Goal: Task Accomplishment & Management: Manage account settings

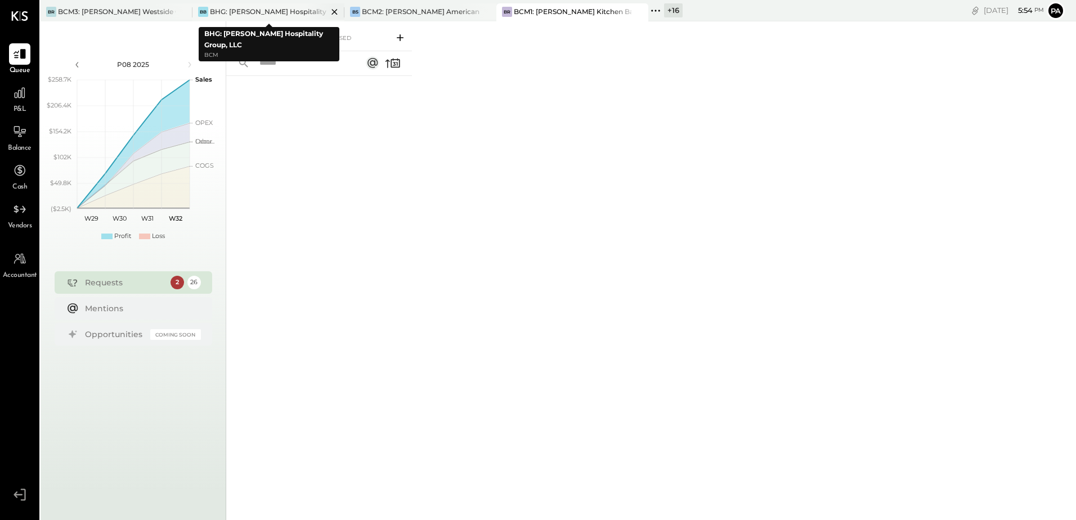
click at [275, 11] on div "BHG: [PERSON_NAME] Hospitality Group, LLC" at bounding box center [269, 12] width 118 height 10
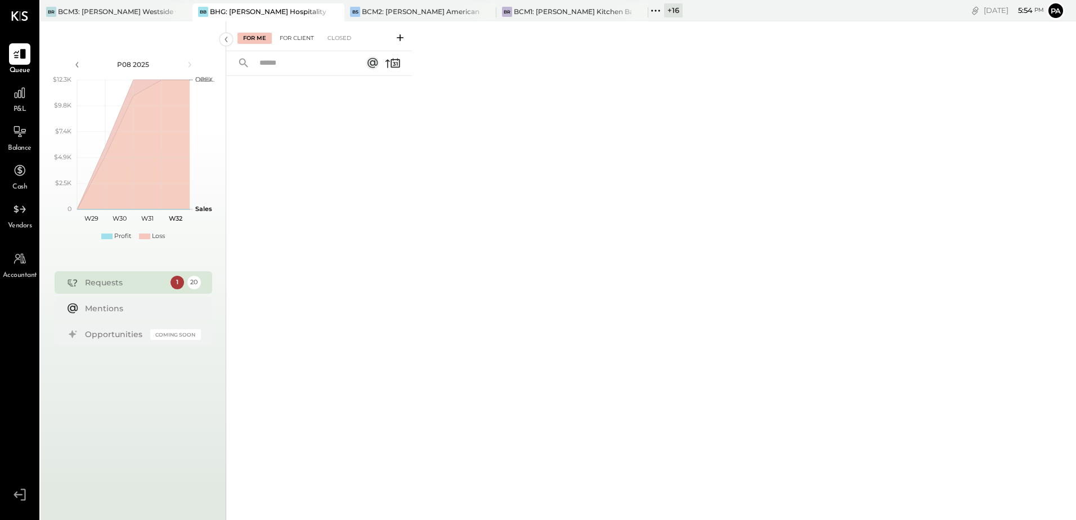
click at [294, 35] on div "For Client" at bounding box center [297, 38] width 46 height 11
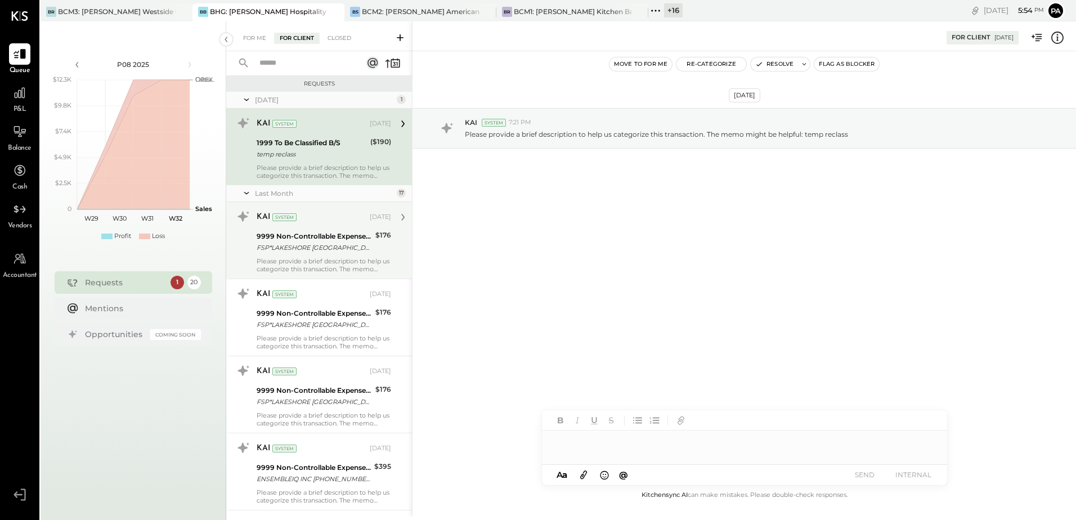
click at [287, 261] on div "Please provide a brief description to help us categorize this transaction. The …" at bounding box center [324, 265] width 134 height 16
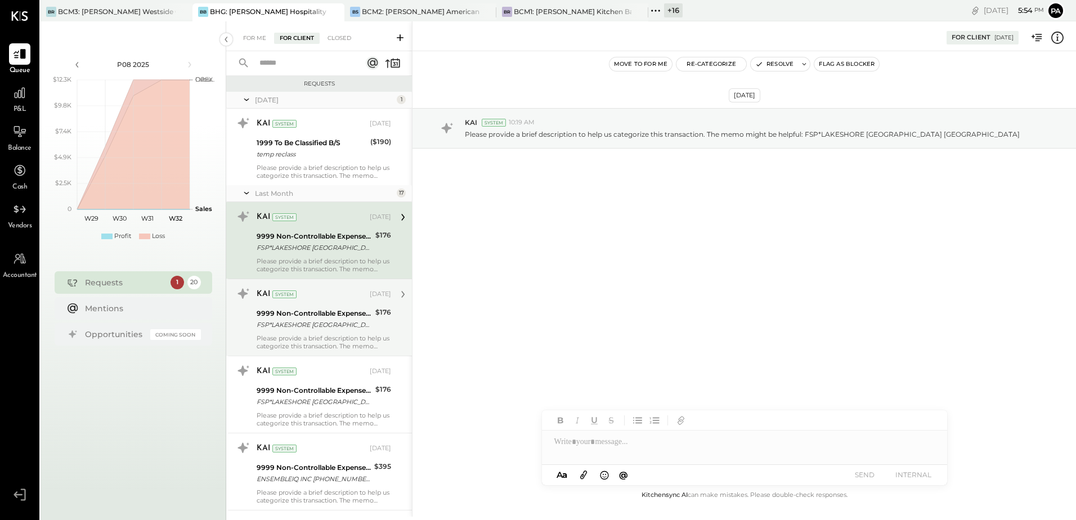
click at [305, 326] on div "FSP*LAKESHORE [GEOGRAPHIC_DATA] [GEOGRAPHIC_DATA]" at bounding box center [314, 324] width 115 height 11
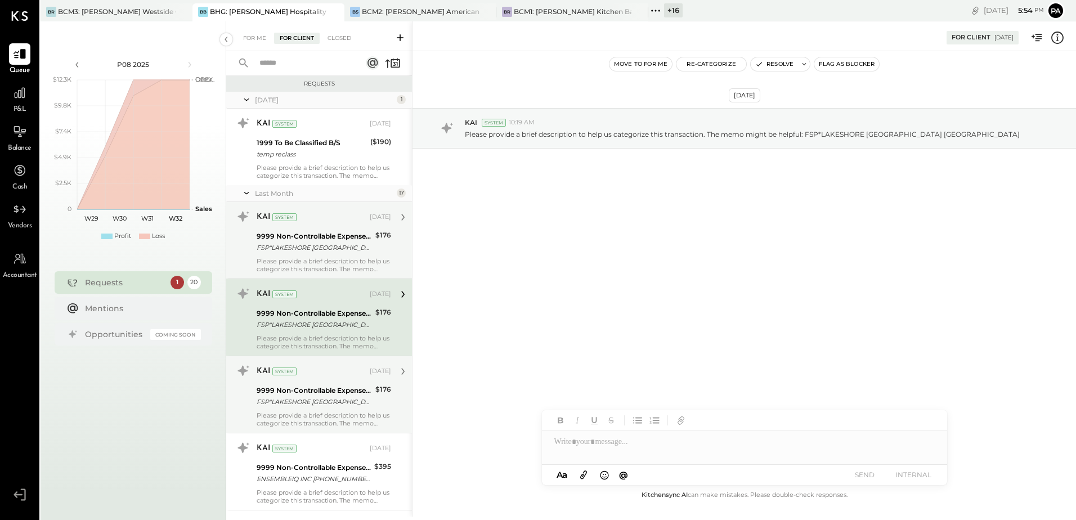
click at [301, 398] on div "FSP*LAKESHORE [GEOGRAPHIC_DATA] [GEOGRAPHIC_DATA]" at bounding box center [314, 401] width 115 height 11
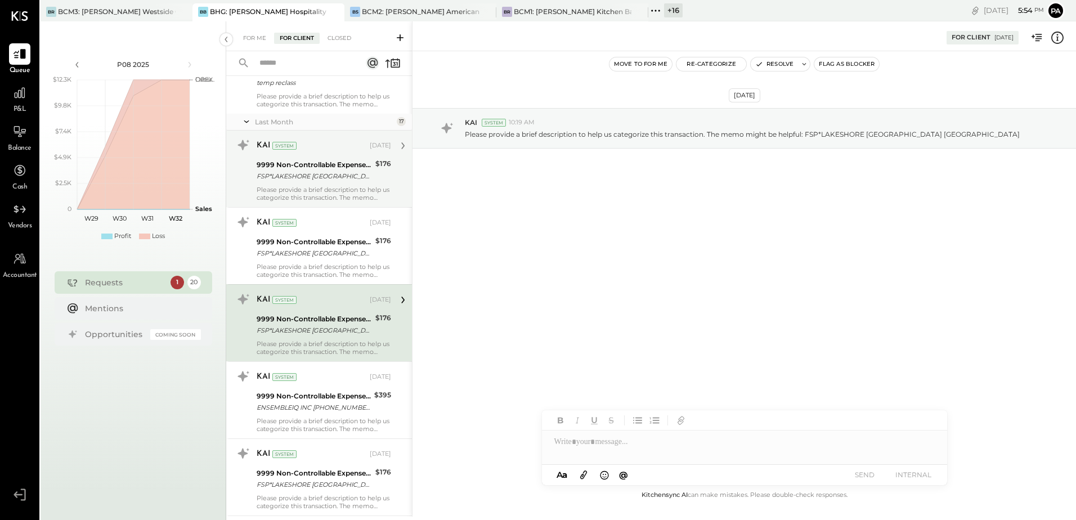
scroll to position [113, 0]
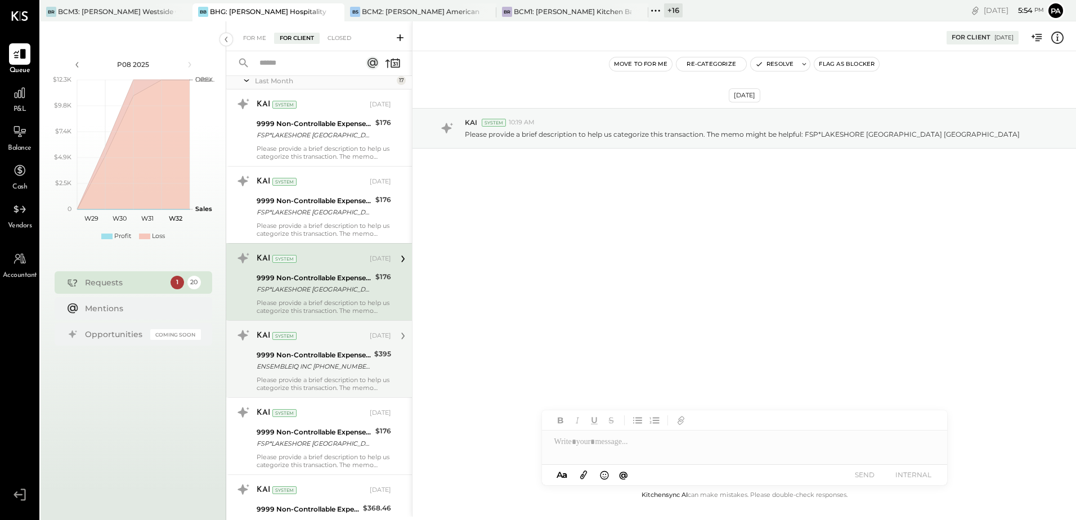
click at [309, 348] on div "9999 Non-Controllable Expenses:To Be Classified P&L ENSEMBLEIQ INC [PHONE_NUMBE…" at bounding box center [314, 360] width 114 height 25
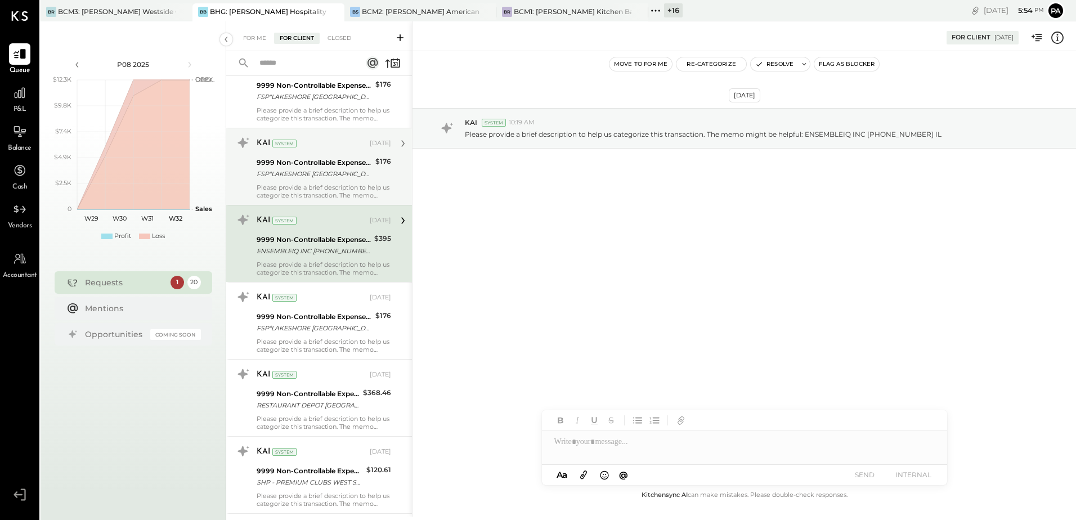
scroll to position [281, 0]
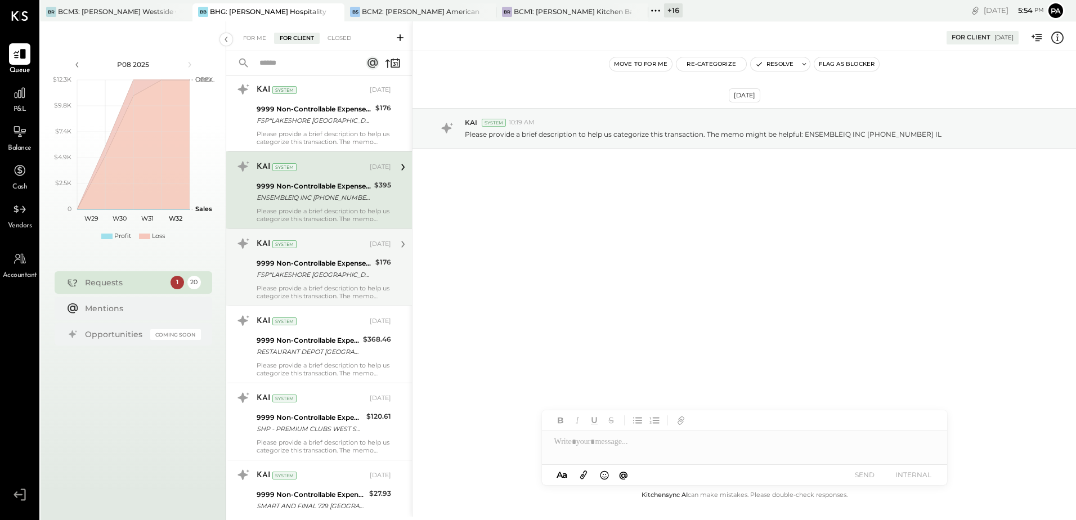
click at [299, 263] on div "9999 Non-Controllable Expenses:To Be Classified P&L" at bounding box center [314, 263] width 115 height 11
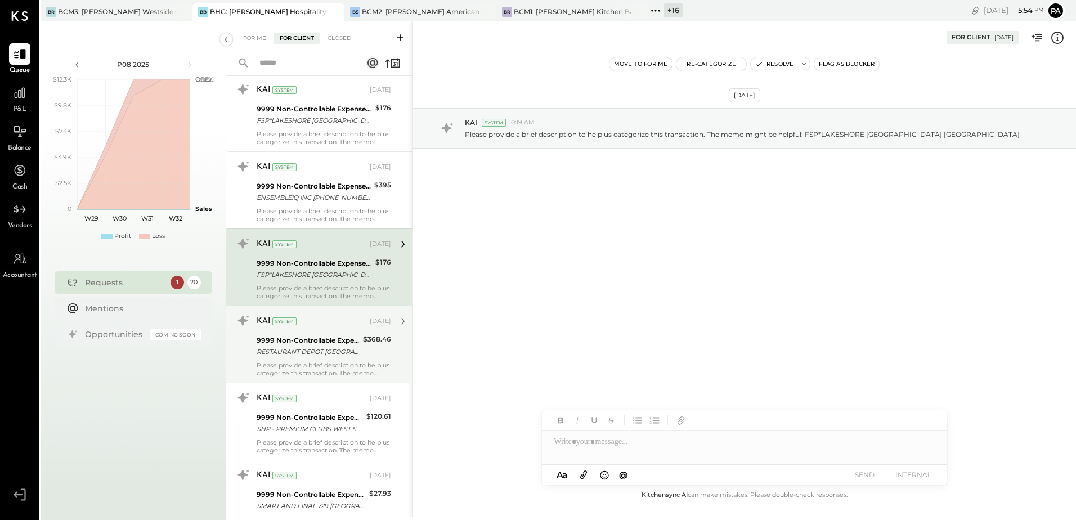
click at [299, 362] on div "Please provide a brief description to help us categorize this transaction. The …" at bounding box center [324, 369] width 134 height 16
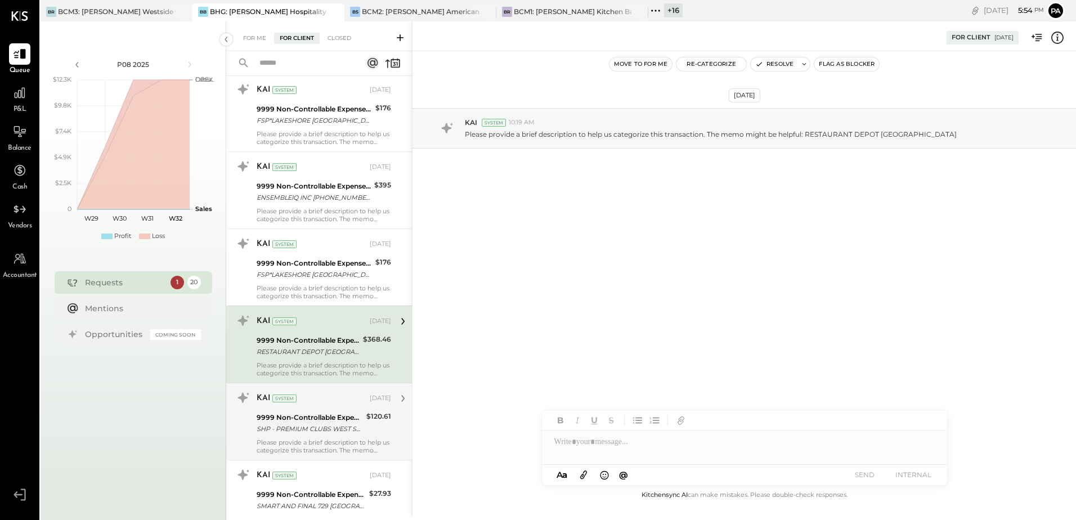
click at [301, 419] on div "9999 Non-Controllable Expenses:To Be Classified P&L" at bounding box center [310, 417] width 106 height 11
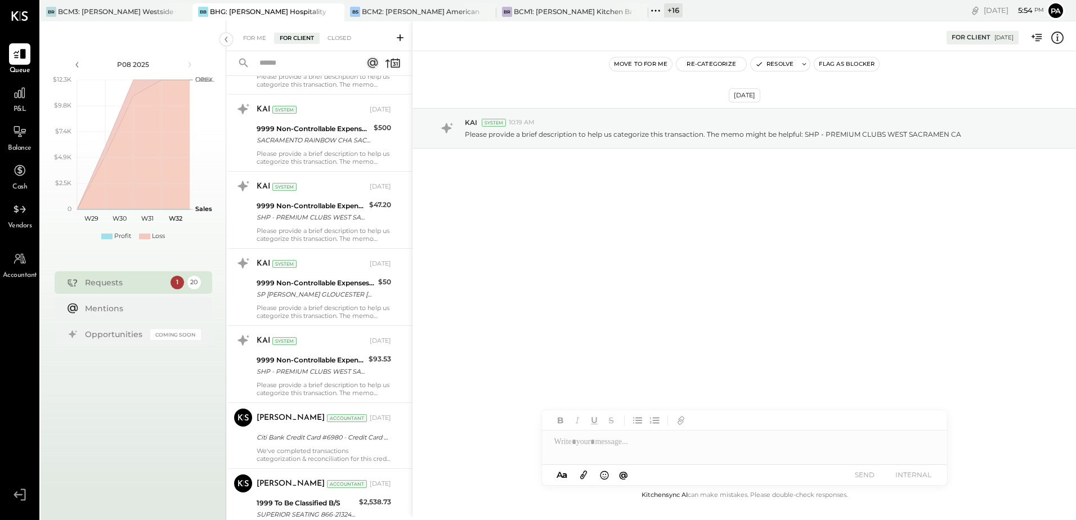
scroll to position [900, 0]
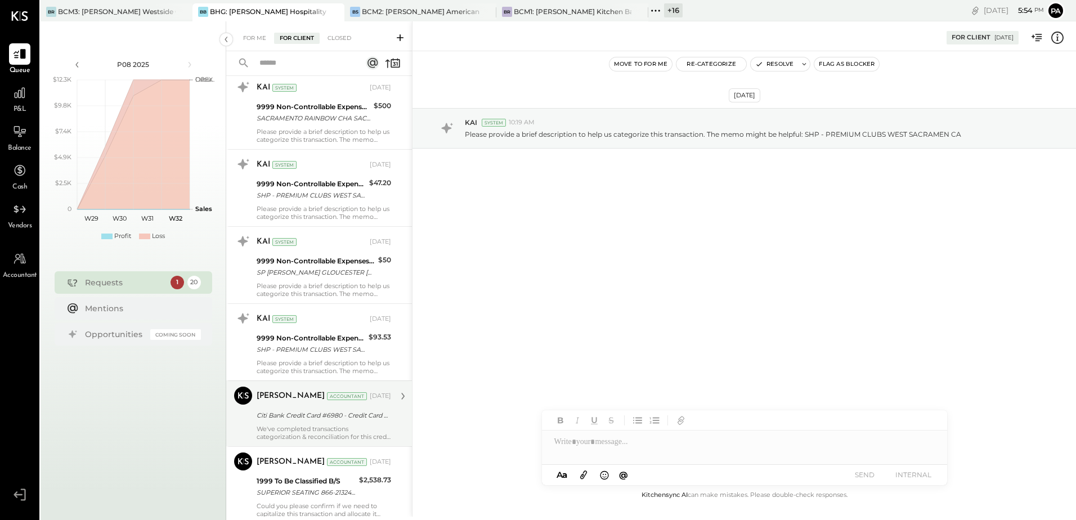
click at [327, 393] on div "Accountant" at bounding box center [347, 396] width 40 height 8
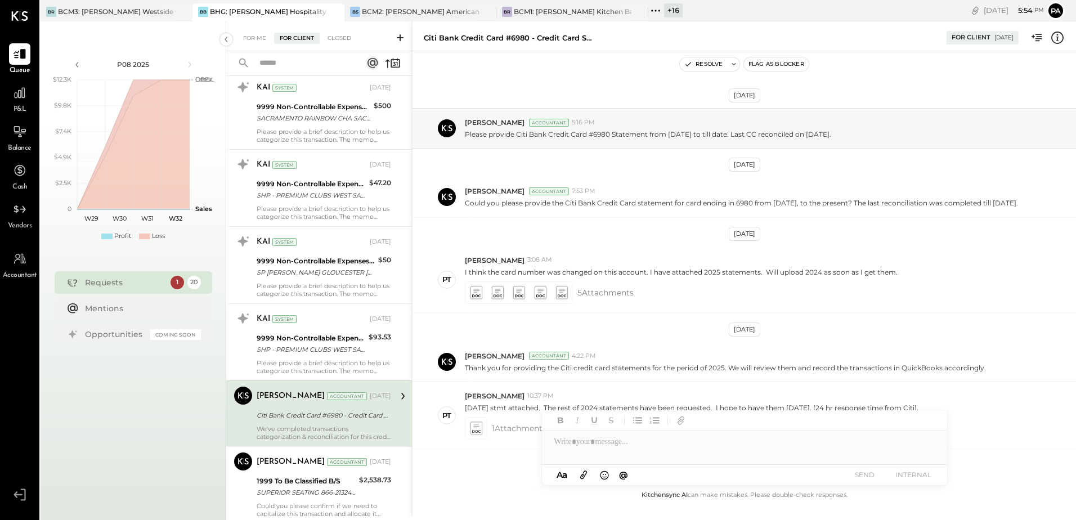
scroll to position [639, 0]
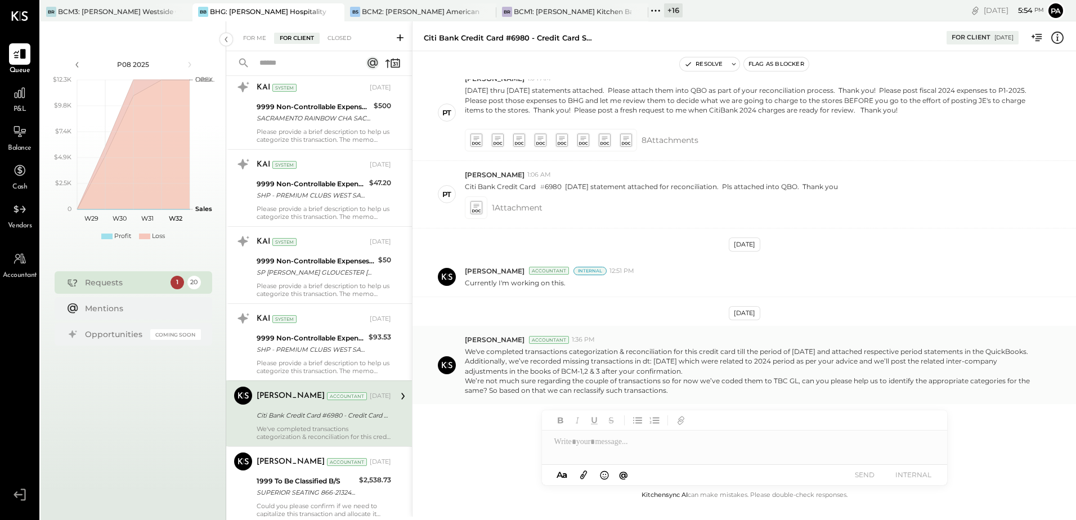
drag, startPoint x: 676, startPoint y: 393, endPoint x: 460, endPoint y: 347, distance: 220.5
click at [460, 347] on div "[PERSON_NAME] Accountant 1:36 PM We've completed transactions categorization & …" at bounding box center [743, 365] width 663 height 78
copy p "We've completed transactions categorization & reconciliation for this credit ca…"
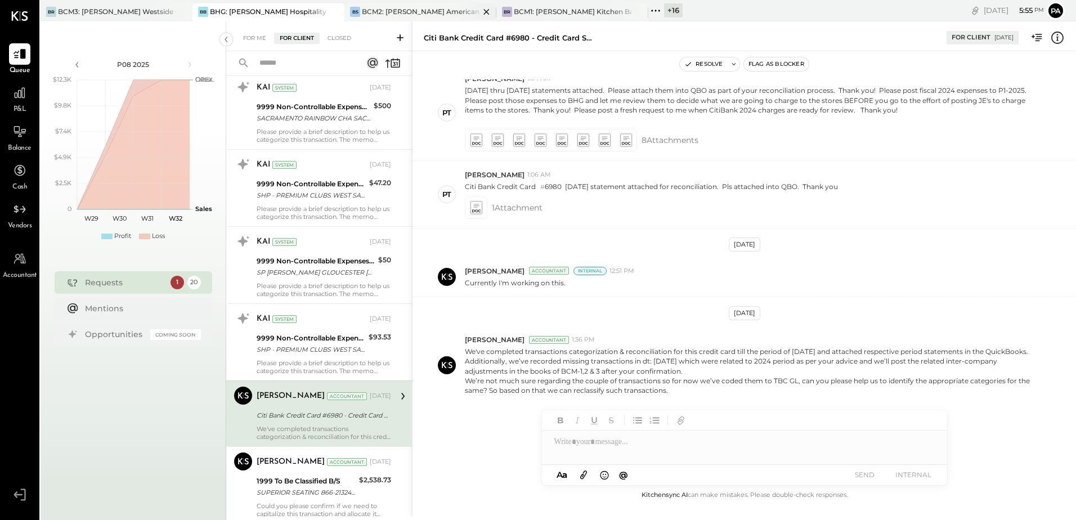
copy p "We've completed transactions categorization & reconciliation for this credit ca…"
click at [731, 66] on icon at bounding box center [734, 64] width 8 height 8
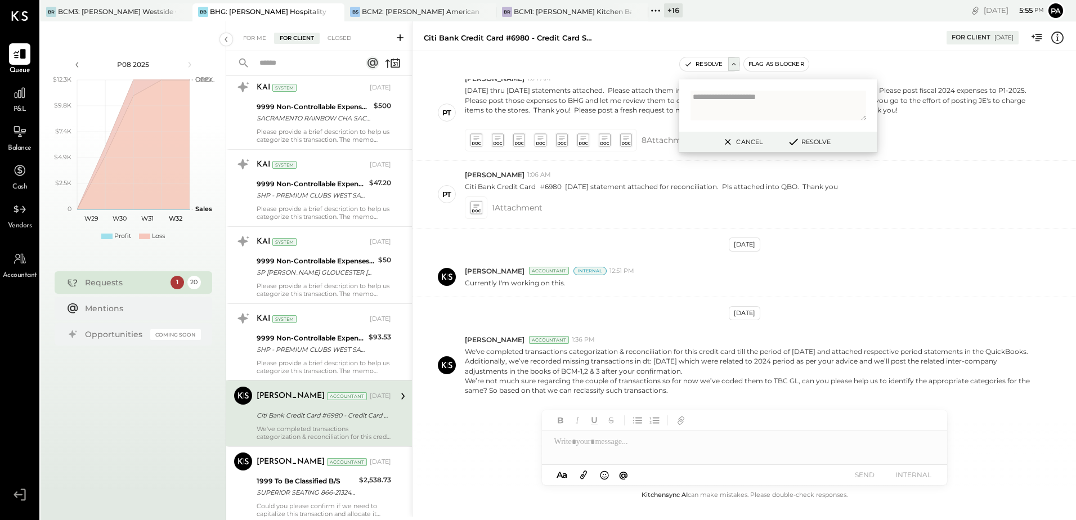
click at [746, 104] on textarea at bounding box center [778, 106] width 176 height 30
type textarea "**********"
click at [802, 146] on button "Resolve" at bounding box center [808, 142] width 51 height 14
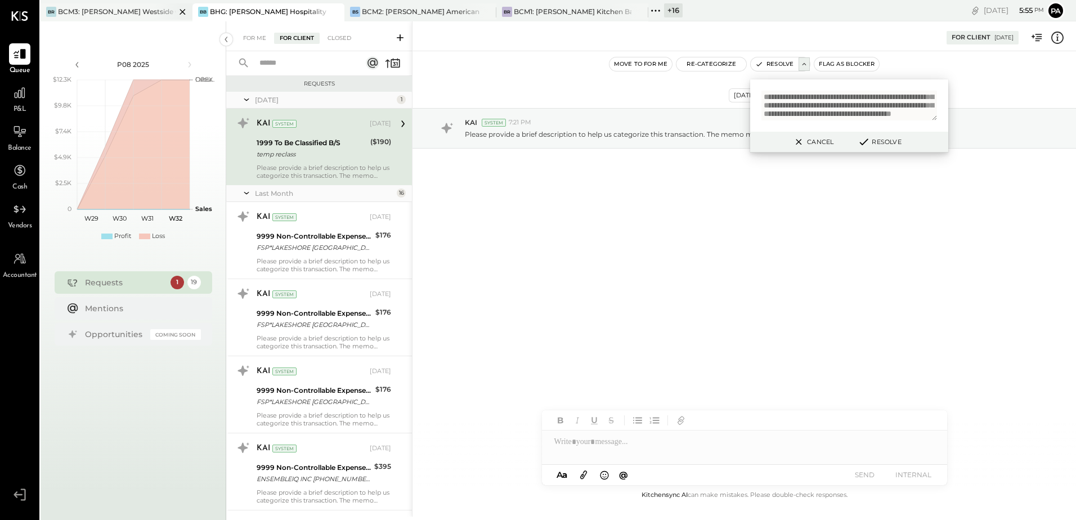
click at [107, 15] on div "BCM3: [PERSON_NAME] Westside Grill" at bounding box center [117, 12] width 118 height 10
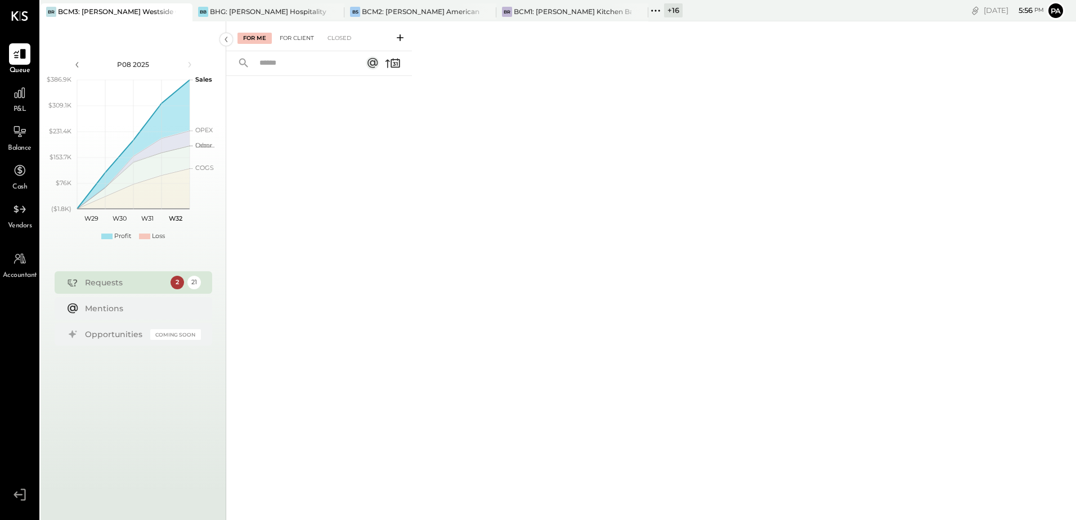
click at [290, 35] on div "For Client" at bounding box center [297, 38] width 46 height 11
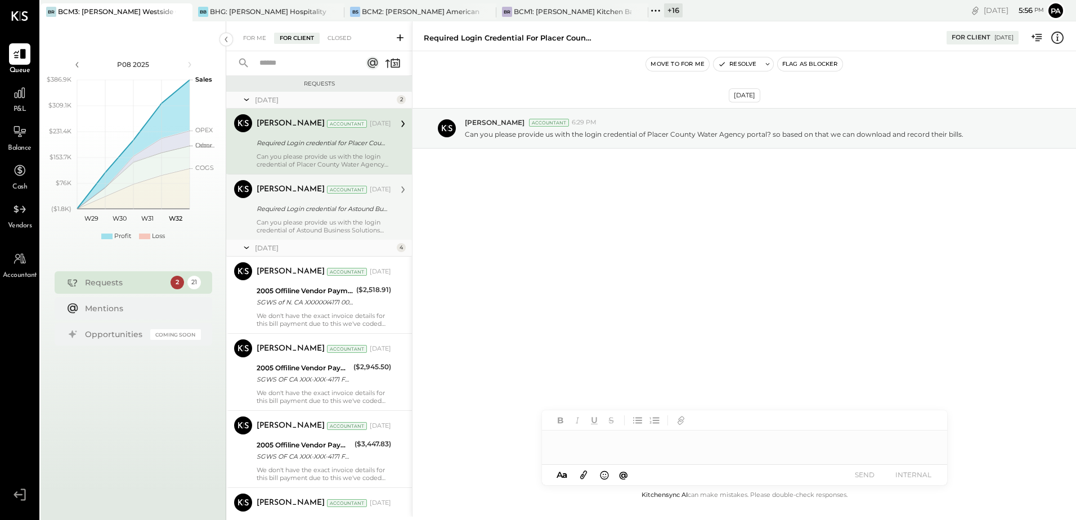
click at [326, 217] on div "[PERSON_NAME] Accountant [DATE] Required Login credential for Astound Business …" at bounding box center [324, 207] width 134 height 54
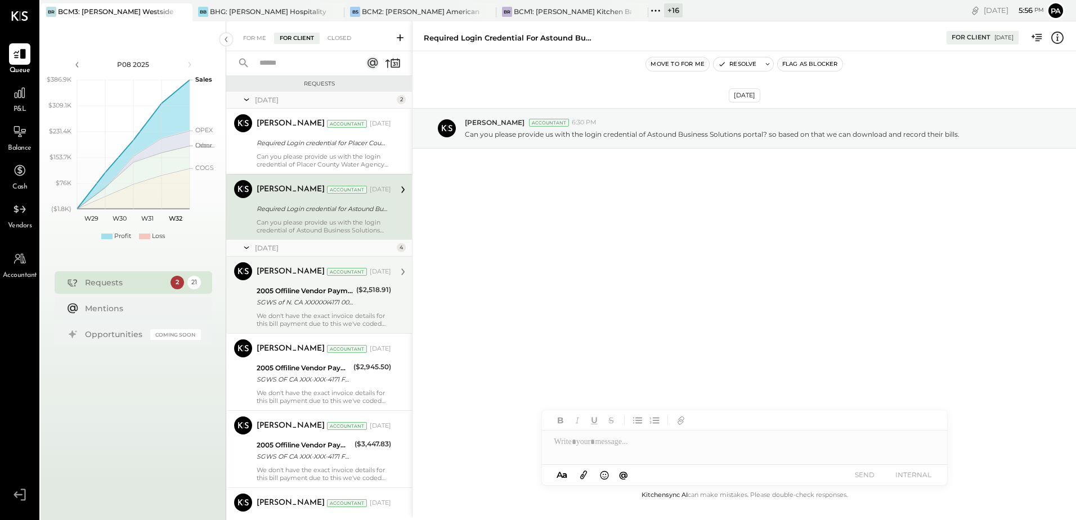
click at [293, 295] on div "2005 Offiline Vendor Payments" at bounding box center [305, 290] width 96 height 11
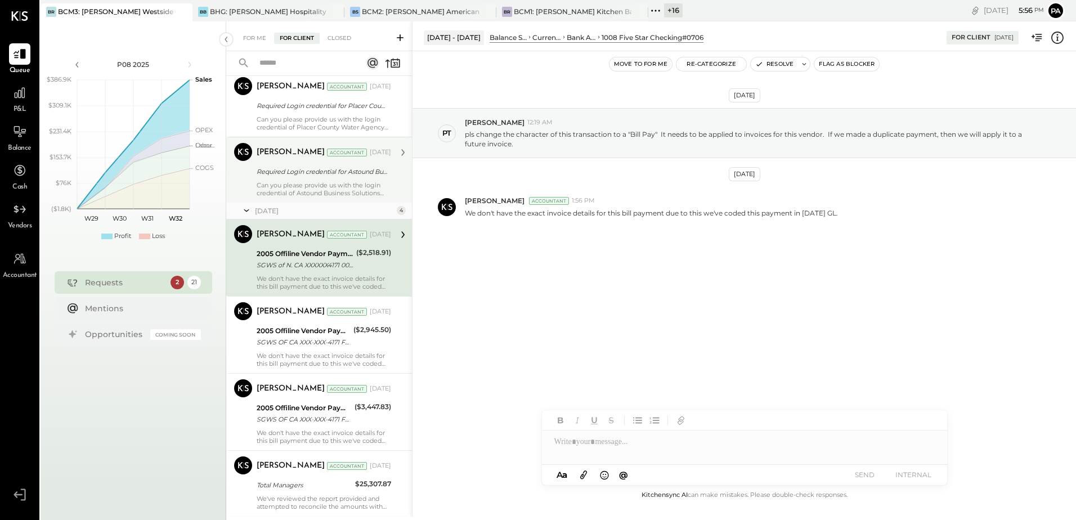
scroll to position [56, 0]
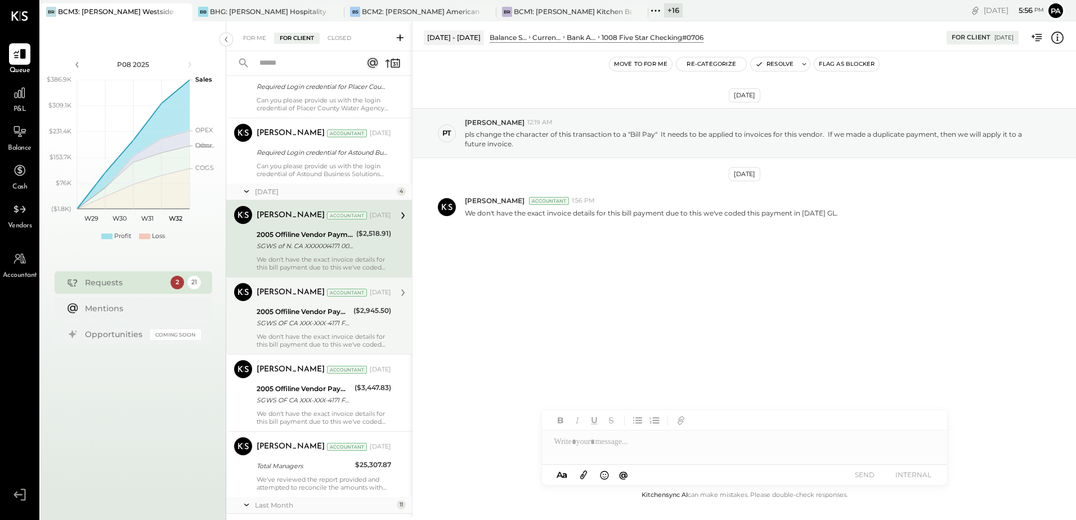
click at [308, 312] on div "2005 Offiline Vendor Payments" at bounding box center [303, 311] width 93 height 11
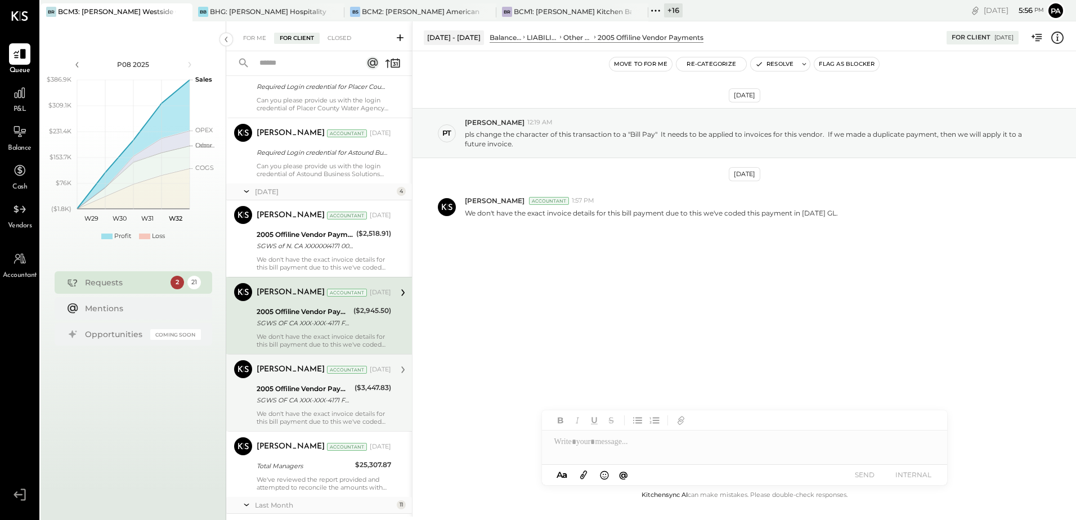
click at [300, 384] on div "2005 Offiline Vendor Payments" at bounding box center [304, 388] width 95 height 11
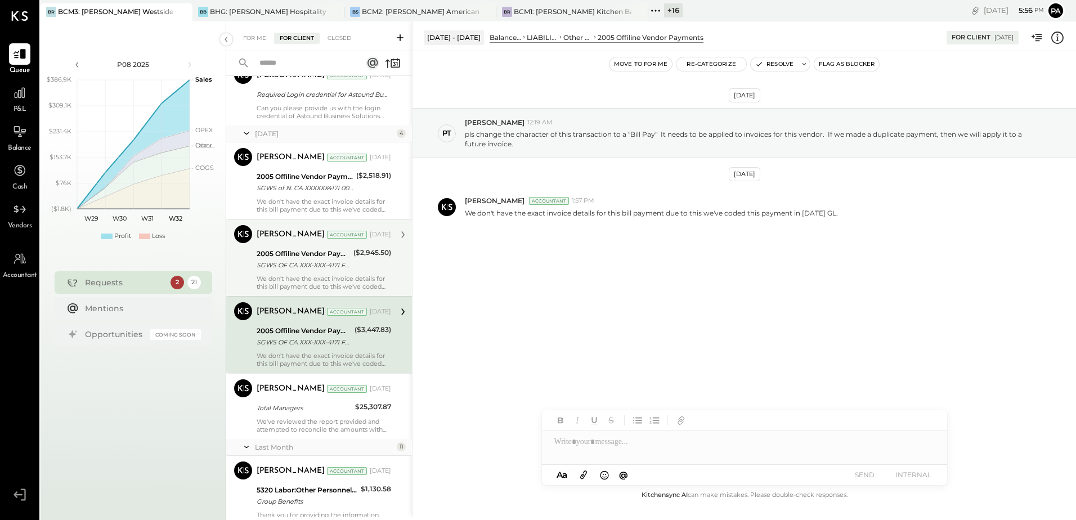
scroll to position [169, 0]
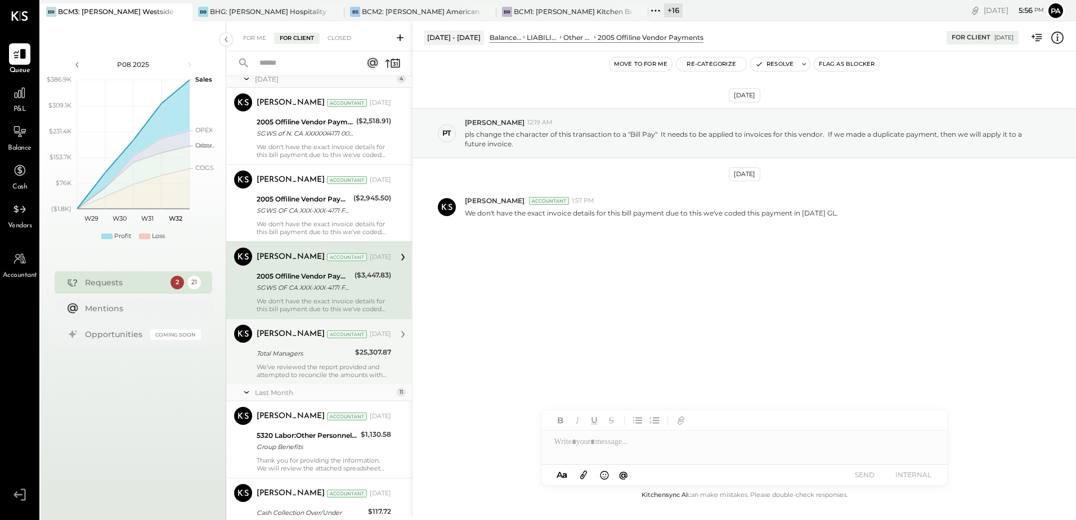
click at [298, 371] on div "We've reviewed the report provided and attempted to reconcile the amounts with …" at bounding box center [324, 371] width 134 height 16
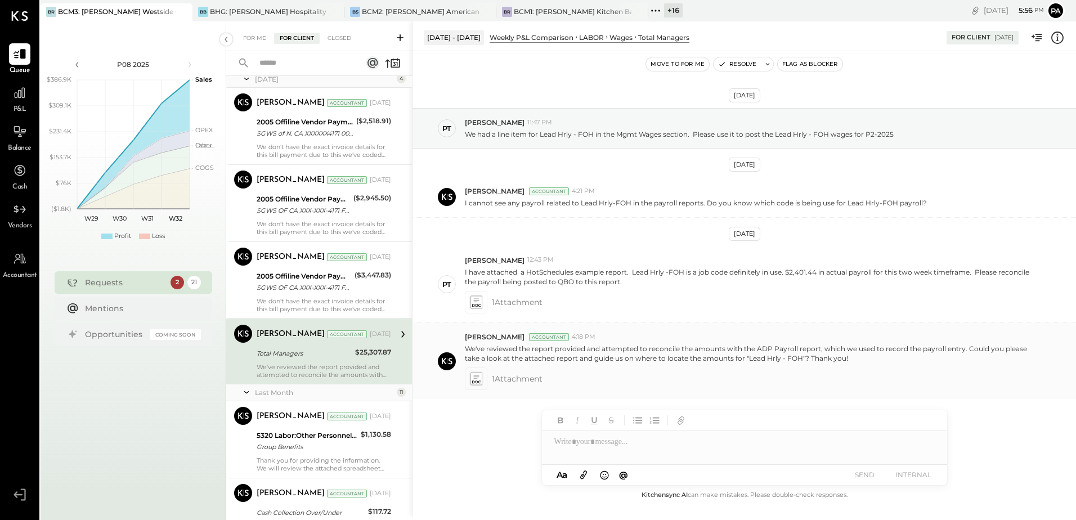
click at [472, 383] on icon at bounding box center [476, 382] width 8 height 3
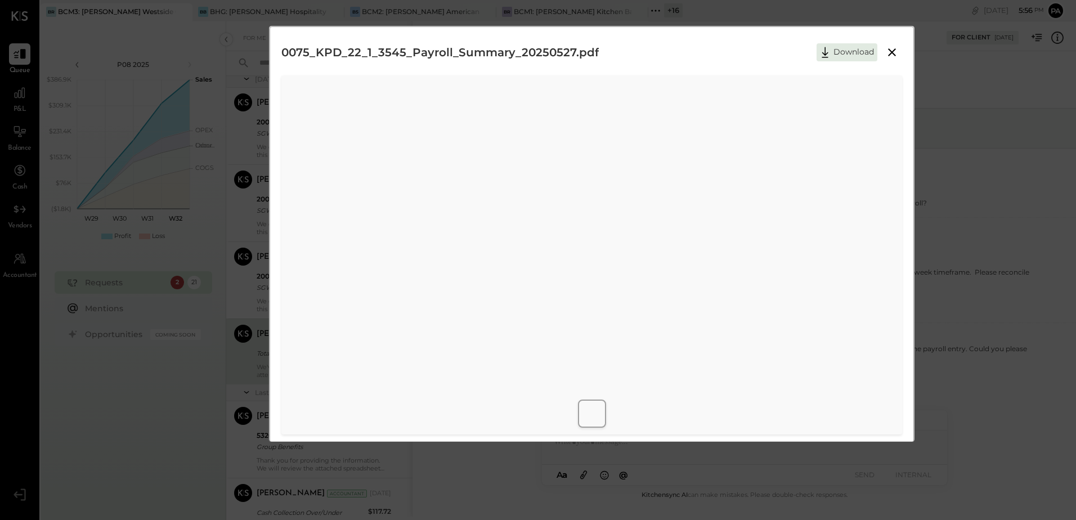
click at [889, 53] on icon at bounding box center [892, 52] width 8 height 8
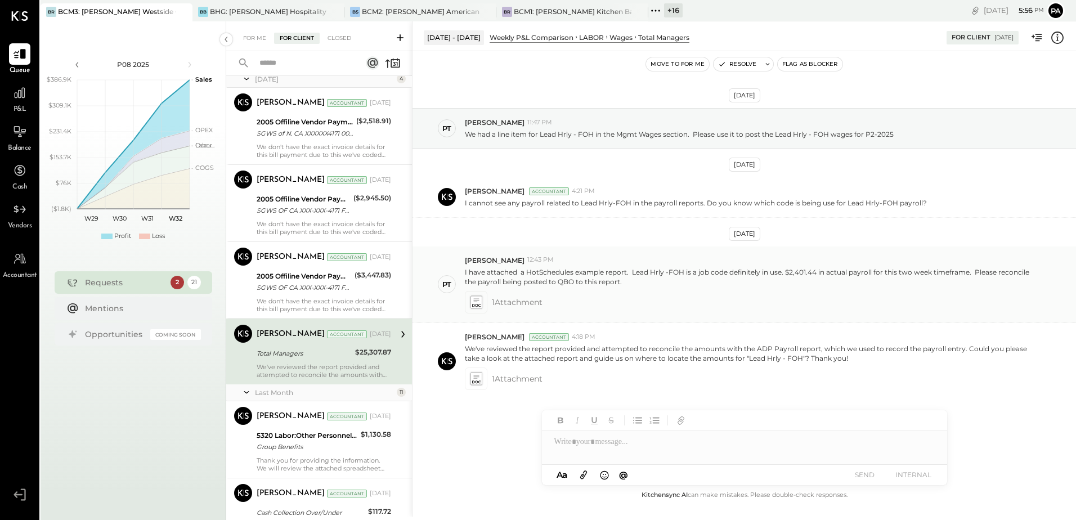
click at [482, 304] on icon at bounding box center [475, 302] width 11 height 12
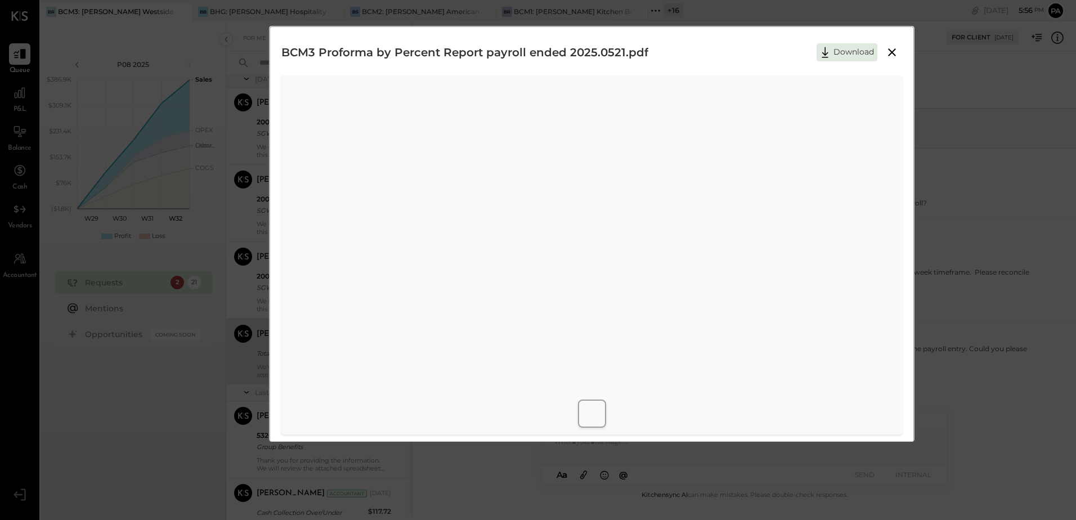
click at [893, 52] on icon at bounding box center [892, 53] width 14 height 14
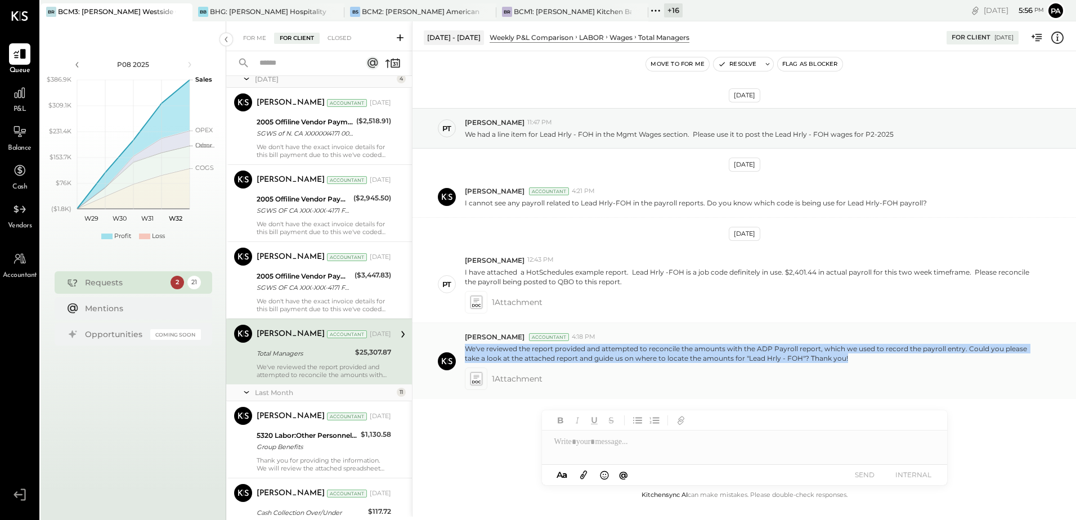
drag, startPoint x: 854, startPoint y: 357, endPoint x: 468, endPoint y: 349, distance: 386.7
click at [468, 349] on p "We've reviewed the report provided and attempted to reconcile the amounts with …" at bounding box center [751, 353] width 572 height 19
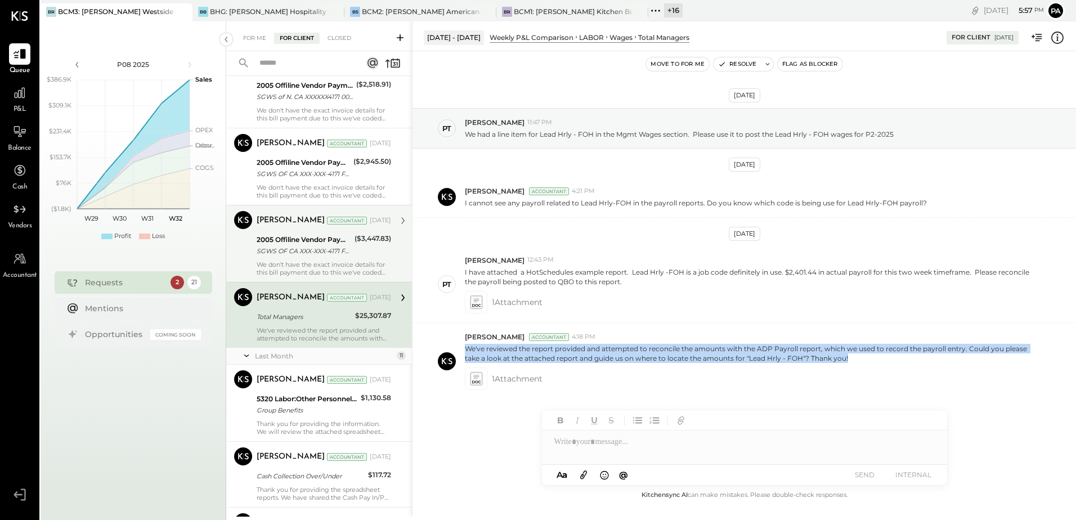
scroll to position [281, 0]
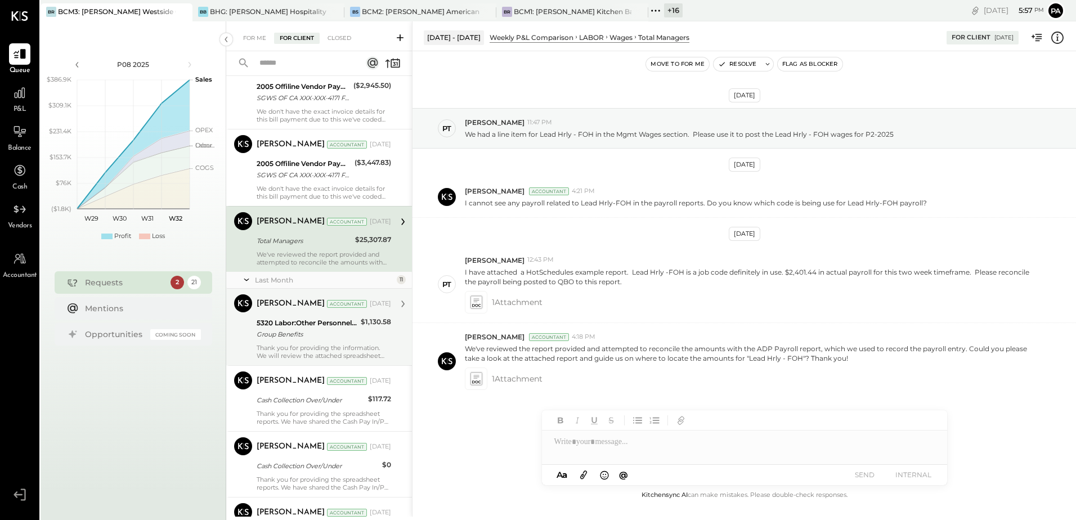
click at [310, 320] on div "5320 Labor:Other Personnel Expense:Health/Dental Insurance" at bounding box center [307, 322] width 101 height 11
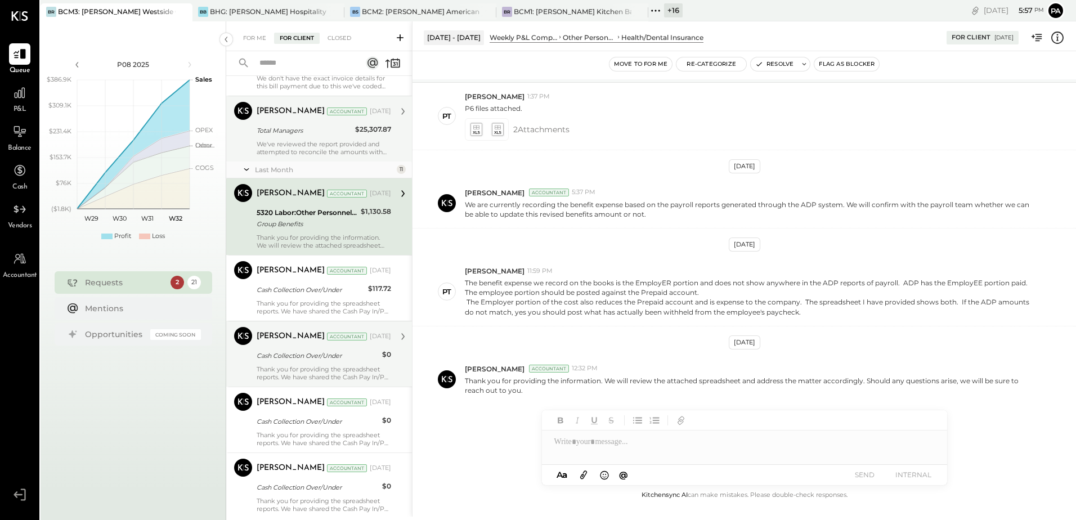
scroll to position [394, 0]
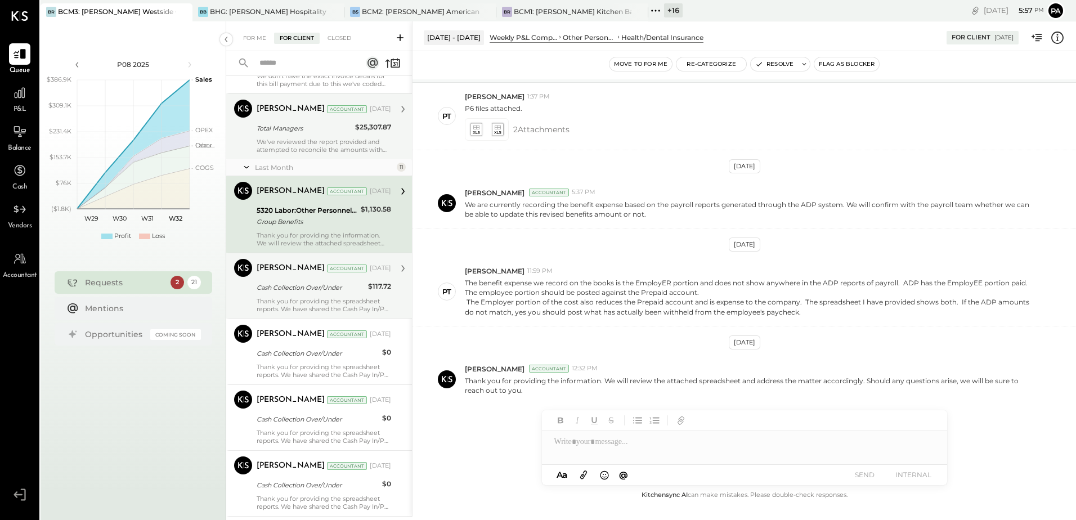
click at [308, 302] on div "Thank you for providing the spreadsheet reports. We have shared the Cash Pay In…" at bounding box center [324, 305] width 134 height 16
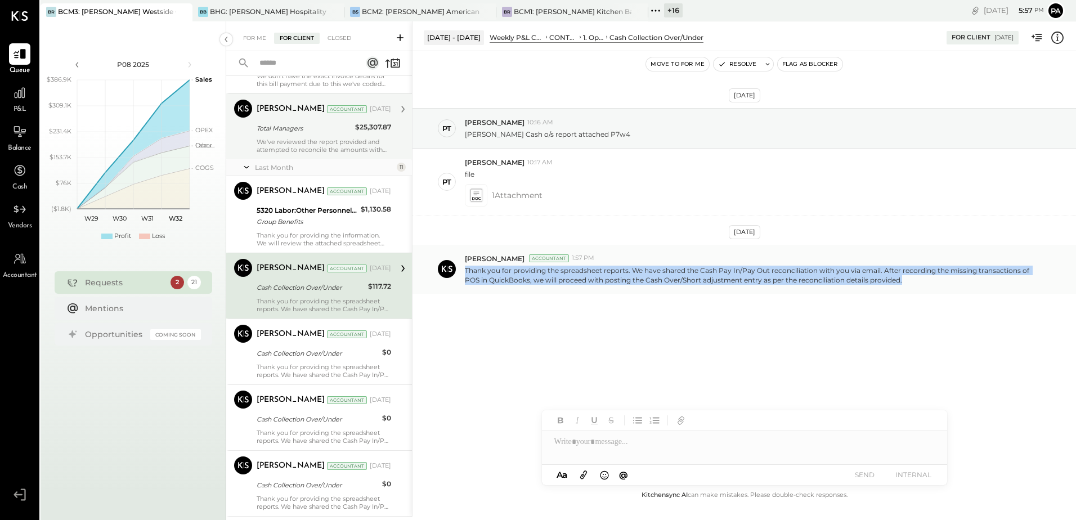
drag, startPoint x: 908, startPoint y: 284, endPoint x: 465, endPoint y: 270, distance: 443.6
click at [465, 270] on p "Thank you for providing the spreadsheet reports. We have shared the Cash Pay In…" at bounding box center [751, 275] width 572 height 19
copy p "Thank you for providing the spreadsheet reports. We have shared the Cash Pay In…"
click at [770, 65] on icon at bounding box center [768, 64] width 8 height 8
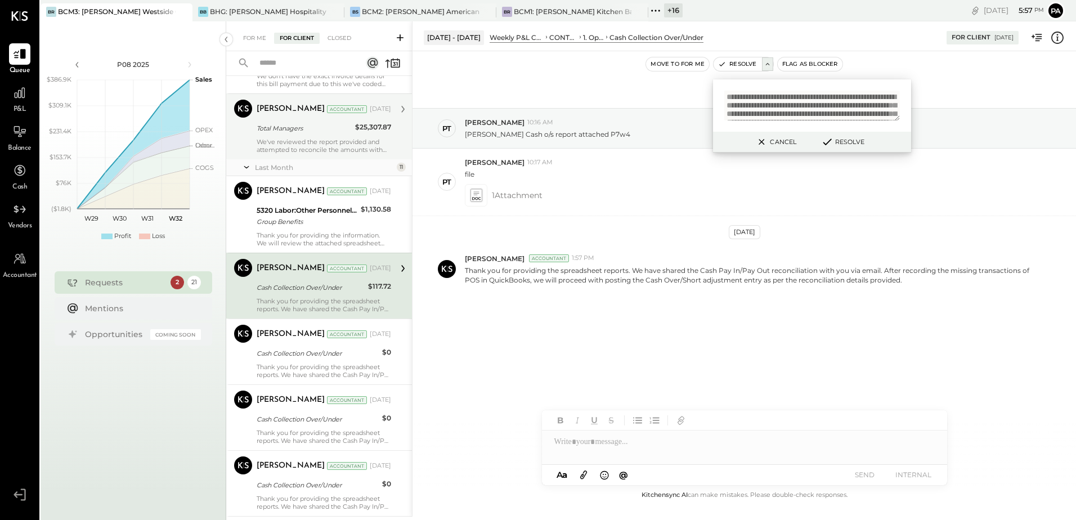
scroll to position [53, 0]
type textarea "**********"
click at [837, 142] on button "Resolve" at bounding box center [842, 142] width 51 height 14
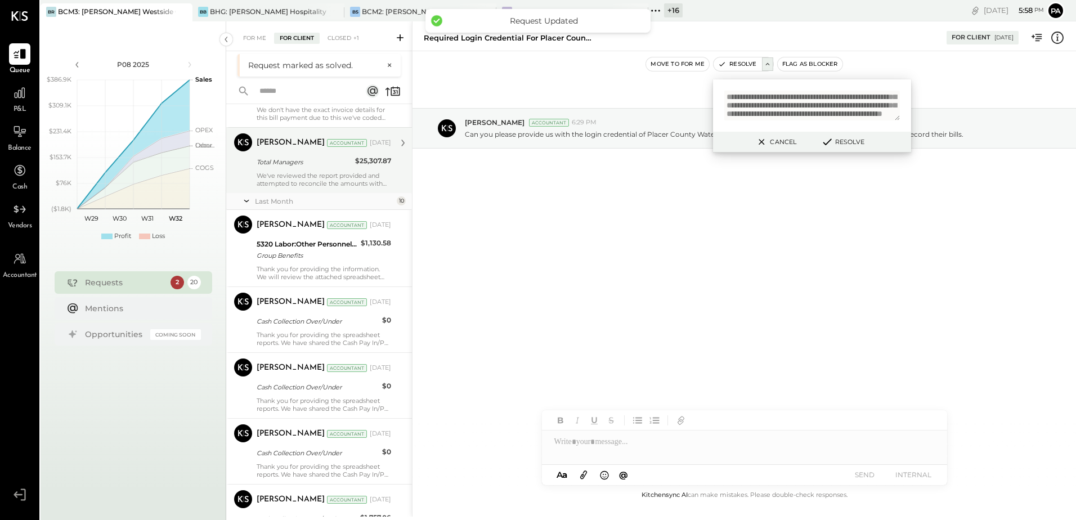
scroll to position [394, 0]
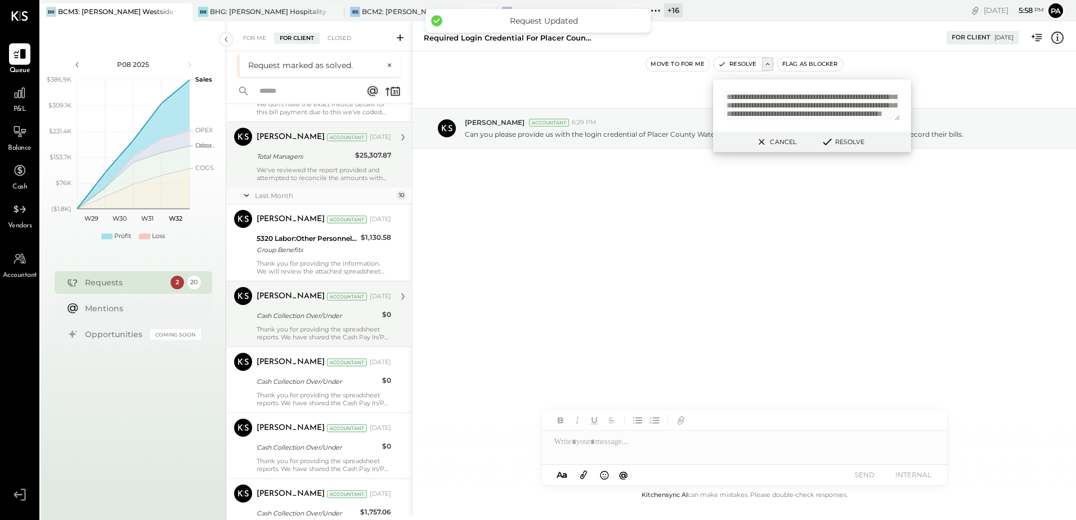
click at [298, 333] on div "Thank you for providing the spreadsheet reports. We have shared the Cash Pay In…" at bounding box center [324, 333] width 134 height 16
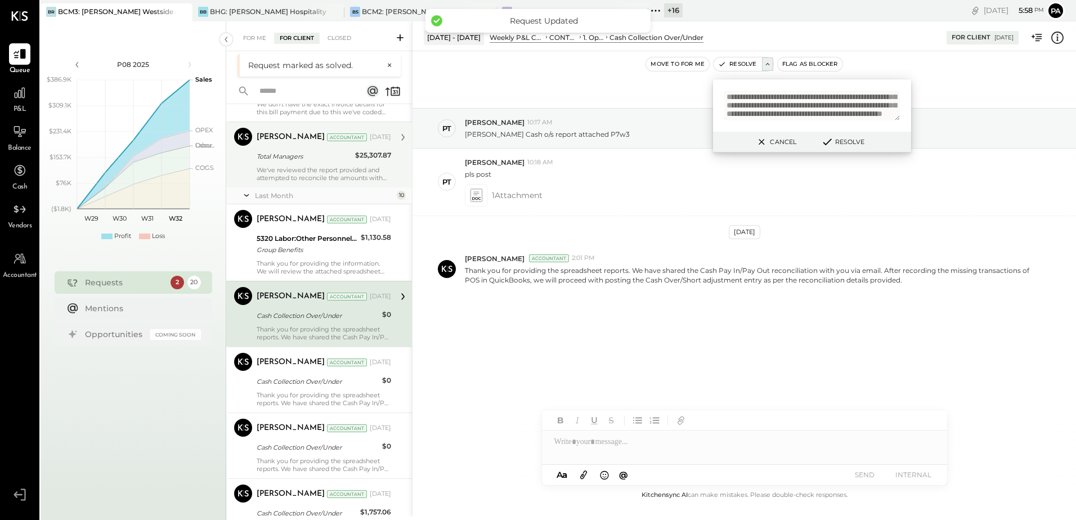
click at [567, 295] on div "[DATE] PT [PERSON_NAME] 10:17 AM [PERSON_NAME] Cash o/s report attached P7w3 PT…" at bounding box center [743, 228] width 663 height 299
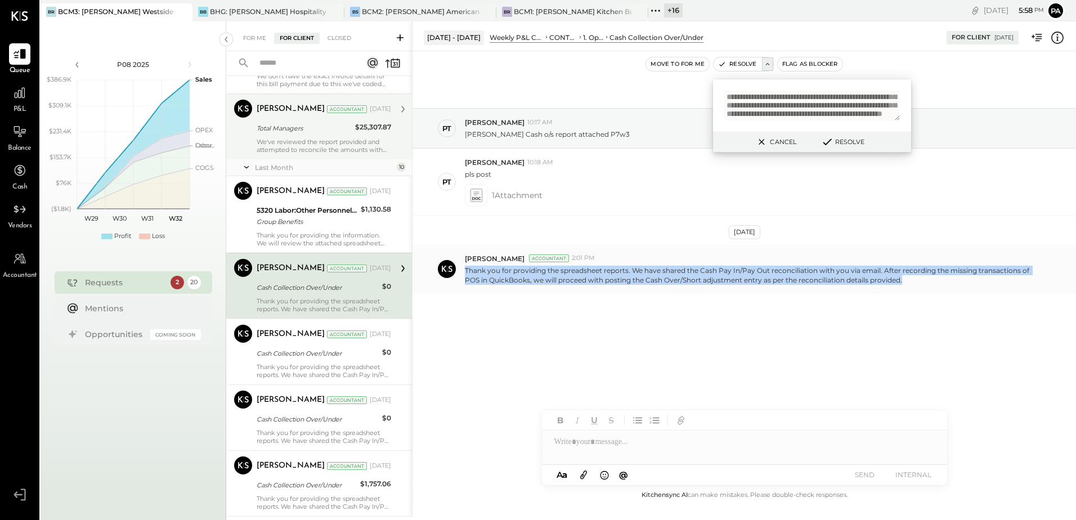
drag, startPoint x: 466, startPoint y: 268, endPoint x: 906, endPoint y: 276, distance: 440.7
click at [906, 276] on p "Thank you for providing the spreadsheet reports. We have shared the Cash Pay In…" at bounding box center [751, 275] width 572 height 19
copy p "Thank you for providing the spreadsheet reports. We have shared the Cash Pay In…"
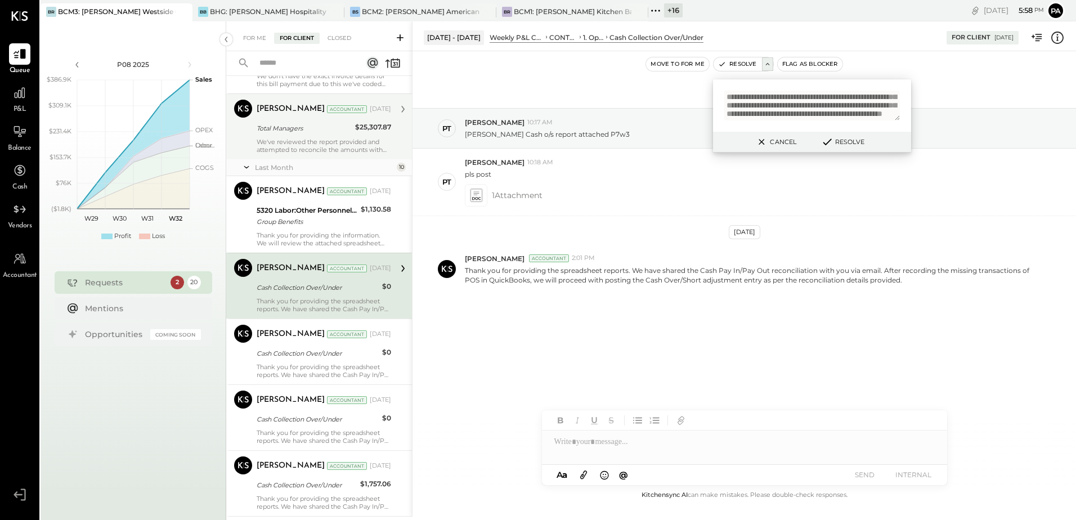
click at [802, 115] on textarea "**********" at bounding box center [812, 106] width 176 height 30
paste textarea "**********"
type textarea "**********"
click at [837, 144] on button "Resolve" at bounding box center [842, 142] width 51 height 14
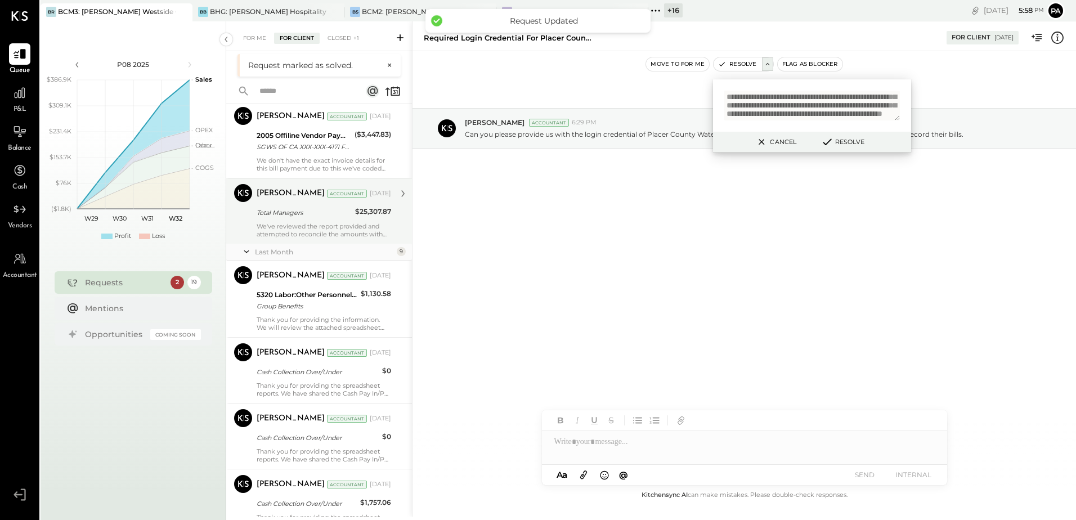
scroll to position [506, 0]
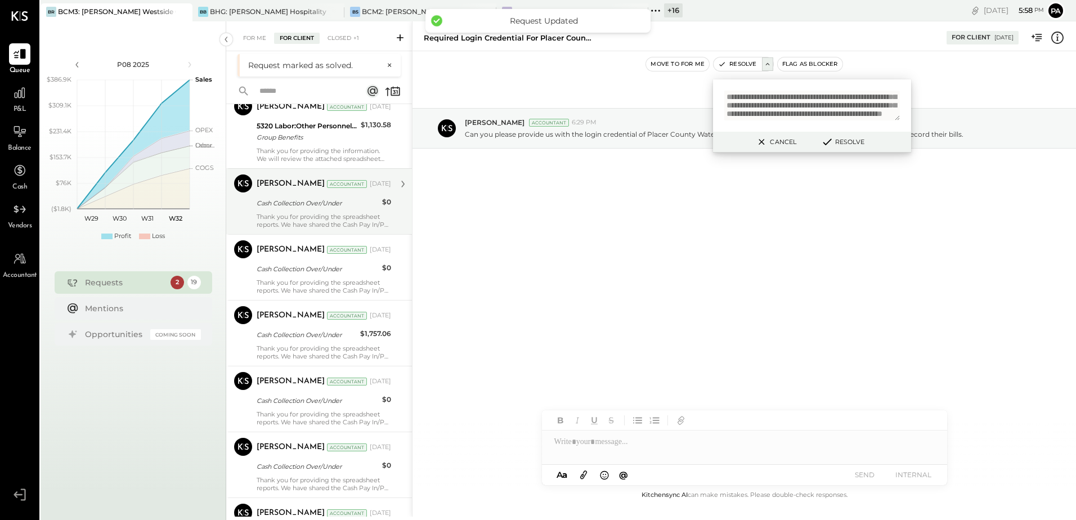
click at [304, 213] on div "Thank you for providing the spreadsheet reports. We have shared the Cash Pay In…" at bounding box center [324, 221] width 134 height 16
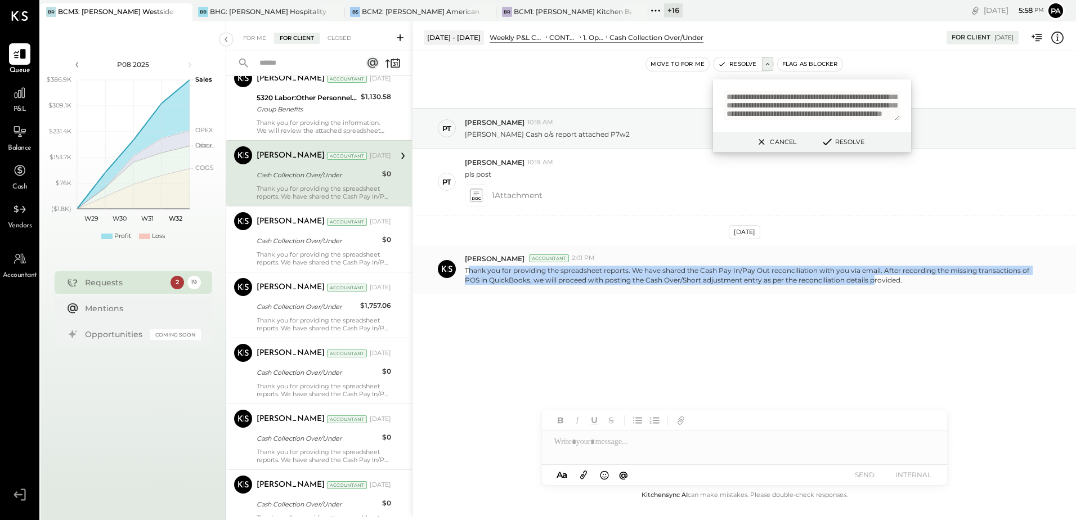
drag, startPoint x: 467, startPoint y: 273, endPoint x: 877, endPoint y: 285, distance: 410.4
click at [877, 285] on div "[PERSON_NAME] Accountant 2:01 PM Thank you for providing the spreadsheet report…" at bounding box center [743, 269] width 663 height 49
click at [499, 274] on p "Thank you for providing the spreadsheet reports. We have shared the Cash Pay In…" at bounding box center [751, 275] width 572 height 19
drag, startPoint x: 467, startPoint y: 271, endPoint x: 810, endPoint y: 282, distance: 342.9
click at [810, 282] on p "Thank you for providing the spreadsheet reports. We have shared the Cash Pay In…" at bounding box center [751, 275] width 572 height 19
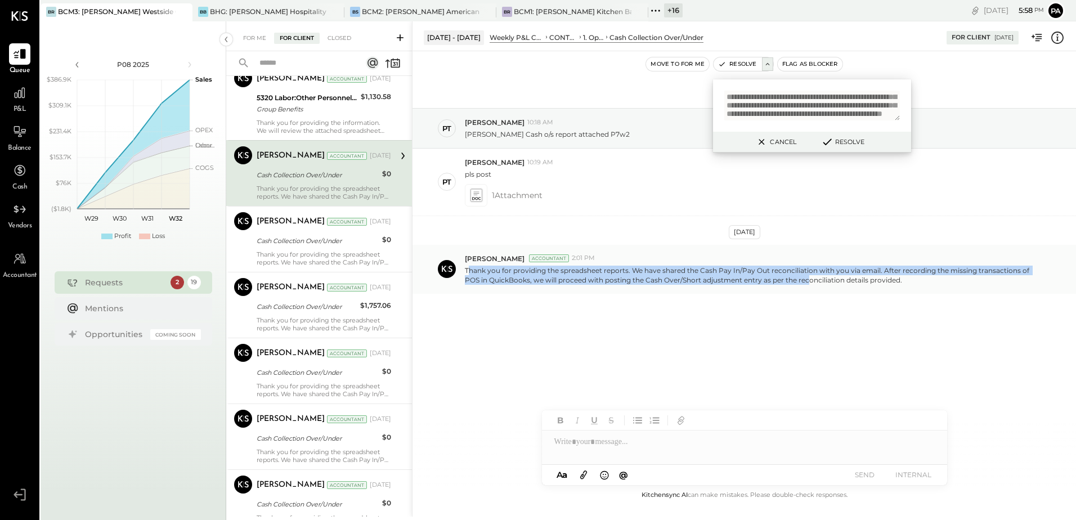
drag, startPoint x: 810, startPoint y: 282, endPoint x: 528, endPoint y: 281, distance: 281.3
click at [528, 281] on p "Thank you for providing the spreadsheet reports. We have shared the Cash Pay In…" at bounding box center [751, 275] width 572 height 19
drag, startPoint x: 464, startPoint y: 268, endPoint x: 915, endPoint y: 279, distance: 450.8
click at [915, 279] on div "[PERSON_NAME] Accountant 2:01 PM Thank you for providing the spreadsheet report…" at bounding box center [743, 269] width 663 height 49
copy p "Thank you for providing the spreadsheet reports. We have shared the Cash Pay In…"
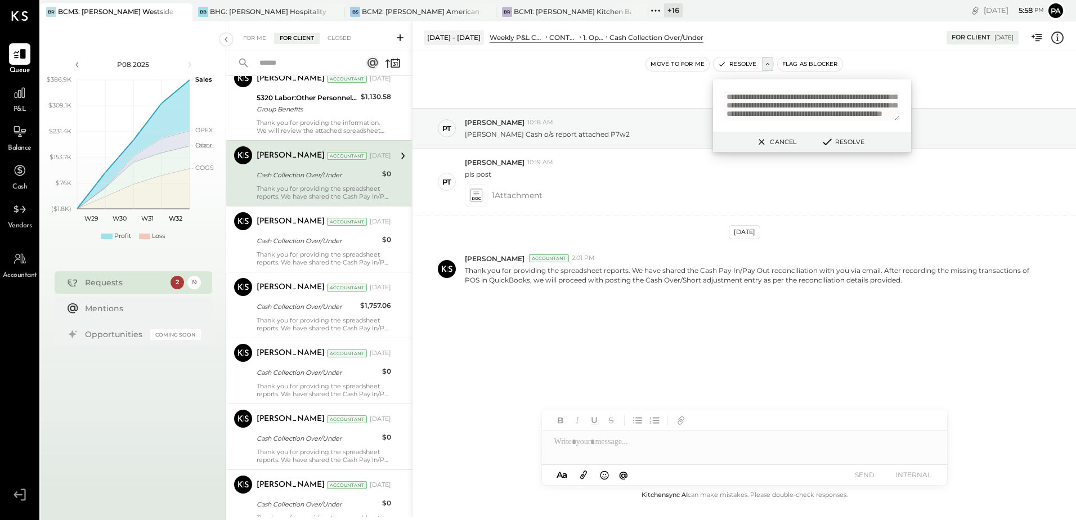
click at [780, 105] on textarea "**********" at bounding box center [812, 106] width 176 height 30
paste textarea "**********"
type textarea "**********"
click at [841, 141] on button "Resolve" at bounding box center [842, 142] width 51 height 14
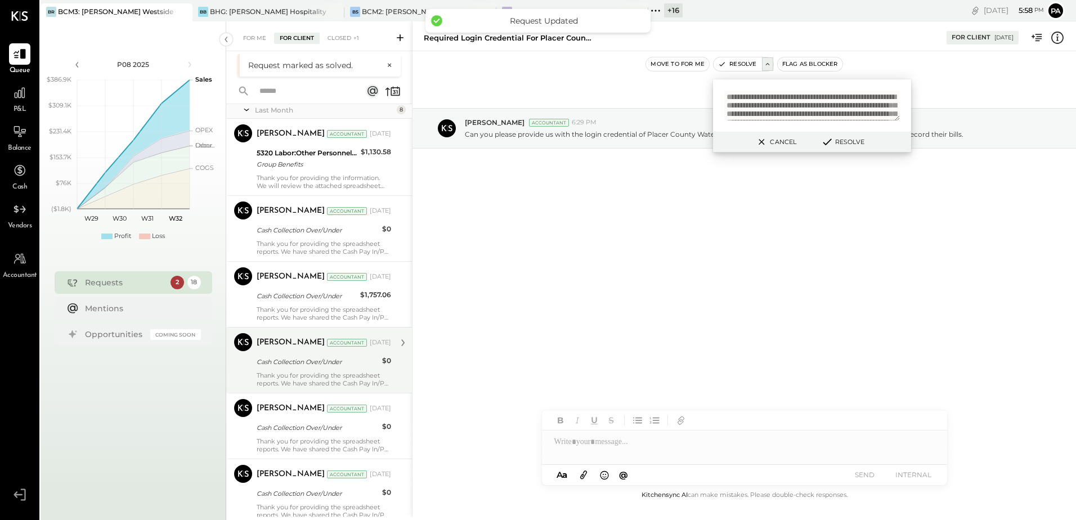
scroll to position [506, 0]
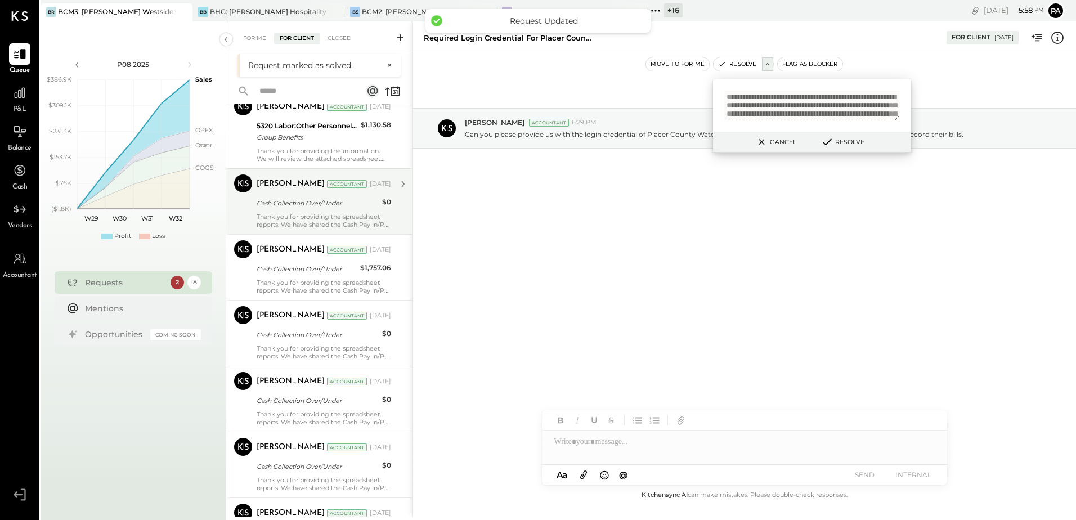
click at [304, 204] on div "Cash Collection Over/Under" at bounding box center [318, 203] width 122 height 11
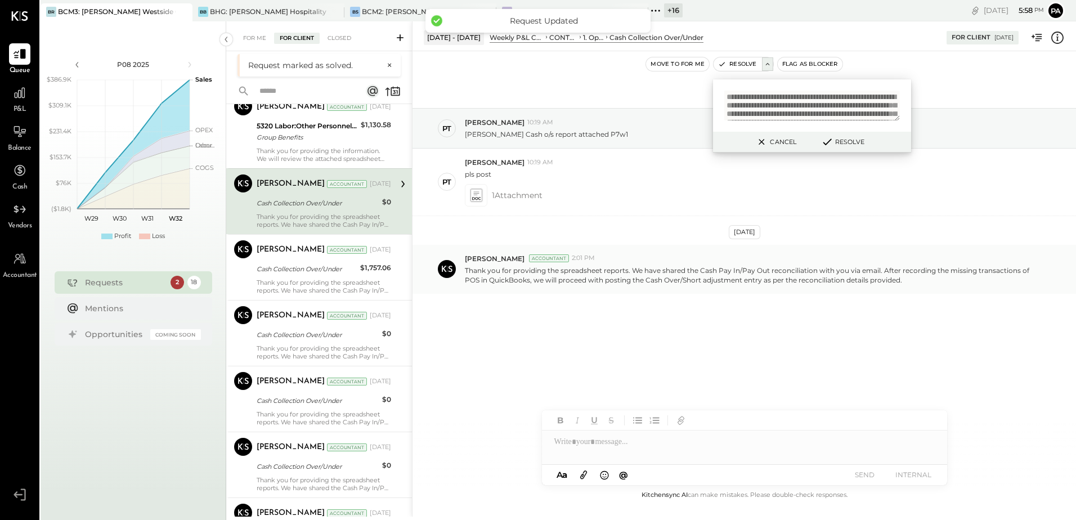
click at [572, 287] on div "[PERSON_NAME] Accountant 2:01 PM Thank you for providing the spreadsheet report…" at bounding box center [743, 269] width 663 height 49
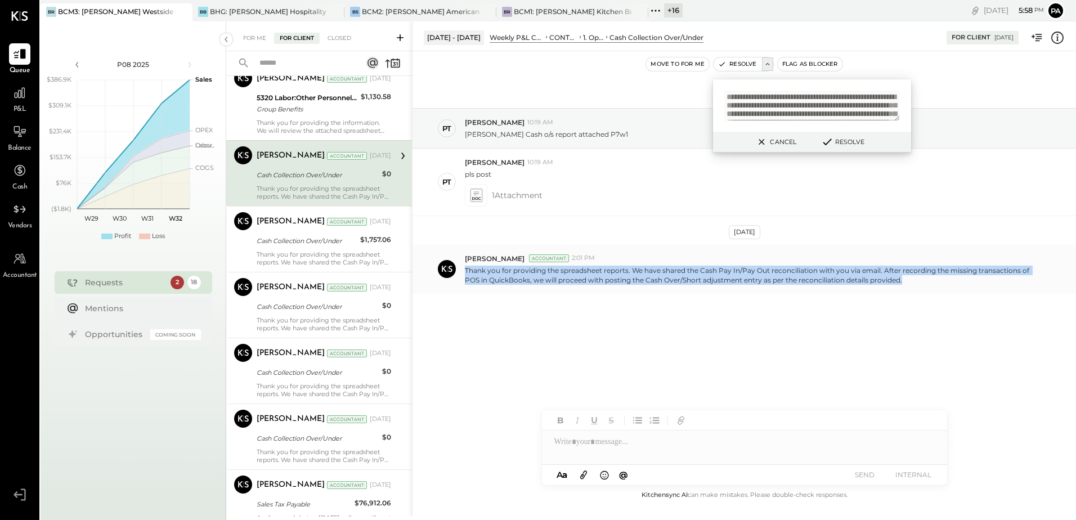
drag, startPoint x: 465, startPoint y: 270, endPoint x: 904, endPoint y: 286, distance: 439.7
click at [904, 286] on div "[PERSON_NAME] Accountant 2:01 PM Thank you for providing the spreadsheet report…" at bounding box center [743, 269] width 663 height 49
copy p "Thank you for providing the spreadsheet reports. We have shared the Cash Pay In…"
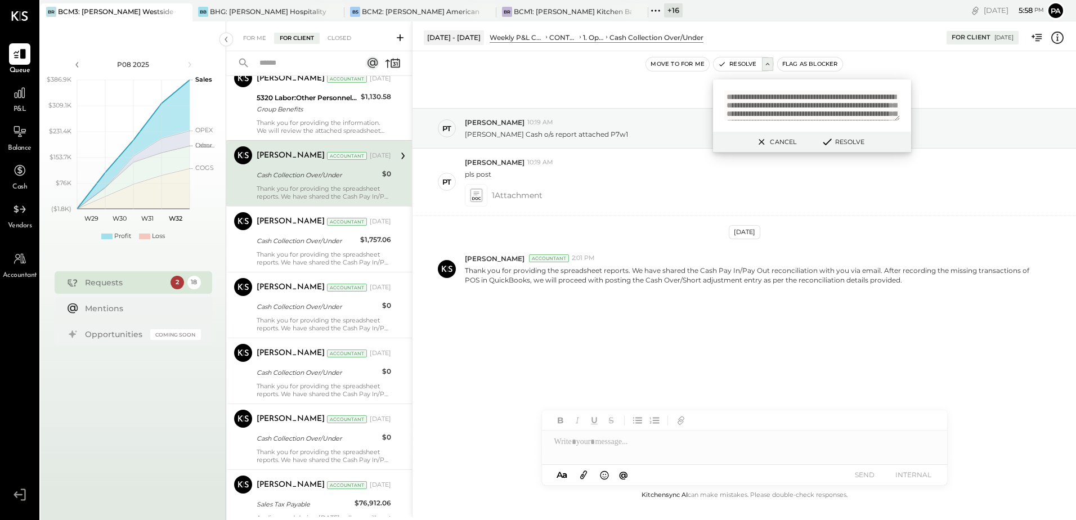
click at [822, 99] on textarea "**********" at bounding box center [812, 106] width 176 height 30
paste textarea "**********"
type textarea "**********"
click at [849, 146] on button "Resolve" at bounding box center [842, 142] width 51 height 14
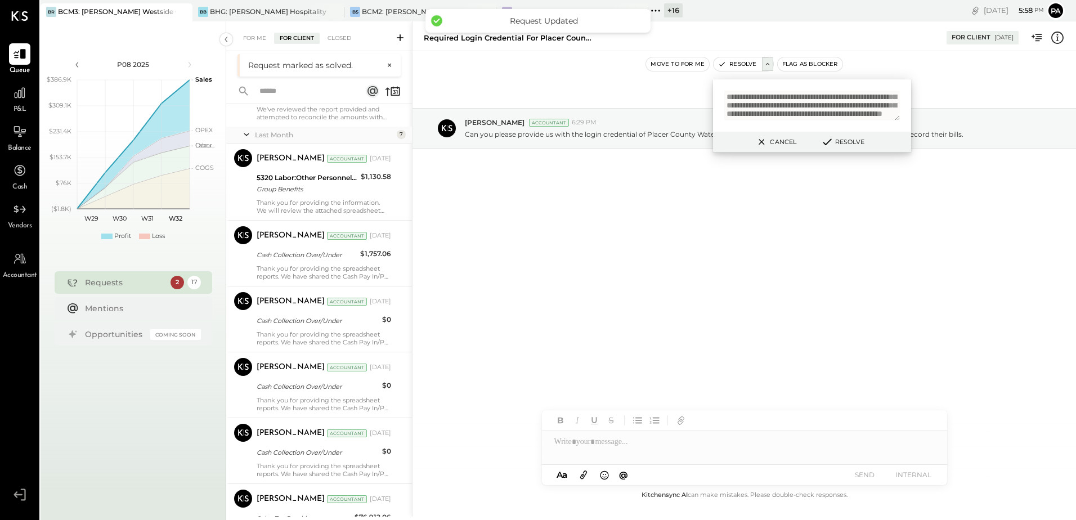
scroll to position [450, 0]
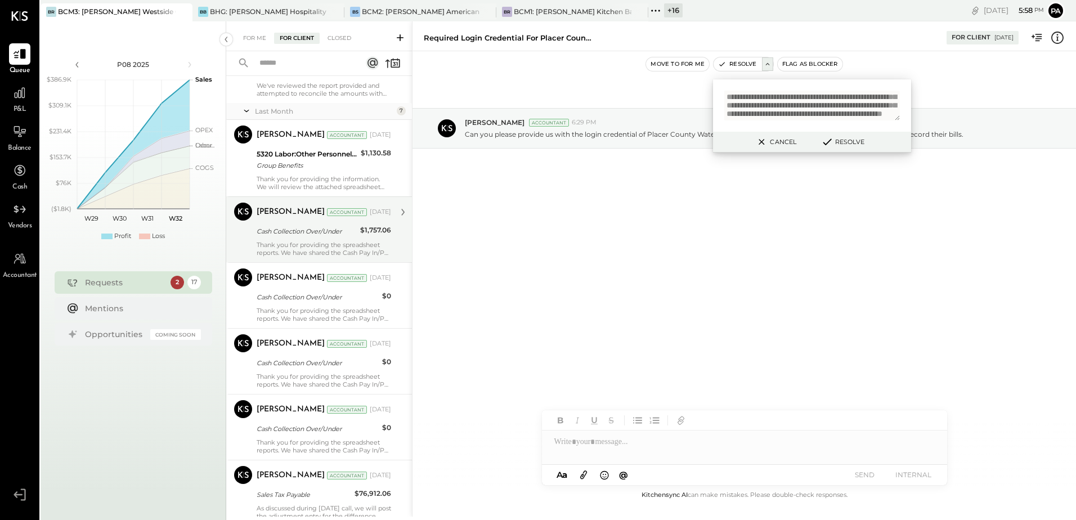
click at [320, 243] on div "Thank you for providing the spreadsheet reports. We have shared the Cash Pay In…" at bounding box center [324, 249] width 134 height 16
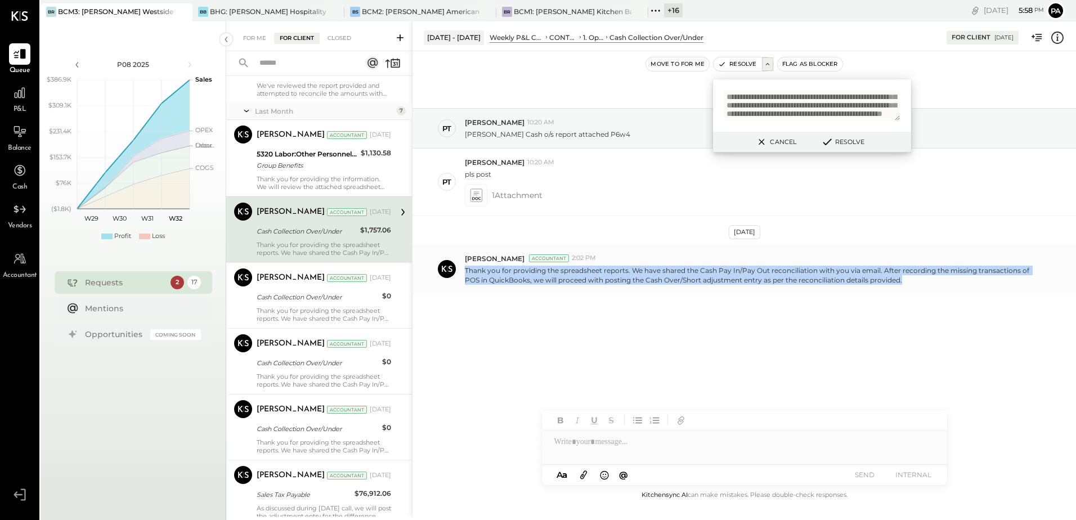
drag, startPoint x: 466, startPoint y: 271, endPoint x: 910, endPoint y: 280, distance: 444.1
click at [910, 280] on p "Thank you for providing the spreadsheet reports. We have shared the Cash Pay In…" at bounding box center [751, 275] width 572 height 19
copy p "Thank you for providing the spreadsheet reports. We have shared the Cash Pay In…"
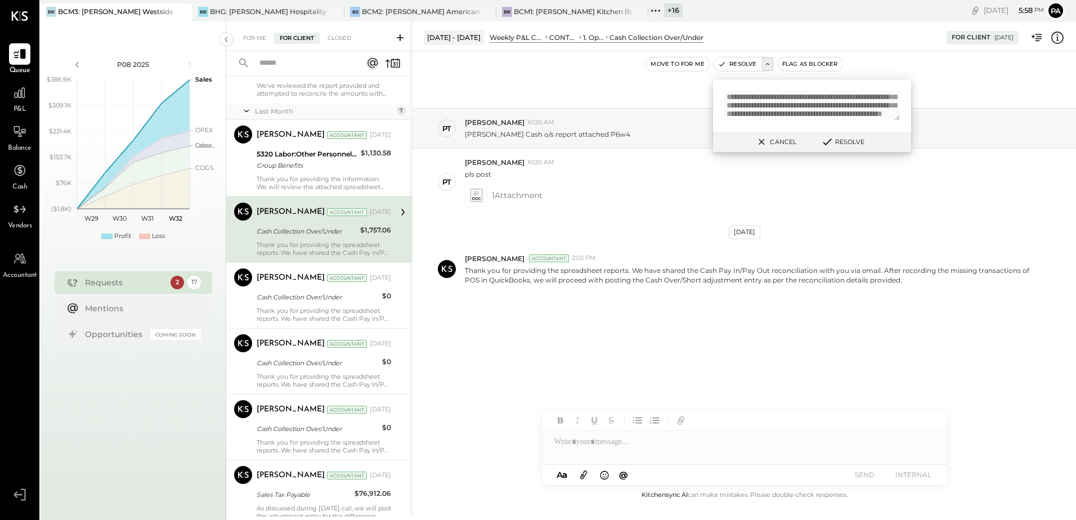
click at [820, 114] on textarea "**********" at bounding box center [812, 106] width 176 height 30
paste textarea "**********"
type textarea "**********"
click at [847, 140] on button "Resolve" at bounding box center [842, 142] width 51 height 14
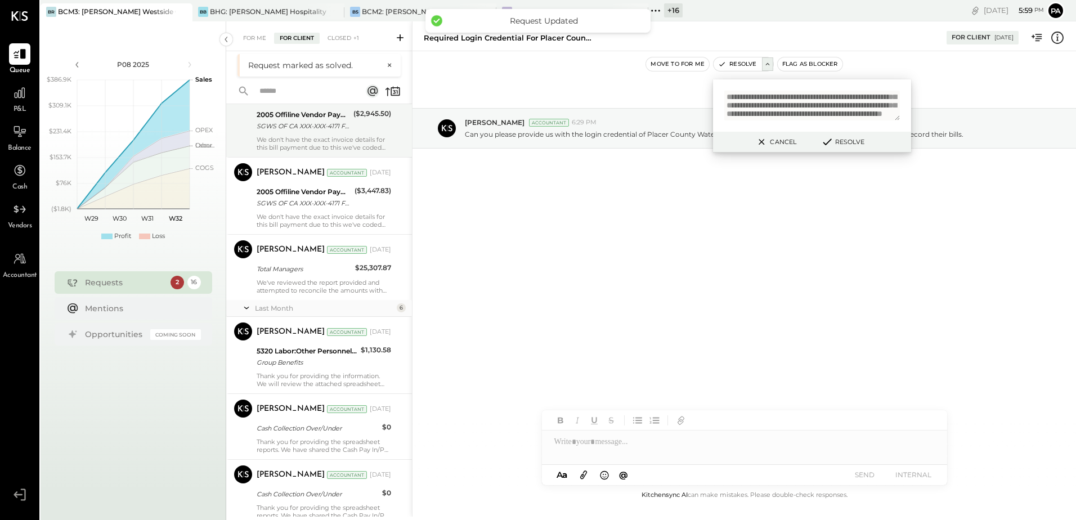
scroll to position [450, 0]
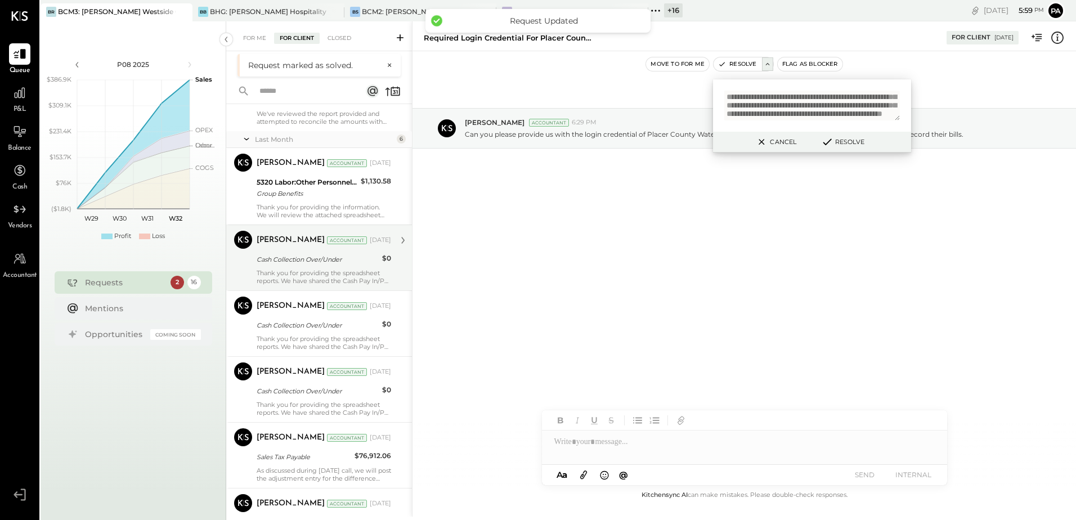
click at [302, 286] on div "[PERSON_NAME] Accountant [PERSON_NAME] Accountant [DATE] Cash Collection Over/U…" at bounding box center [319, 258] width 186 height 66
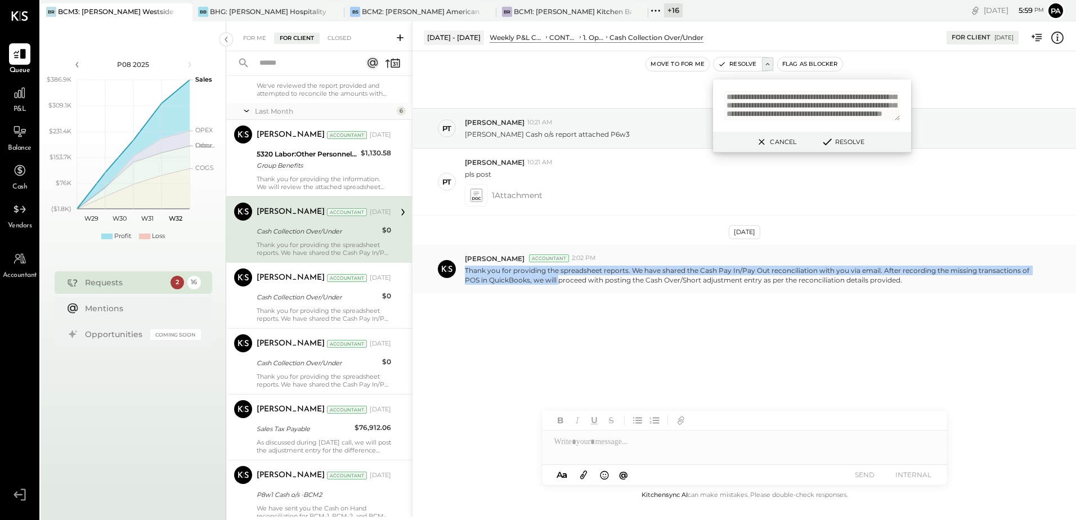
drag, startPoint x: 466, startPoint y: 270, endPoint x: 559, endPoint y: 280, distance: 92.9
click at [559, 280] on p "Thank you for providing the spreadsheet reports. We have shared the Cash Pay In…" at bounding box center [751, 275] width 572 height 19
drag, startPoint x: 559, startPoint y: 280, endPoint x: 559, endPoint y: 291, distance: 10.7
click at [559, 291] on div "[PERSON_NAME] Accountant 2:02 PM Thank you for providing the spreadsheet report…" at bounding box center [743, 269] width 663 height 49
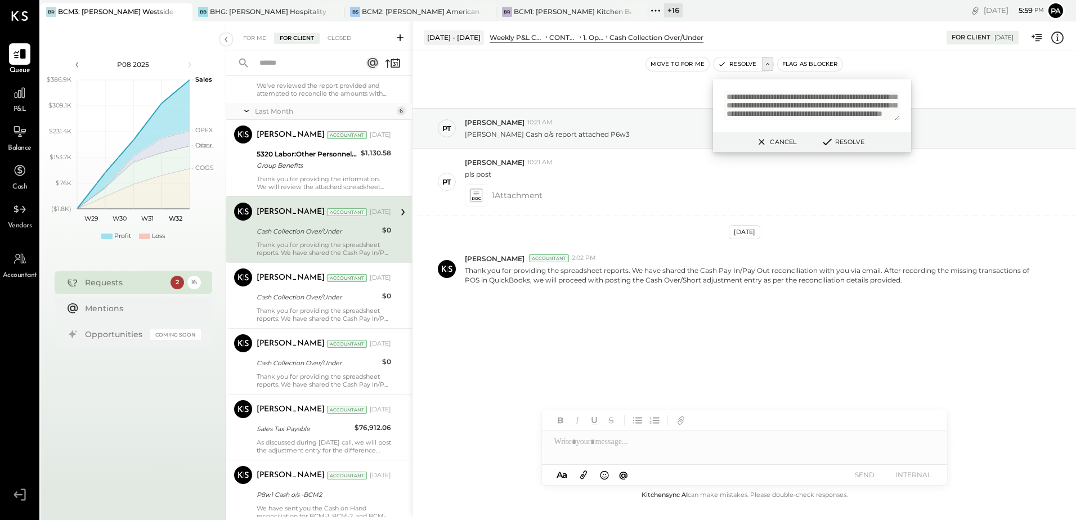
click at [763, 140] on icon at bounding box center [762, 142] width 6 height 6
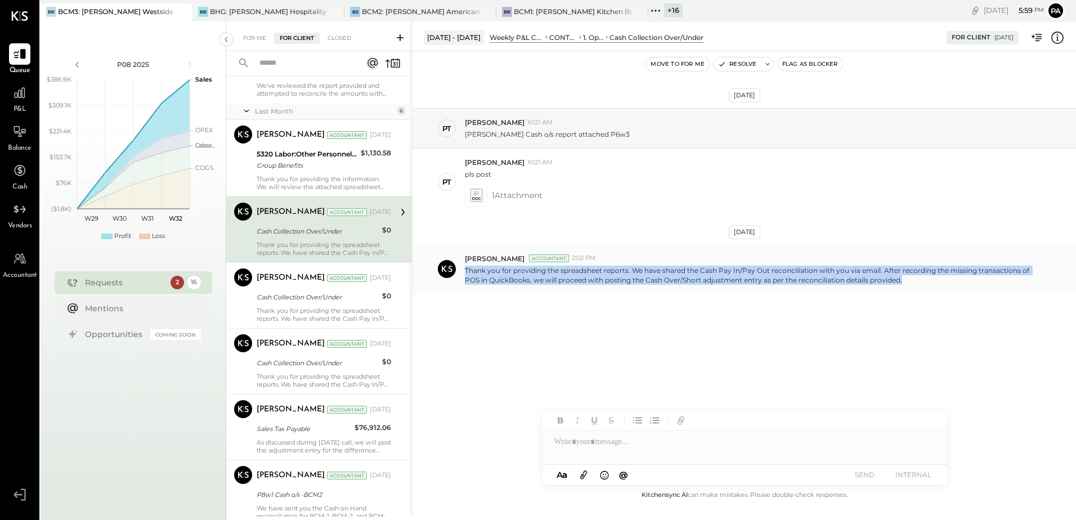
drag, startPoint x: 464, startPoint y: 270, endPoint x: 918, endPoint y: 280, distance: 454.2
click at [918, 280] on div "[PERSON_NAME] Accountant 2:02 PM Thank you for providing the spreadsheet report…" at bounding box center [743, 269] width 663 height 49
click at [768, 67] on icon at bounding box center [768, 64] width 8 height 8
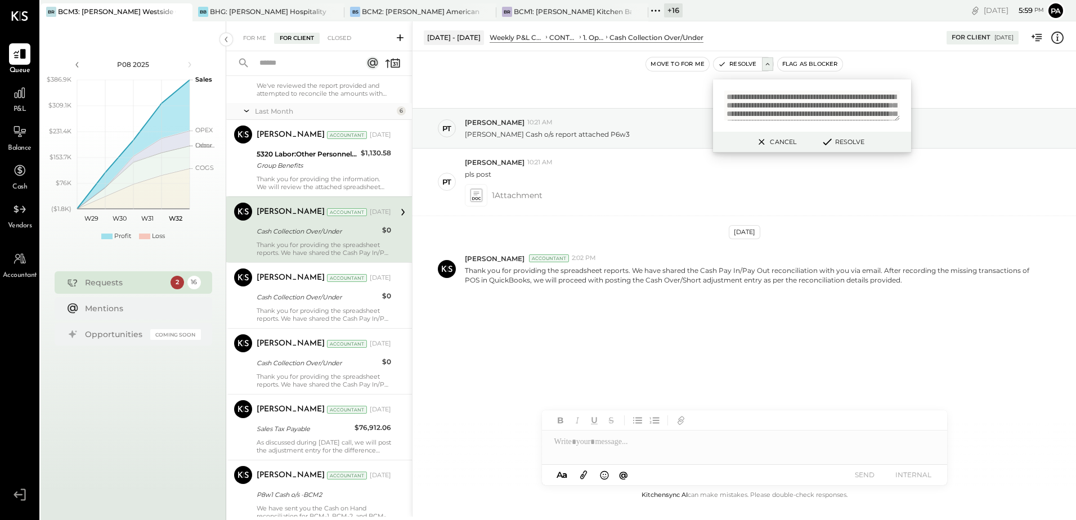
type textarea "**********"
click at [835, 144] on button "Resolve" at bounding box center [842, 142] width 51 height 14
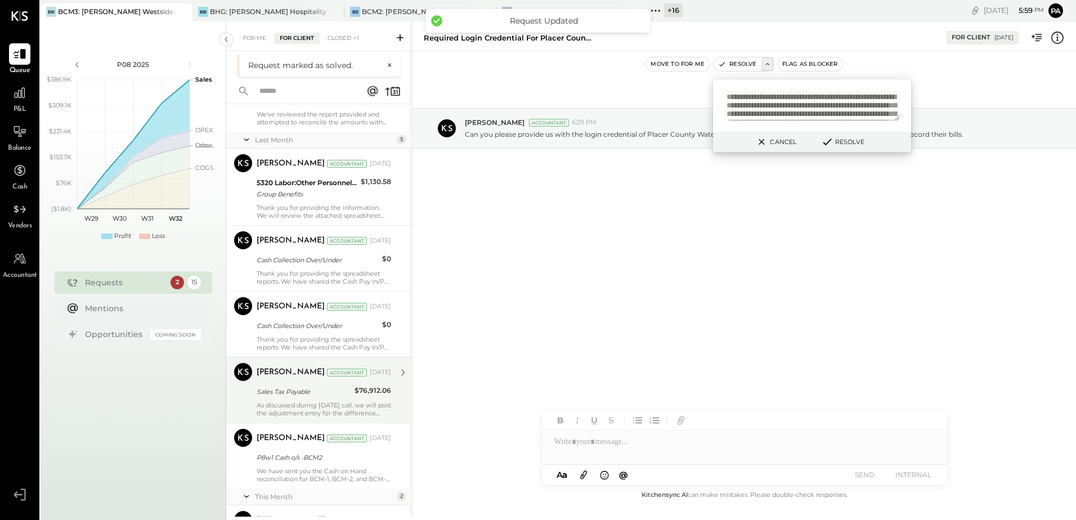
scroll to position [450, 0]
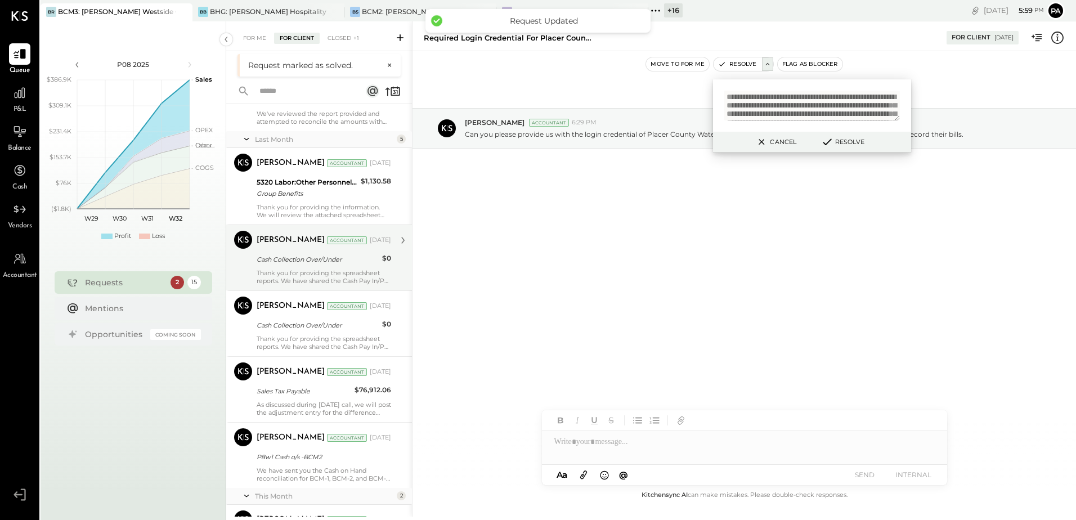
click at [324, 275] on div "Thank you for providing the spreadsheet reports. We have shared the Cash Pay In…" at bounding box center [324, 277] width 134 height 16
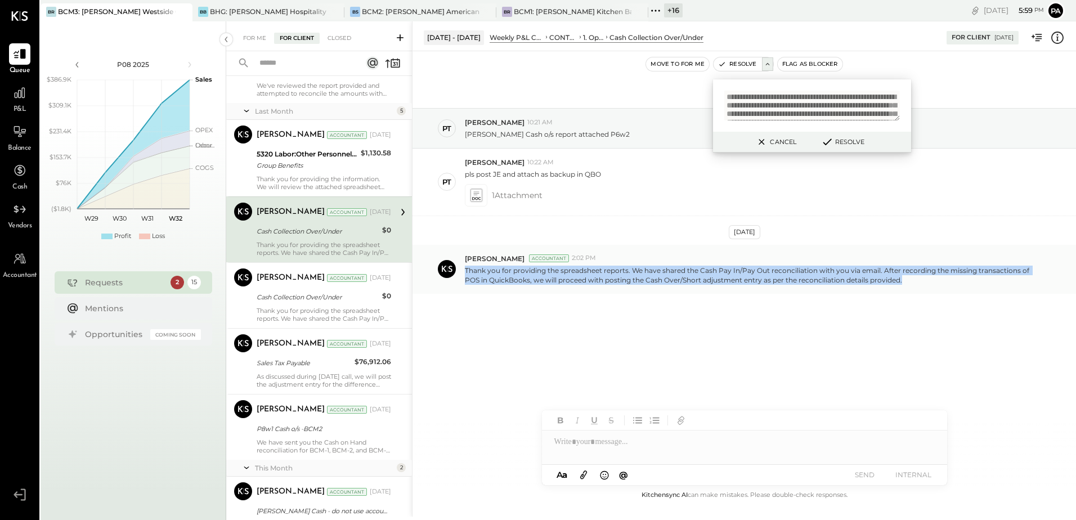
drag, startPoint x: 465, startPoint y: 270, endPoint x: 921, endPoint y: 282, distance: 456.5
click at [921, 282] on p "Thank you for providing the spreadsheet reports. We have shared the Cash Pay In…" at bounding box center [751, 275] width 572 height 19
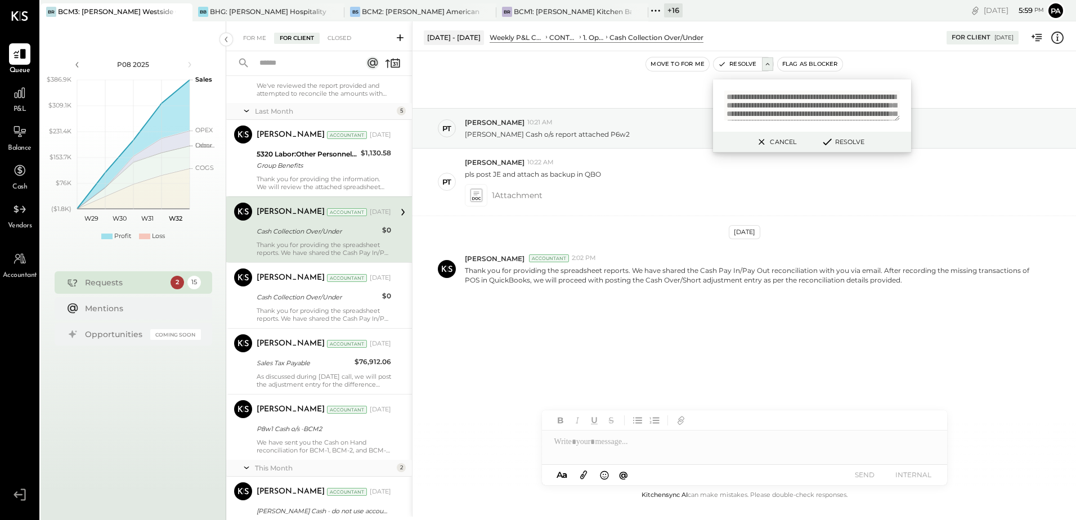
click at [775, 97] on textarea "**********" at bounding box center [812, 106] width 176 height 30
paste textarea "**********"
type textarea "**********"
click at [843, 143] on button "Resolve" at bounding box center [842, 142] width 51 height 14
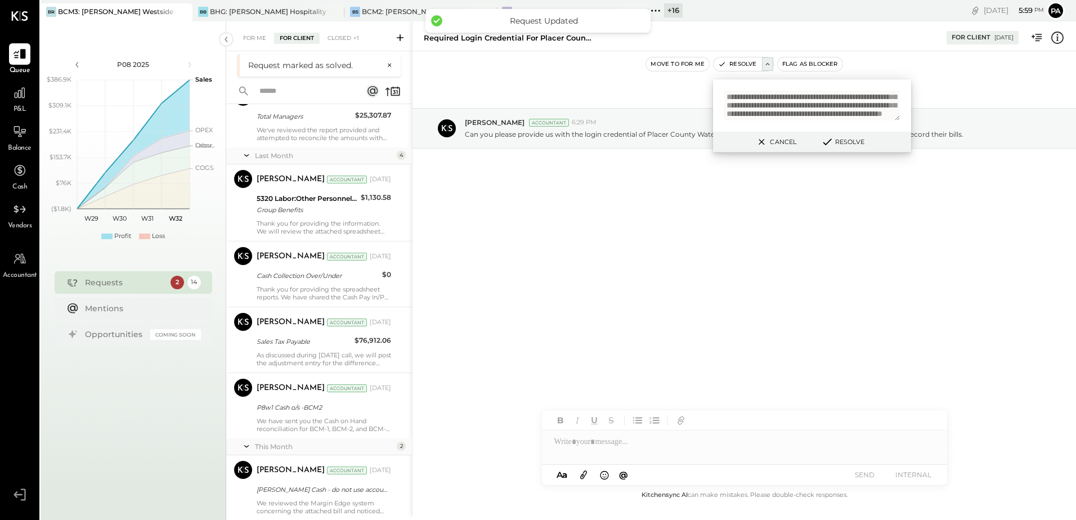
scroll to position [450, 0]
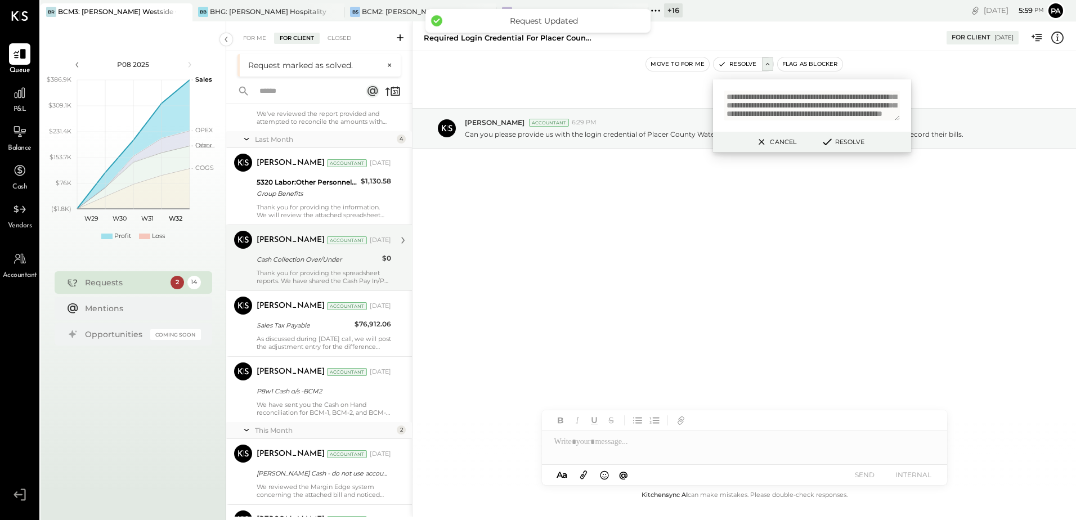
click at [291, 268] on div "[PERSON_NAME] Accountant [DATE] Cash Collection Over/Under $0 Thank you for pro…" at bounding box center [324, 258] width 134 height 54
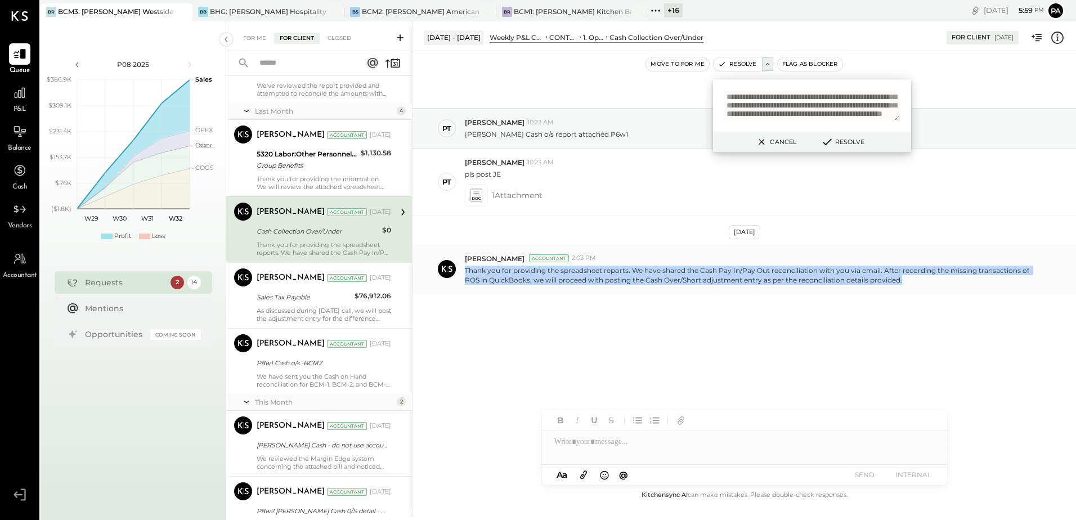
drag, startPoint x: 465, startPoint y: 268, endPoint x: 920, endPoint y: 277, distance: 455.3
click at [920, 277] on p "Thank you for providing the spreadsheet reports. We have shared the Cash Pay In…" at bounding box center [751, 275] width 572 height 19
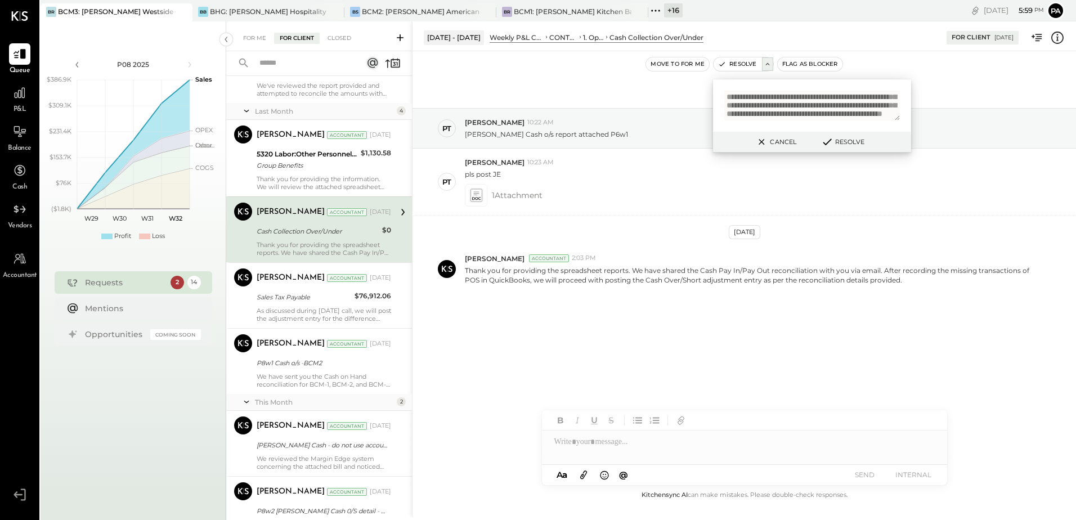
click at [804, 101] on textarea "**********" at bounding box center [812, 106] width 176 height 30
paste textarea "**********"
type textarea "**********"
click at [846, 141] on button "Resolve" at bounding box center [842, 142] width 51 height 14
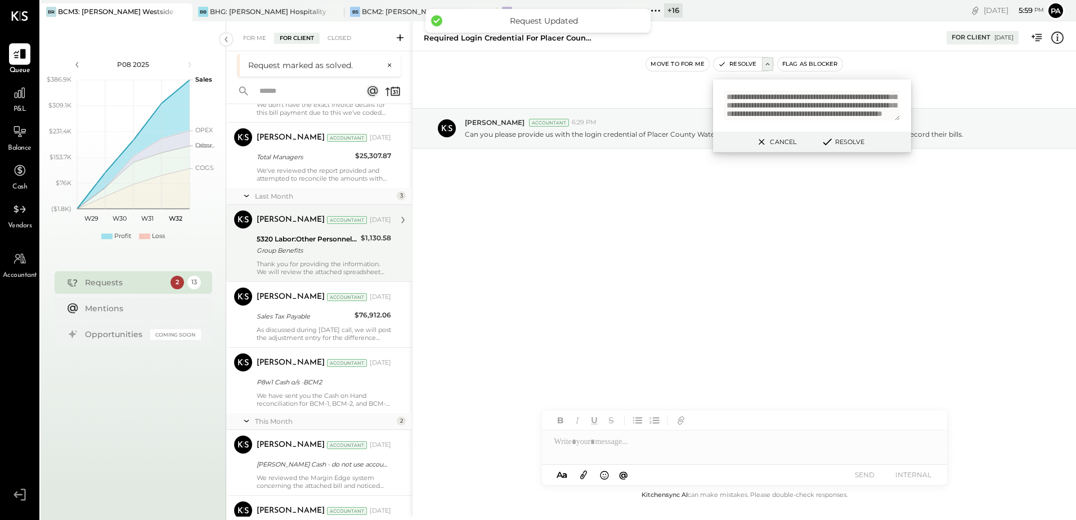
scroll to position [394, 0]
click at [337, 258] on div "[PERSON_NAME] Accountant [DATE] 5320 Labor:Other Personnel Expense:Health/Denta…" at bounding box center [324, 242] width 134 height 65
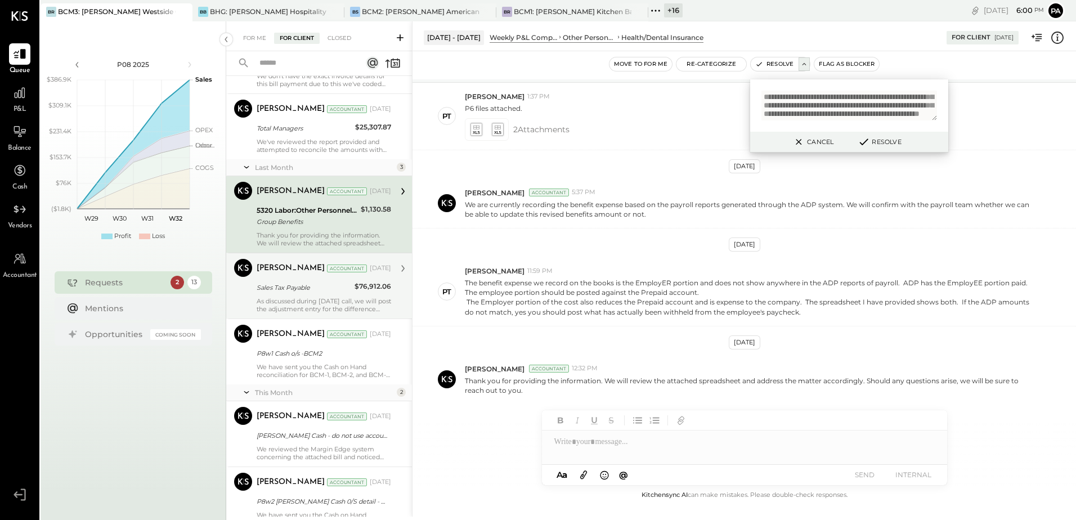
click at [314, 293] on div "Sales Tax Payable" at bounding box center [304, 287] width 95 height 11
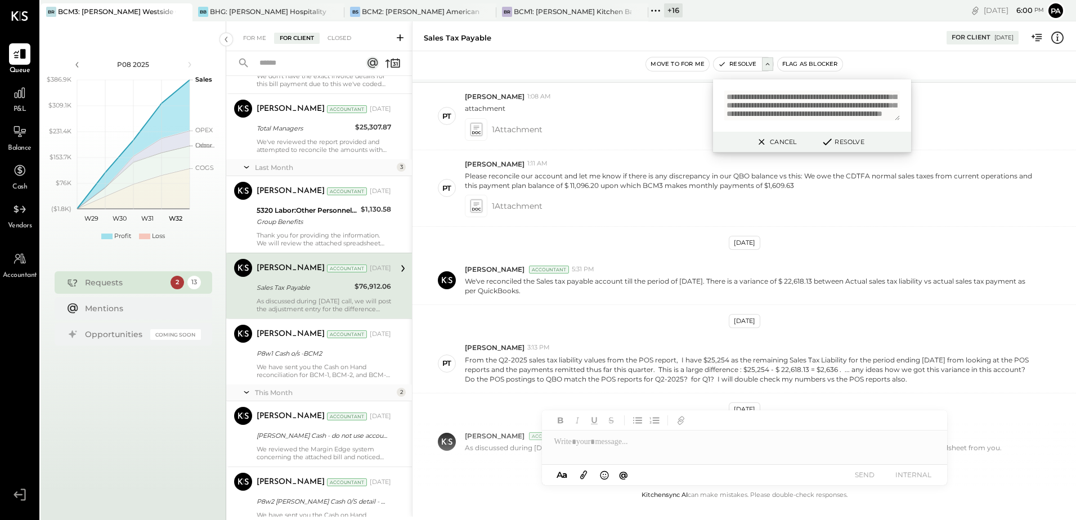
scroll to position [123, 0]
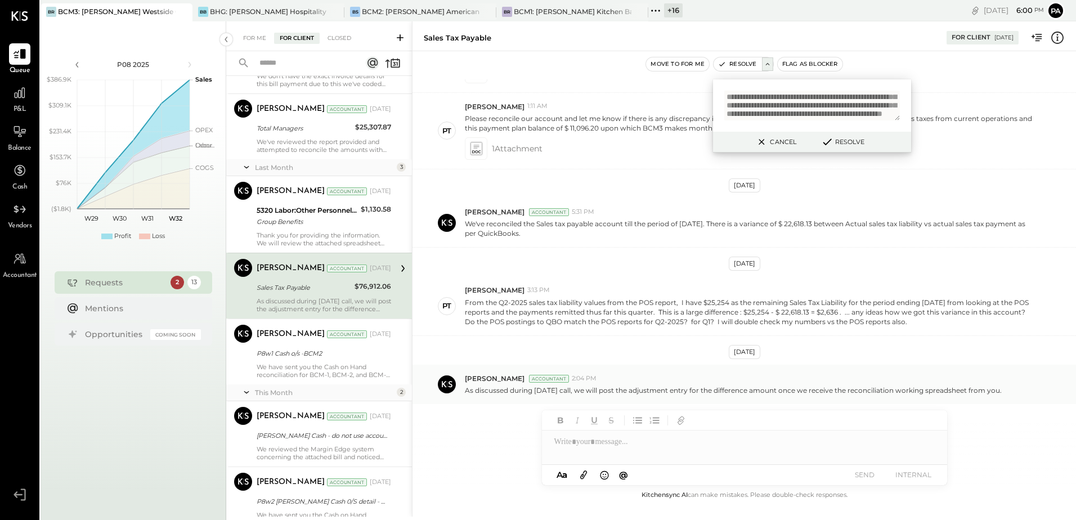
click at [1006, 391] on div "As discussed during [DATE] call, we will post the adjustment entry for the diff…" at bounding box center [766, 389] width 602 height 12
click at [1008, 395] on div "As discussed during [DATE] call, we will post the adjustment entry for the diff…" at bounding box center [766, 389] width 602 height 12
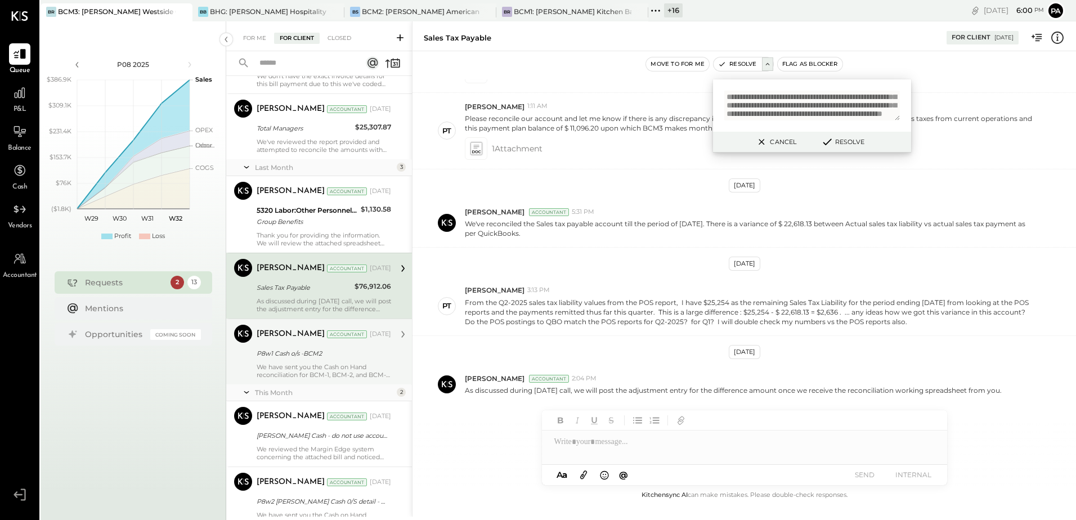
click at [282, 354] on div "P8w1 Cash o/s -BCM2" at bounding box center [322, 353] width 131 height 11
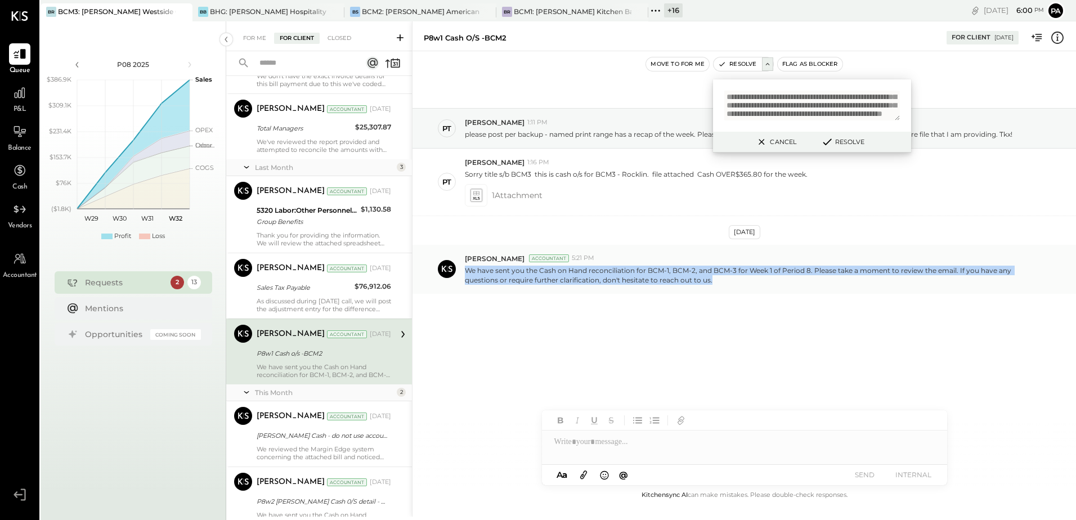
drag, startPoint x: 464, startPoint y: 270, endPoint x: 725, endPoint y: 282, distance: 261.9
click at [725, 282] on div "[PERSON_NAME] Accountant 5:21 PM We have sent you the Cash on Hand reconciliati…" at bounding box center [743, 269] width 663 height 49
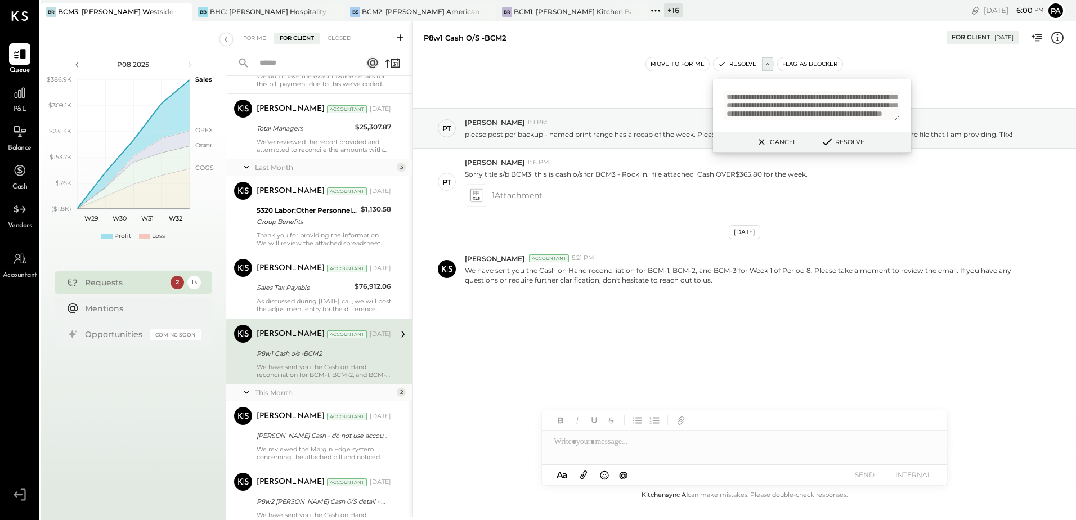
click at [773, 111] on textarea "**********" at bounding box center [812, 106] width 176 height 30
paste textarea "**********"
type textarea "**********"
click at [842, 142] on button "Resolve" at bounding box center [842, 142] width 51 height 14
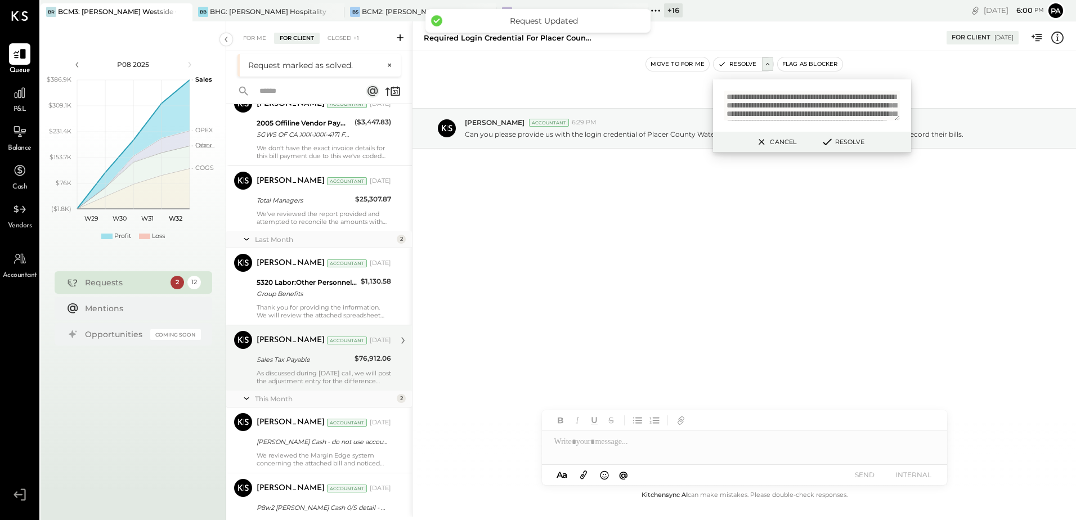
scroll to position [450, 0]
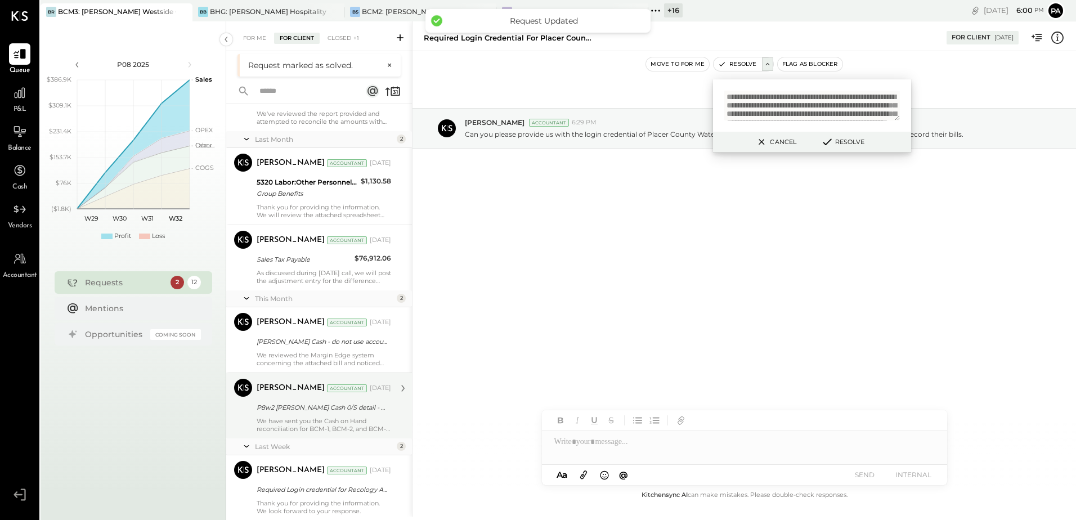
click at [298, 411] on div "P8w2 [PERSON_NAME] Cash 0/S detail - BCM3" at bounding box center [322, 407] width 131 height 11
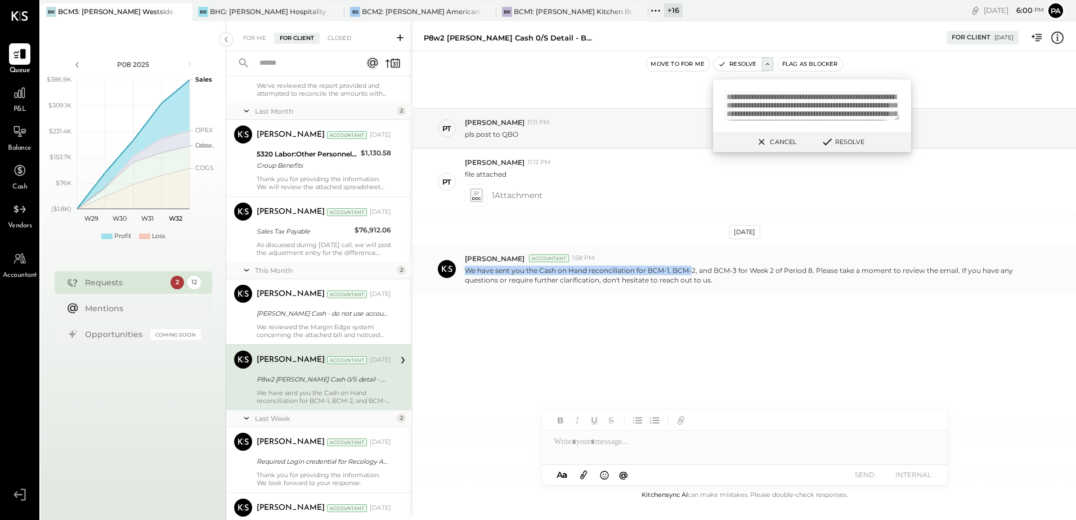
drag, startPoint x: 465, startPoint y: 270, endPoint x: 692, endPoint y: 275, distance: 227.4
click at [692, 275] on p "We have sent you the Cash on Hand reconciliation for BCM-1, BCM-2, and BCM-3 fo…" at bounding box center [751, 275] width 572 height 19
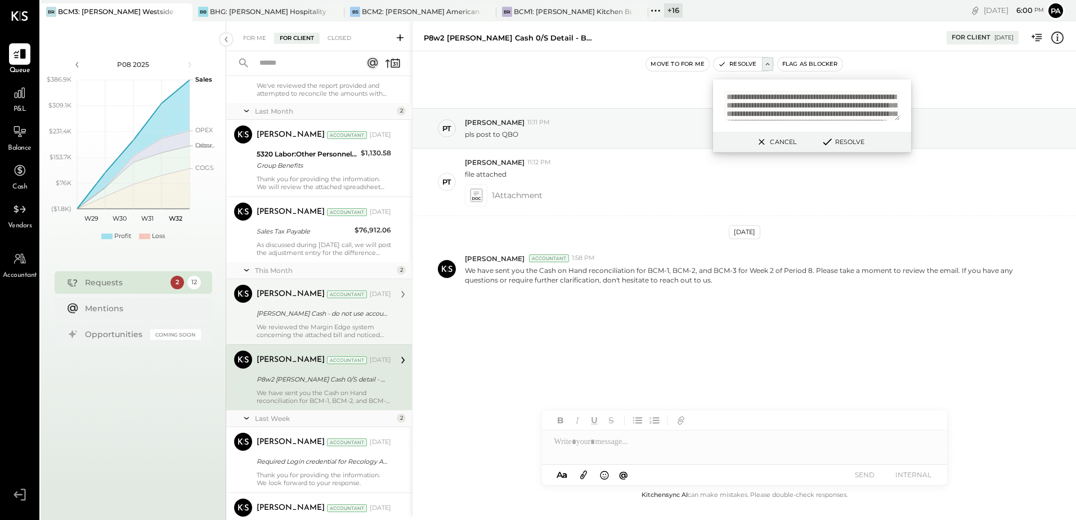
click at [321, 324] on div "We reviewed the Margin Edge system concerning the attached bill and noticed tha…" at bounding box center [324, 331] width 134 height 16
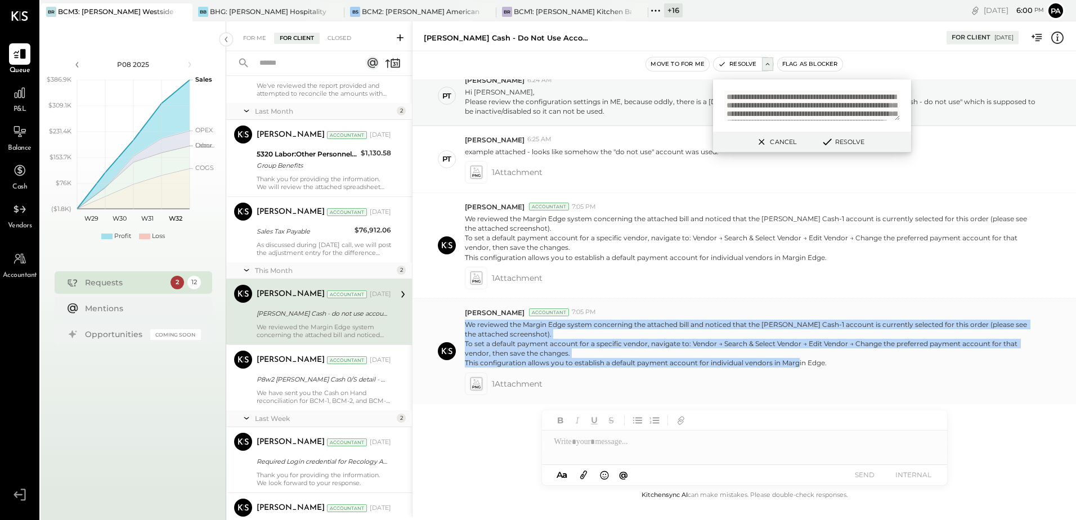
drag, startPoint x: 464, startPoint y: 325, endPoint x: 837, endPoint y: 367, distance: 375.4
click at [837, 367] on div "[PERSON_NAME] Accountant 7:05 PM We reviewed the Margin Edge system concerning …" at bounding box center [743, 351] width 663 height 105
click at [792, 101] on textarea "**********" at bounding box center [812, 106] width 176 height 30
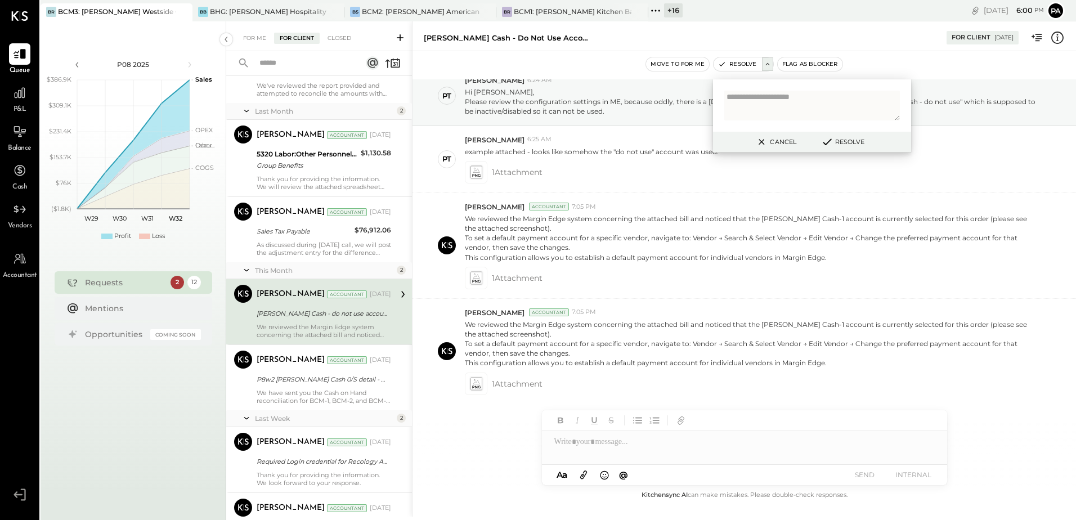
paste textarea "**********"
type textarea "**********"
click at [846, 138] on button "Resolve" at bounding box center [842, 142] width 51 height 14
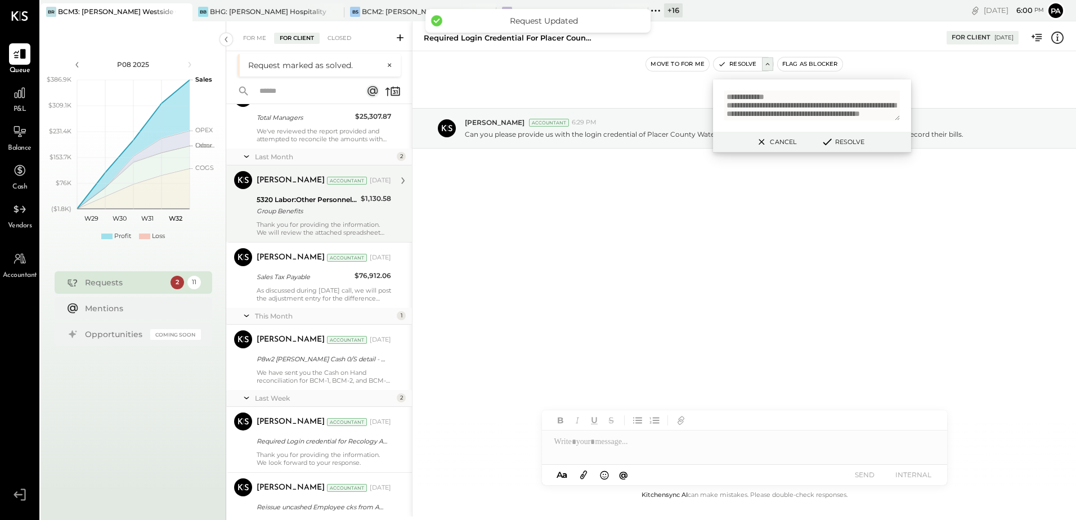
scroll to position [450, 0]
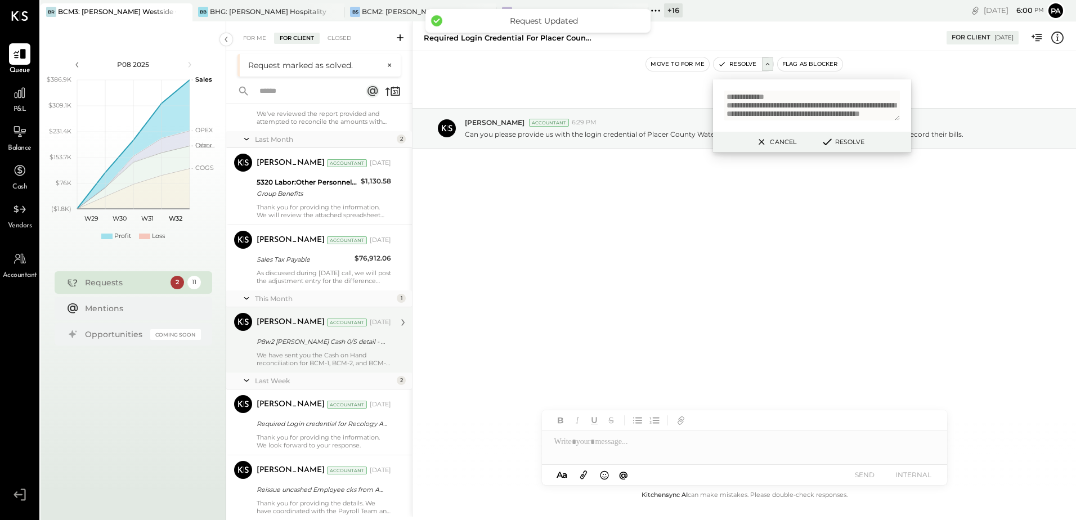
click at [321, 344] on div "P8w2 [PERSON_NAME] Cash 0/S detail - BCM3" at bounding box center [322, 341] width 131 height 11
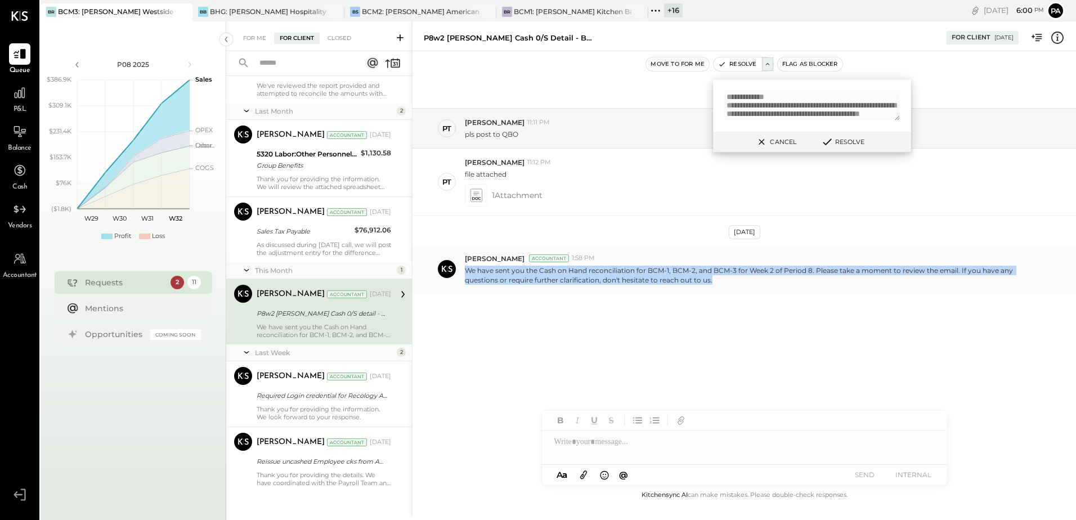
drag, startPoint x: 467, startPoint y: 269, endPoint x: 725, endPoint y: 288, distance: 258.4
click at [725, 288] on div "[PERSON_NAME] Accountant 1:58 PM We have sent you the Cash on Hand reconciliati…" at bounding box center [743, 269] width 663 height 49
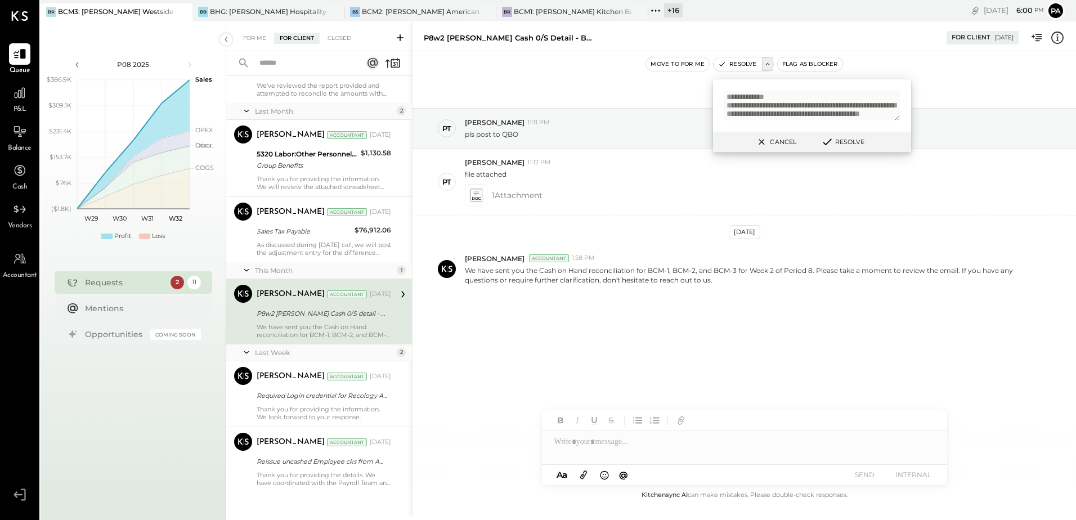
click at [790, 104] on textarea "**********" at bounding box center [812, 106] width 176 height 30
paste textarea "**********"
type textarea "**********"
click at [846, 145] on button "Resolve" at bounding box center [842, 142] width 51 height 14
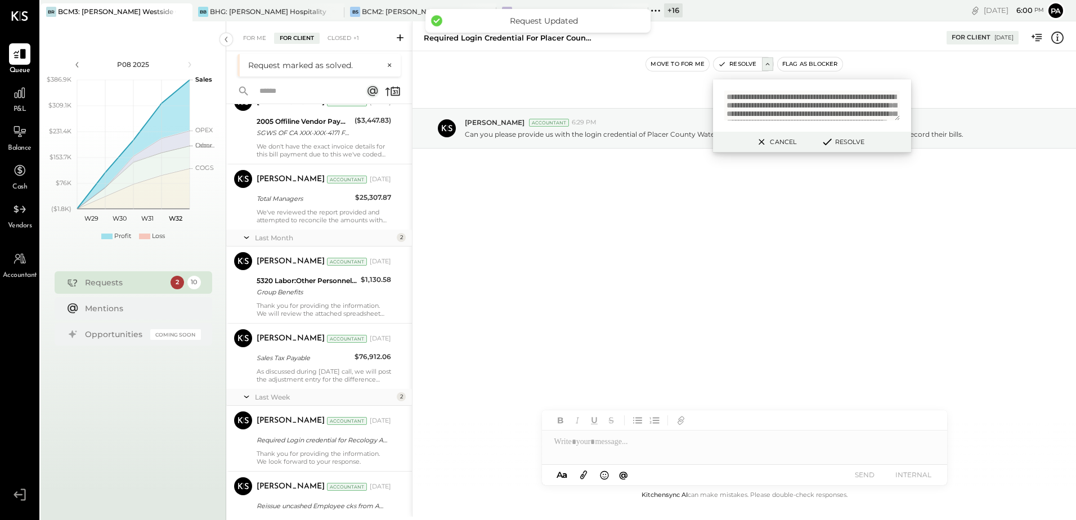
scroll to position [376, 0]
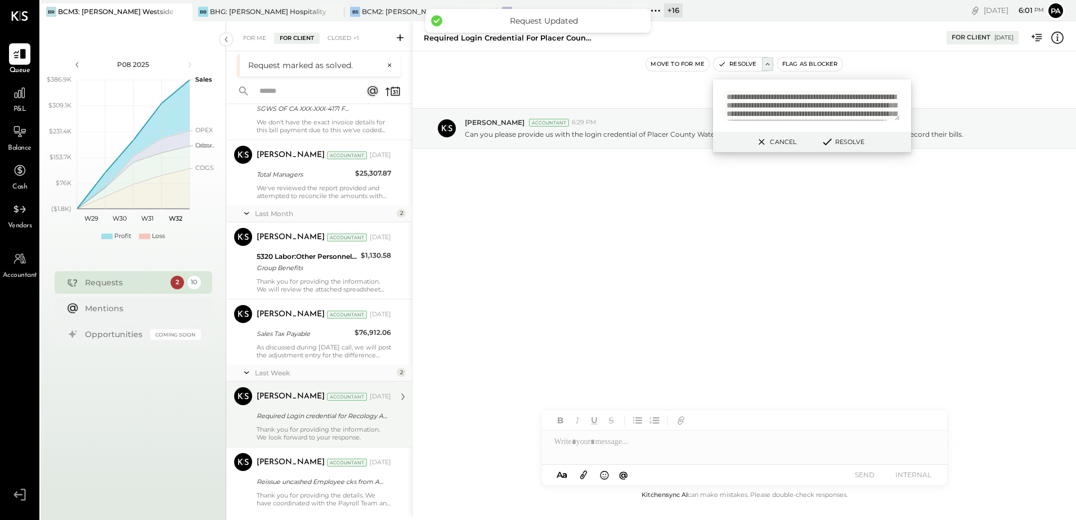
click at [316, 416] on div "Required Login credential for Recology Auburn!" at bounding box center [322, 415] width 131 height 11
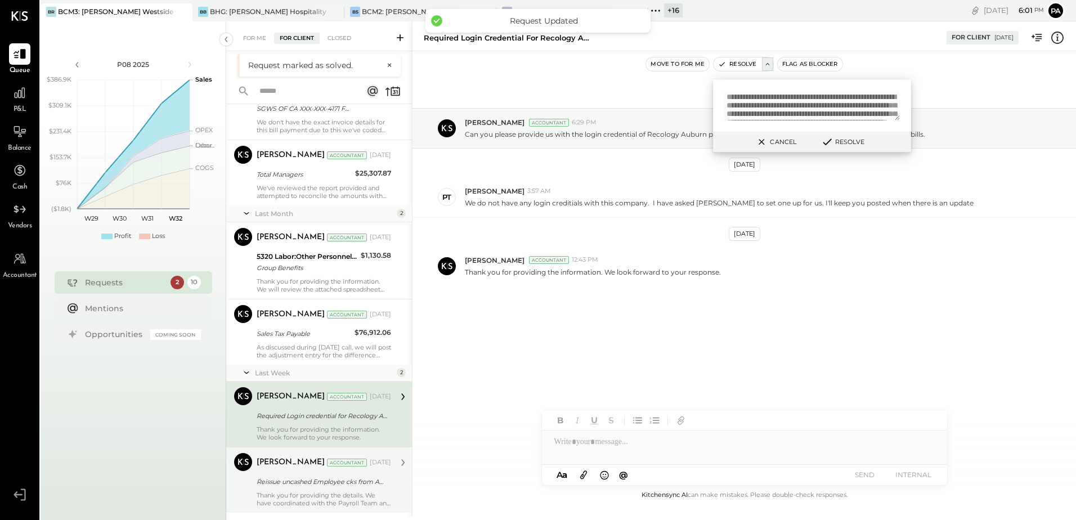
click at [300, 496] on div "[DATE] 2 [PERSON_NAME] Accountant [PERSON_NAME] Accountant [DATE] Required Logi…" at bounding box center [319, 145] width 186 height 802
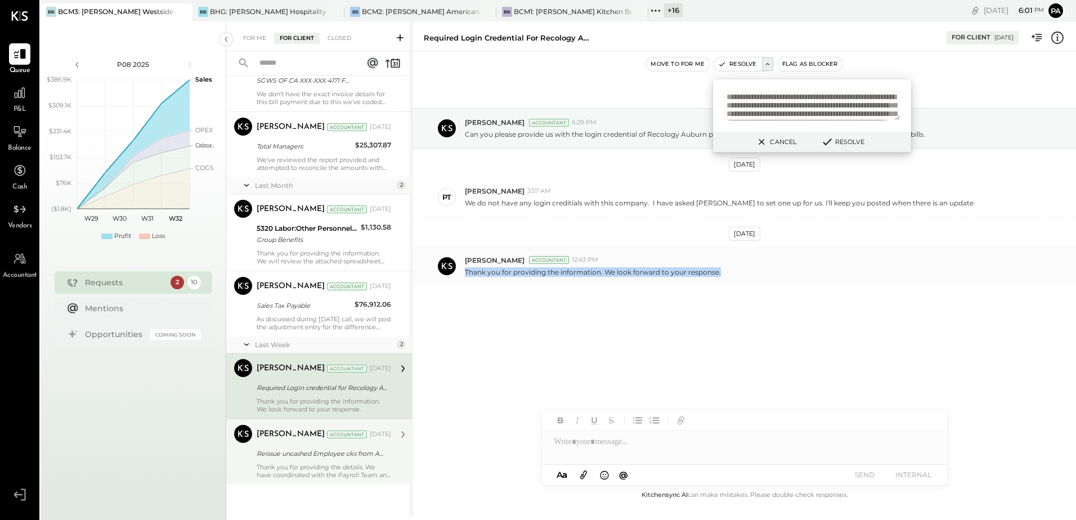
drag, startPoint x: 726, startPoint y: 273, endPoint x: 463, endPoint y: 276, distance: 263.3
click at [463, 276] on div "[PERSON_NAME] Accountant 12:43 PM Thank you for providing the information. We l…" at bounding box center [743, 265] width 663 height 39
click at [373, 482] on div "[PERSON_NAME] Accountant [PERSON_NAME] Accountant [DATE] Reissue uncashed Emplo…" at bounding box center [319, 452] width 186 height 66
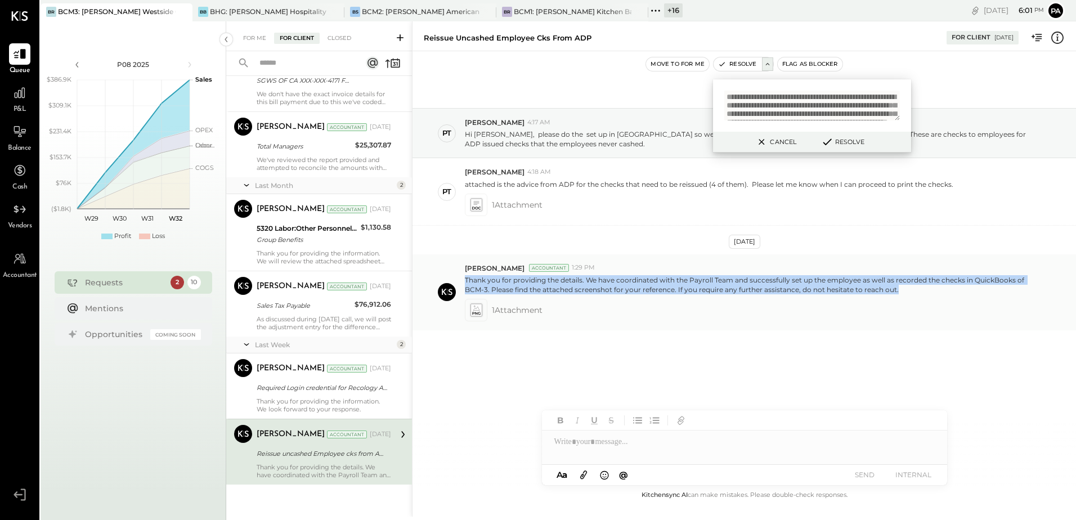
drag, startPoint x: 466, startPoint y: 280, endPoint x: 915, endPoint y: 293, distance: 449.2
click at [915, 293] on p "Thank you for providing the details. We have coordinated with the Payroll Team …" at bounding box center [751, 284] width 572 height 19
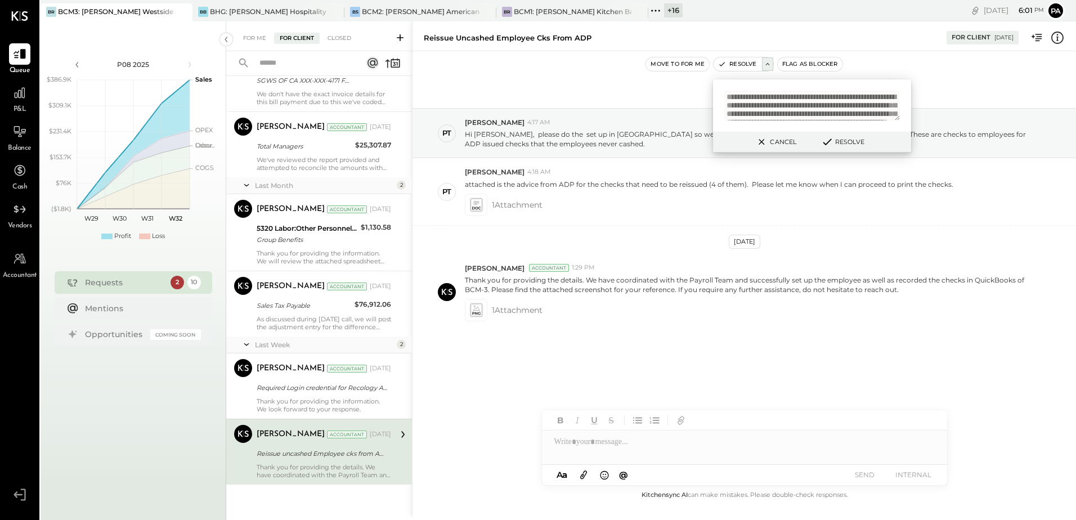
click at [792, 111] on textarea "**********" at bounding box center [812, 106] width 176 height 30
paste textarea "**********"
type textarea "**********"
click at [851, 139] on button "Resolve" at bounding box center [842, 142] width 51 height 14
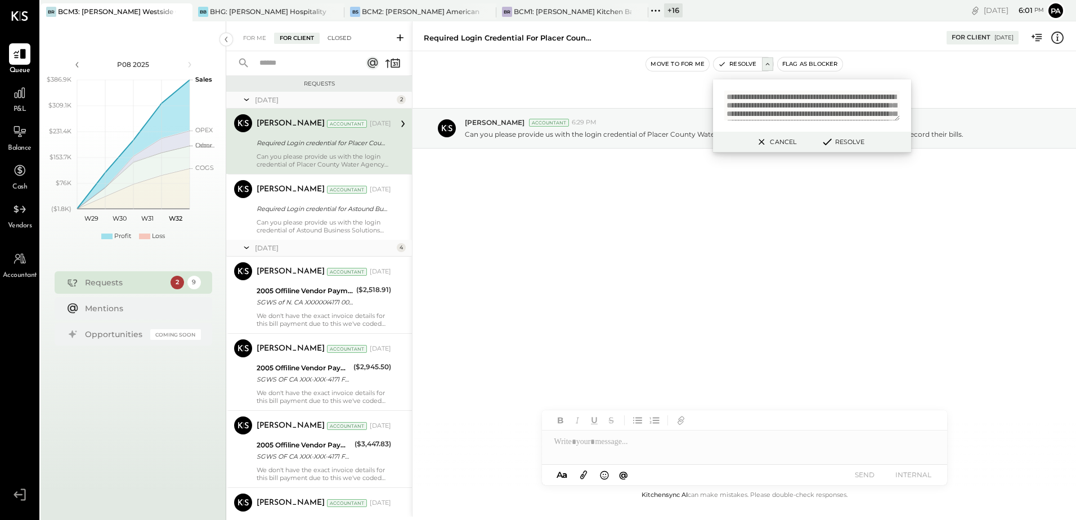
click at [342, 43] on div "Closed" at bounding box center [339, 38] width 35 height 11
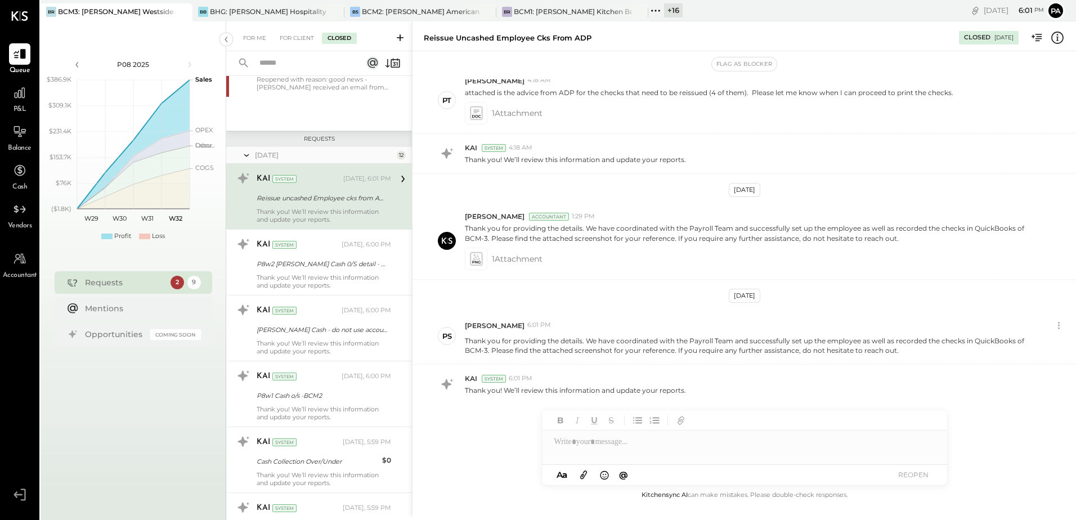
scroll to position [147, 0]
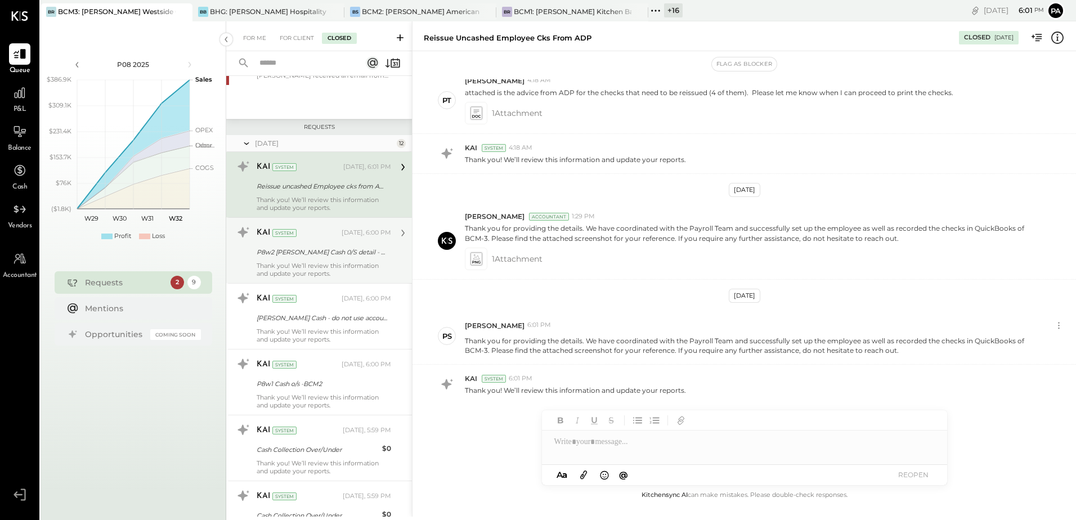
click at [280, 254] on div "P8w2 [PERSON_NAME] Cash 0/S detail - BCM3" at bounding box center [322, 251] width 131 height 11
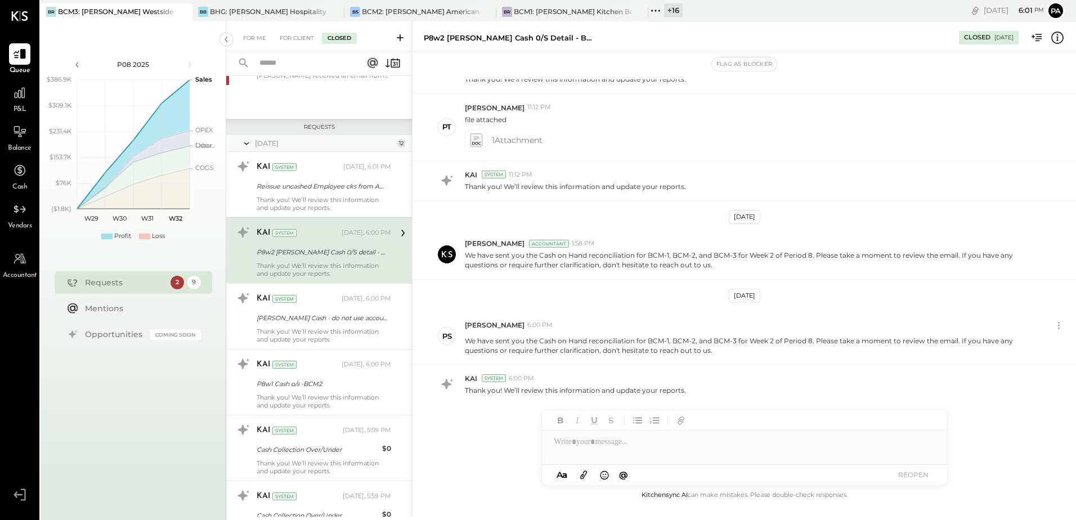
scroll to position [95, 0]
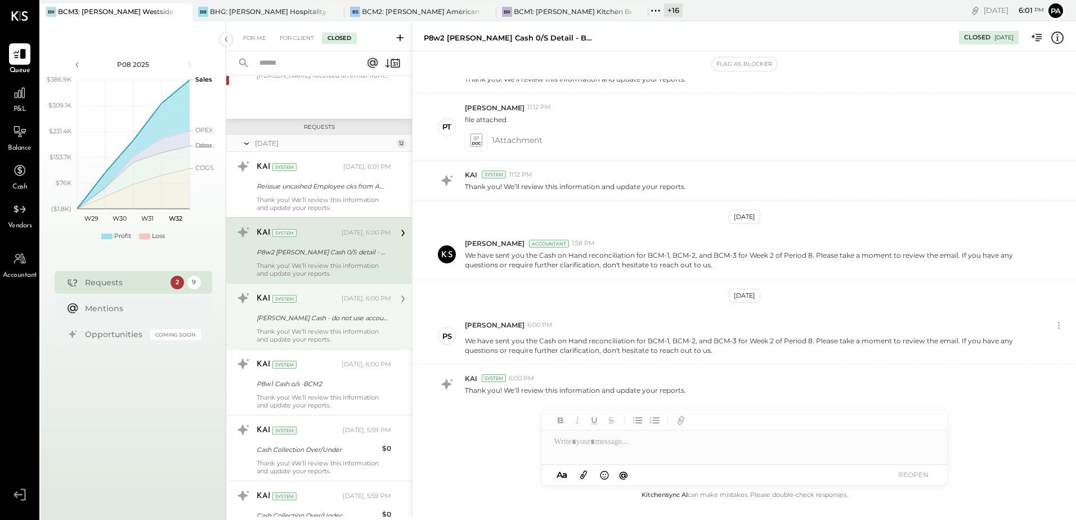
click at [299, 312] on div "[PERSON_NAME] Cash - do not use account used in ME on [DATE]" at bounding box center [322, 318] width 131 height 14
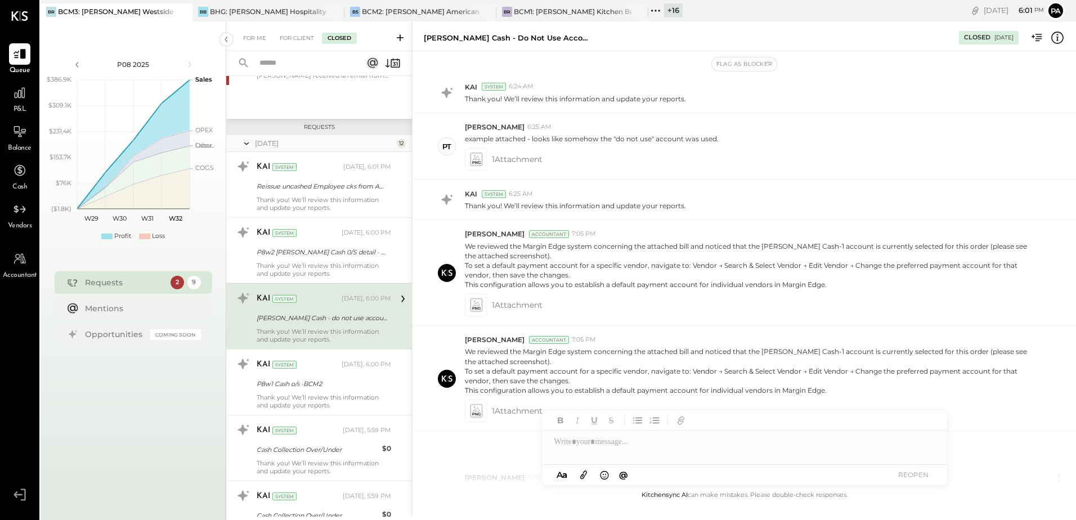
scroll to position [276, 0]
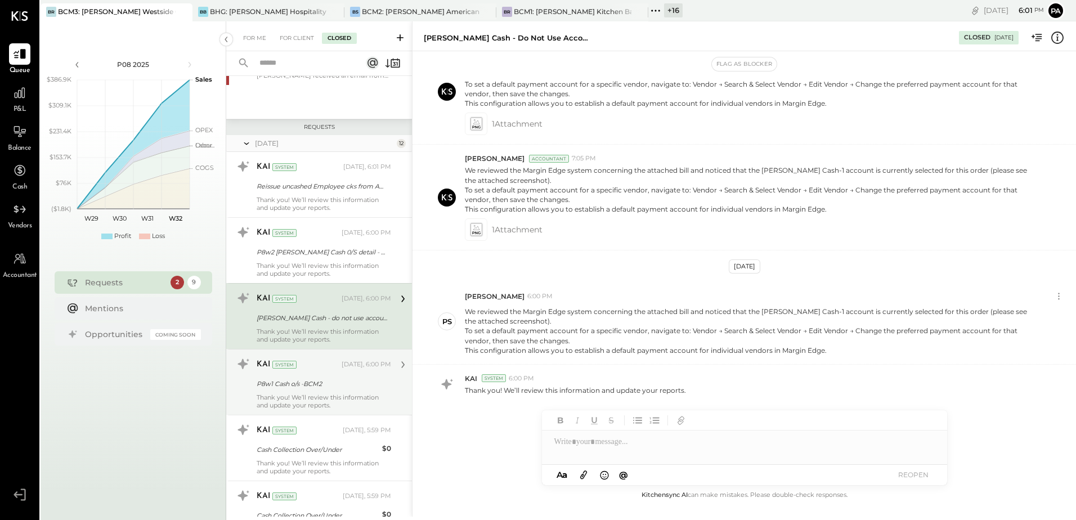
click at [299, 375] on div "KAI System [DATE], 6:00 PM P8w1 Cash o/s -BCM2 Thank you! We’ll review this inf…" at bounding box center [324, 382] width 134 height 54
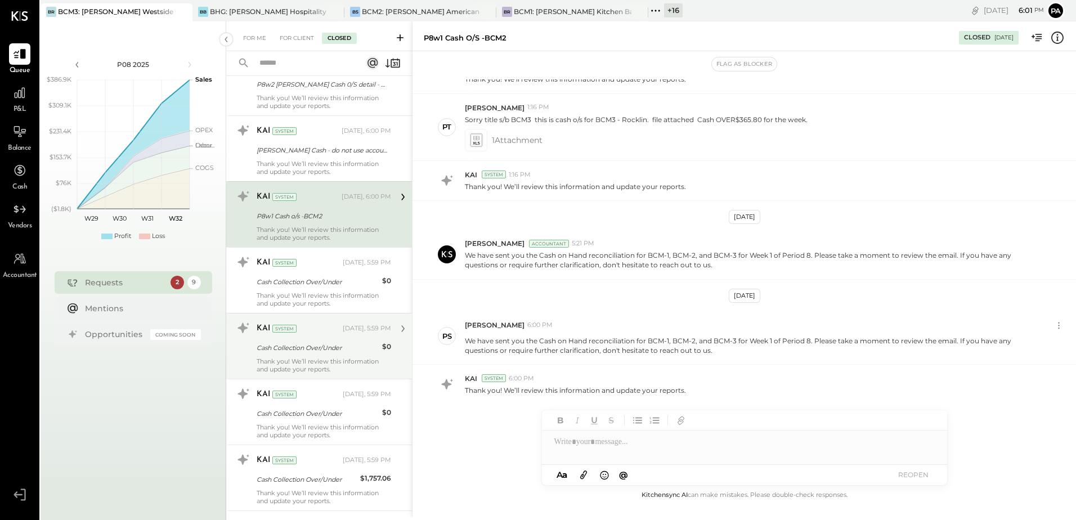
scroll to position [316, 0]
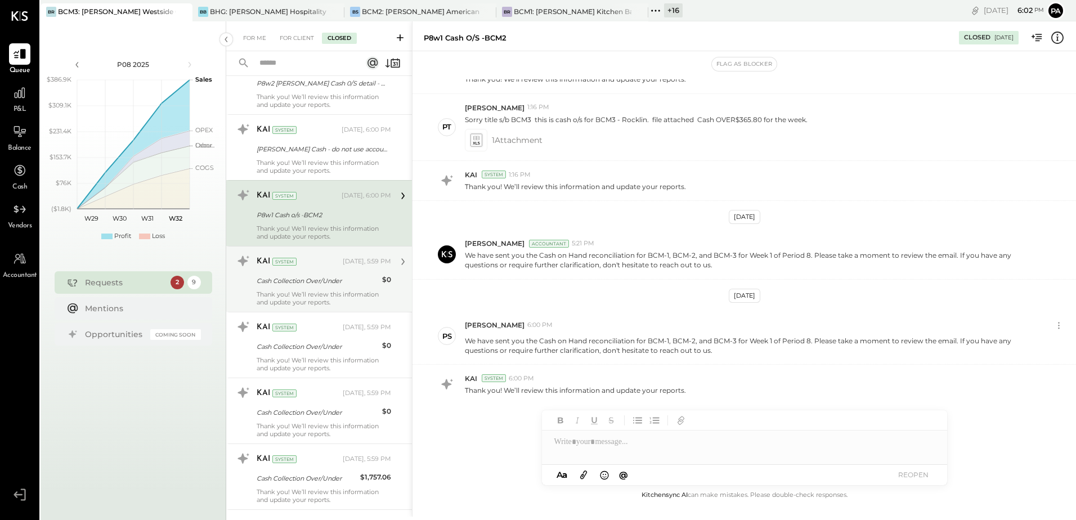
click at [314, 268] on div "KAI System [DATE], 5:59 PM" at bounding box center [324, 262] width 134 height 16
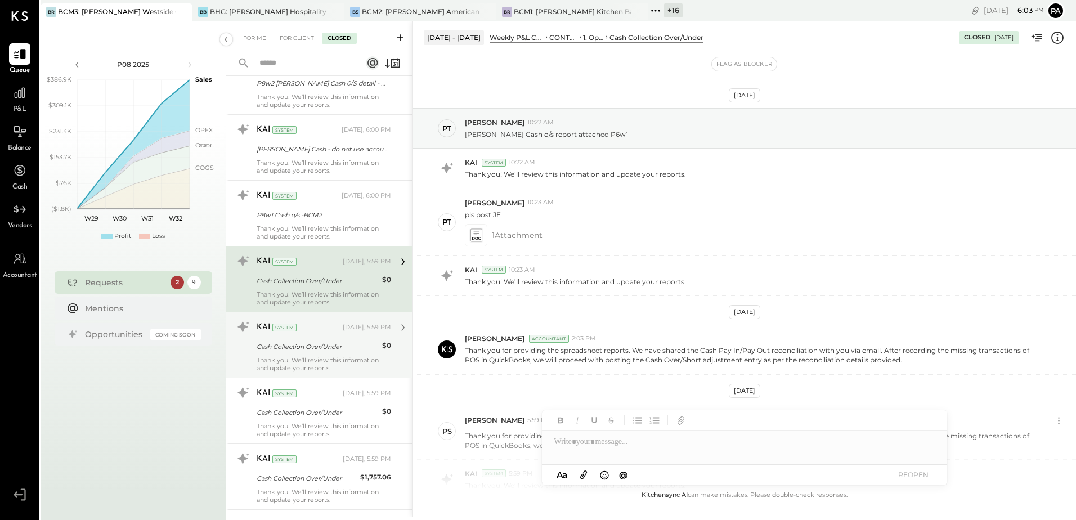
click at [331, 344] on div "Cash Collection Over/Under" at bounding box center [318, 346] width 122 height 11
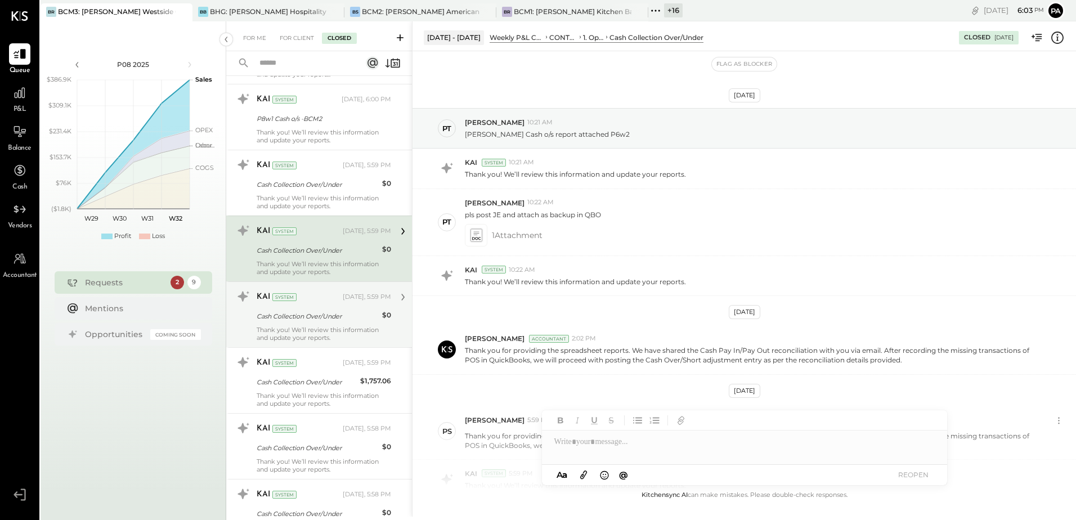
scroll to position [428, 0]
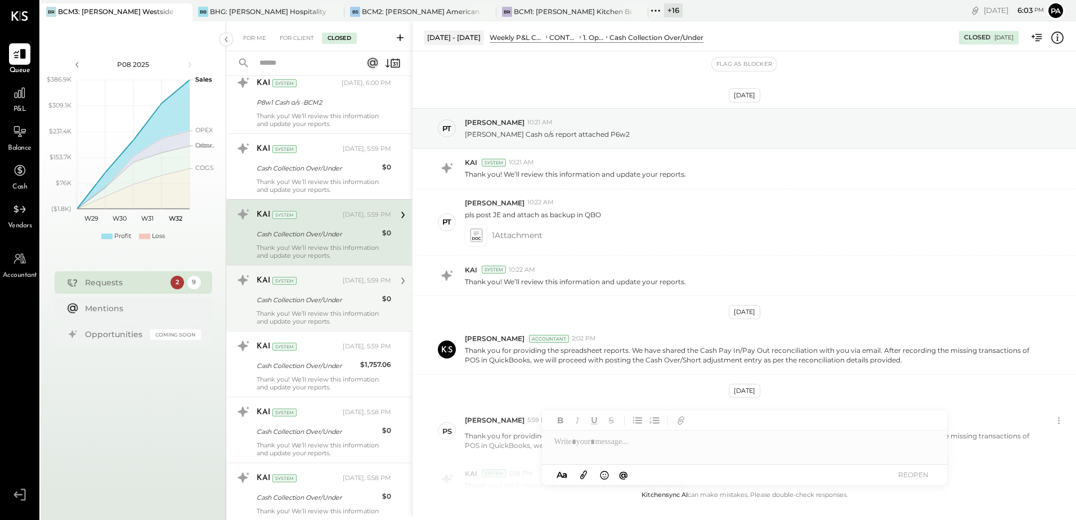
click at [306, 313] on div "Thank you! We’ll review this information and update your reports." at bounding box center [324, 317] width 134 height 16
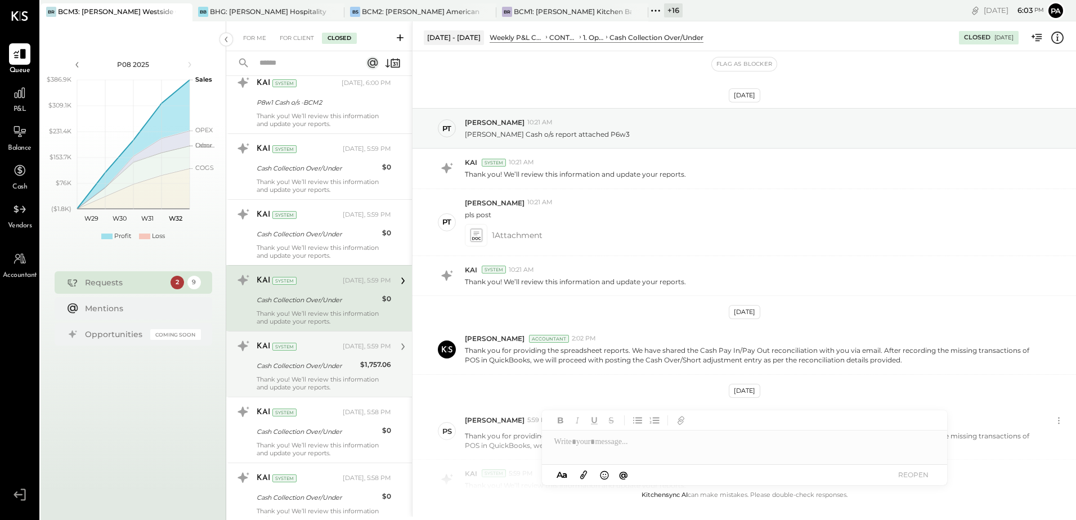
click at [311, 366] on div "Cash Collection Over/Under" at bounding box center [307, 365] width 100 height 11
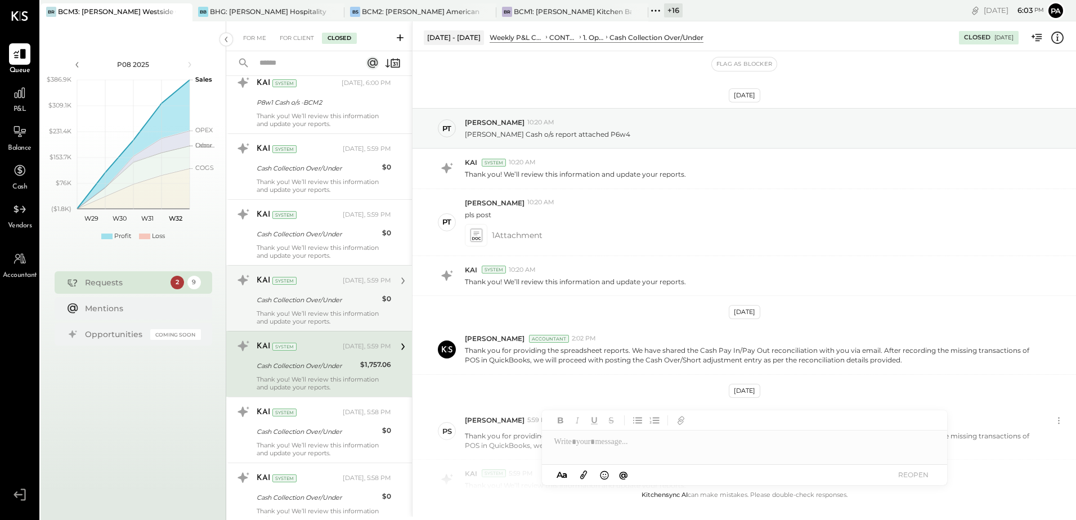
scroll to position [597, 0]
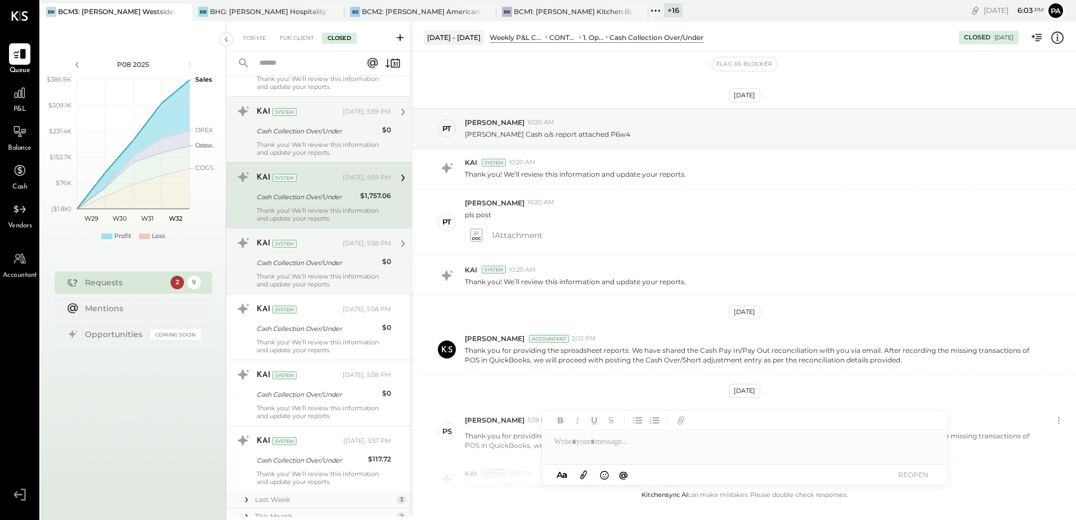
click at [297, 263] on div "Cash Collection Over/Under" at bounding box center [318, 262] width 122 height 11
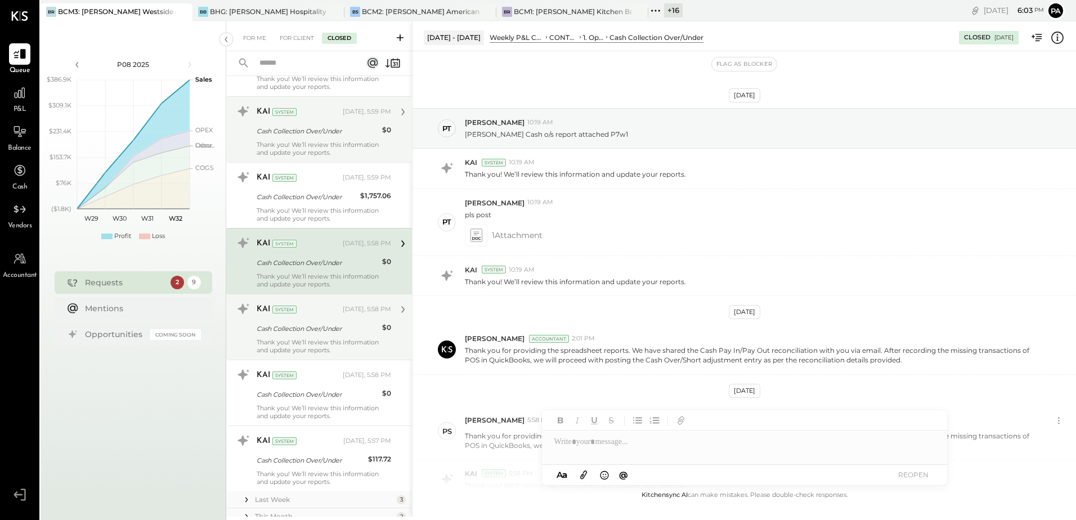
click at [326, 306] on div "KAI System" at bounding box center [299, 309] width 84 height 11
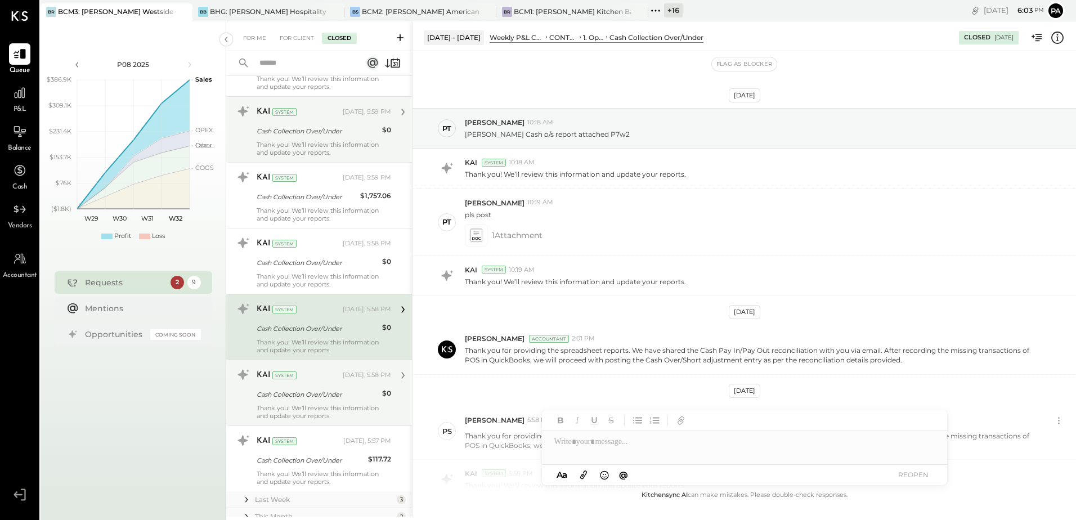
click at [326, 390] on div "Cash Collection Over/Under" at bounding box center [318, 394] width 122 height 11
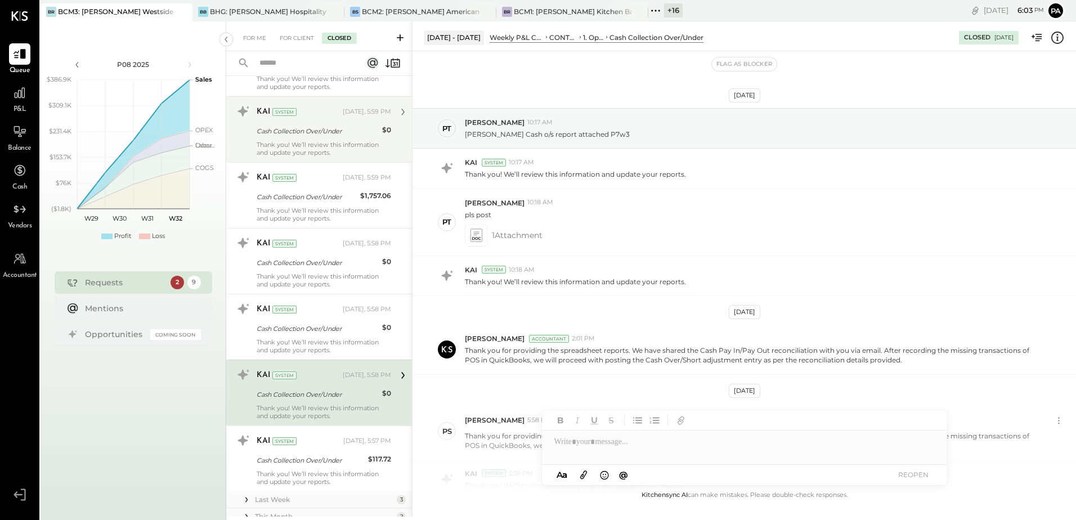
drag, startPoint x: 287, startPoint y: 457, endPoint x: 456, endPoint y: 430, distance: 171.5
click at [286, 457] on div "Cash Collection Over/Under" at bounding box center [311, 460] width 108 height 11
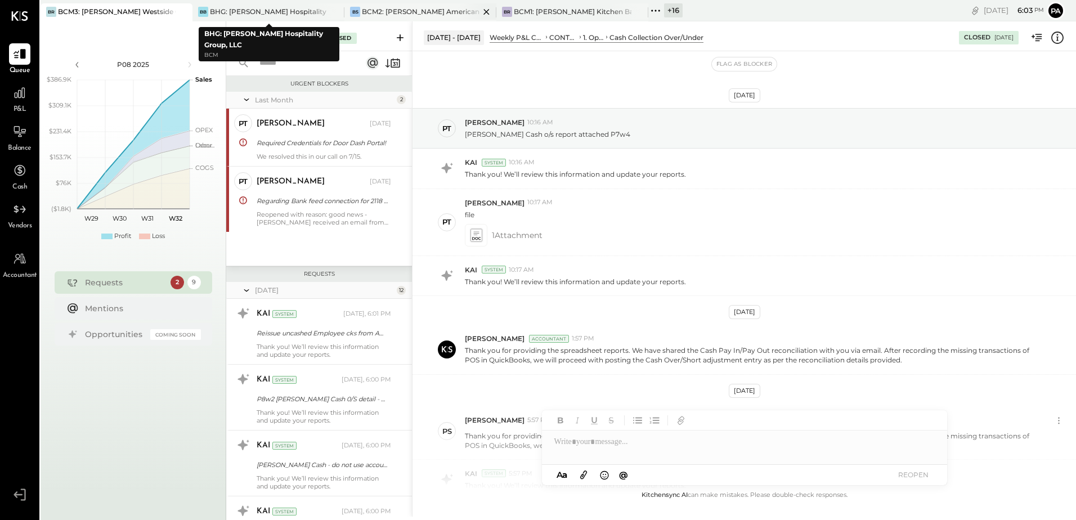
click at [382, 10] on div "BCM2: [PERSON_NAME] American Cooking" at bounding box center [421, 12] width 118 height 10
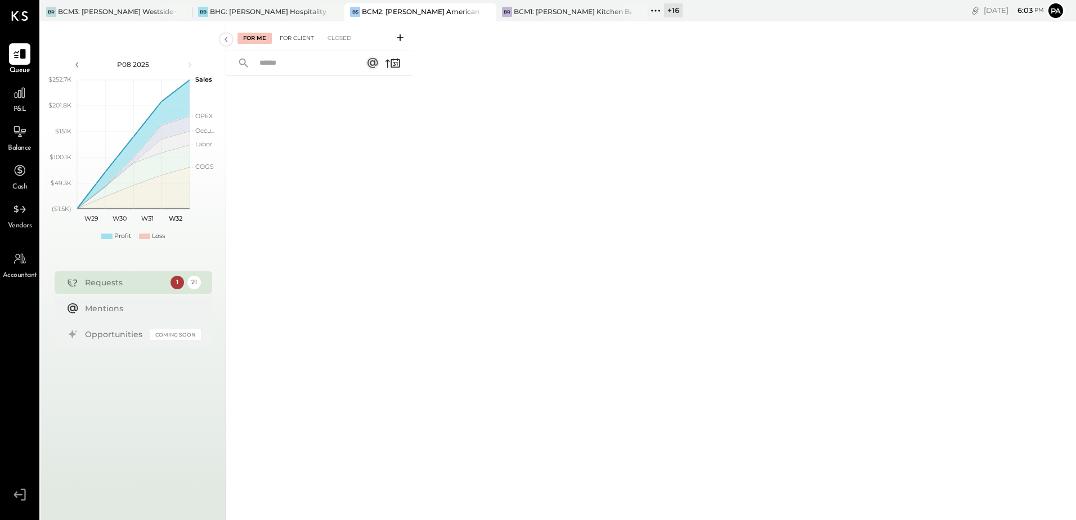
click at [300, 41] on div "For Client" at bounding box center [297, 38] width 46 height 11
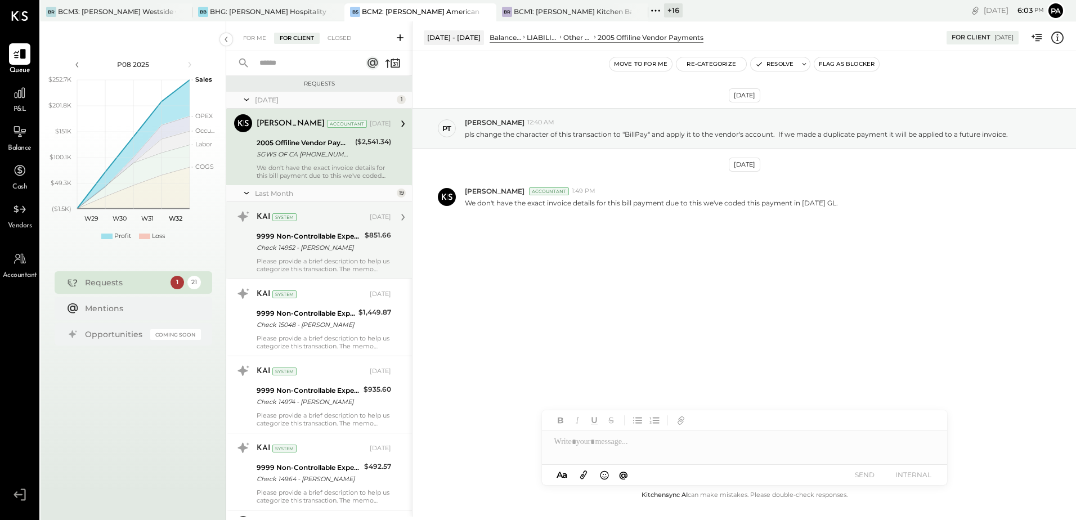
click at [323, 243] on div "Check 14952 - [PERSON_NAME]" at bounding box center [309, 247] width 105 height 11
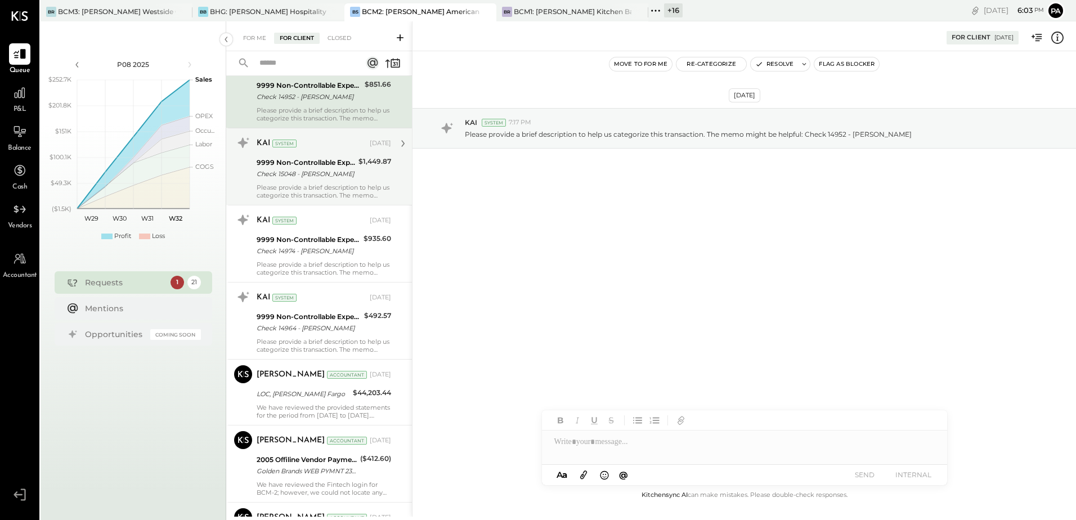
scroll to position [169, 0]
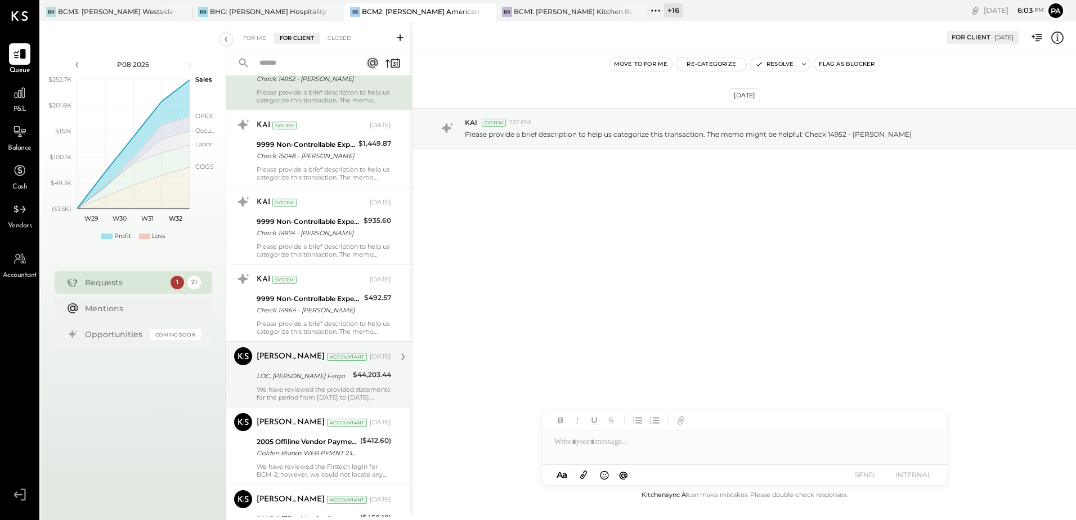
click at [301, 382] on div "LOC, [PERSON_NAME] Fargo" at bounding box center [303, 376] width 93 height 14
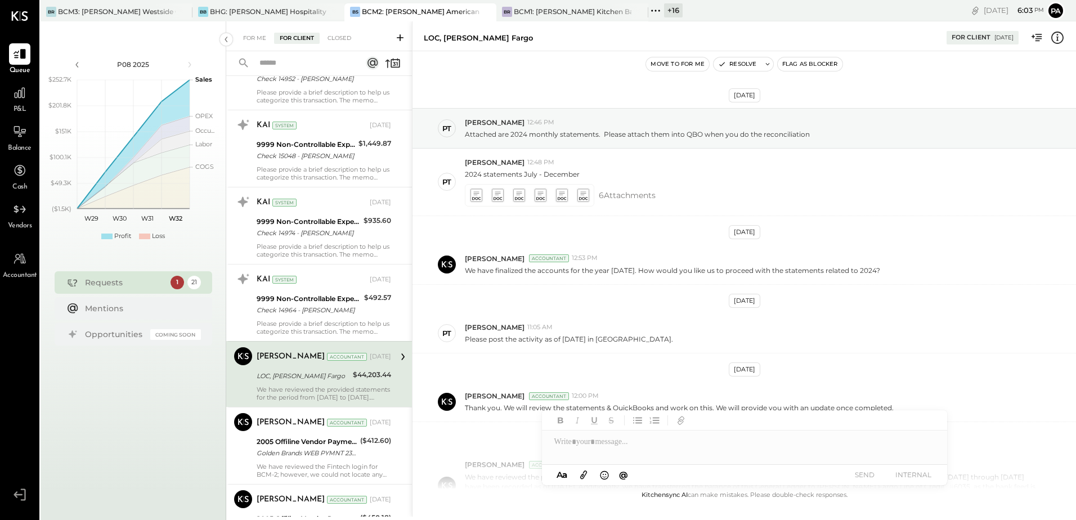
scroll to position [116, 0]
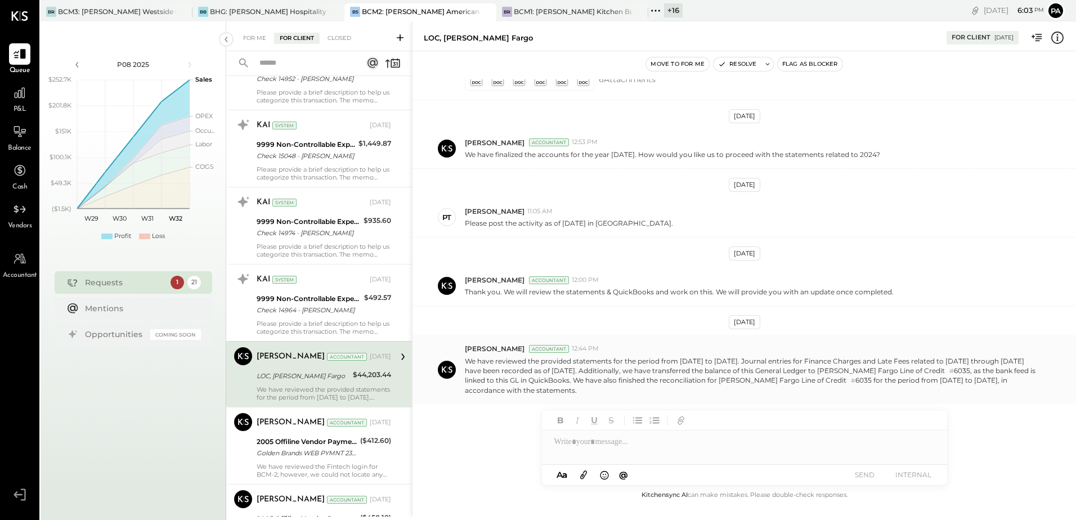
drag, startPoint x: 465, startPoint y: 360, endPoint x: 653, endPoint y: 390, distance: 190.3
click at [653, 390] on p "We have reviewed the provided statements for the period from [DATE] to [DATE]. …" at bounding box center [751, 375] width 572 height 39
click at [766, 66] on icon at bounding box center [768, 64] width 8 height 8
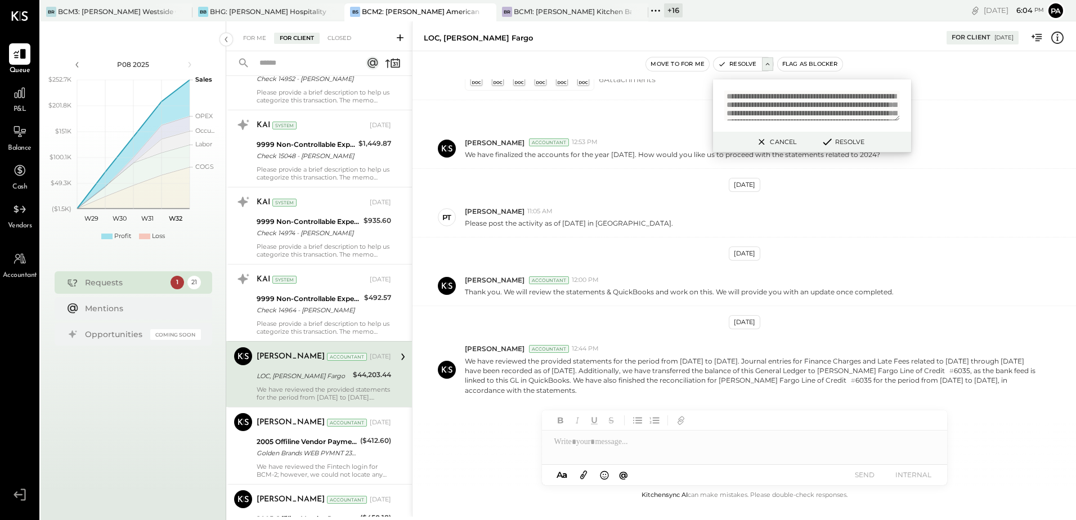
scroll to position [0, 0]
type textarea "**********"
click at [844, 142] on button "Resolve" at bounding box center [842, 142] width 51 height 14
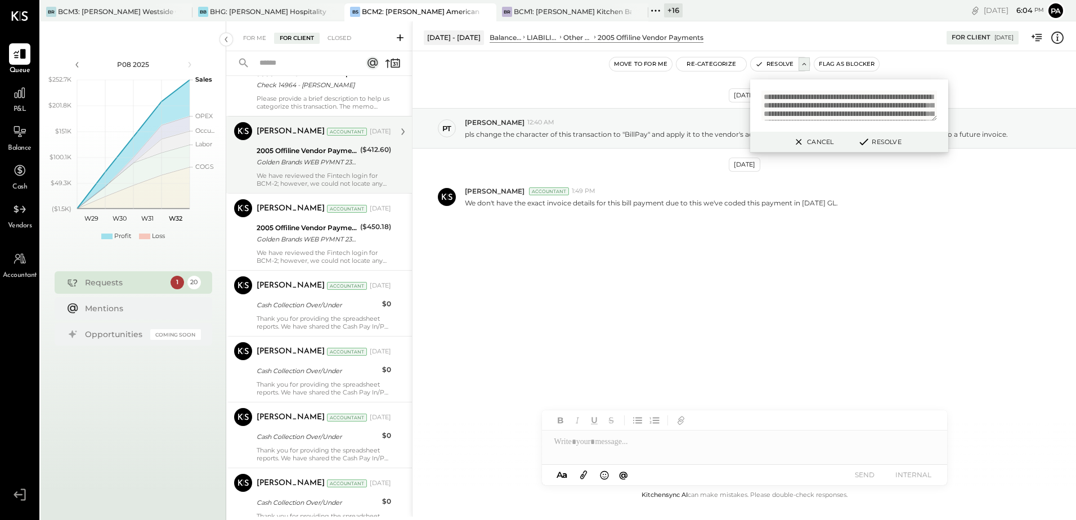
scroll to position [450, 0]
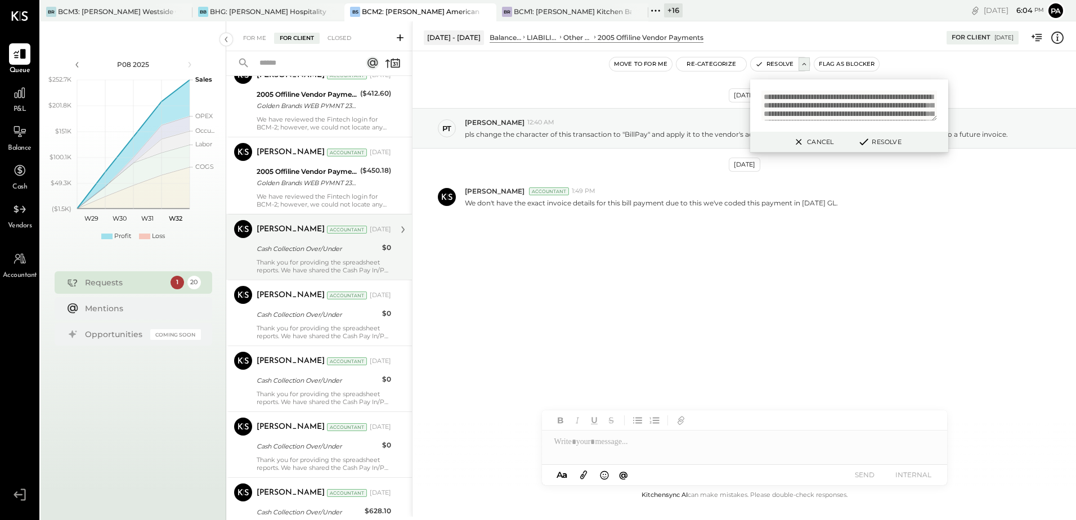
click at [327, 230] on div "Accountant" at bounding box center [347, 230] width 40 height 8
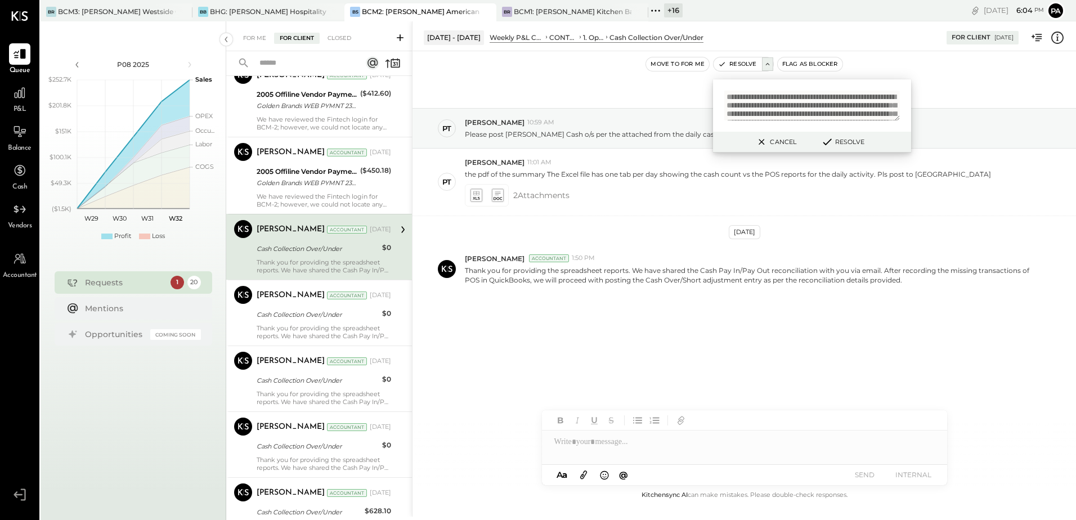
click at [778, 140] on button "Cancel" at bounding box center [775, 141] width 48 height 15
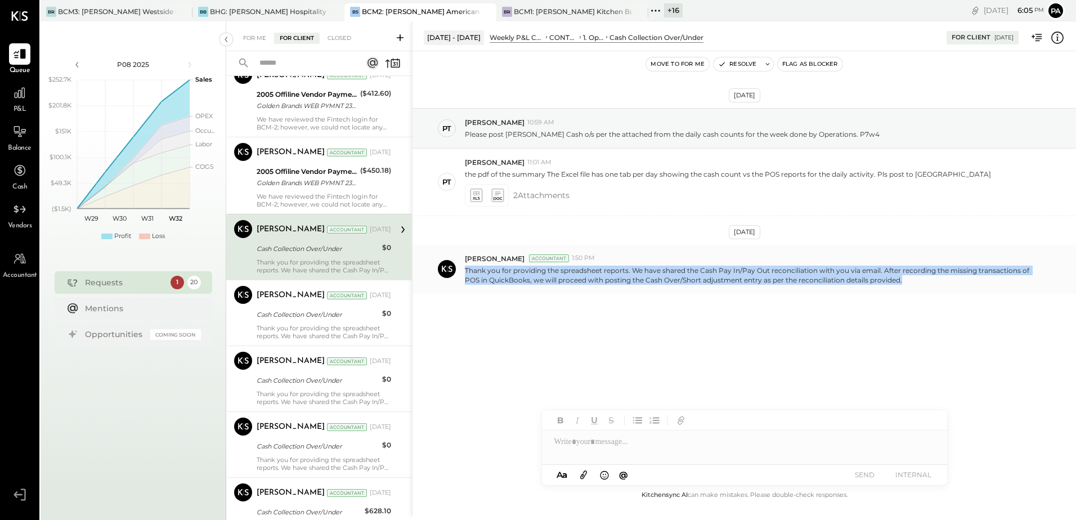
drag, startPoint x: 465, startPoint y: 269, endPoint x: 944, endPoint y: 281, distance: 479.0
click at [944, 281] on p "Thank you for providing the spreadsheet reports. We have shared the Cash Pay In…" at bounding box center [751, 275] width 572 height 19
click at [769, 64] on icon at bounding box center [767, 64] width 4 height 2
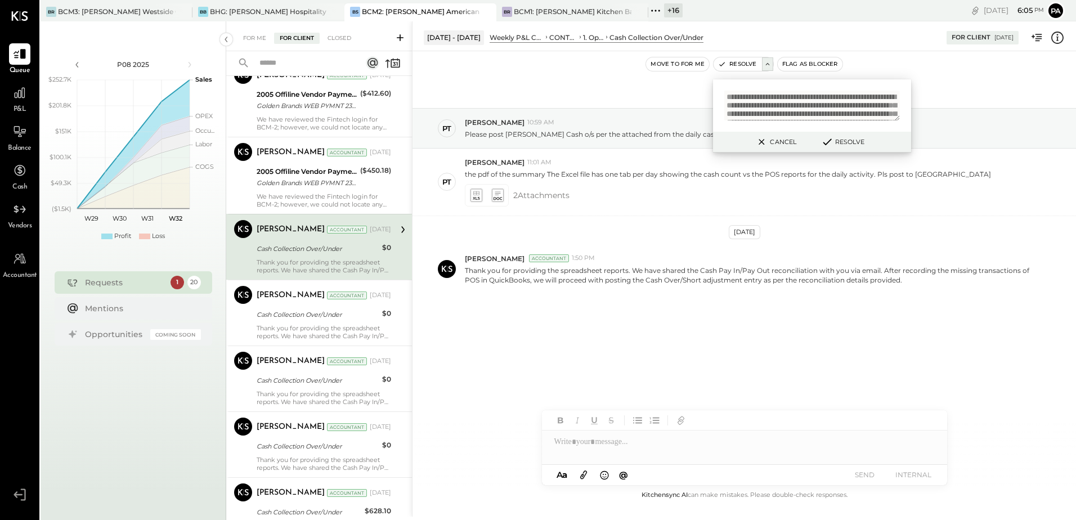
scroll to position [53, 0]
type textarea "**********"
click at [859, 144] on button "Resolve" at bounding box center [842, 142] width 51 height 14
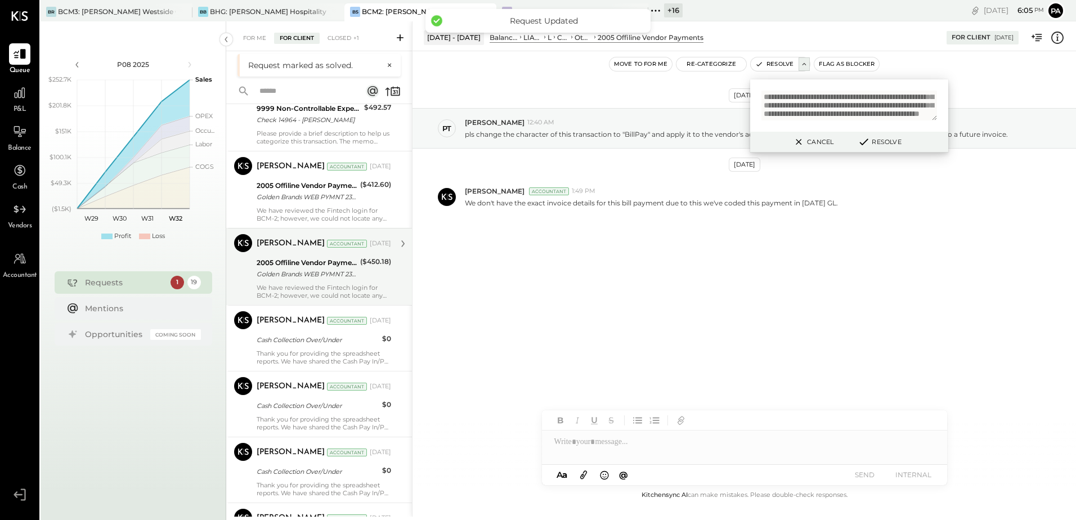
scroll to position [394, 0]
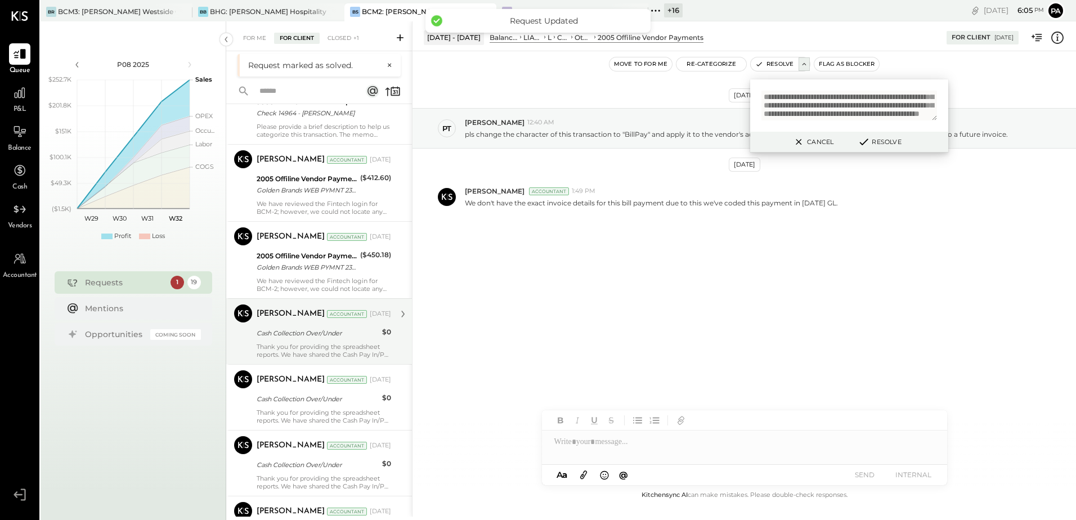
click at [298, 333] on div "Cash Collection Over/Under" at bounding box center [318, 332] width 122 height 11
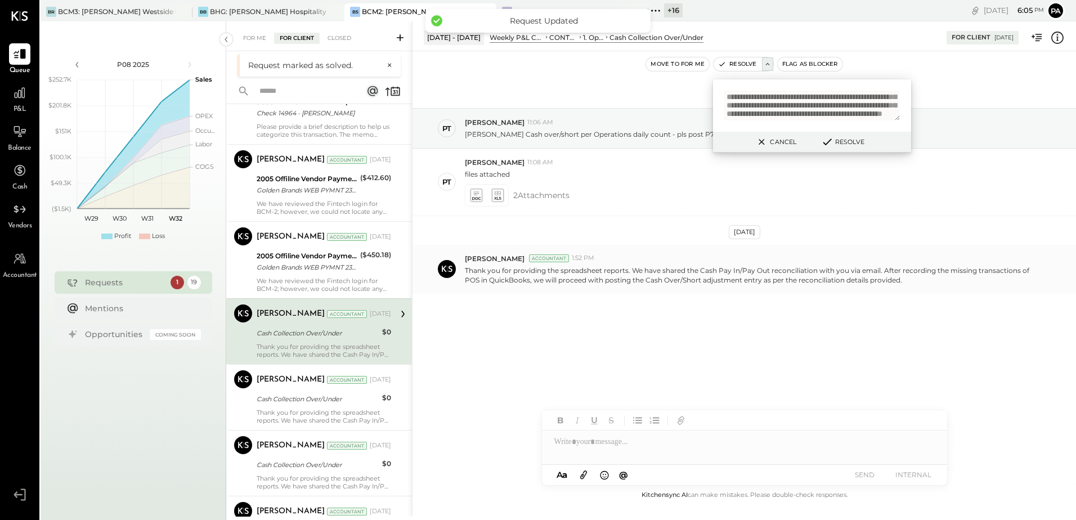
click at [520, 271] on p "Thank you for providing the spreadsheet reports. We have shared the Cash Pay In…" at bounding box center [751, 275] width 572 height 19
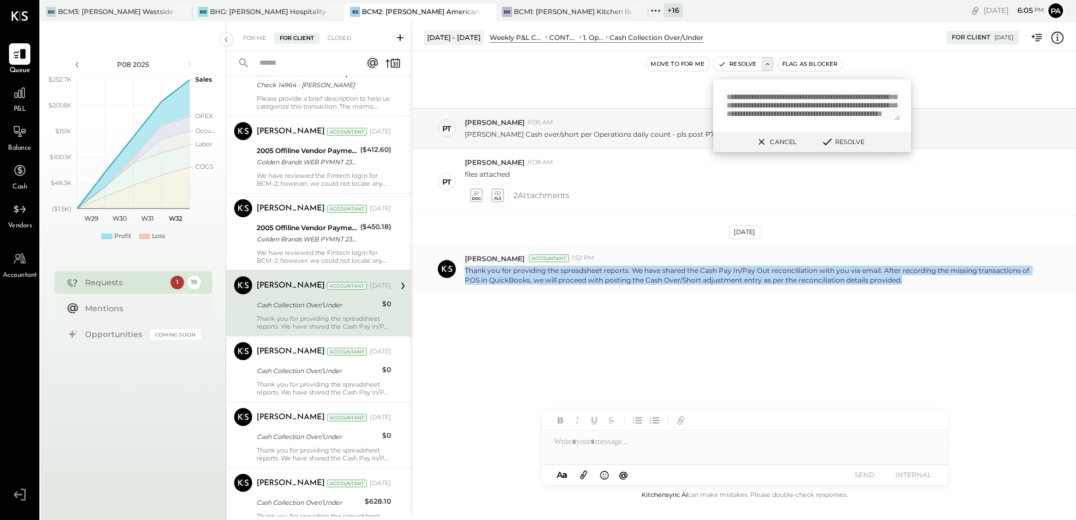
drag, startPoint x: 464, startPoint y: 271, endPoint x: 918, endPoint y: 284, distance: 453.7
click at [918, 284] on div "[PERSON_NAME] Accountant 1:52 PM Thank you for providing the spreadsheet report…" at bounding box center [743, 269] width 663 height 49
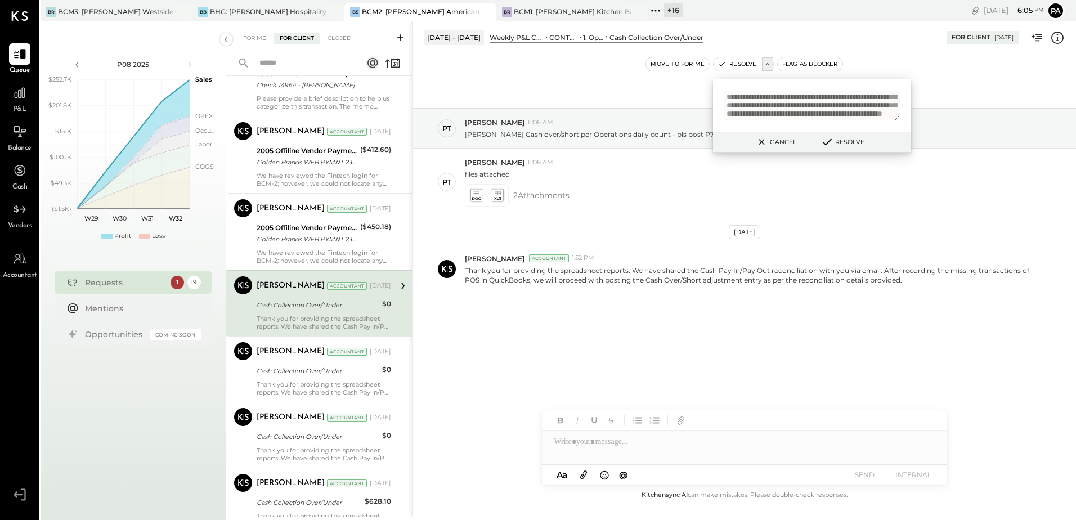
click at [824, 107] on textarea "**********" at bounding box center [812, 106] width 176 height 30
paste textarea "**********"
type textarea "**********"
click at [844, 145] on button "Resolve" at bounding box center [842, 142] width 51 height 14
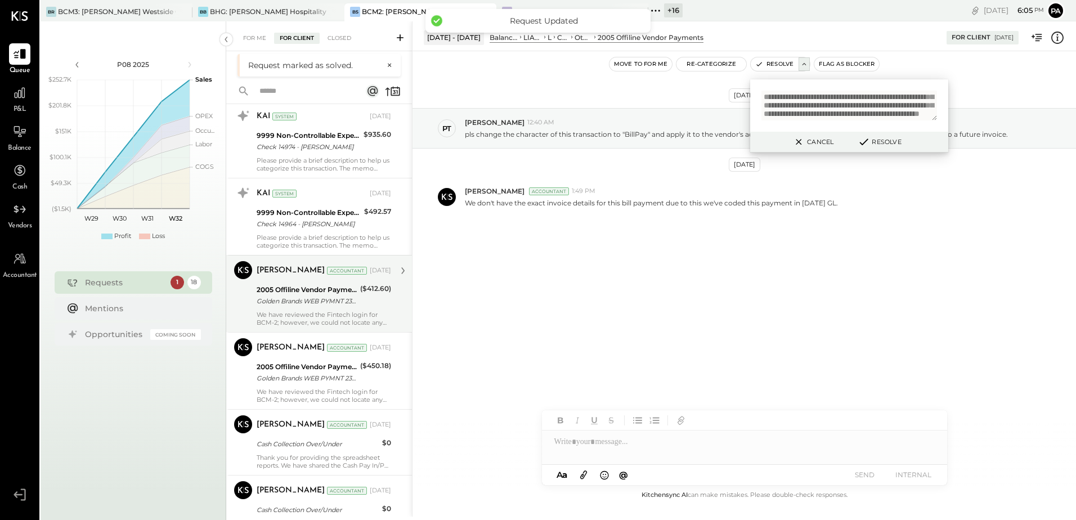
scroll to position [338, 0]
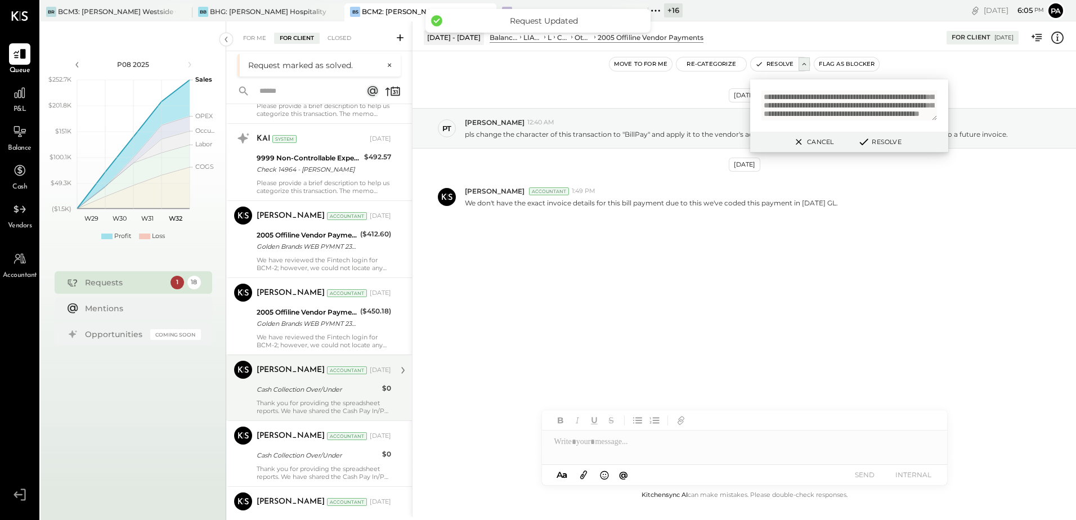
click at [313, 386] on div "Cash Collection Over/Under" at bounding box center [318, 389] width 122 height 11
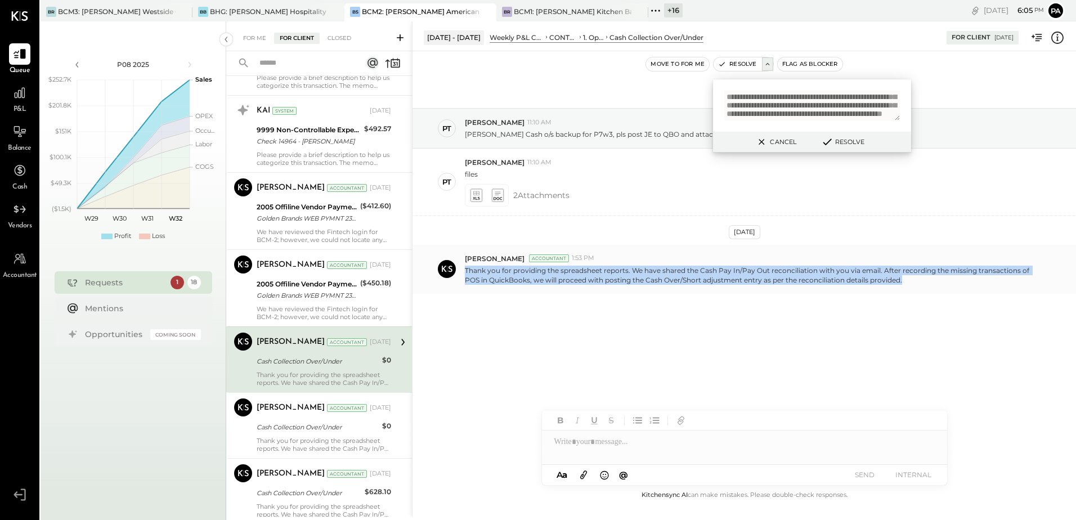
drag, startPoint x: 465, startPoint y: 270, endPoint x: 914, endPoint y: 283, distance: 448.7
click at [914, 283] on p "Thank you for providing the spreadsheet reports. We have shared the Cash Pay In…" at bounding box center [751, 275] width 572 height 19
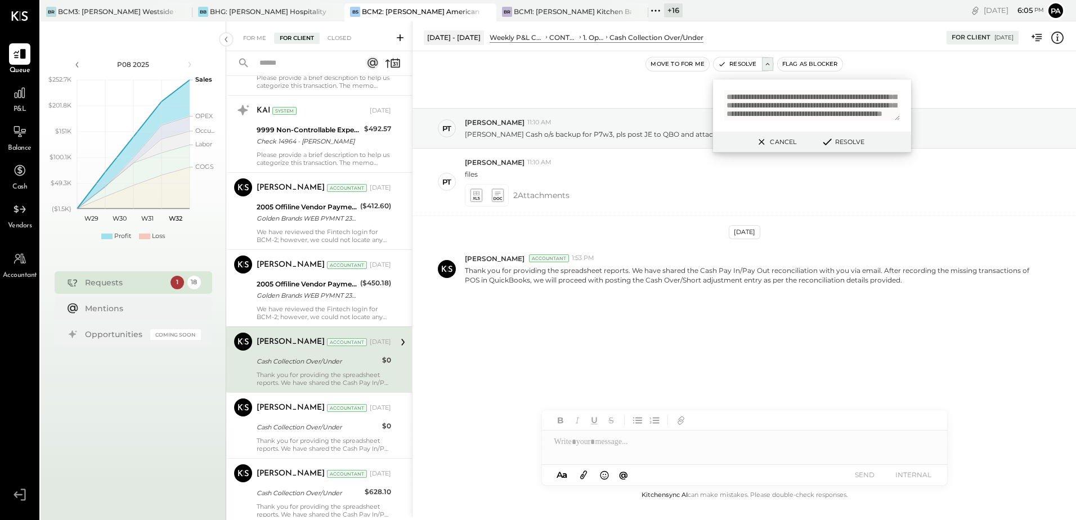
click at [798, 107] on textarea "**********" at bounding box center [812, 106] width 176 height 30
paste textarea "**********"
type textarea "**********"
click at [843, 143] on button "Resolve" at bounding box center [842, 142] width 51 height 14
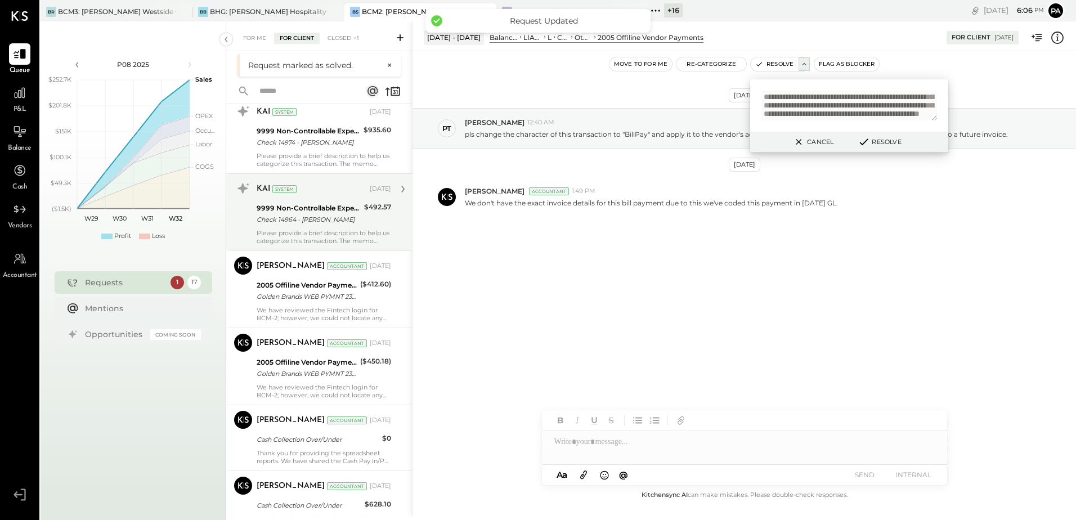
scroll to position [394, 0]
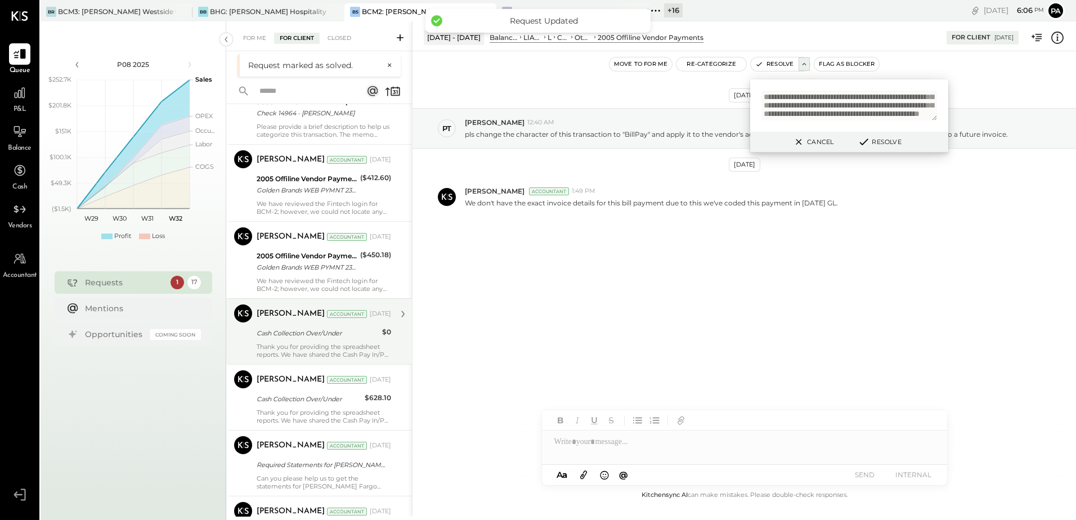
click at [324, 326] on div "Cash Collection Over/Under" at bounding box center [318, 333] width 122 height 14
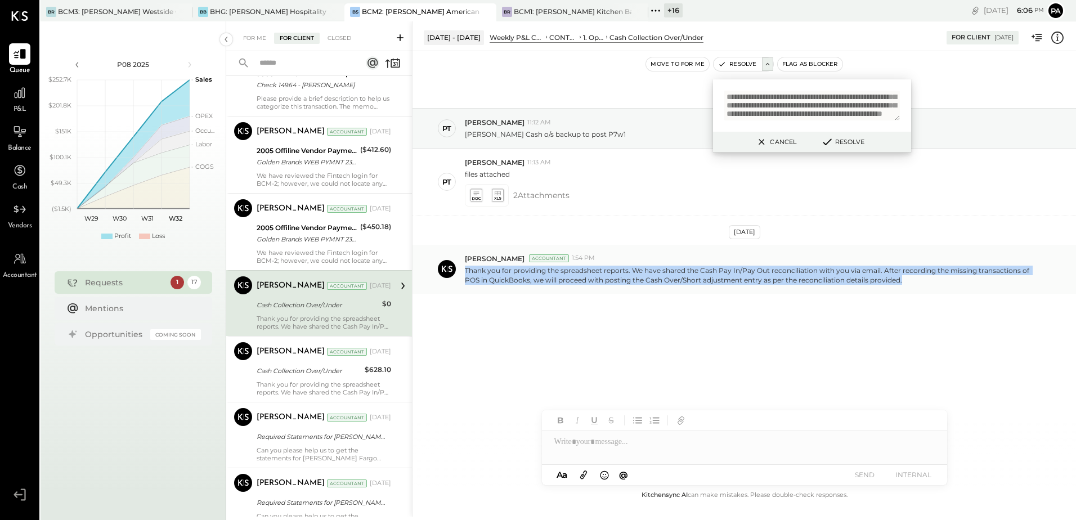
drag, startPoint x: 463, startPoint y: 268, endPoint x: 908, endPoint y: 279, distance: 445.2
click at [908, 279] on div "[PERSON_NAME] Accountant 1:54 PM Thank you for providing the spreadsheet report…" at bounding box center [743, 269] width 663 height 49
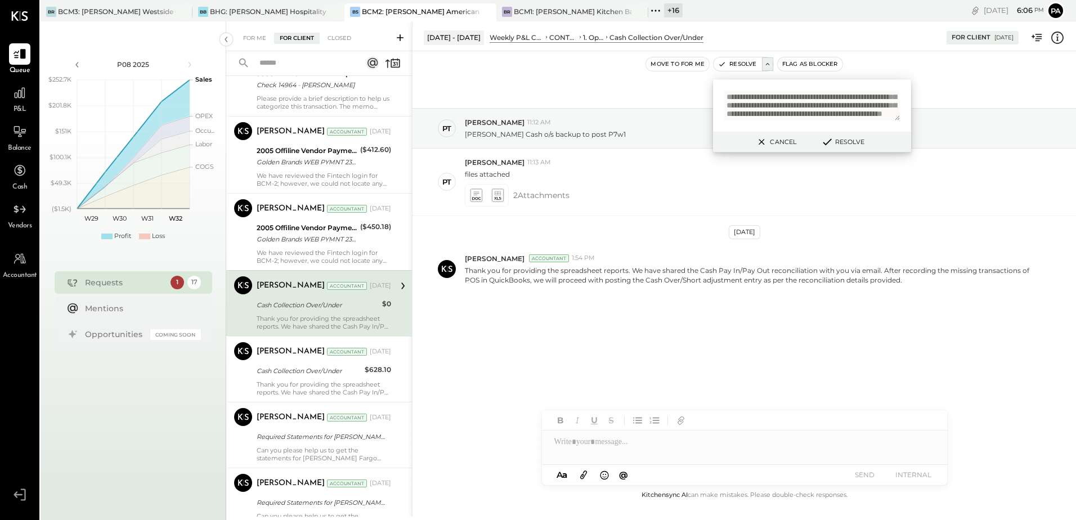
click at [849, 113] on textarea "**********" at bounding box center [812, 106] width 176 height 30
paste textarea "**********"
click at [854, 142] on button "Resolve" at bounding box center [842, 142] width 51 height 14
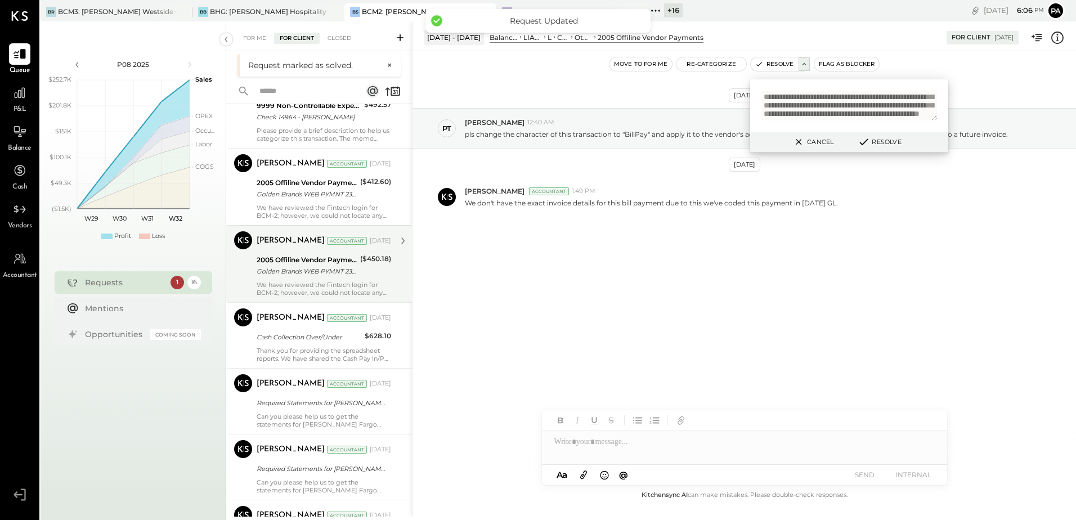
scroll to position [450, 0]
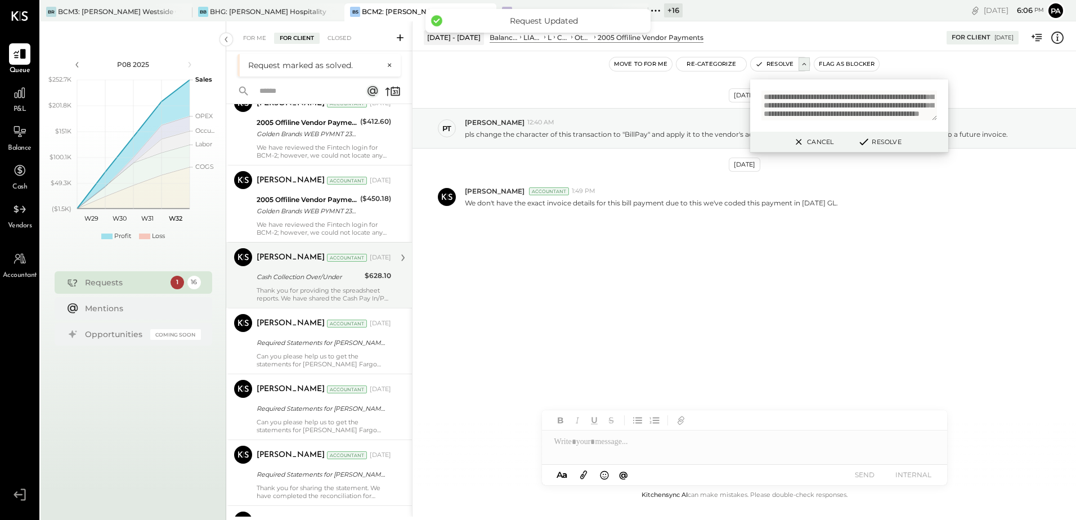
click at [308, 294] on div "Thank you for providing the spreadsheet reports. We have shared the Cash Pay In…" at bounding box center [324, 294] width 134 height 16
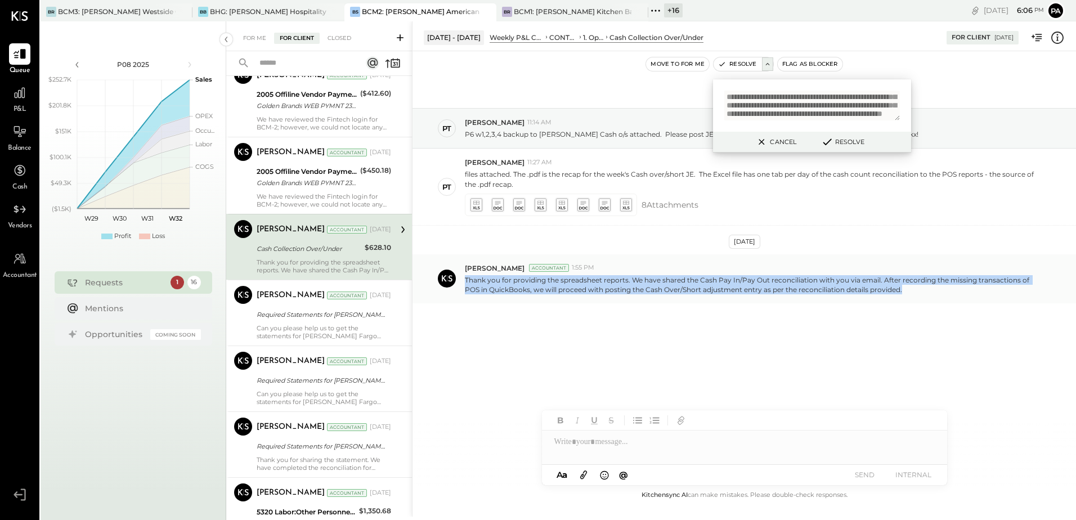
drag, startPoint x: 465, startPoint y: 279, endPoint x: 927, endPoint y: 286, distance: 462.0
click at [927, 286] on p "Thank you for providing the spreadsheet reports. We have shared the Cash Pay In…" at bounding box center [751, 284] width 572 height 19
click at [819, 110] on textarea "**********" at bounding box center [812, 106] width 176 height 30
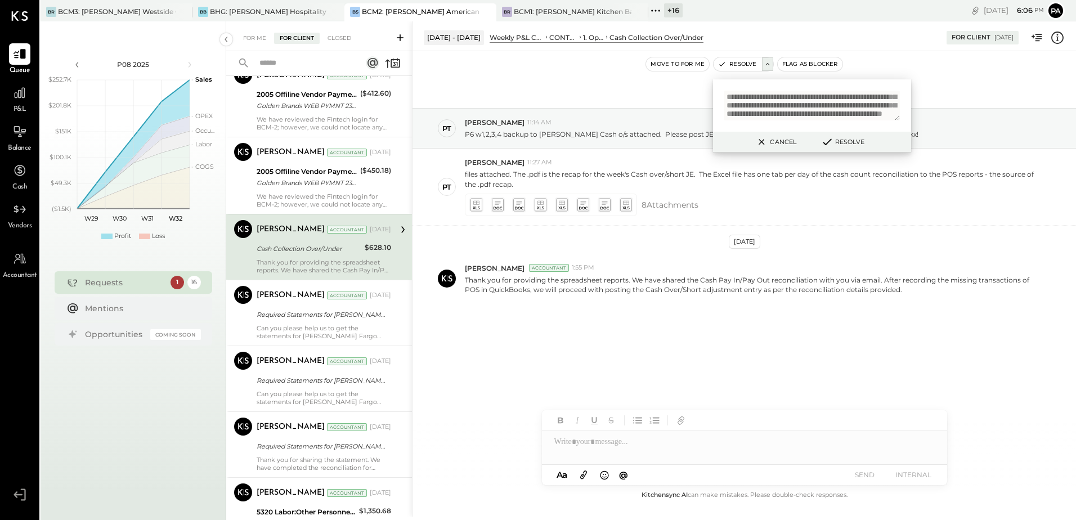
paste textarea
type textarea "**********"
paste textarea "**********"
type textarea "**********"
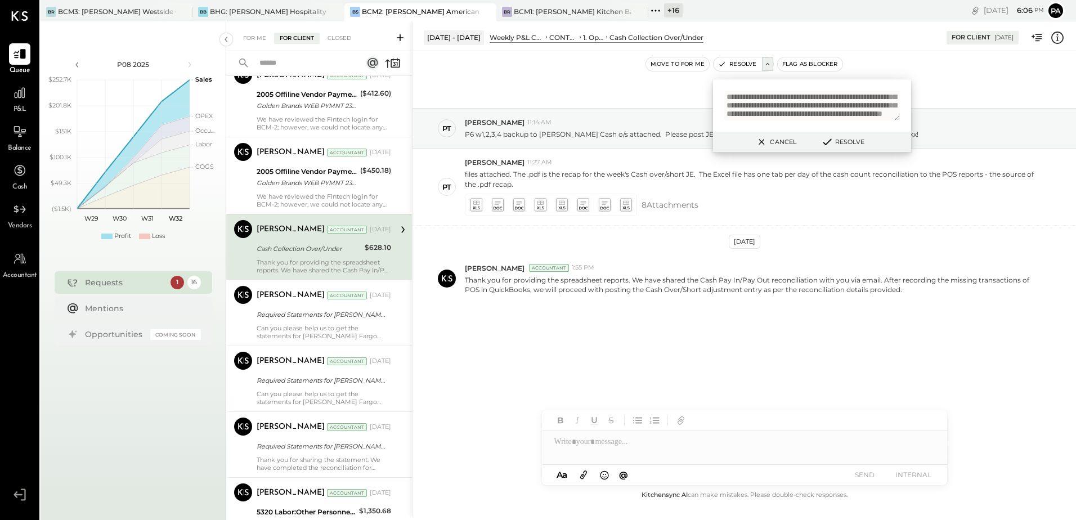
click at [832, 142] on icon at bounding box center [827, 142] width 14 height 12
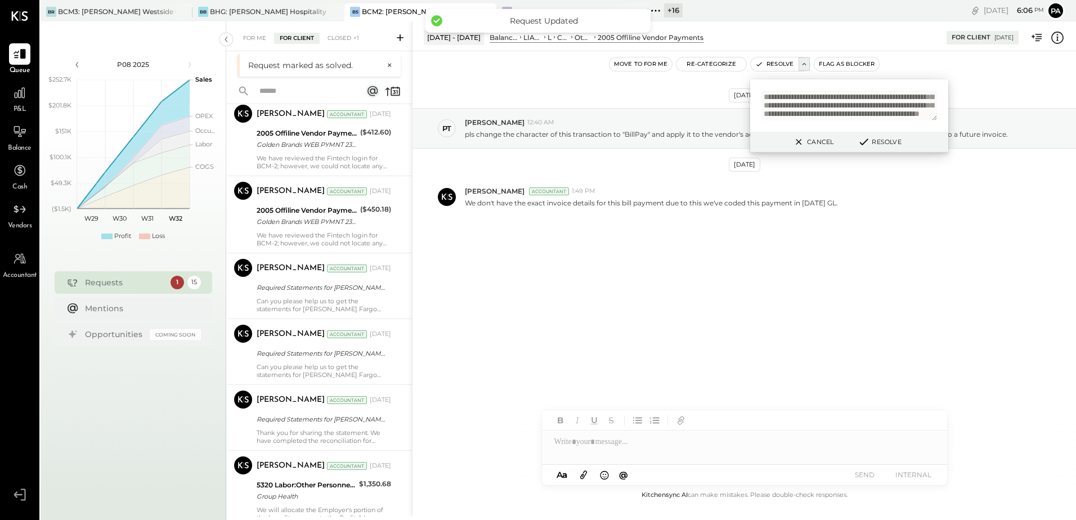
scroll to position [450, 0]
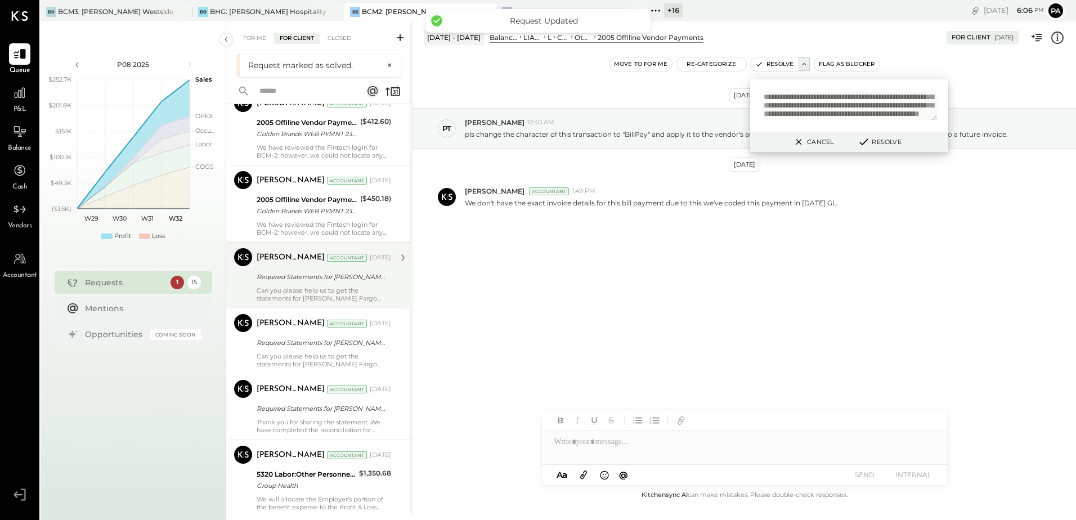
click at [310, 302] on div "Can you please help us to get the statements for [PERSON_NAME] Fargo Signify CC…" at bounding box center [324, 294] width 134 height 16
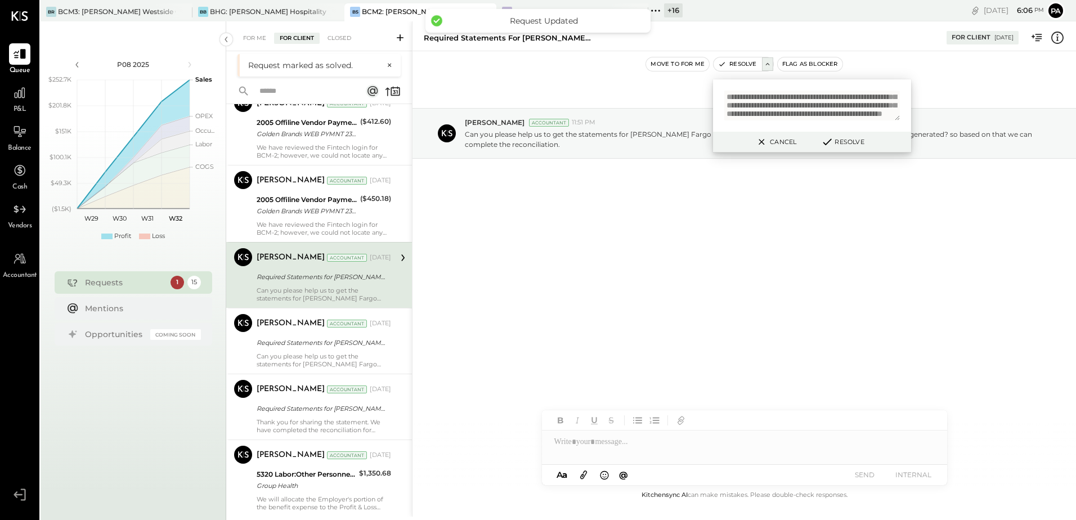
click at [783, 342] on div "[DATE] [PERSON_NAME] Accountant 11:51 PM Can you please help us to get the stat…" at bounding box center [743, 269] width 663 height 437
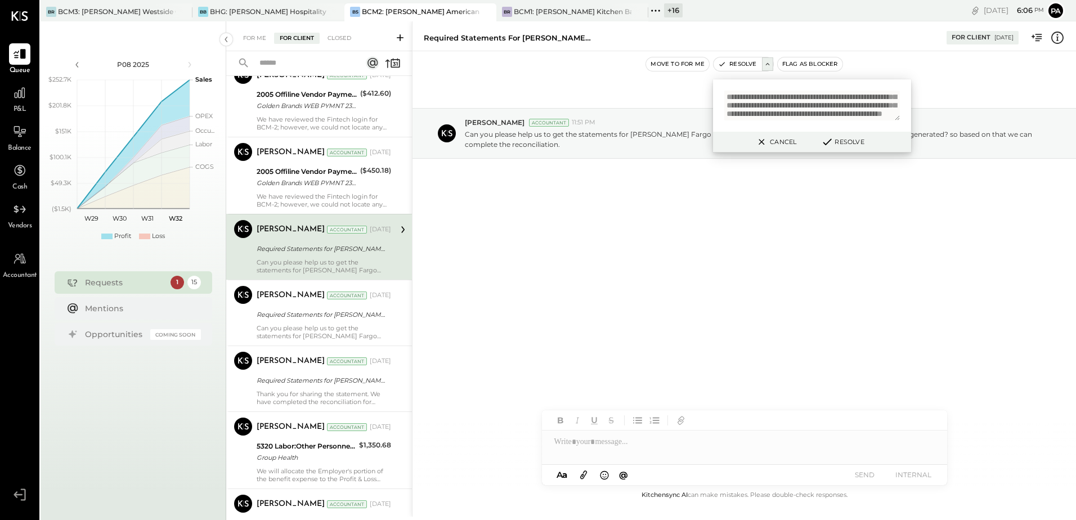
click at [778, 143] on button "Cancel" at bounding box center [775, 141] width 48 height 15
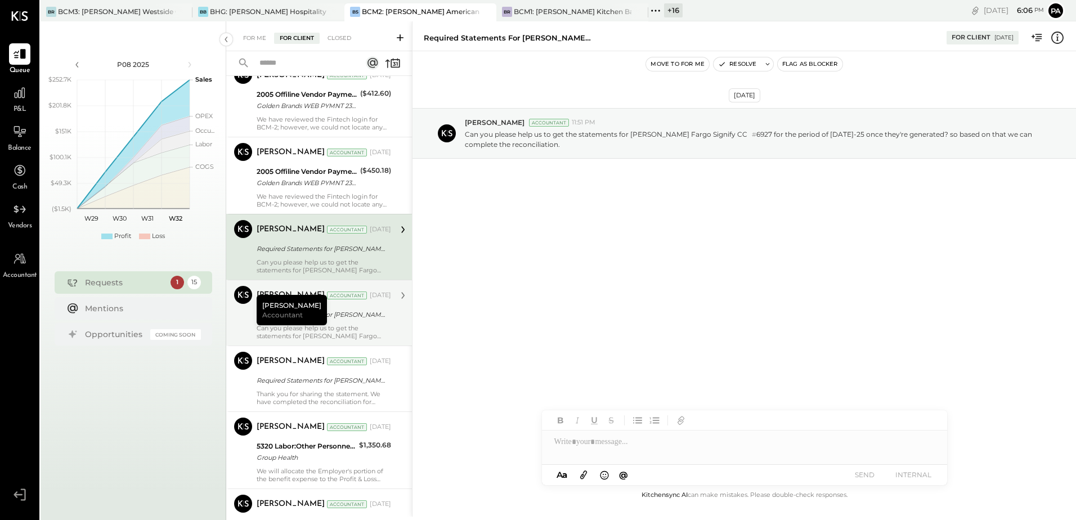
click at [286, 324] on div "[PERSON_NAME] Accountant" at bounding box center [292, 310] width 70 height 30
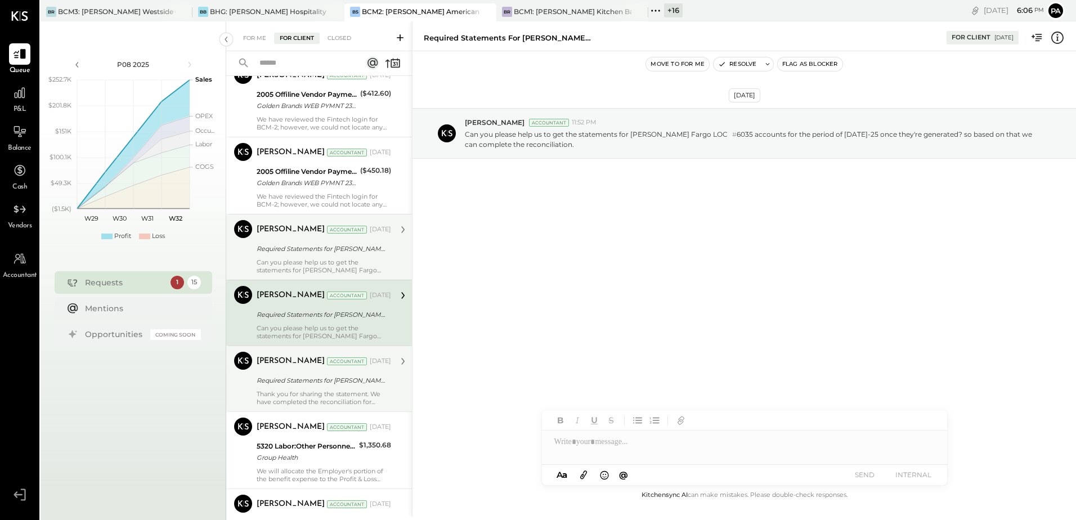
click at [318, 385] on div "Required Statements for [PERSON_NAME] Fargo Signify CC# 6927, [PERSON_NAME] Far…" at bounding box center [322, 380] width 131 height 11
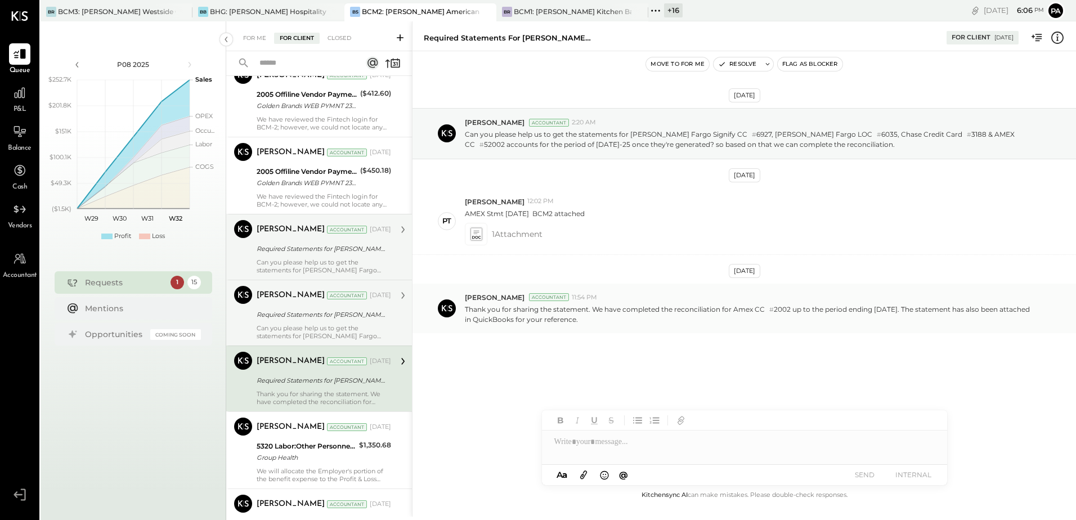
drag, startPoint x: 465, startPoint y: 305, endPoint x: 648, endPoint y: 326, distance: 184.7
click at [648, 326] on div "[PERSON_NAME] Accountant 11:54 PM Thank you for sharing the statement. We have …" at bounding box center [743, 309] width 663 height 50
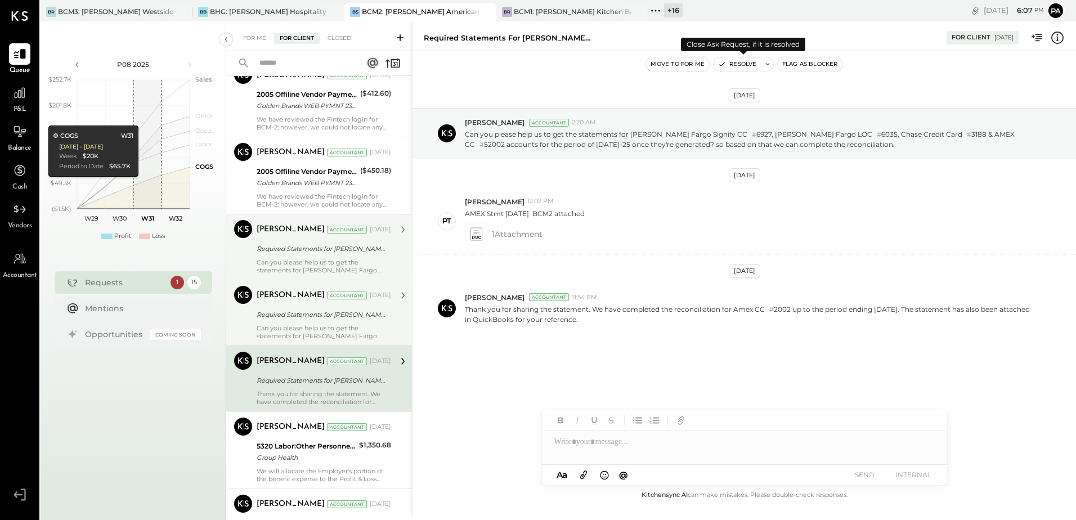
click at [764, 67] on icon at bounding box center [768, 64] width 8 height 8
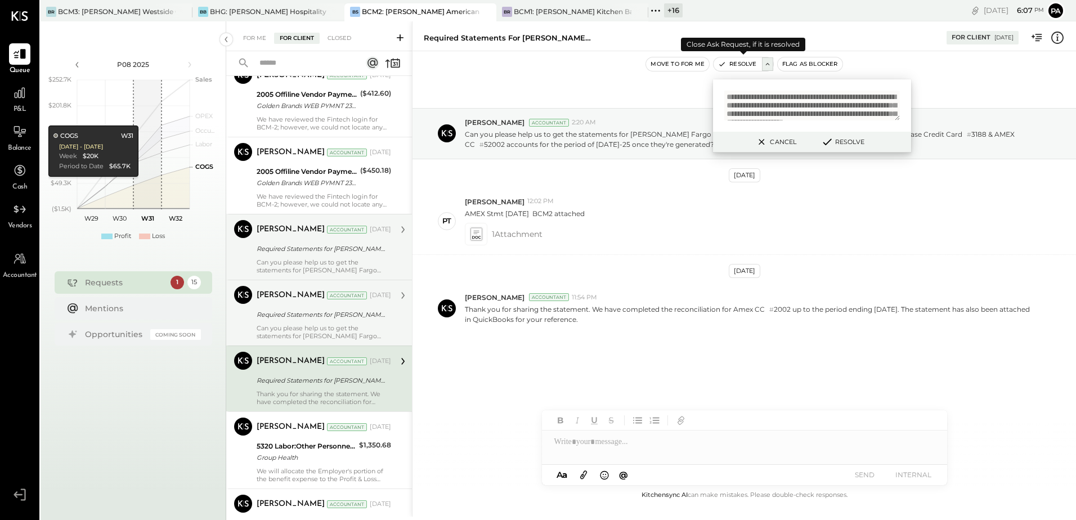
scroll to position [23, 0]
type textarea "**********"
click at [845, 142] on button "Resolve" at bounding box center [842, 142] width 51 height 14
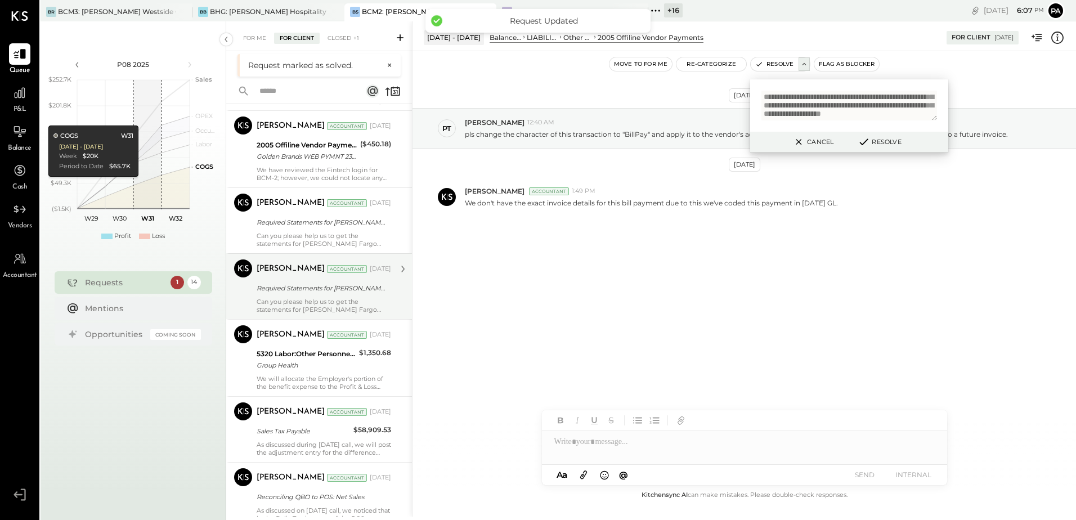
scroll to position [506, 0]
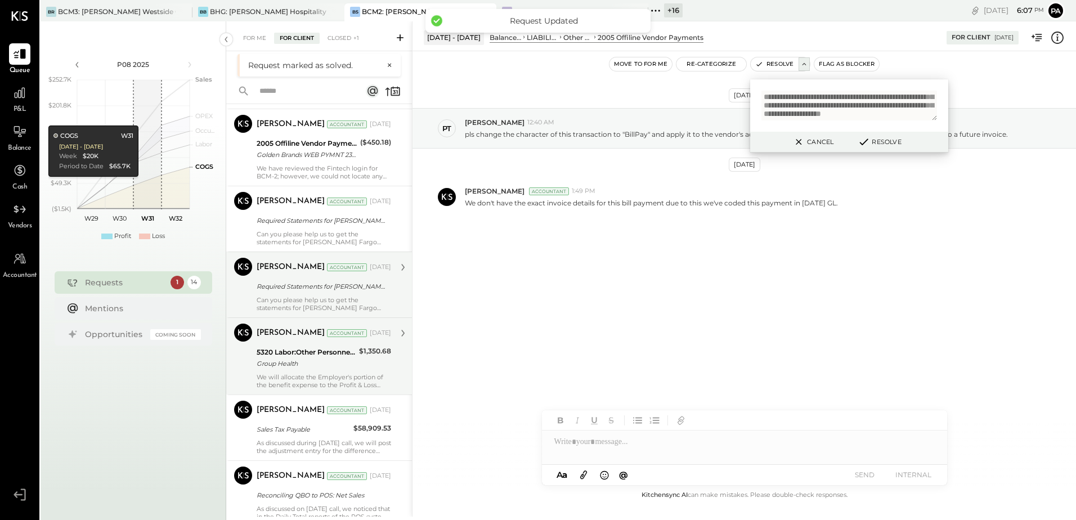
click at [317, 369] on div "Group Health" at bounding box center [306, 363] width 99 height 11
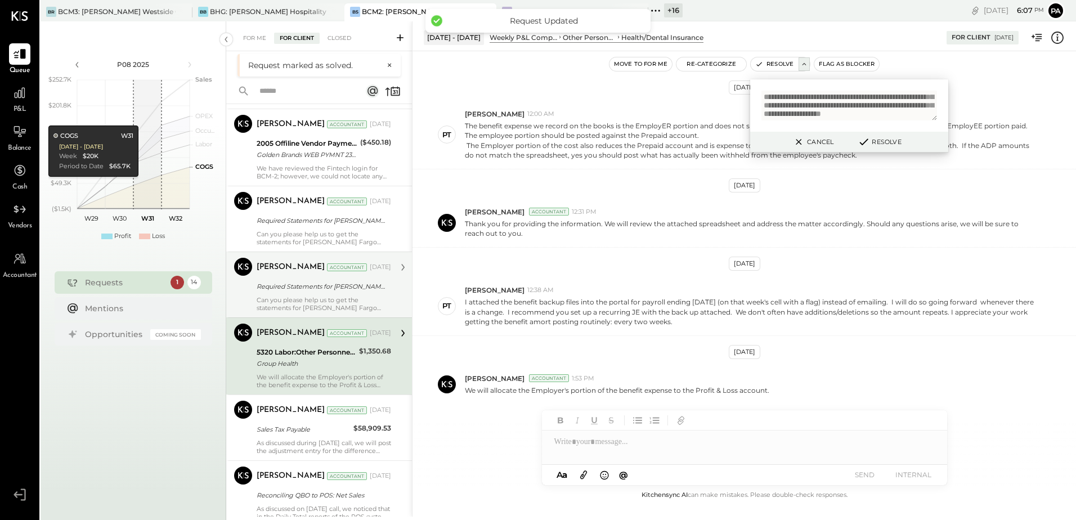
scroll to position [619, 0]
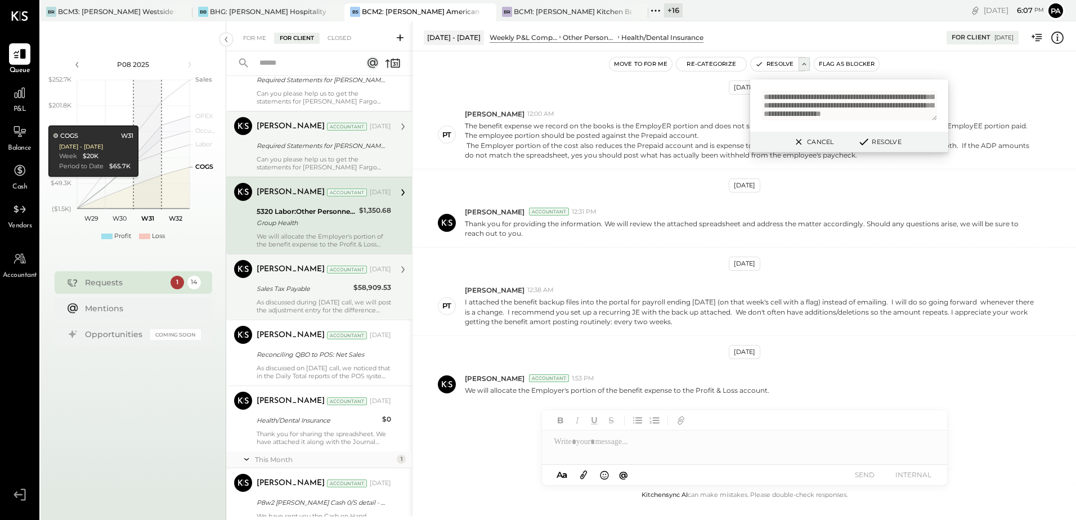
click at [293, 306] on div "As discussed during [DATE] call, we will post the adjustment entry for the diff…" at bounding box center [324, 306] width 134 height 16
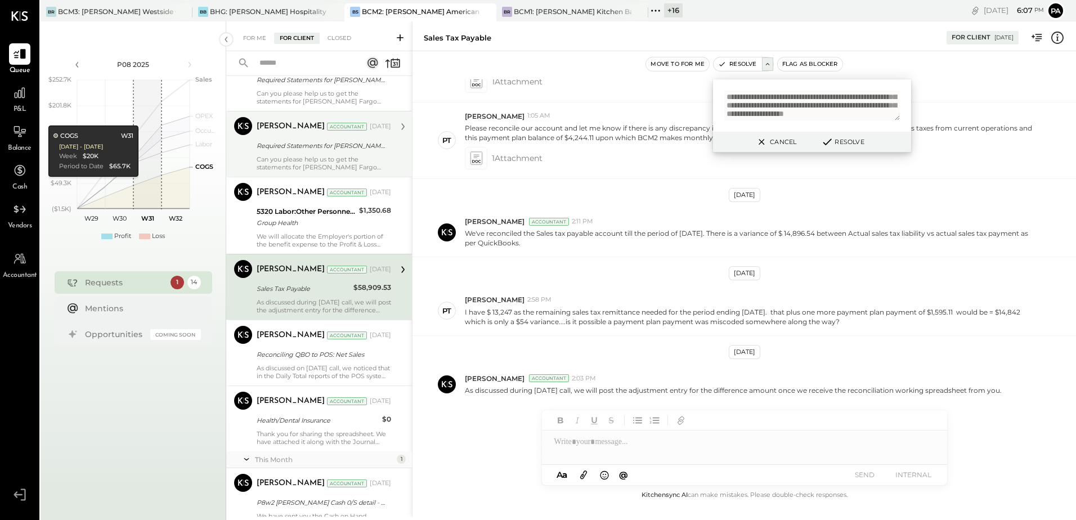
scroll to position [114, 0]
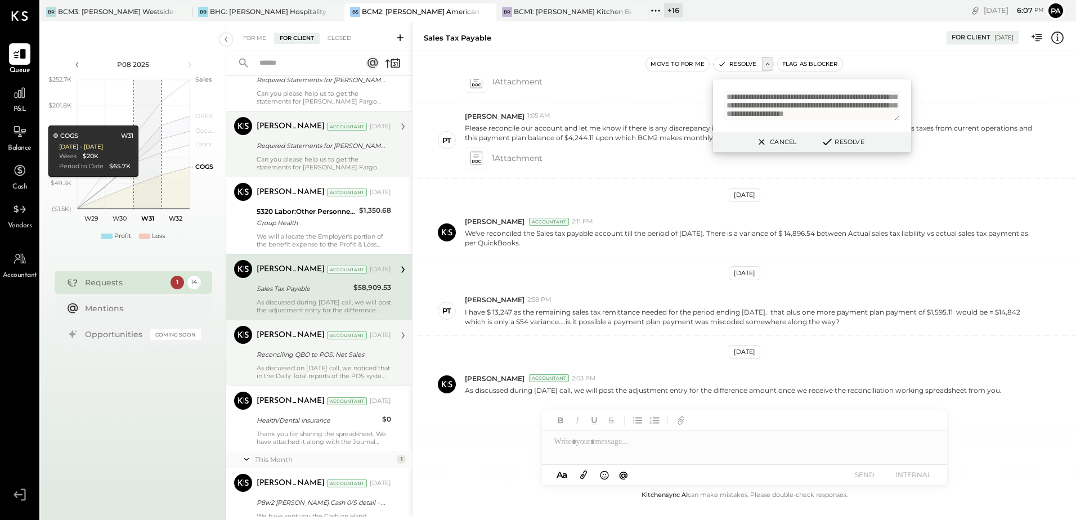
click at [303, 365] on div "[PERSON_NAME] Accountant [DATE] Reconciling QBO to POS: Net Sales As discussed …" at bounding box center [324, 353] width 134 height 54
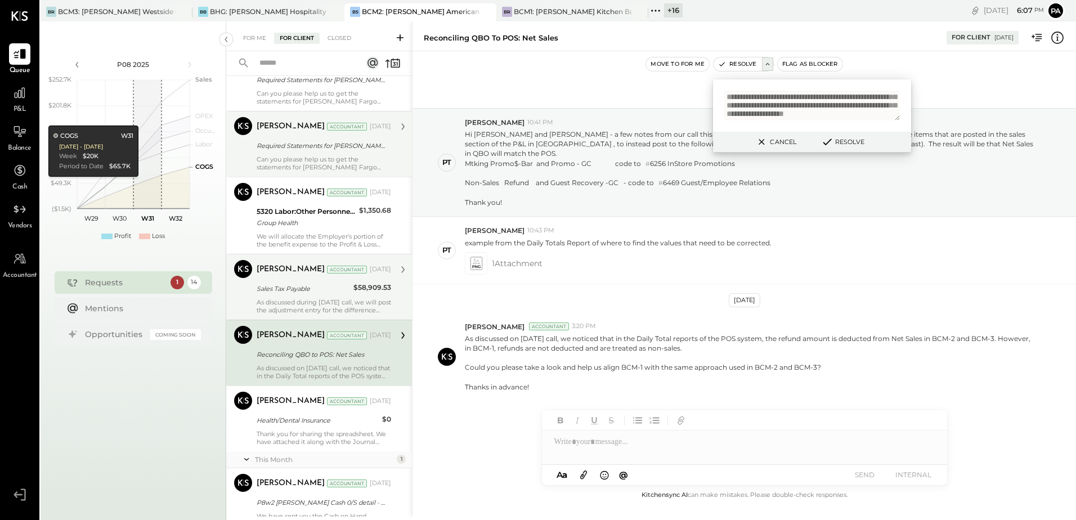
click at [786, 139] on button "Cancel" at bounding box center [775, 141] width 48 height 15
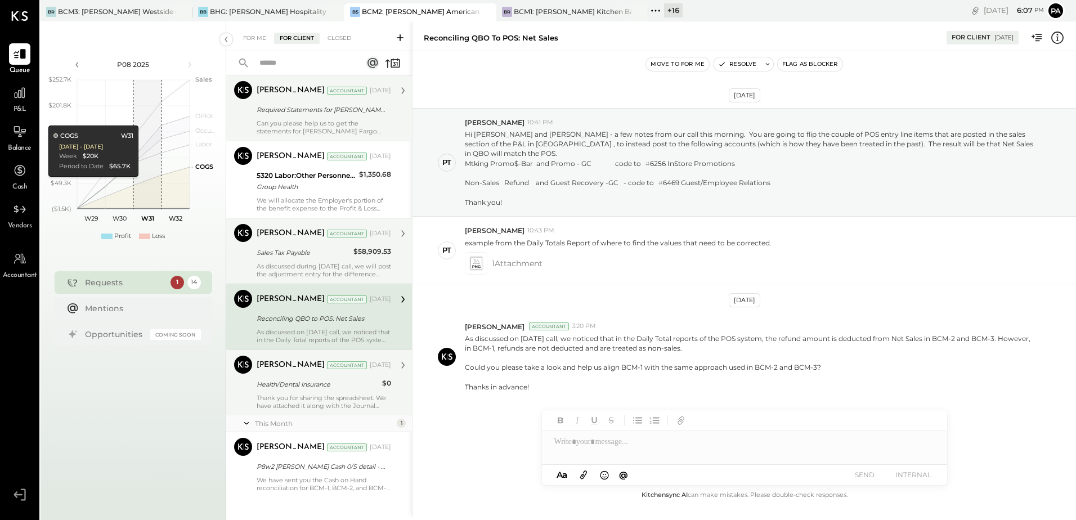
scroll to position [670, 0]
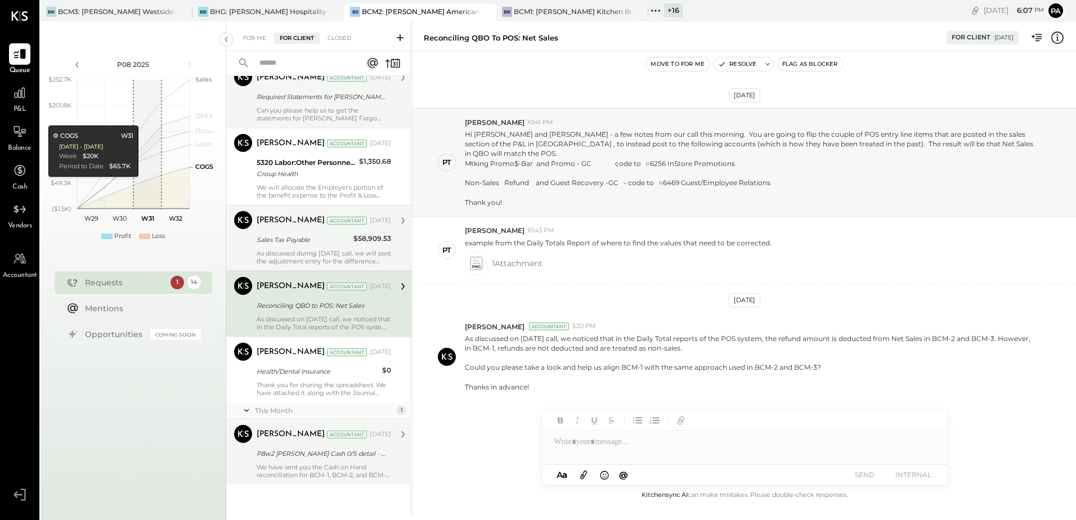
click at [320, 464] on div "We have sent you the Cash on Hand reconciliation for BCM-1, BCM-2, and BCM-3 fo…" at bounding box center [324, 471] width 134 height 16
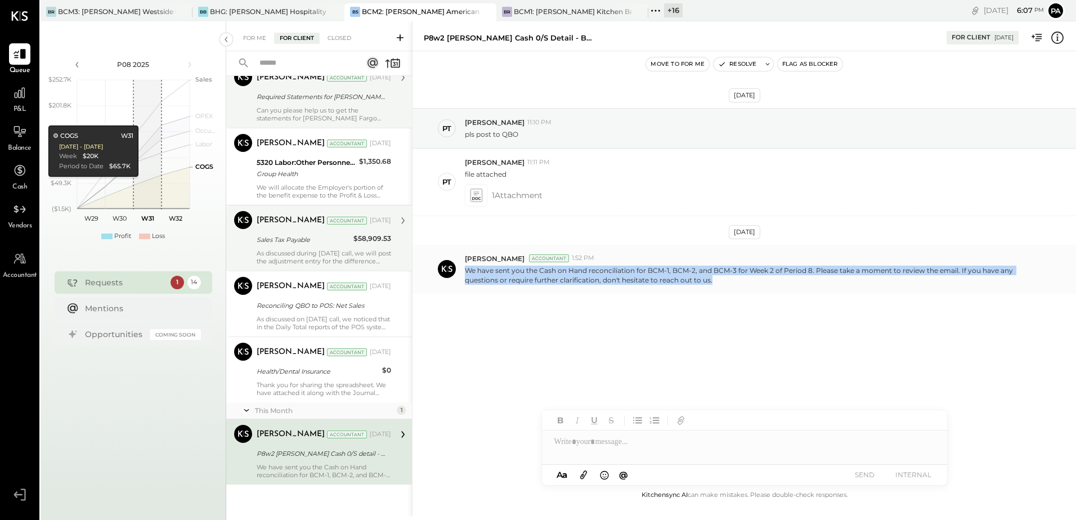
drag, startPoint x: 726, startPoint y: 279, endPoint x: 465, endPoint y: 272, distance: 260.6
click at [465, 272] on p "We have sent you the Cash on Hand reconciliation for BCM-1, BCM-2, and BCM-3 fo…" at bounding box center [751, 275] width 572 height 19
click at [767, 64] on icon at bounding box center [768, 64] width 8 height 8
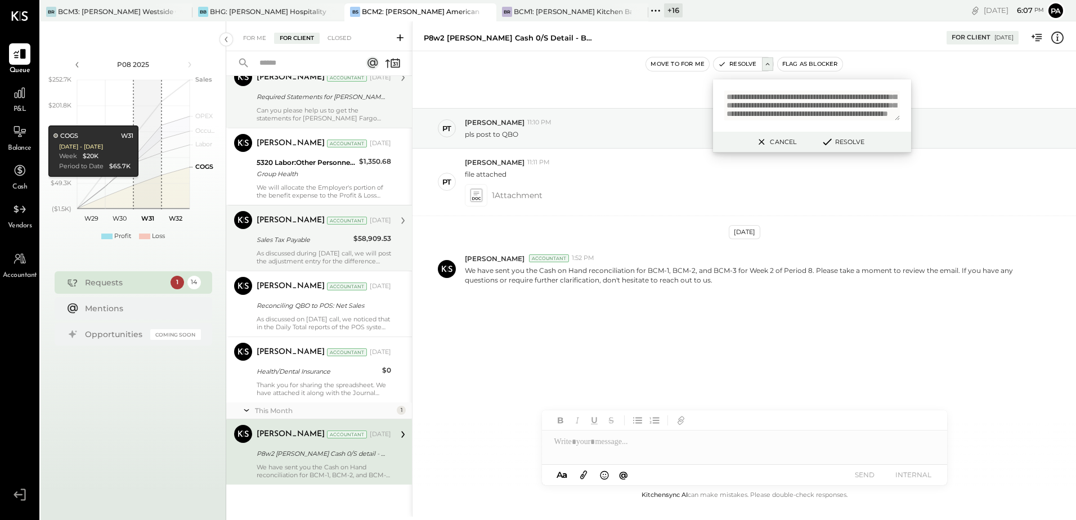
scroll to position [46, 0]
type textarea "**********"
click at [850, 145] on button "Resolve" at bounding box center [842, 142] width 51 height 14
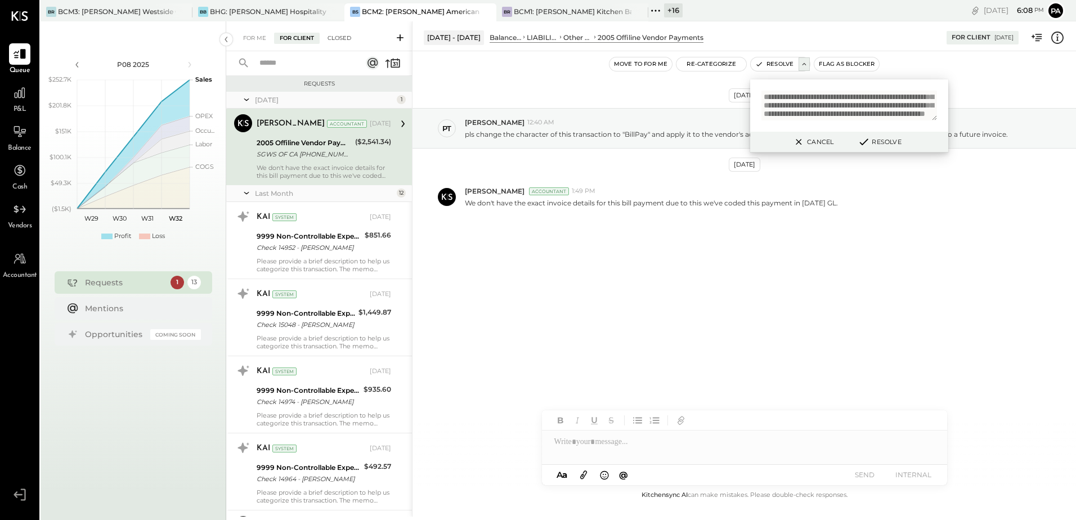
click at [342, 38] on div "Closed" at bounding box center [339, 38] width 35 height 11
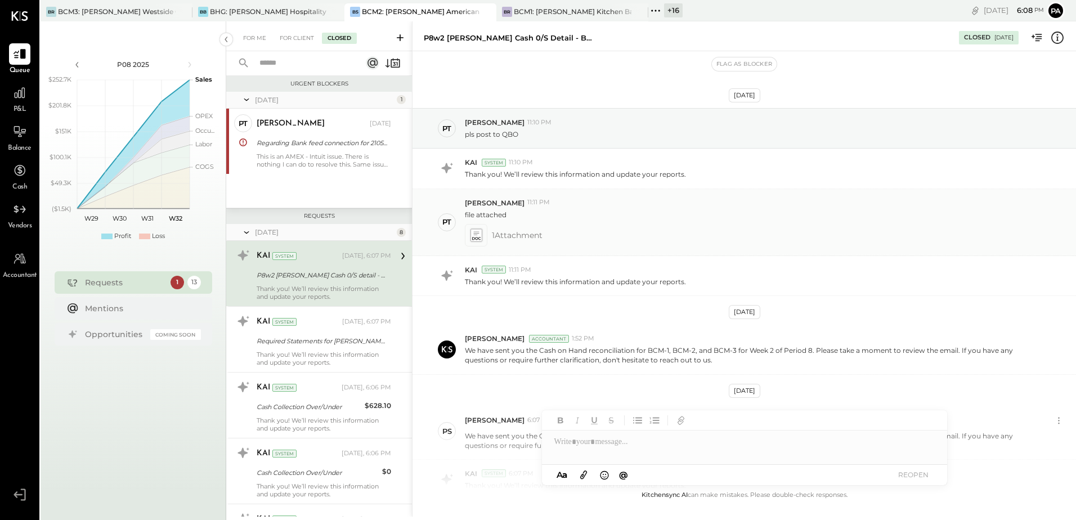
scroll to position [95, 0]
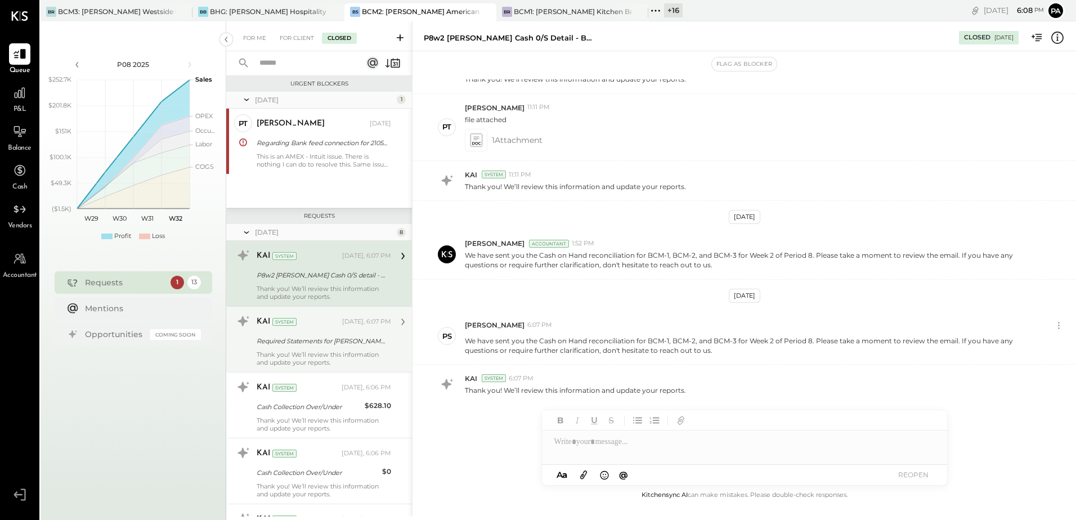
click at [299, 349] on div "KAI System [DATE], 6:07 PM Required Statements for [PERSON_NAME] Fargo Signify …" at bounding box center [324, 339] width 134 height 54
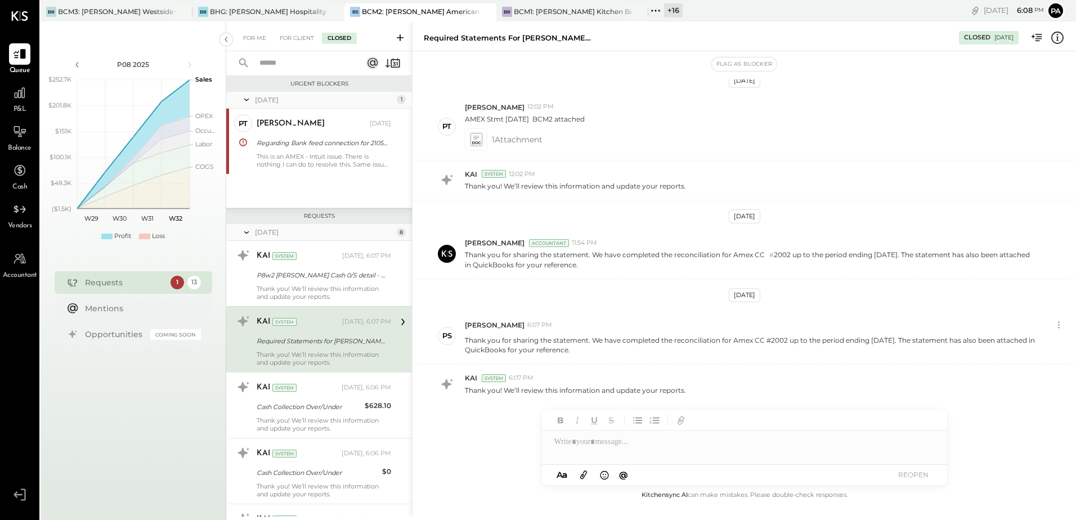
scroll to position [94, 0]
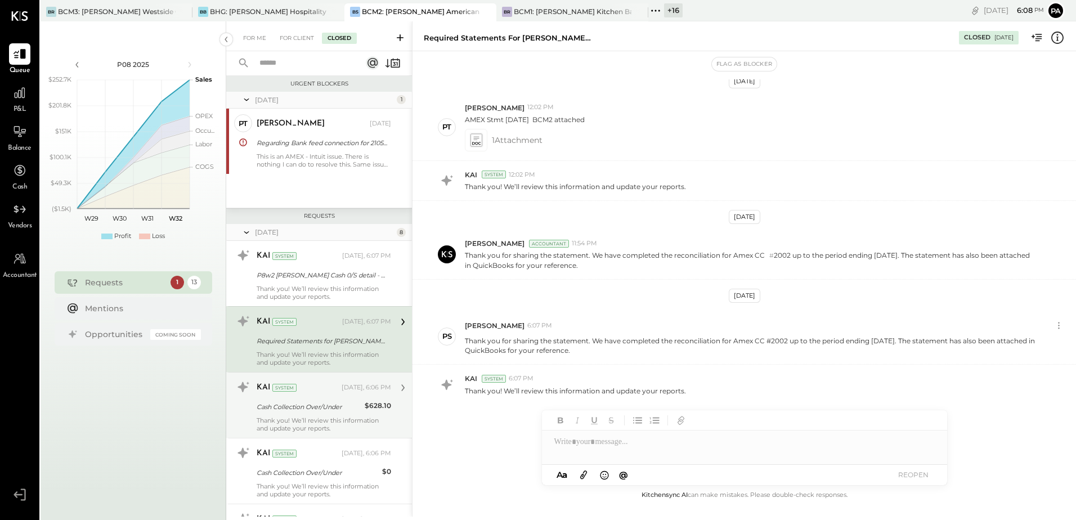
click at [322, 402] on div "Cash Collection Over/Under" at bounding box center [309, 406] width 105 height 11
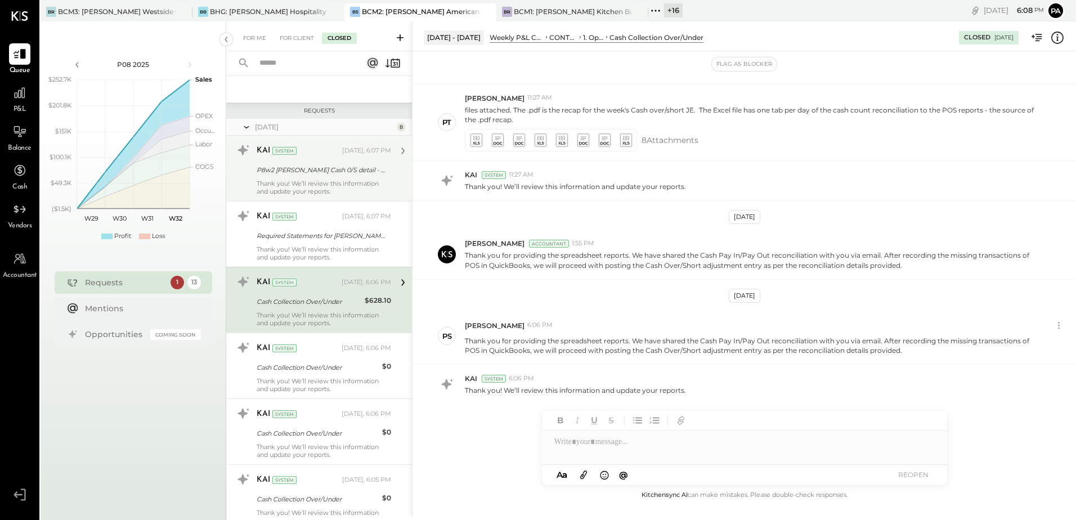
scroll to position [113, 0]
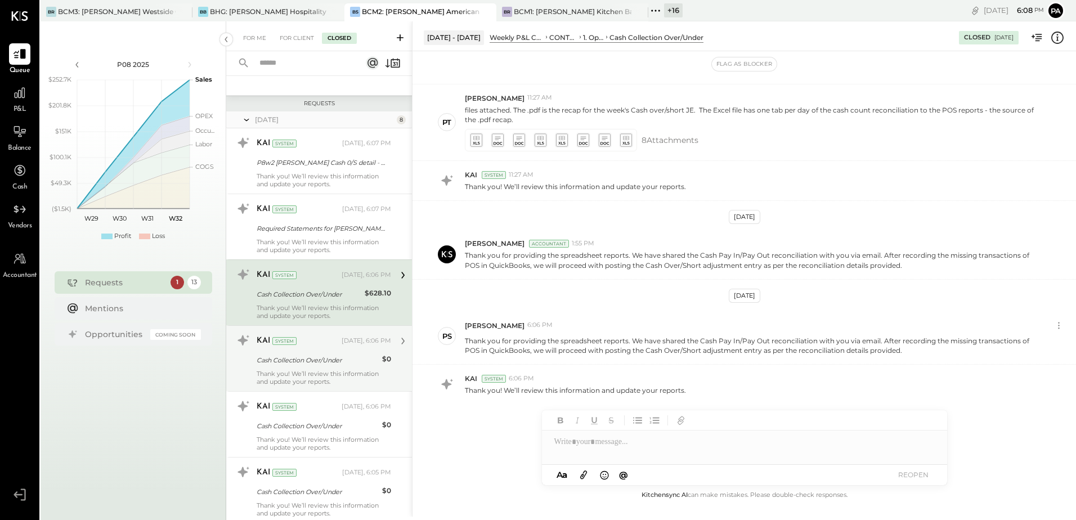
click at [331, 361] on div "Cash Collection Over/Under" at bounding box center [318, 359] width 122 height 11
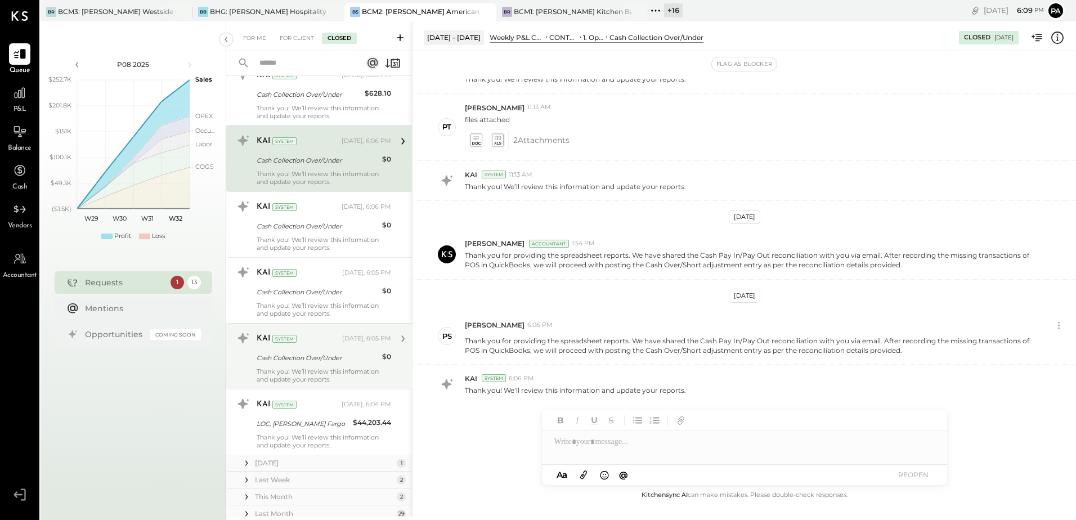
scroll to position [338, 0]
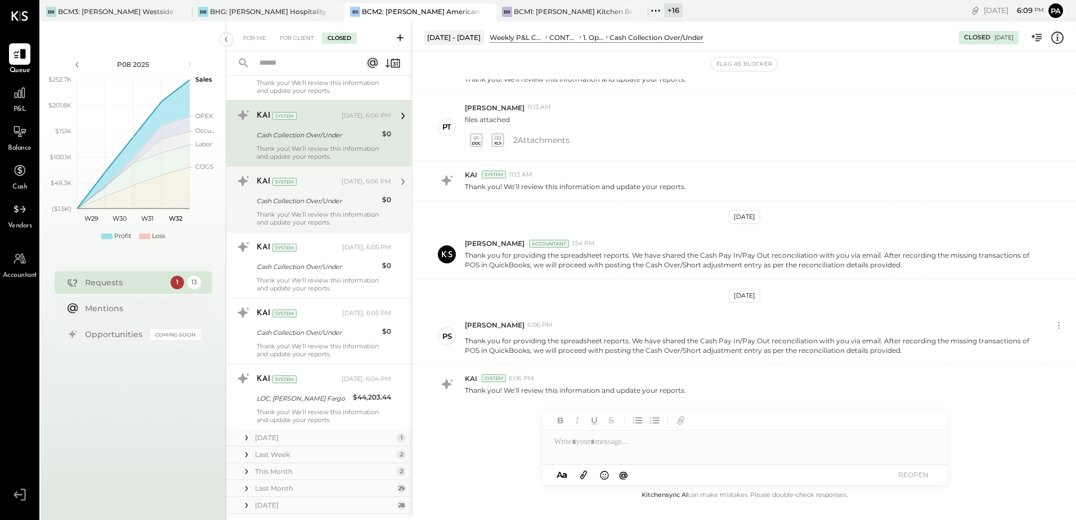
click at [325, 213] on div "Thank you! We’ll review this information and update your reports." at bounding box center [324, 218] width 134 height 16
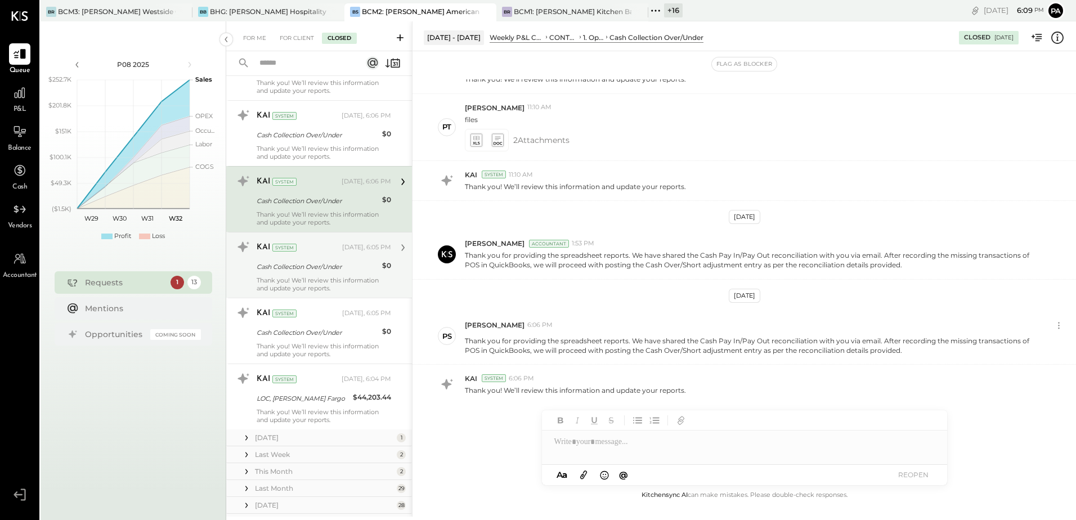
click at [319, 270] on div "Cash Collection Over/Under" at bounding box center [318, 266] width 122 height 11
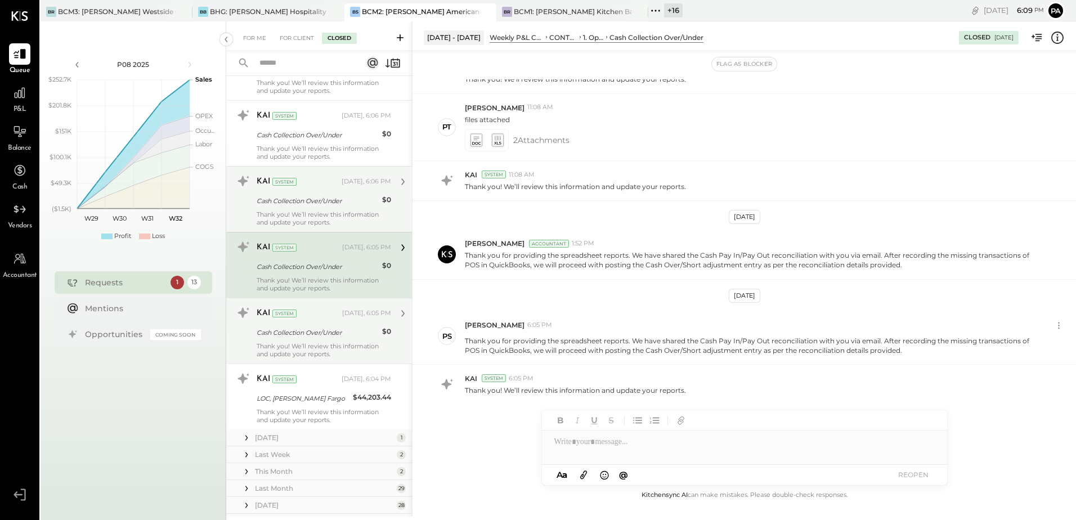
click at [315, 336] on div "Cash Collection Over/Under" at bounding box center [318, 332] width 122 height 11
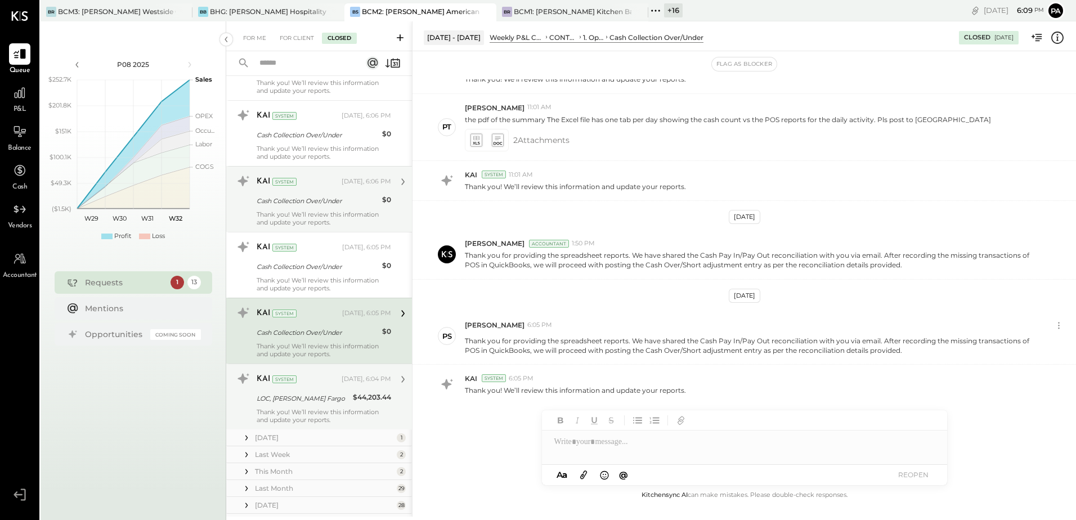
click at [316, 396] on div "LOC, [PERSON_NAME] Fargo" at bounding box center [303, 398] width 93 height 11
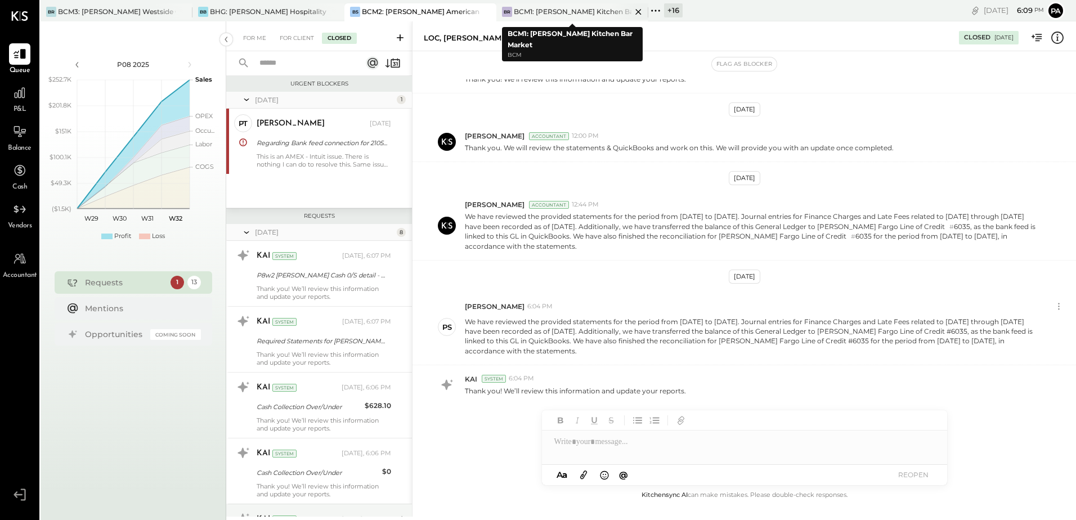
click at [561, 8] on div "BCM1: [PERSON_NAME] Kitchen Bar Market" at bounding box center [573, 12] width 118 height 10
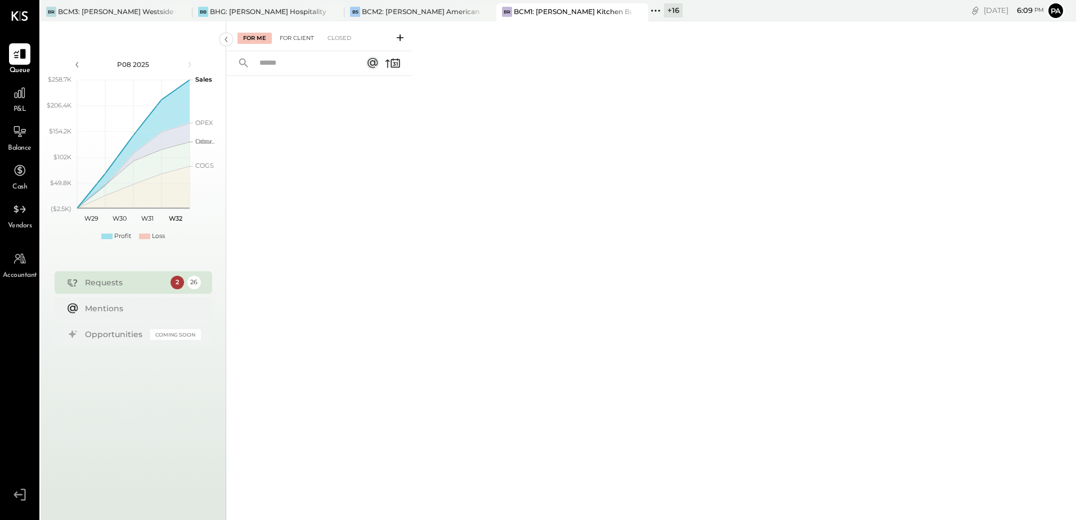
click at [302, 39] on div "For Client" at bounding box center [297, 38] width 46 height 11
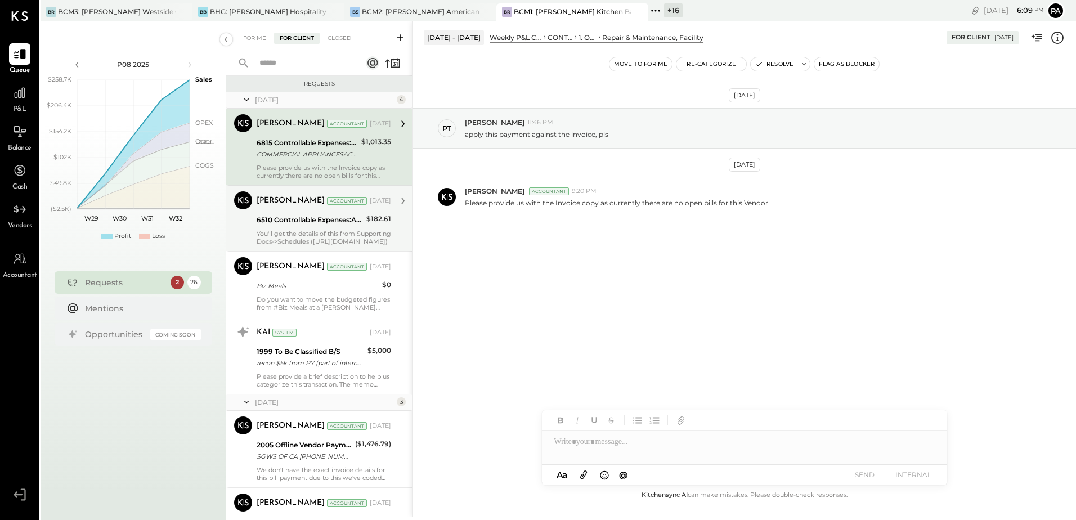
click at [320, 234] on div "You'll get the details of this from Supporting Docs->Schedules ([URL][DOMAIN_NA…" at bounding box center [324, 238] width 134 height 16
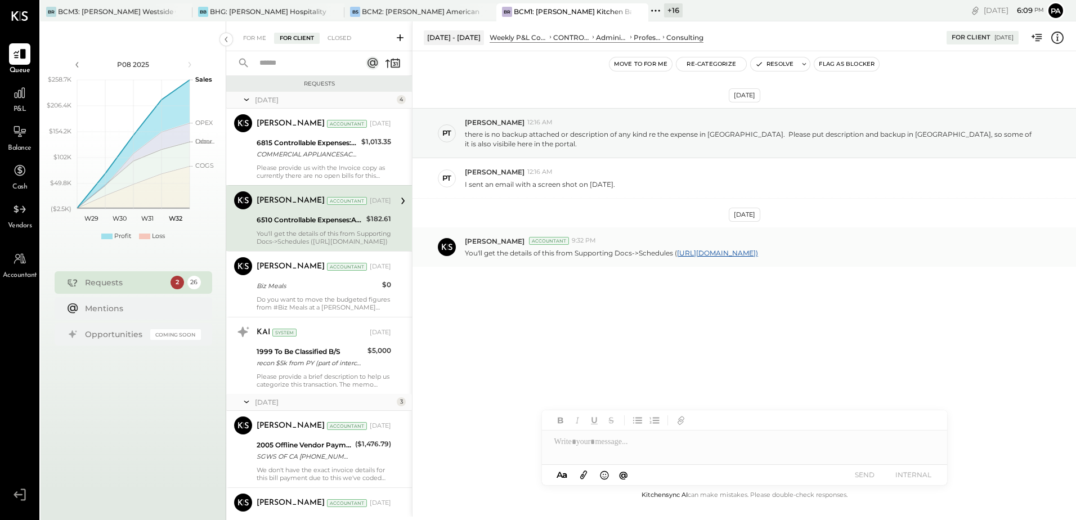
drag, startPoint x: 582, startPoint y: 254, endPoint x: 465, endPoint y: 245, distance: 117.3
click at [465, 248] on p "You'll get the details of this from Supporting Docs->Schedules ( [URL][DOMAIN_N…" at bounding box center [611, 253] width 293 height 10
click at [805, 65] on icon at bounding box center [804, 64] width 4 height 2
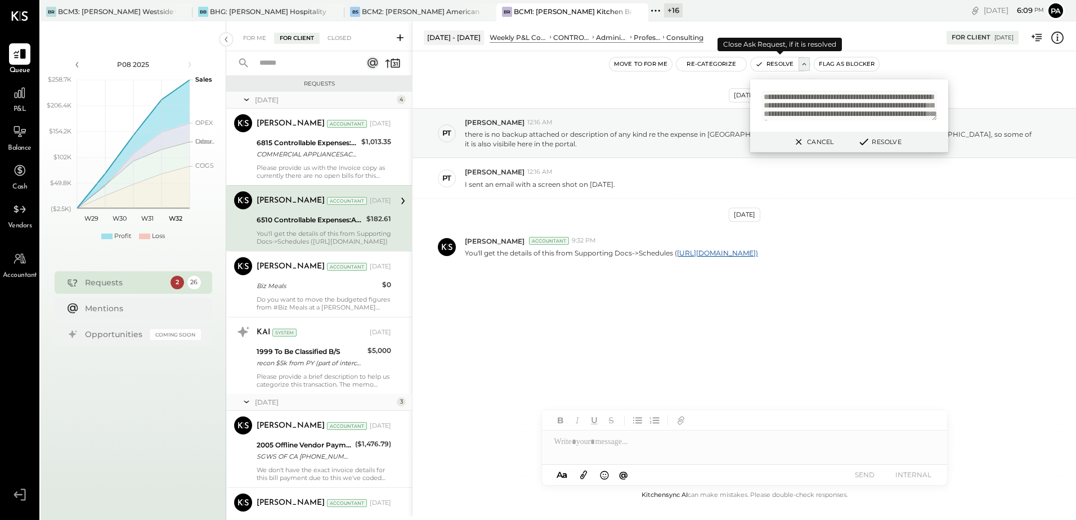
scroll to position [33, 0]
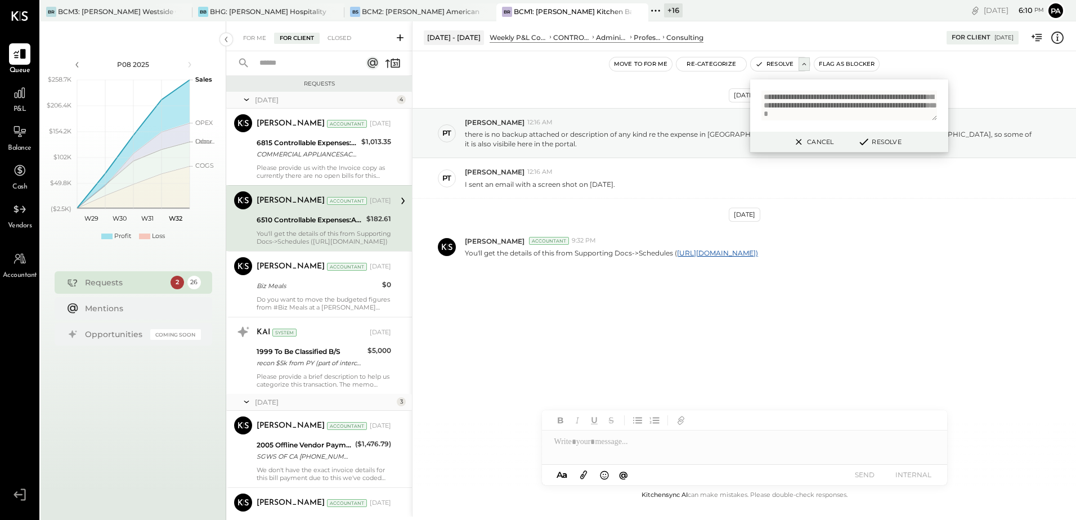
type textarea "**********"
click at [868, 141] on icon at bounding box center [864, 142] width 14 height 12
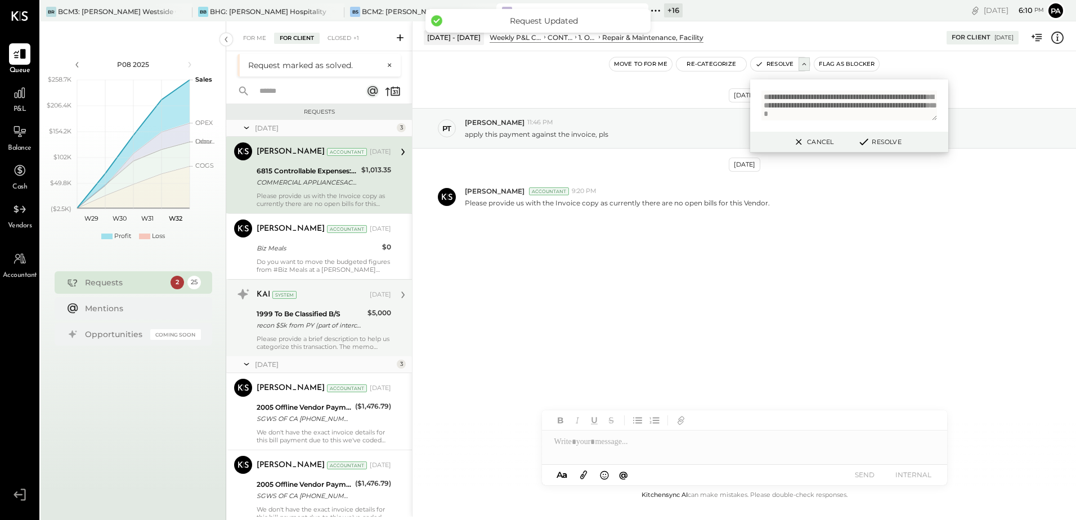
click at [321, 283] on div "KAI System [DATE] 1999 To Be Classified B/S recon $5k from PY (part of interco …" at bounding box center [319, 317] width 186 height 77
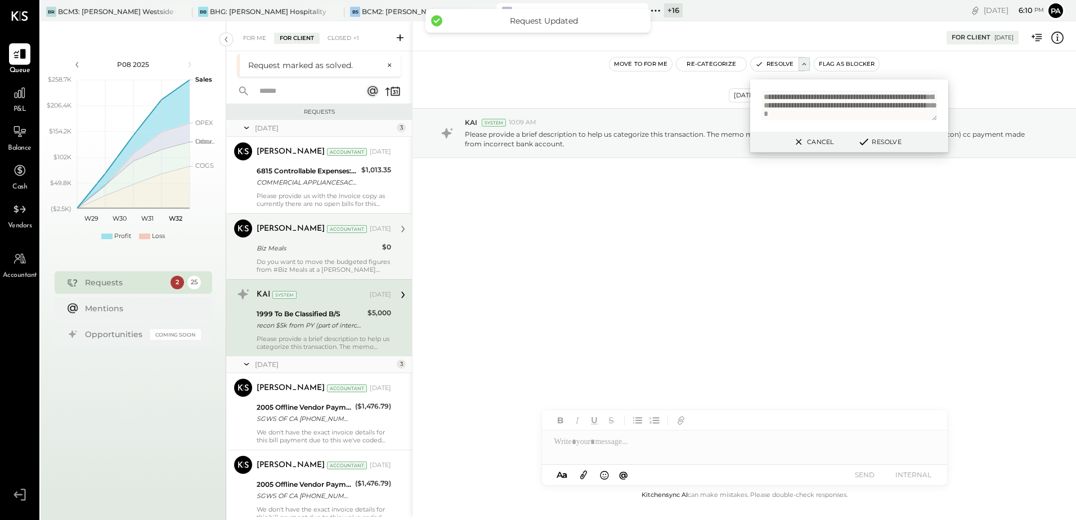
click at [328, 250] on div "Biz Meals" at bounding box center [318, 248] width 122 height 11
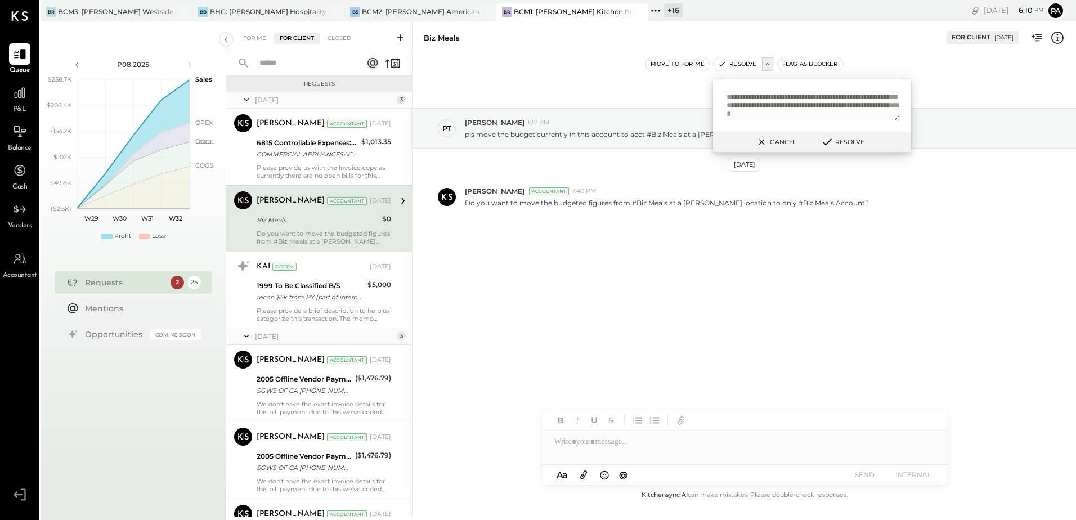
click at [834, 100] on textarea "**********" at bounding box center [812, 106] width 176 height 30
click at [775, 145] on button "Cancel" at bounding box center [775, 141] width 48 height 15
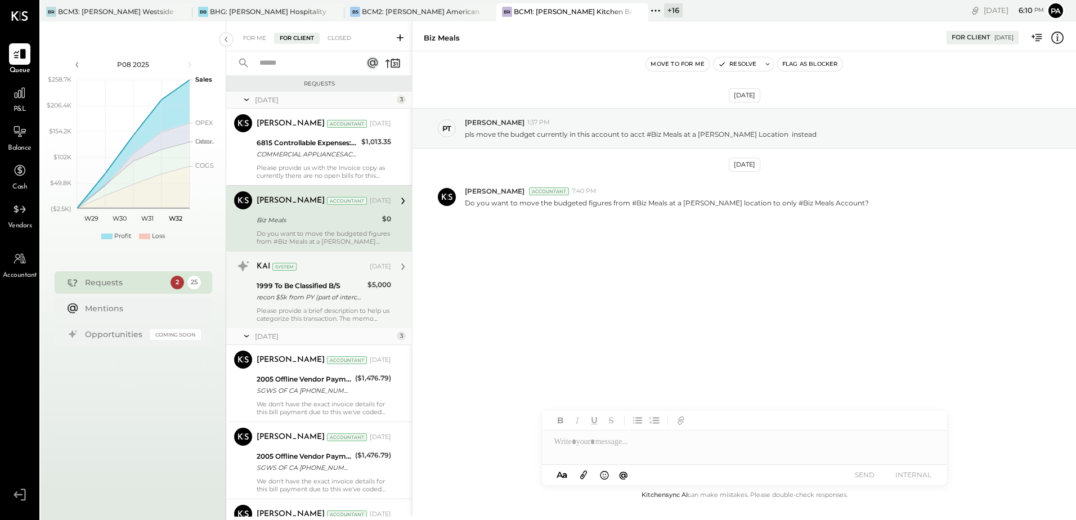
click at [307, 288] on div "1999 To Be Classified B/S" at bounding box center [310, 285] width 107 height 11
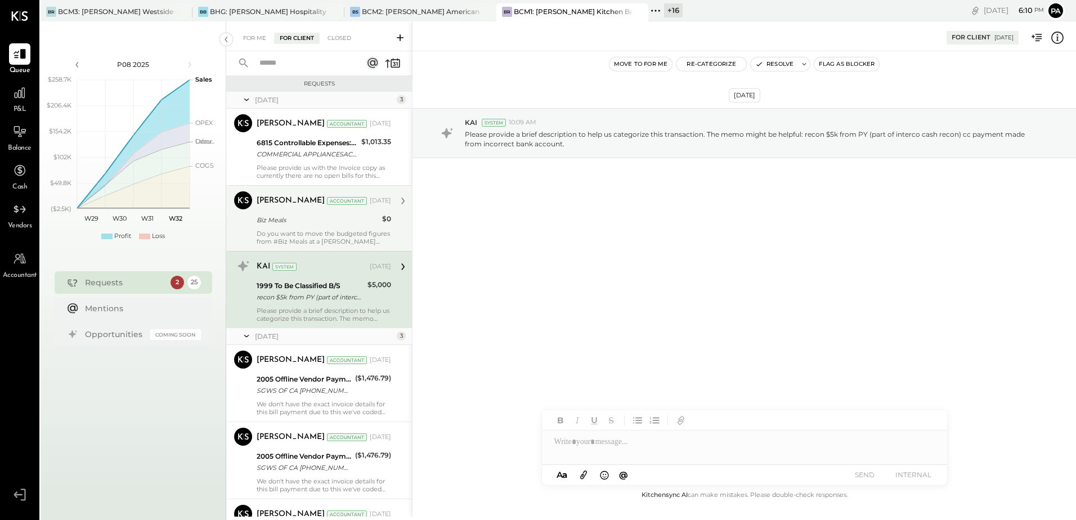
scroll to position [113, 0]
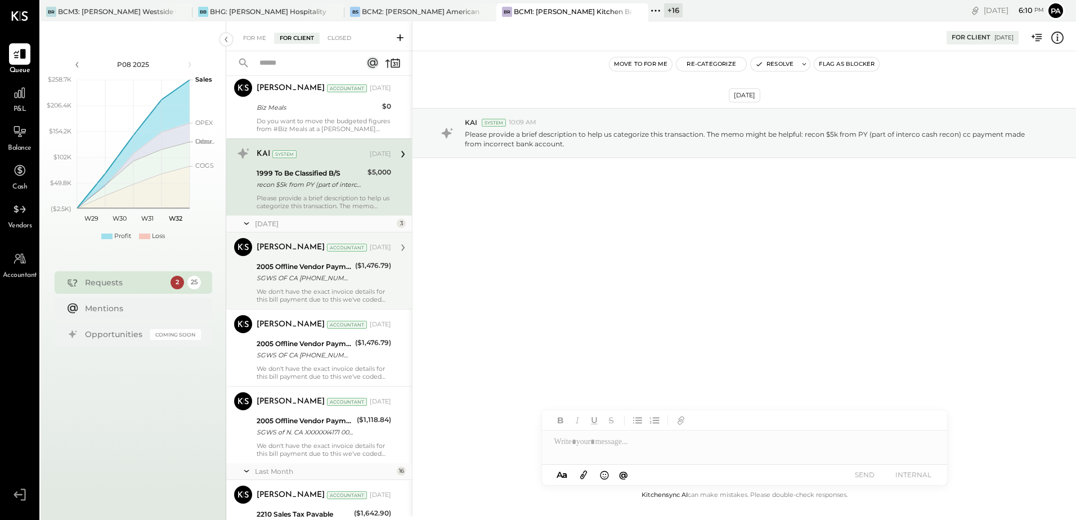
click at [307, 281] on div "SGWS OF CA [PHONE_NUMBER] FL305-625-4171" at bounding box center [304, 277] width 95 height 11
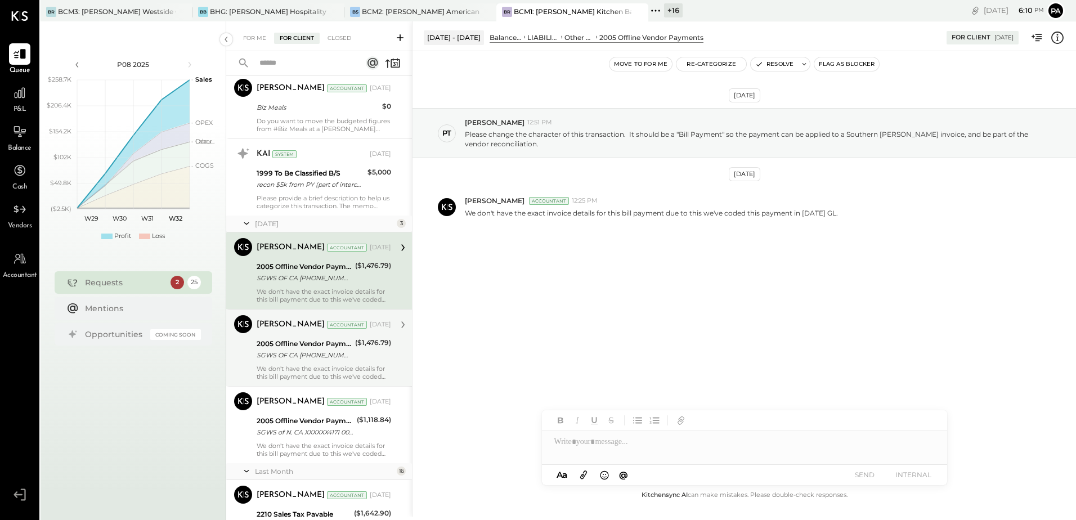
click at [301, 347] on div "2005 Offline Vendor Payments" at bounding box center [304, 343] width 95 height 11
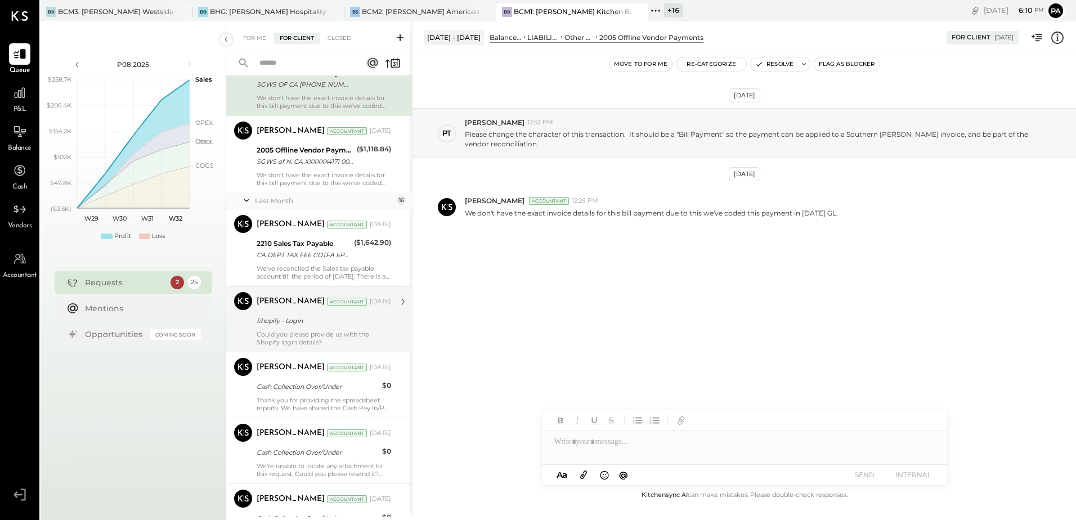
scroll to position [394, 0]
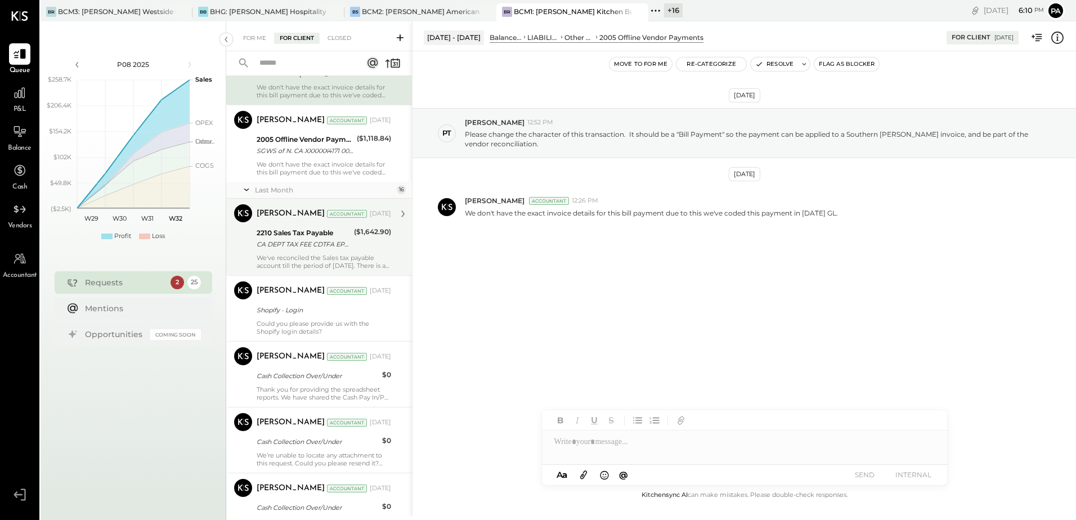
click at [316, 244] on div "CA DEPT TAX FEE CDTFA EPMT 28221 CA DEPT TAX FEE CDTFA EPMT XXXXXX2215 [DATE] T…" at bounding box center [304, 244] width 94 height 11
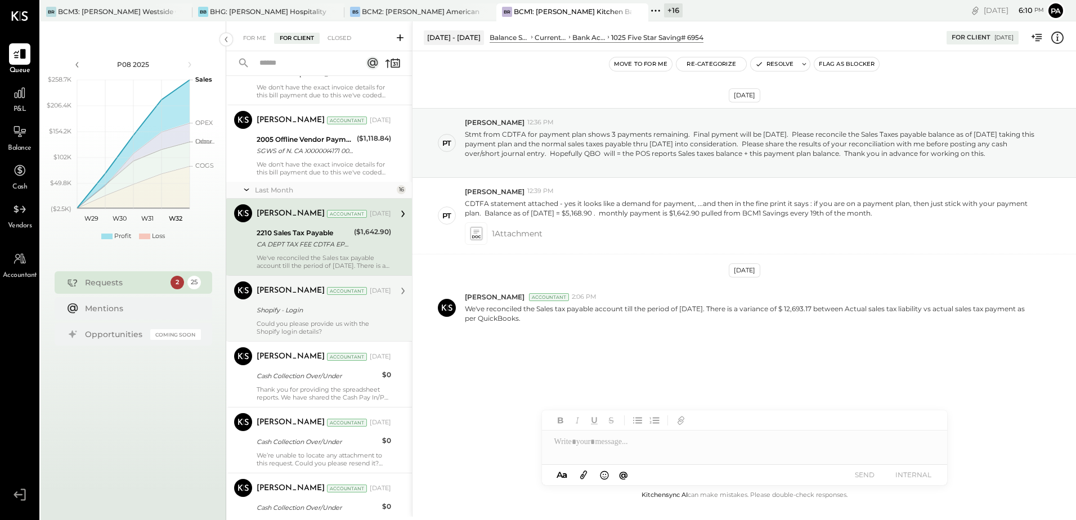
click at [299, 315] on div "Shopify - Login" at bounding box center [322, 309] width 131 height 11
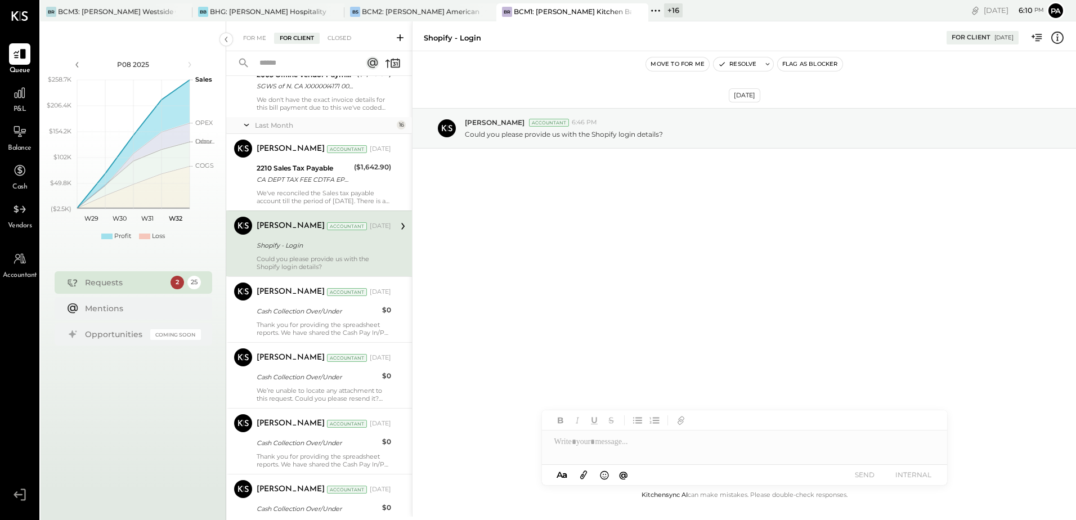
scroll to position [506, 0]
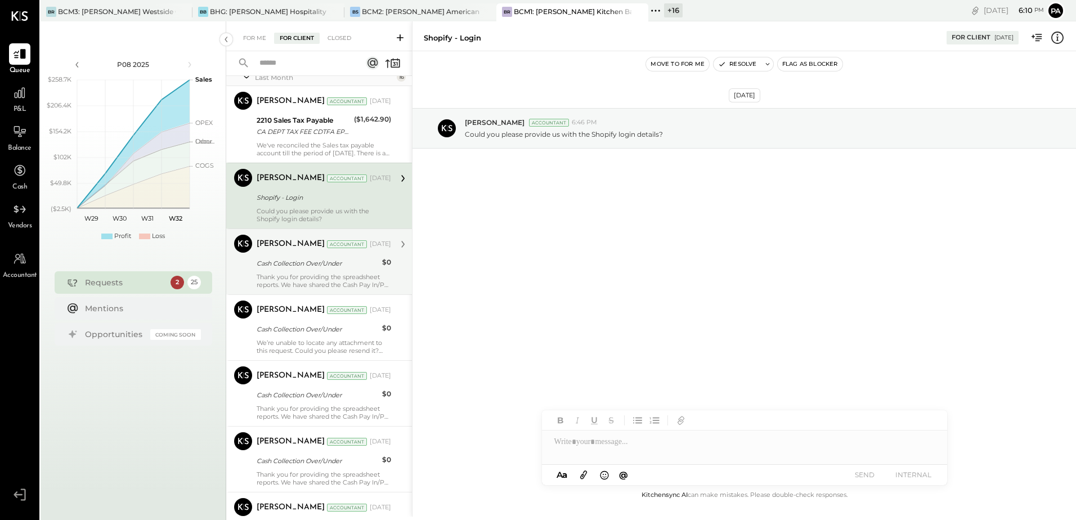
click at [298, 266] on div "Cash Collection Over/Under" at bounding box center [318, 263] width 122 height 11
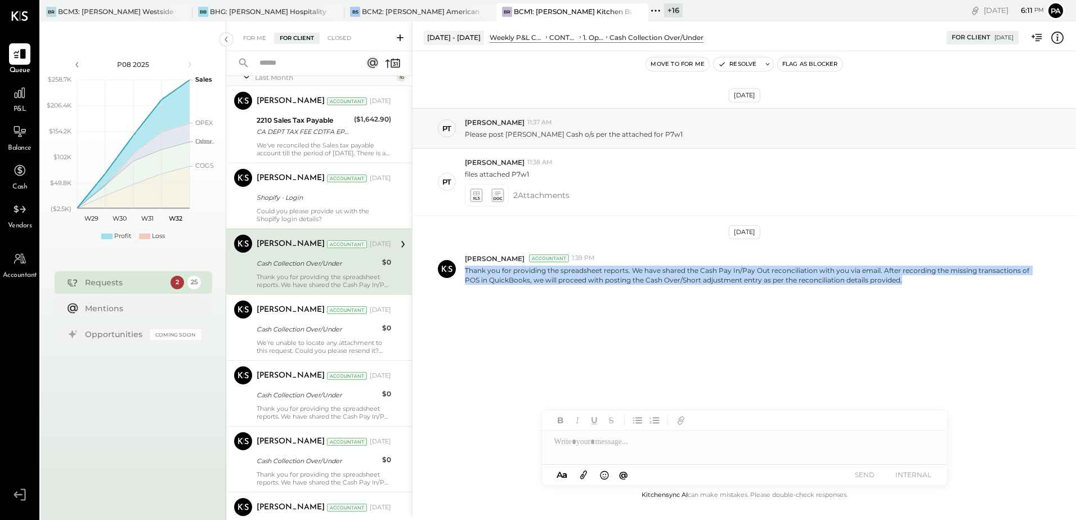
drag, startPoint x: 464, startPoint y: 270, endPoint x: 900, endPoint y: 297, distance: 436.9
click at [900, 297] on div "[DATE] PT [PERSON_NAME] 11:37 AM Please post [PERSON_NAME] Cash o/s per the att…" at bounding box center [743, 228] width 663 height 299
click at [766, 65] on icon at bounding box center [768, 64] width 8 height 8
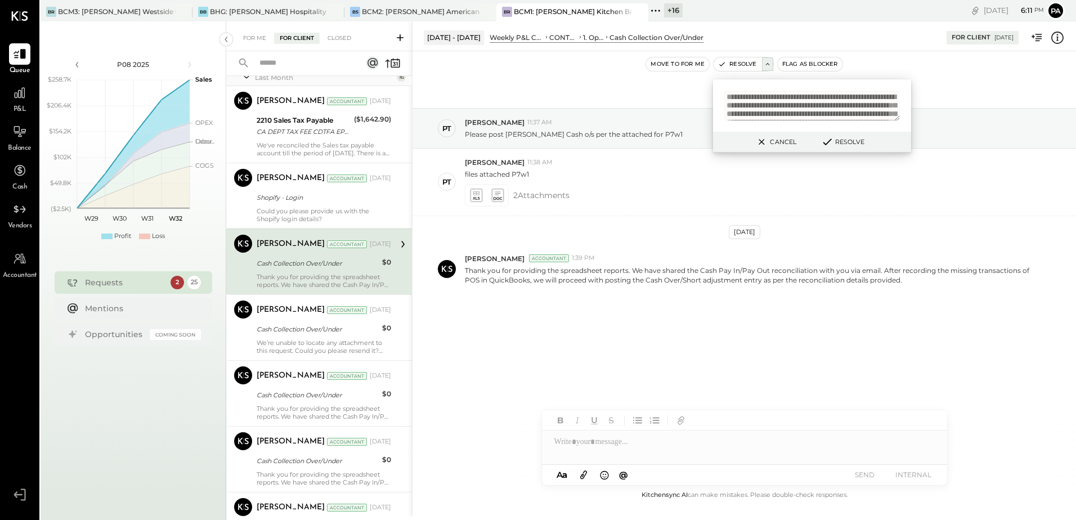
scroll to position [53, 0]
click at [839, 145] on button "Resolve" at bounding box center [842, 142] width 51 height 14
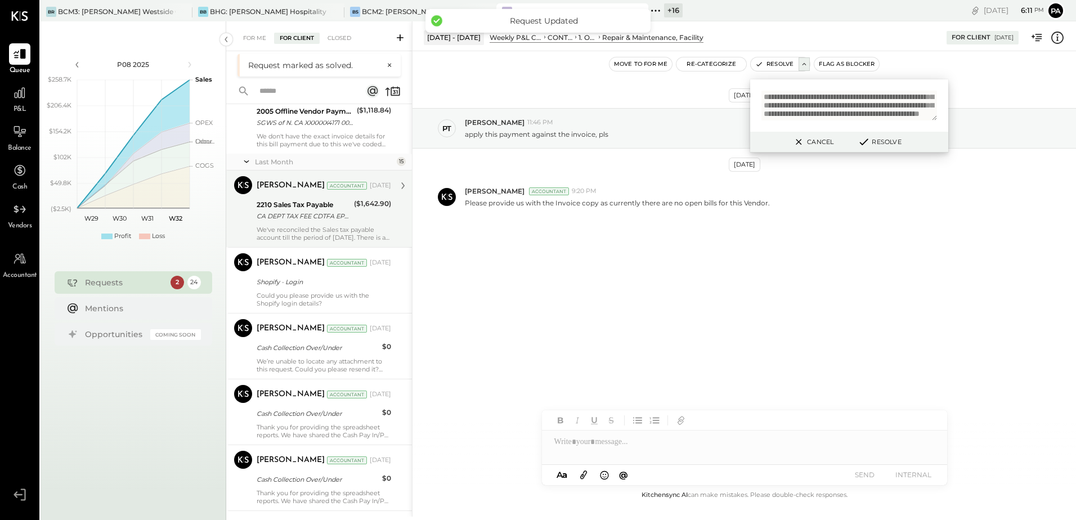
scroll to position [506, 0]
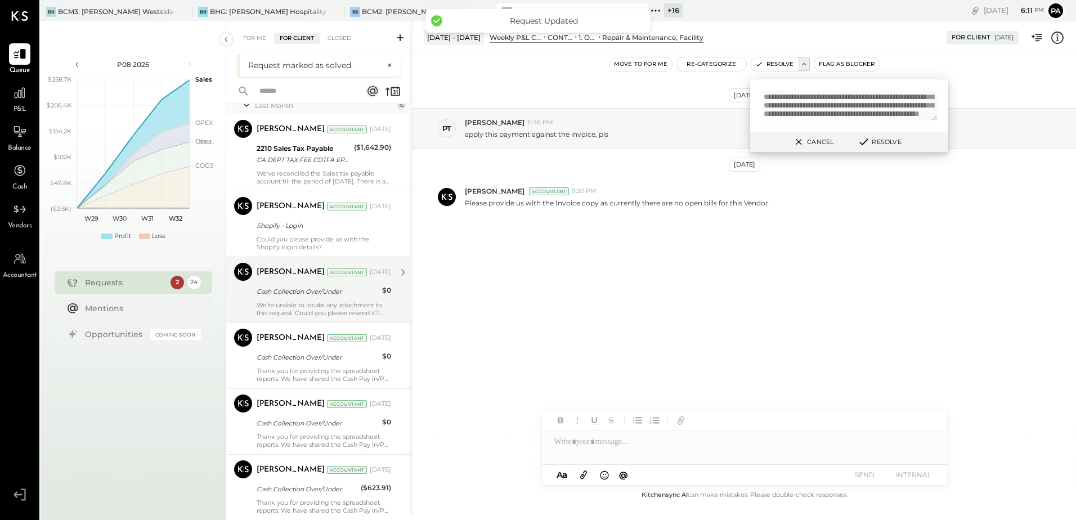
click at [291, 302] on div "We’re unable to locate any attachment to this request. Could you please resend …" at bounding box center [324, 309] width 134 height 16
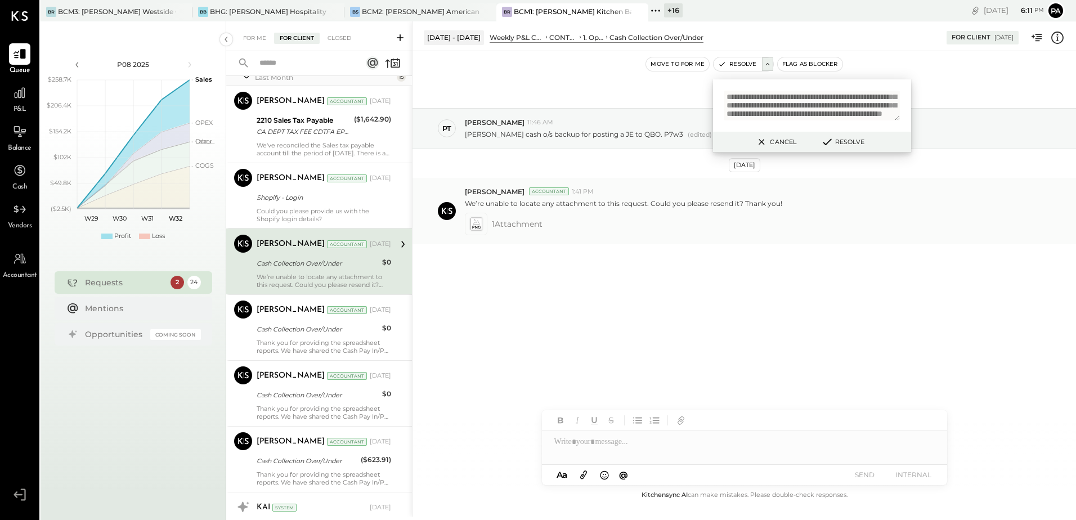
click at [788, 203] on div "We’re unable to locate any attachment to this request. Could you please resend …" at bounding box center [766, 202] width 602 height 12
click at [477, 226] on icon at bounding box center [476, 224] width 12 height 13
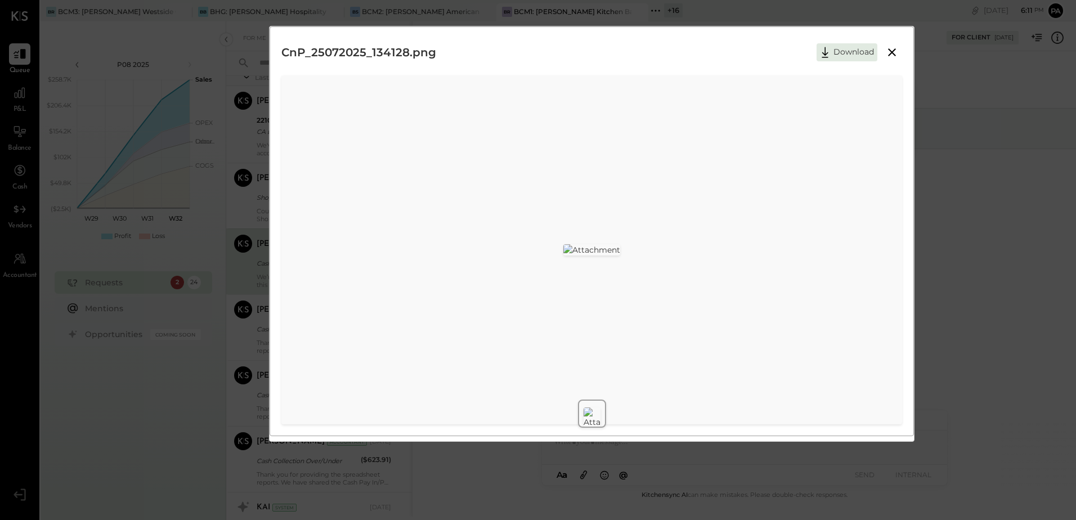
click at [891, 52] on icon at bounding box center [892, 52] width 8 height 8
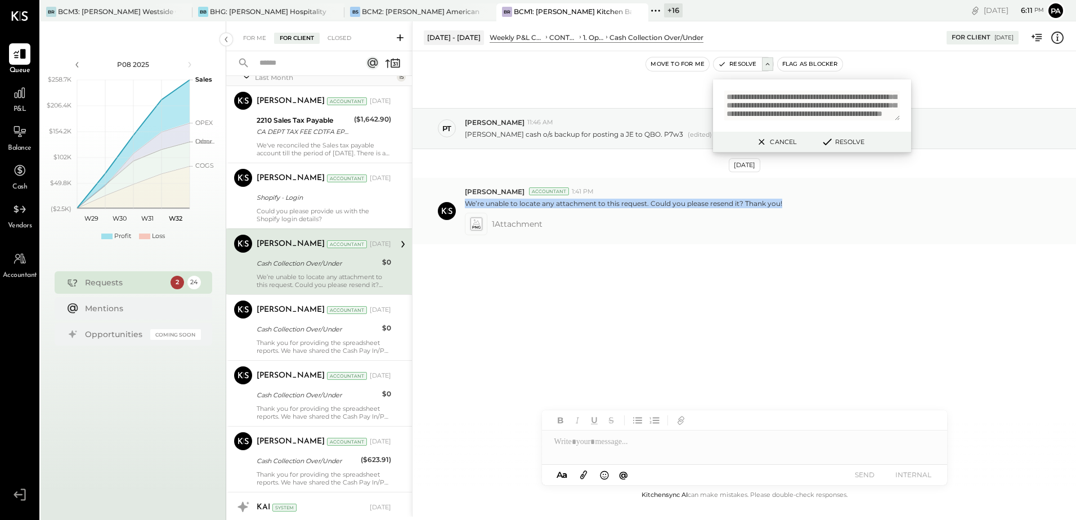
drag, startPoint x: 790, startPoint y: 203, endPoint x: 468, endPoint y: 205, distance: 322.4
click at [468, 205] on div "We’re unable to locate any attachment to this request. Could you please resend …" at bounding box center [766, 202] width 602 height 12
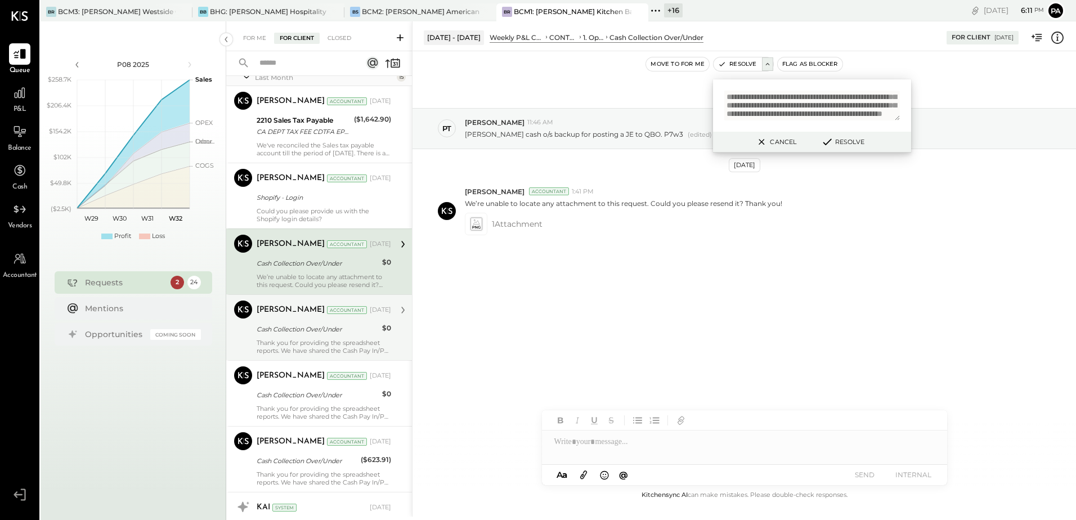
click at [294, 343] on div "Thank you for providing the spreadsheet reports. We have shared the Cash Pay In…" at bounding box center [324, 347] width 134 height 16
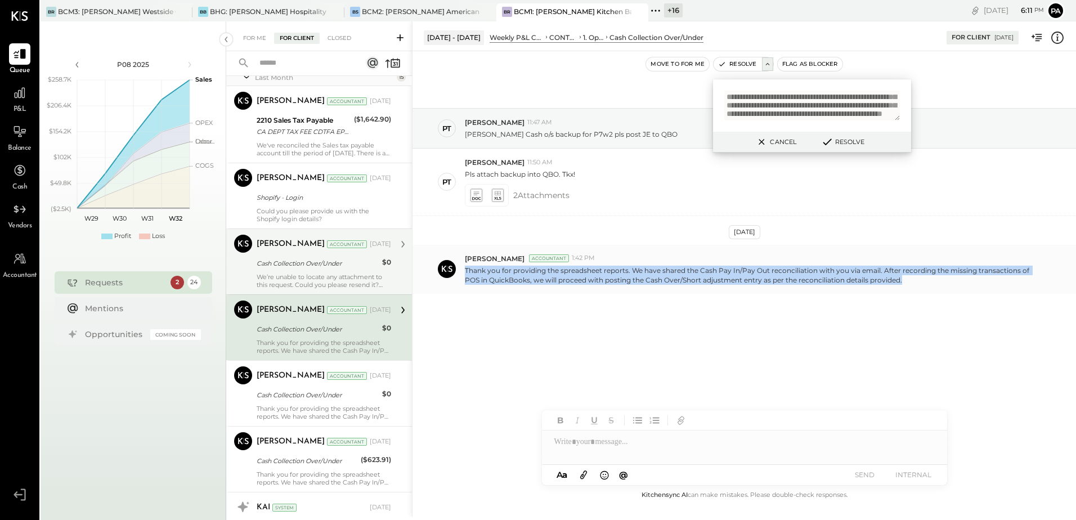
drag, startPoint x: 465, startPoint y: 268, endPoint x: 904, endPoint y: 291, distance: 439.5
click at [904, 291] on div "[PERSON_NAME] Accountant 1:42 PM Thank you for providing the spreadsheet report…" at bounding box center [743, 269] width 663 height 49
click at [797, 92] on textarea "**********" at bounding box center [812, 106] width 176 height 30
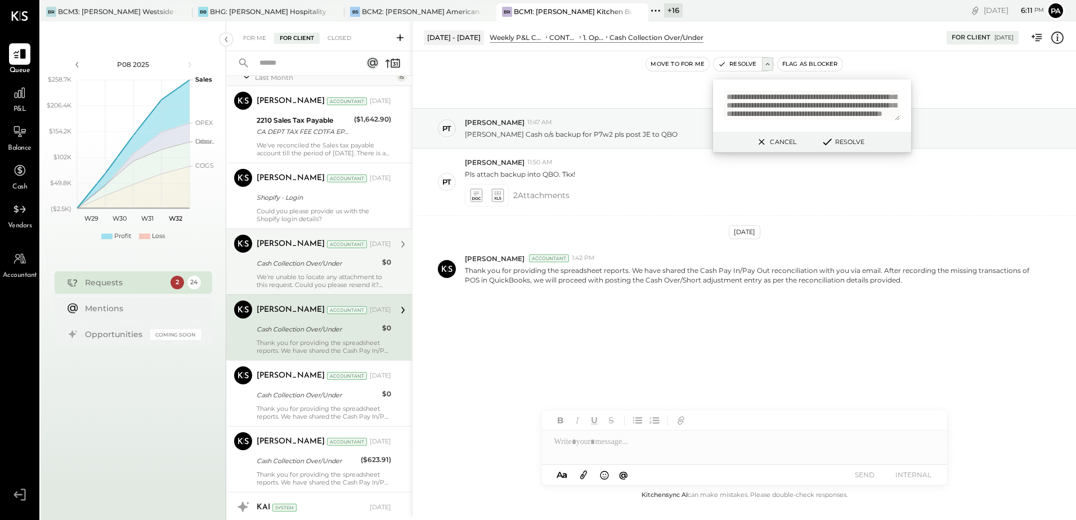
paste textarea "**********"
type textarea "**********"
paste textarea "**********"
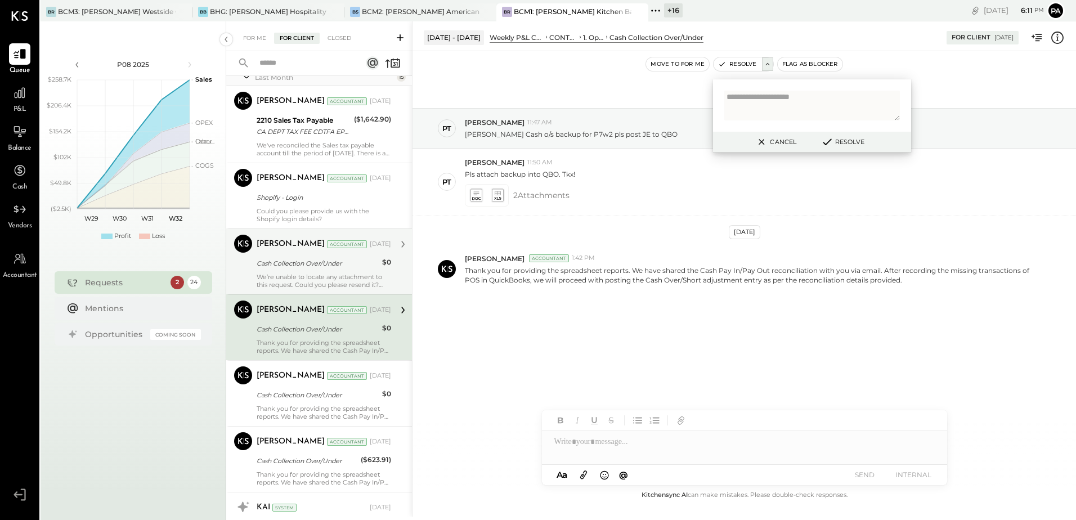
type textarea "**********"
click at [846, 142] on button "Resolve" at bounding box center [842, 142] width 51 height 14
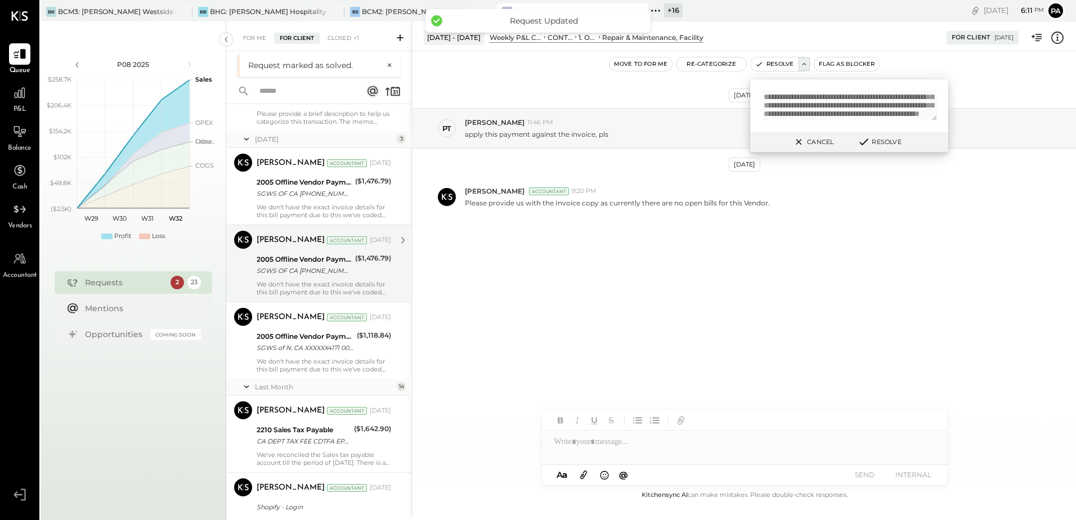
scroll to position [506, 0]
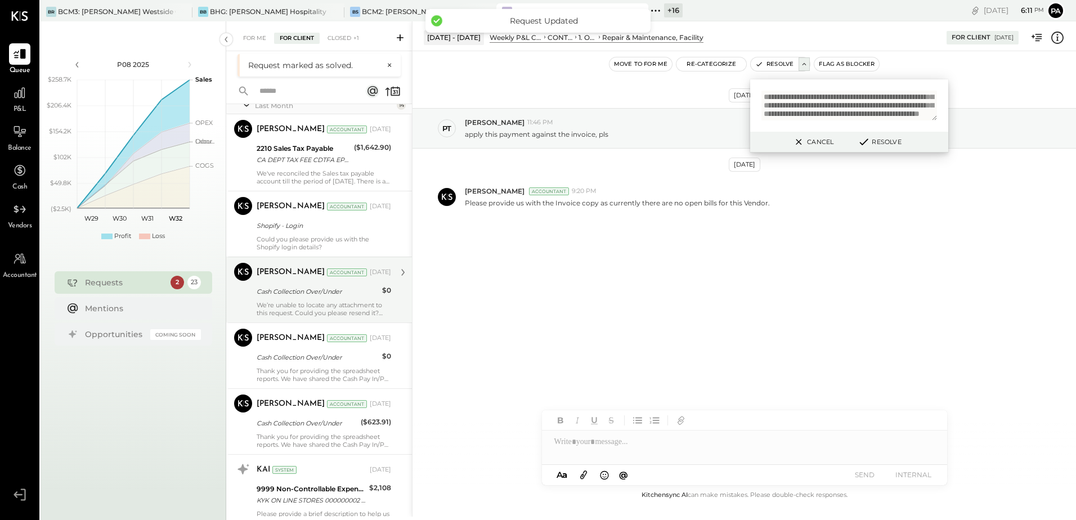
click at [291, 287] on div "Cash Collection Over/Under" at bounding box center [318, 291] width 122 height 11
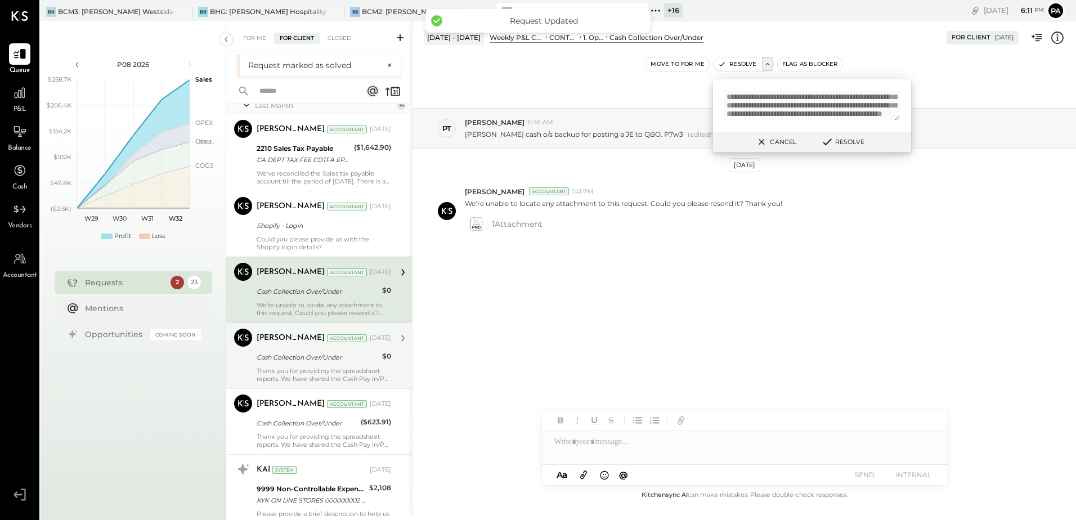
click at [289, 365] on div "[PERSON_NAME] Accountant [DATE] Cash Collection Over/Under $0 Thank you for pro…" at bounding box center [324, 356] width 134 height 54
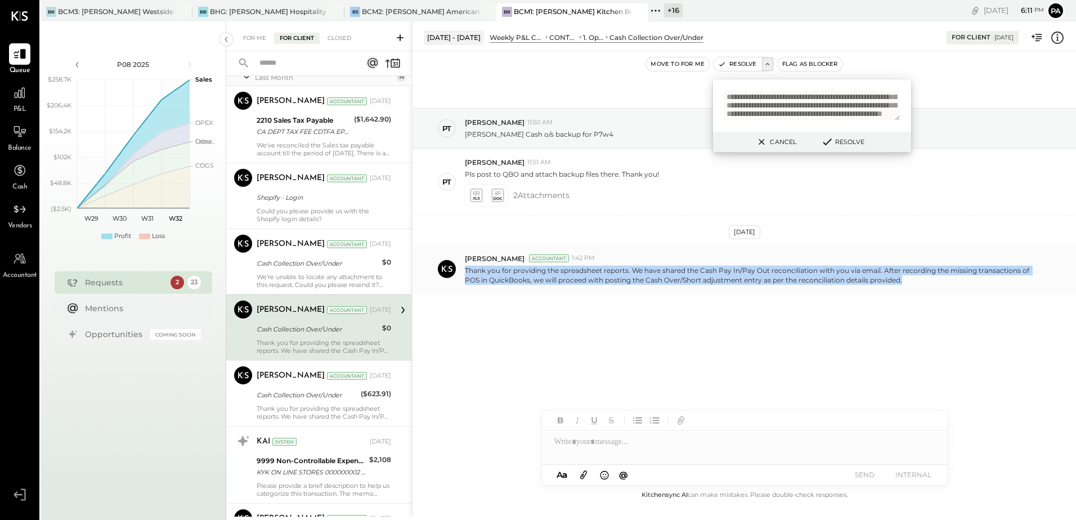
drag, startPoint x: 465, startPoint y: 269, endPoint x: 912, endPoint y: 292, distance: 447.4
click at [912, 292] on div "[PERSON_NAME] Accountant 1:42 PM Thank you for providing the spreadsheet report…" at bounding box center [743, 269] width 663 height 49
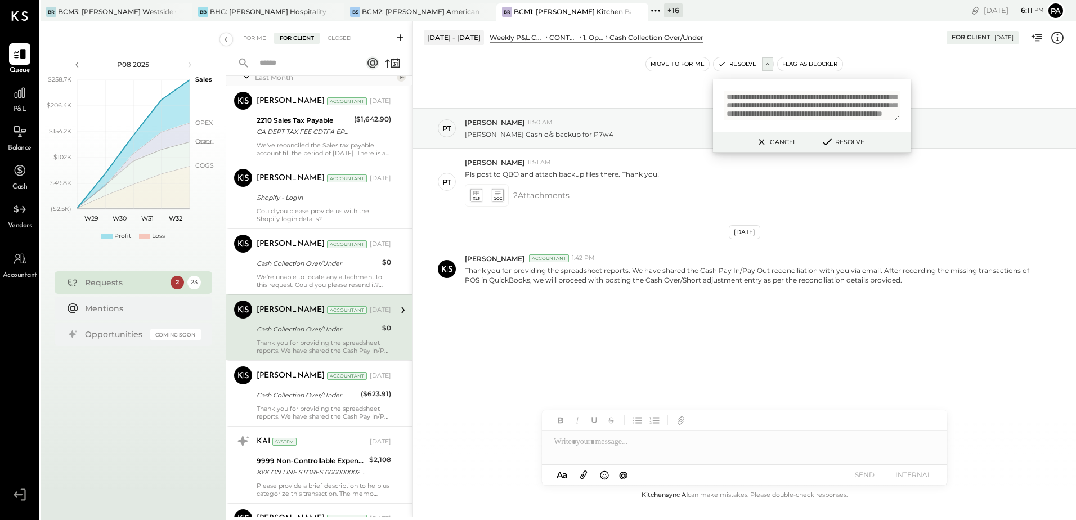
click at [832, 91] on textarea "**********" at bounding box center [812, 106] width 176 height 30
paste textarea "**********"
type textarea "**********"
click at [828, 141] on icon at bounding box center [826, 142] width 7 height 6
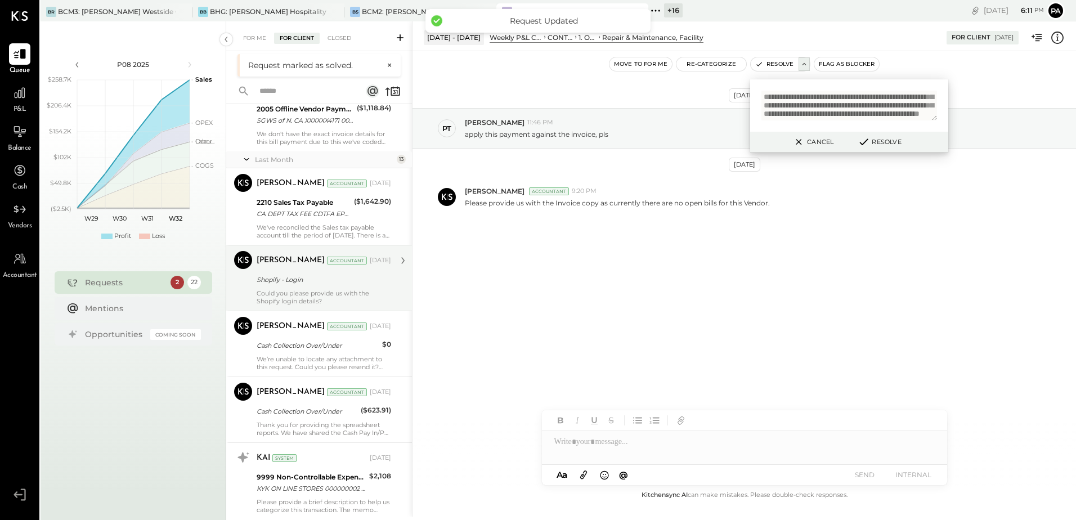
scroll to position [450, 0]
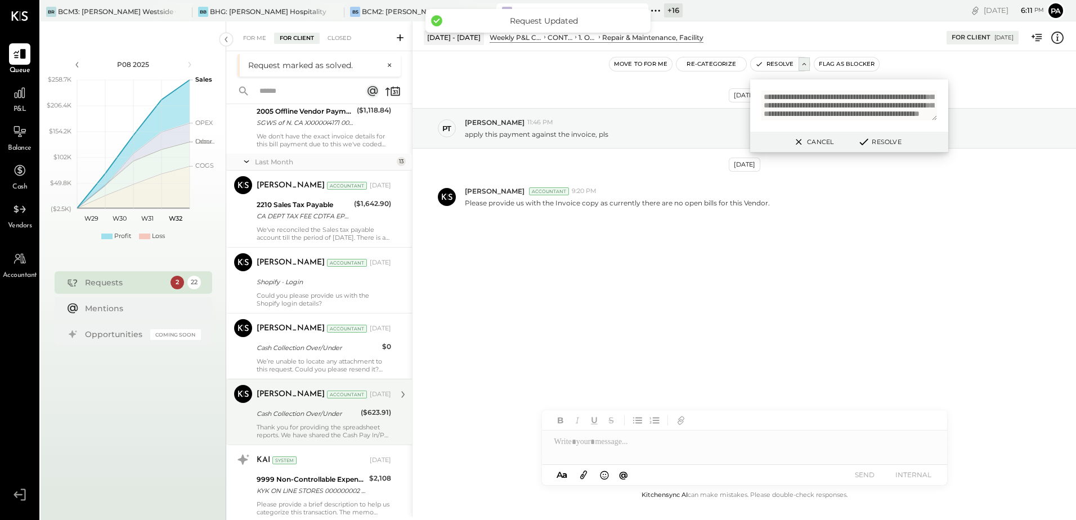
click at [304, 408] on div "Cash Collection Over/Under" at bounding box center [307, 413] width 101 height 11
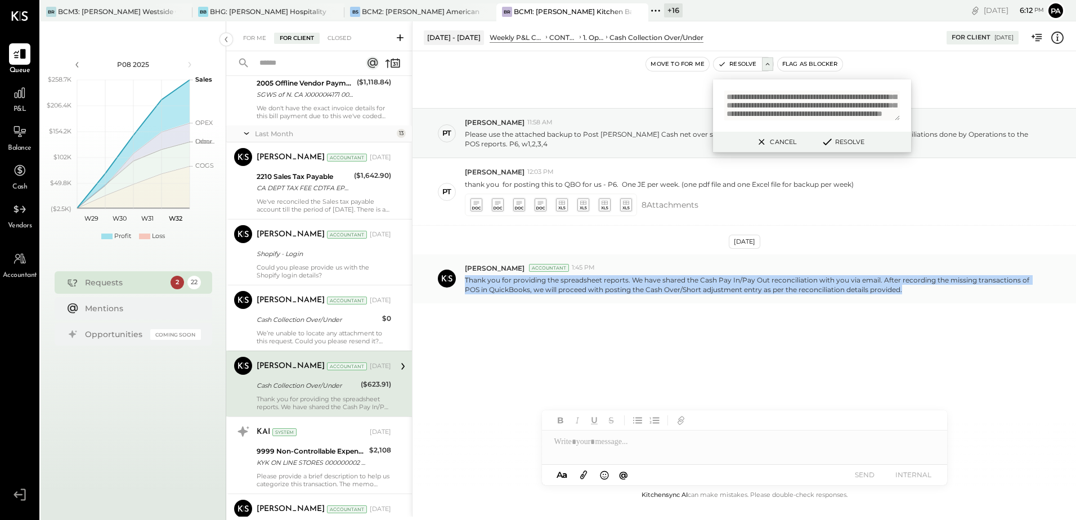
drag, startPoint x: 465, startPoint y: 279, endPoint x: 913, endPoint y: 290, distance: 448.6
click at [913, 290] on p "Thank you for providing the spreadsheet reports. We have shared the Cash Pay In…" at bounding box center [751, 284] width 572 height 19
click at [830, 117] on textarea "**********" at bounding box center [812, 106] width 176 height 30
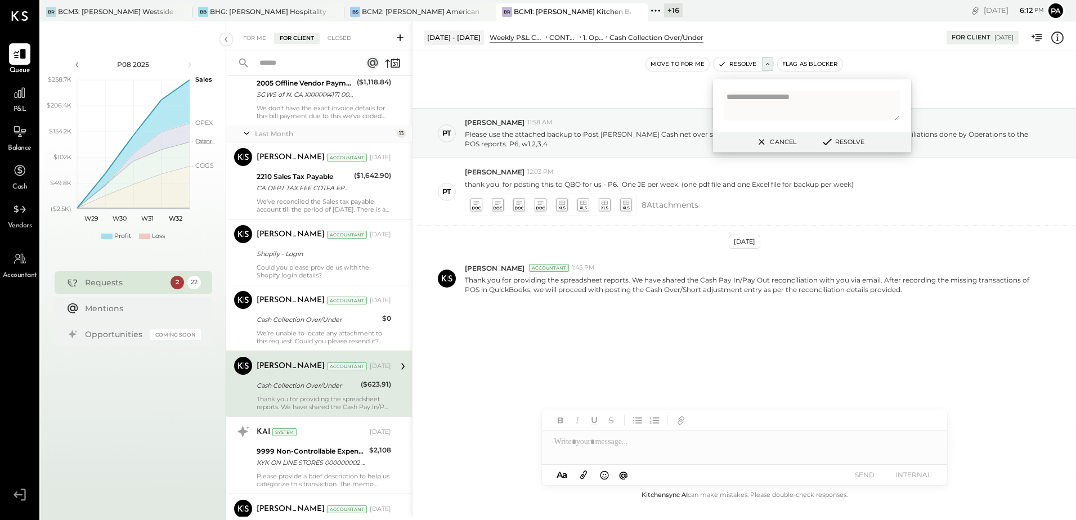
paste textarea "**********"
type textarea "**********"
click at [843, 143] on button "Resolve" at bounding box center [842, 142] width 51 height 14
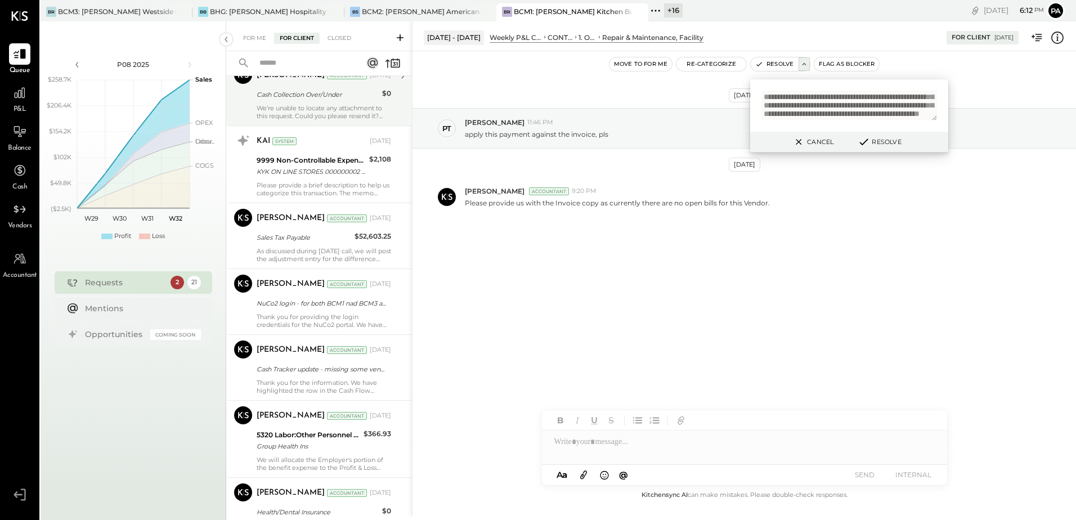
scroll to position [563, 0]
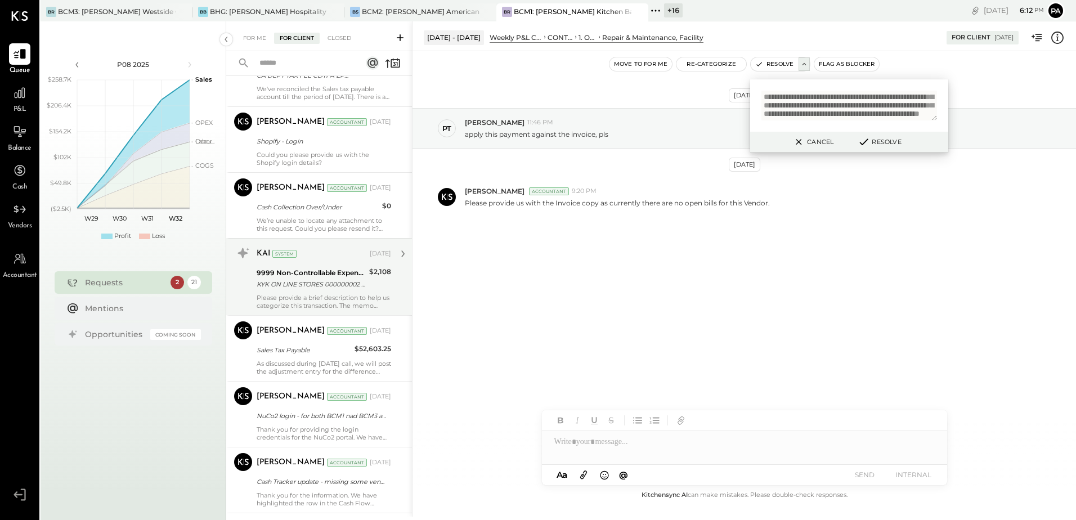
click at [312, 305] on div "Please provide a brief description to help us categorize this transaction. The …" at bounding box center [324, 302] width 134 height 16
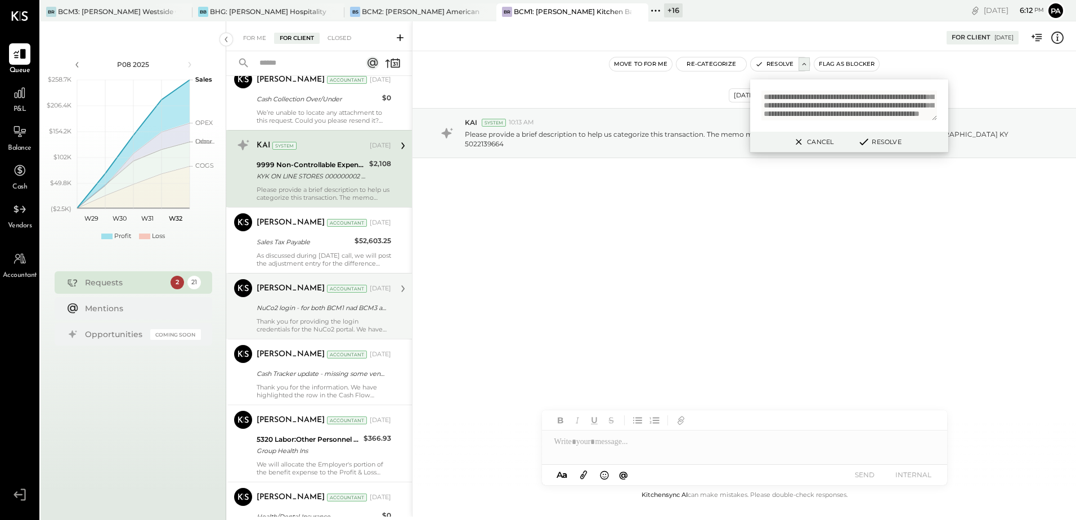
scroll to position [675, 0]
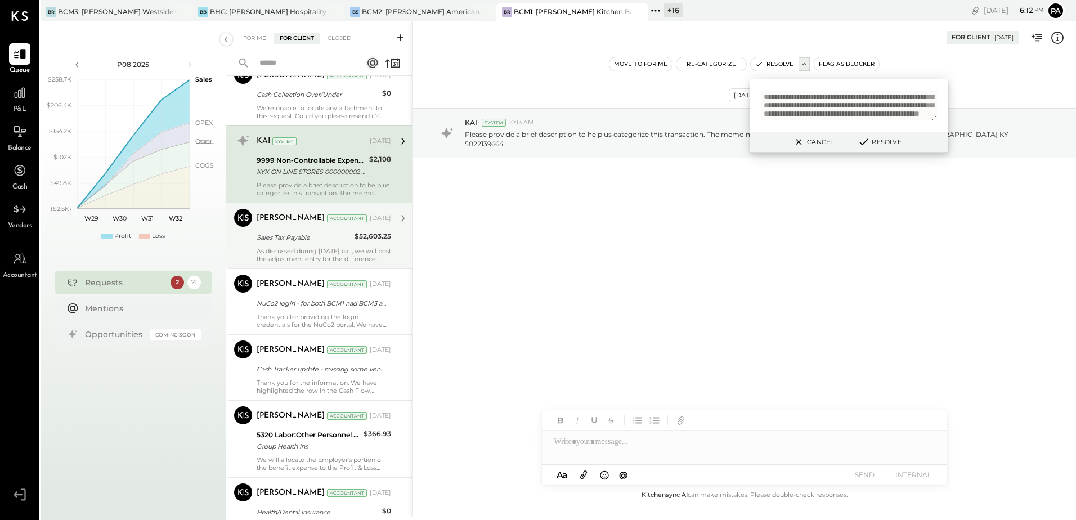
click at [314, 237] on div "Sales Tax Payable" at bounding box center [304, 237] width 95 height 11
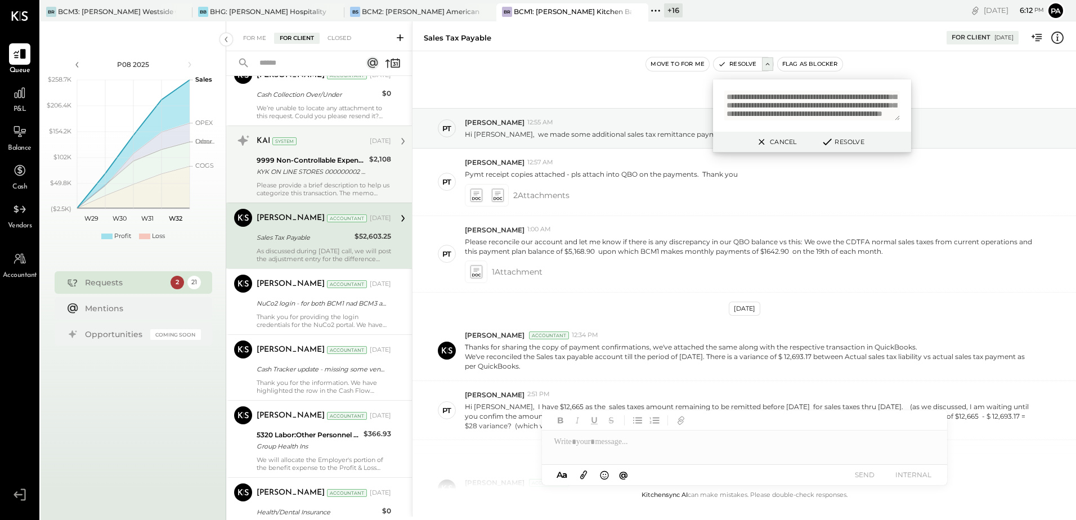
scroll to position [104, 0]
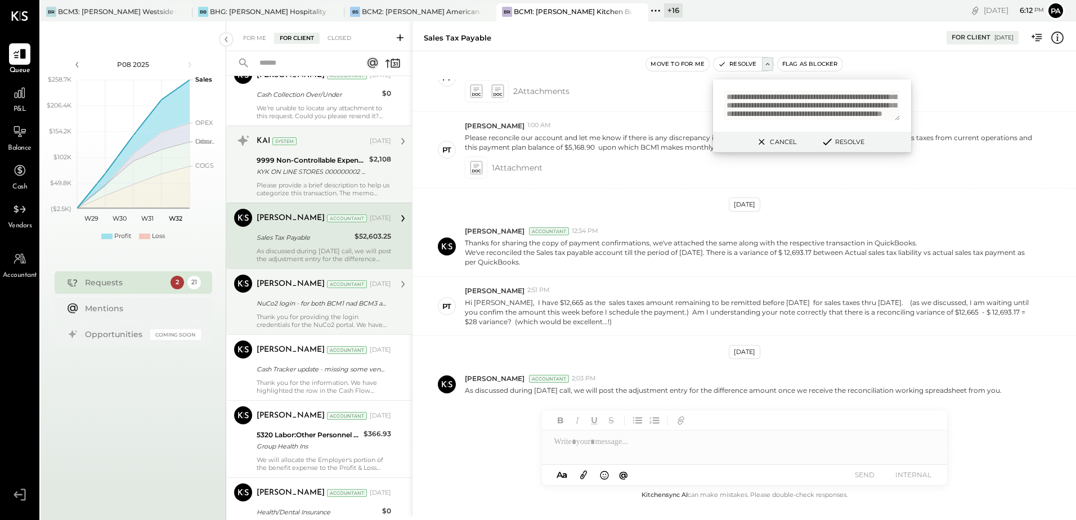
click at [306, 293] on div "[PERSON_NAME] Accountant [DATE]" at bounding box center [324, 284] width 134 height 19
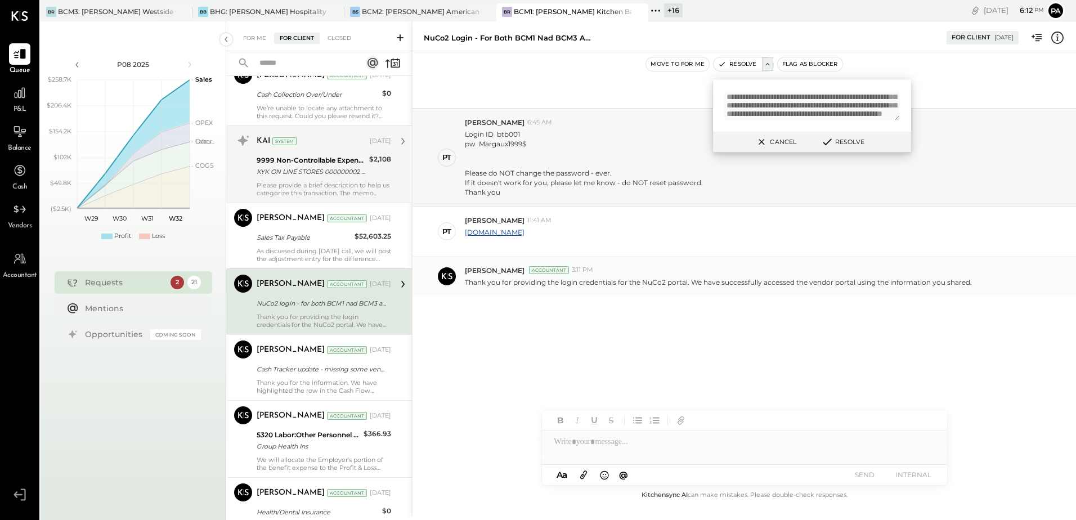
drag, startPoint x: 464, startPoint y: 282, endPoint x: 1040, endPoint y: 275, distance: 575.7
click at [1040, 275] on div "[PERSON_NAME] Accountant 3:11 PM Thank you for providing the login credentials …" at bounding box center [743, 276] width 663 height 39
click at [982, 286] on div "Thank you for providing the login credentials for the NuCo2 portal. We have suc…" at bounding box center [766, 281] width 602 height 12
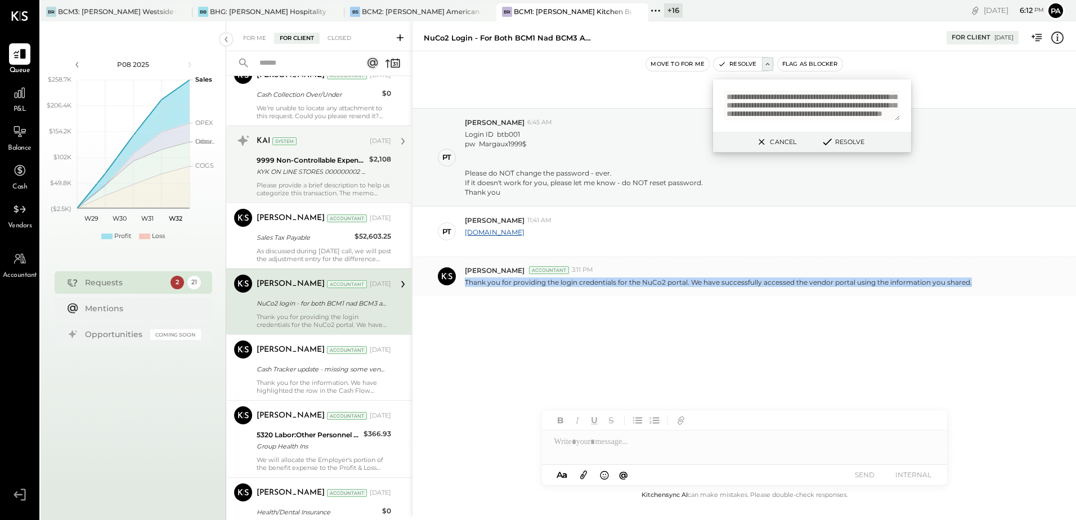
drag, startPoint x: 990, startPoint y: 286, endPoint x: 465, endPoint y: 284, distance: 525.0
click at [465, 284] on div "Thank you for providing the login credentials for the NuCo2 portal. We have suc…" at bounding box center [766, 281] width 602 height 12
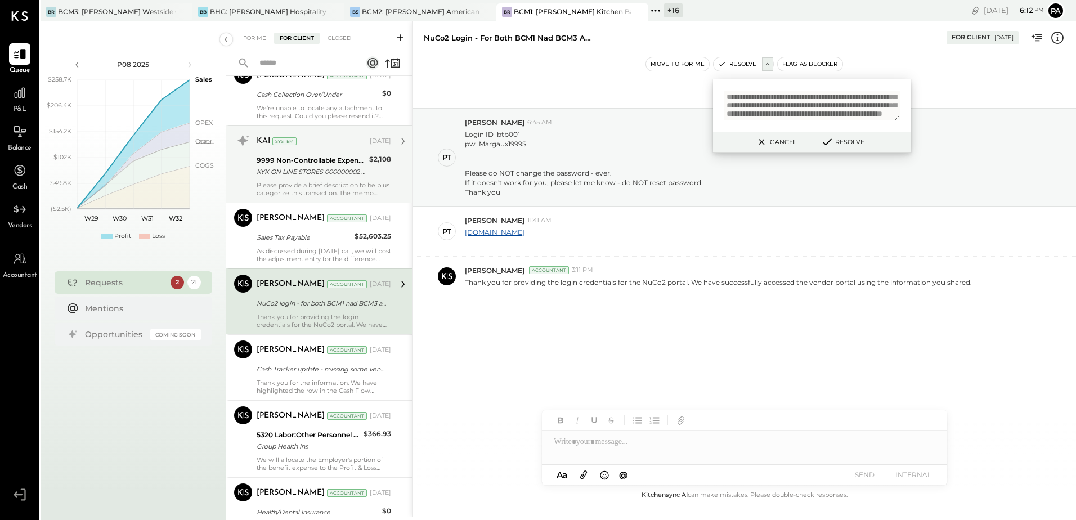
click at [827, 116] on textarea "**********" at bounding box center [812, 106] width 176 height 30
paste textarea "**********"
type textarea "**********"
click at [852, 142] on button "Resolve" at bounding box center [842, 142] width 51 height 14
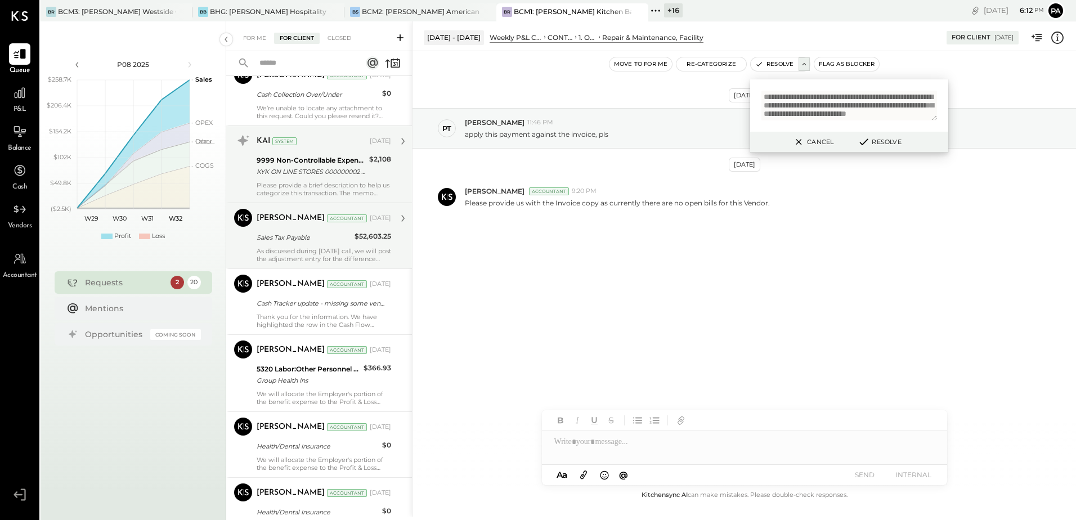
scroll to position [731, 0]
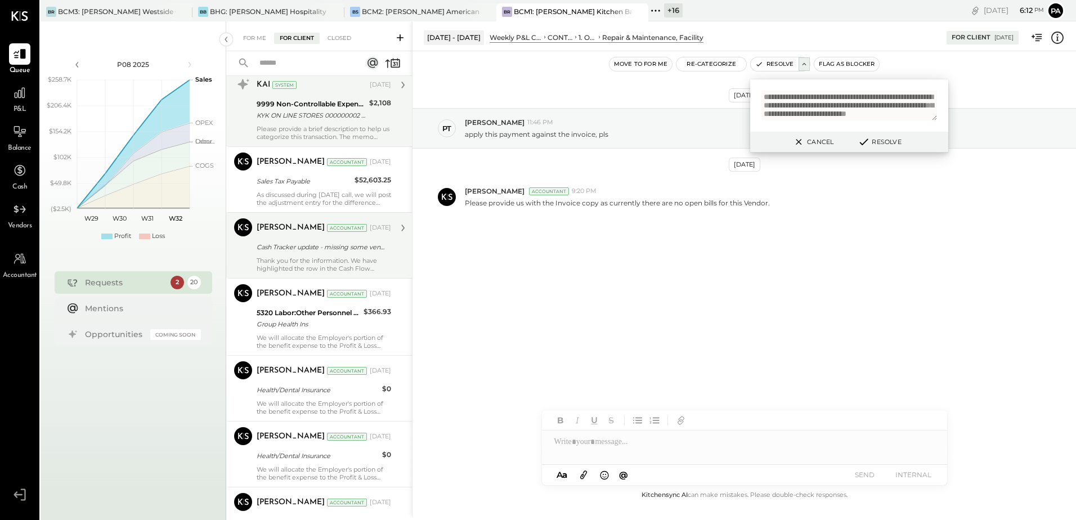
click at [325, 241] on div "Cash Tracker update - missing some vendor details" at bounding box center [322, 246] width 131 height 11
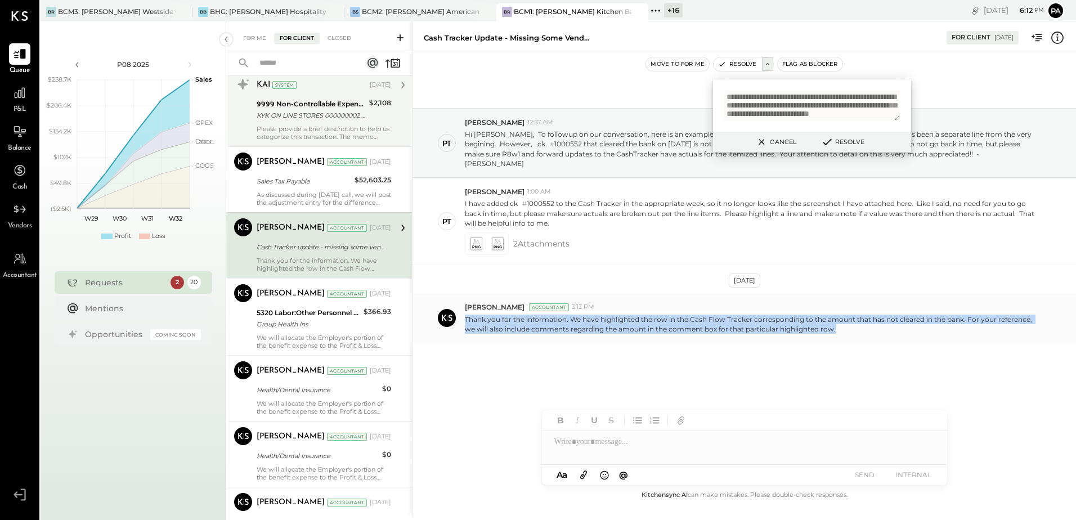
drag, startPoint x: 464, startPoint y: 308, endPoint x: 839, endPoint y: 326, distance: 375.7
click at [839, 326] on div "[PERSON_NAME] Accountant 3:13 PM Thank you for the information. We have highlig…" at bounding box center [743, 317] width 663 height 49
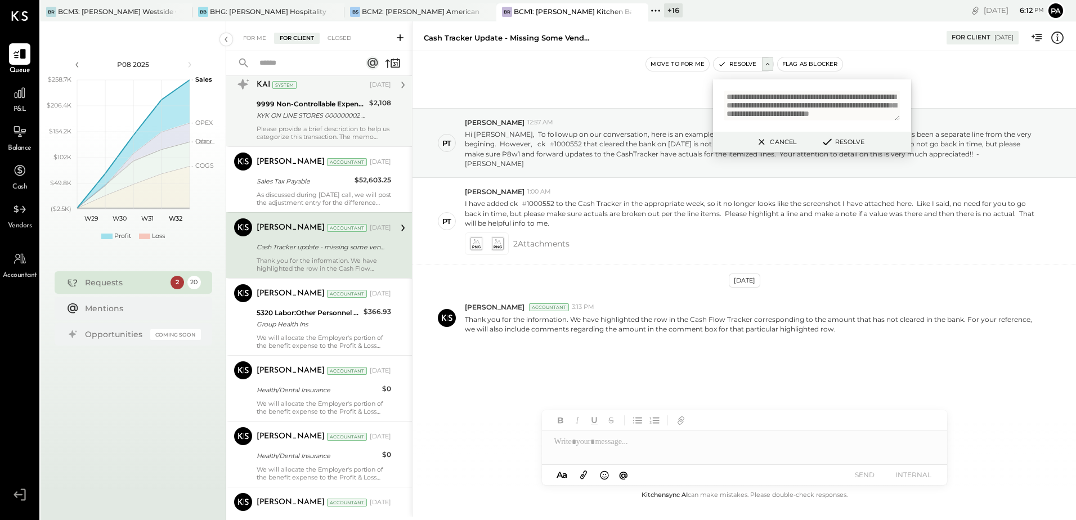
click at [805, 111] on textarea "**********" at bounding box center [812, 106] width 176 height 30
paste textarea "**********"
type textarea "**********"
click at [851, 142] on button "Resolve" at bounding box center [842, 142] width 51 height 14
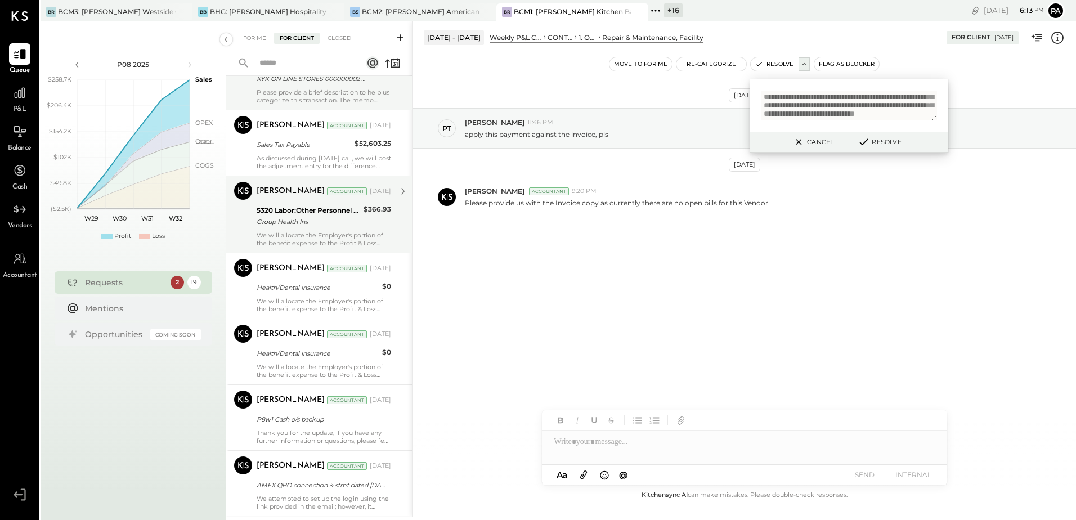
scroll to position [748, 0]
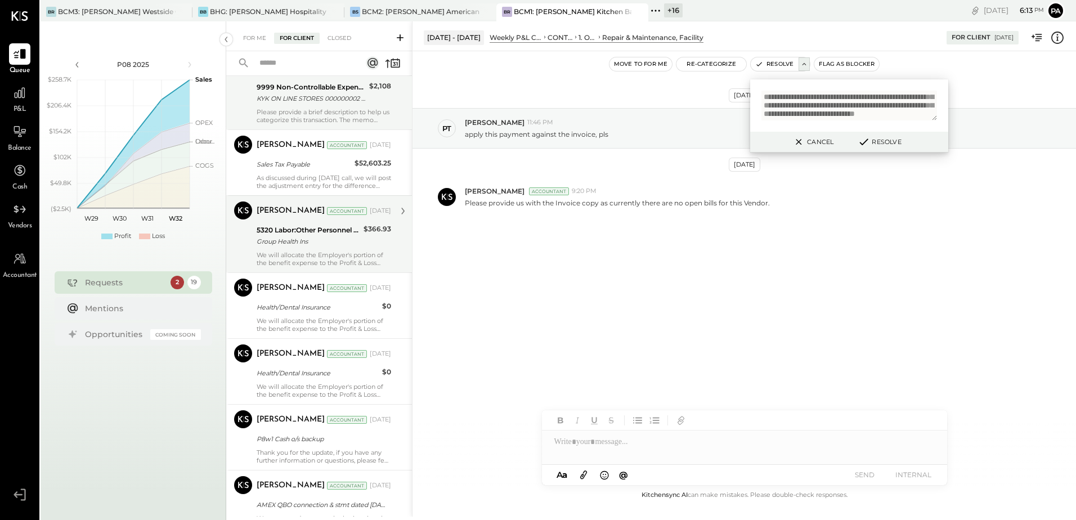
click at [307, 251] on div "We will allocate the Employer's portion of the benefit expense to the Profit & …" at bounding box center [324, 259] width 134 height 16
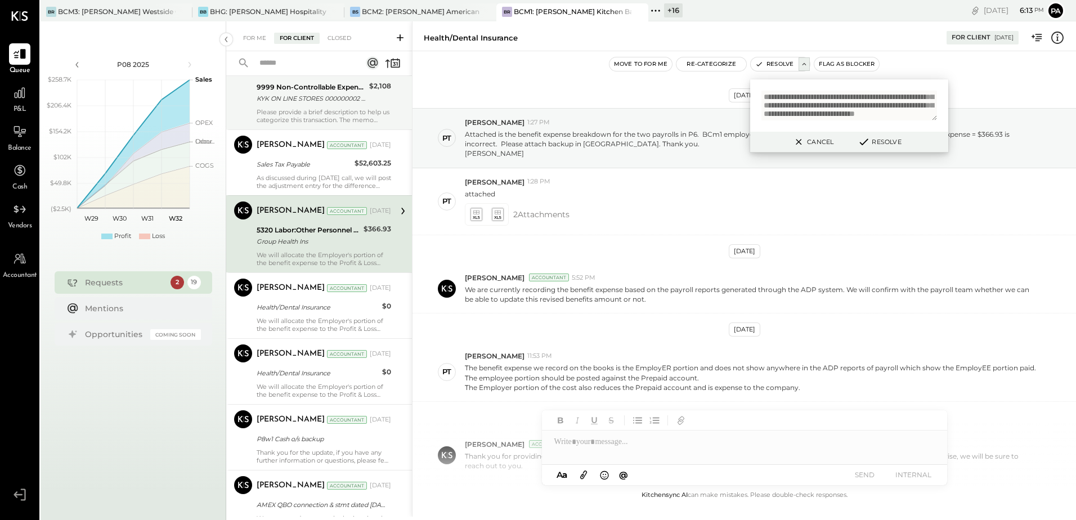
scroll to position [240, 0]
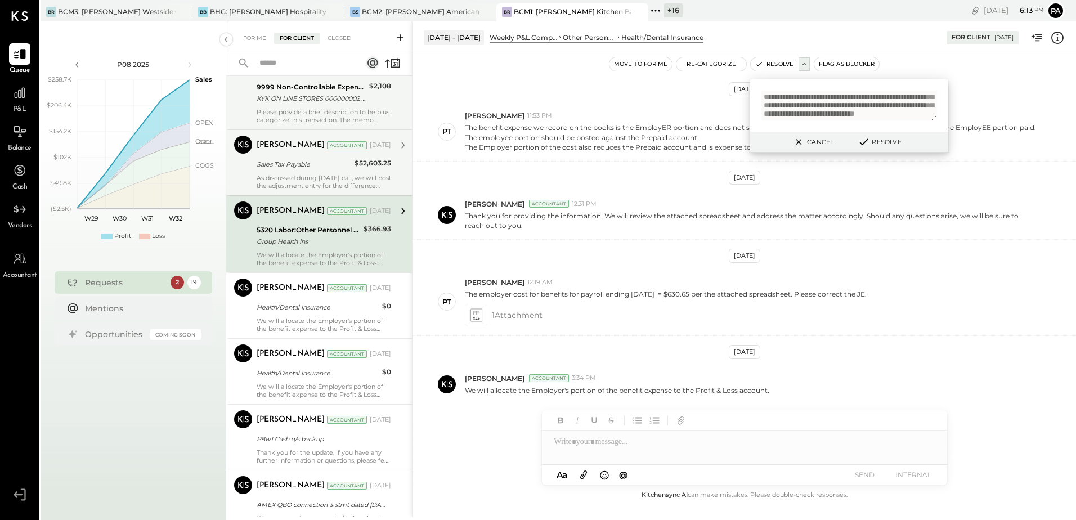
click at [308, 169] on div "Sales Tax Payable" at bounding box center [304, 164] width 95 height 11
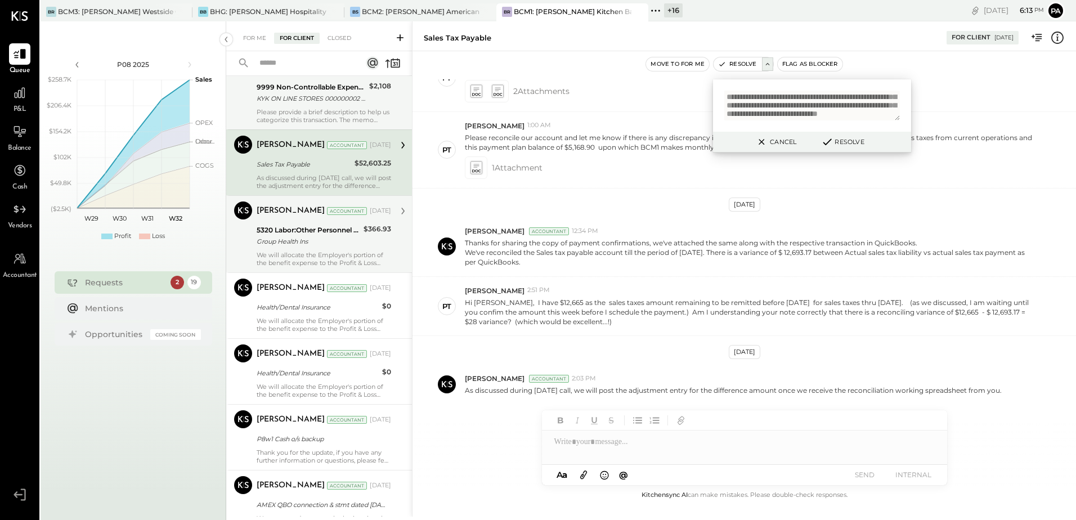
scroll to position [104, 0]
click at [330, 236] on div "Group Health Ins" at bounding box center [309, 241] width 104 height 11
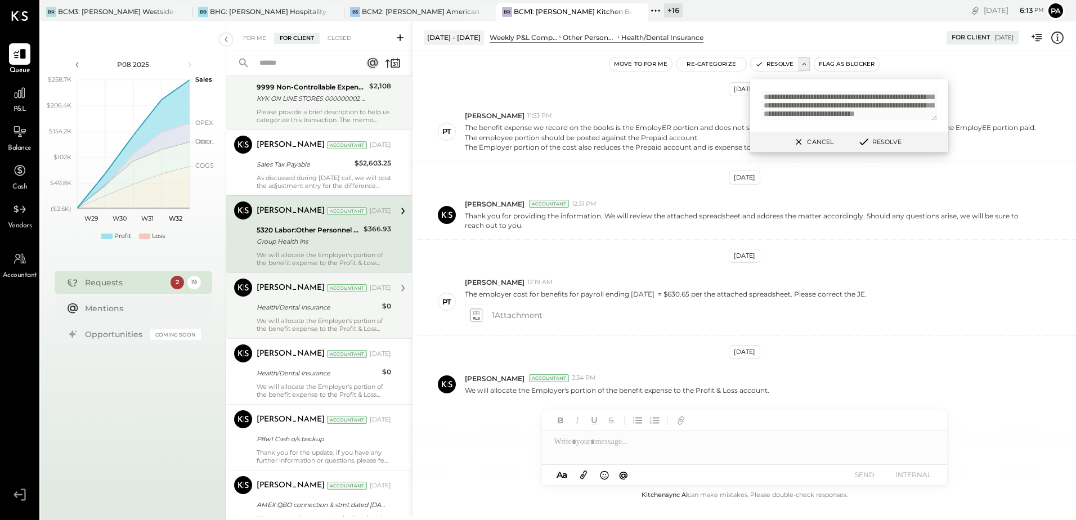
click at [322, 316] on div "[PERSON_NAME] Accountant [DATE] Health/Dental Insurance $0 We will allocate the…" at bounding box center [324, 306] width 134 height 54
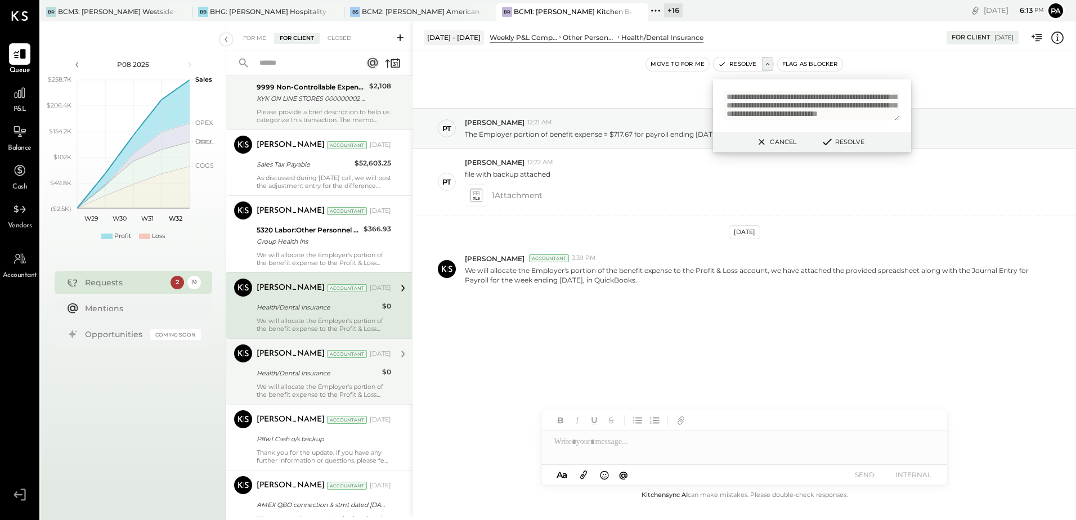
click at [315, 368] on div "Health/Dental Insurance" at bounding box center [318, 372] width 122 height 11
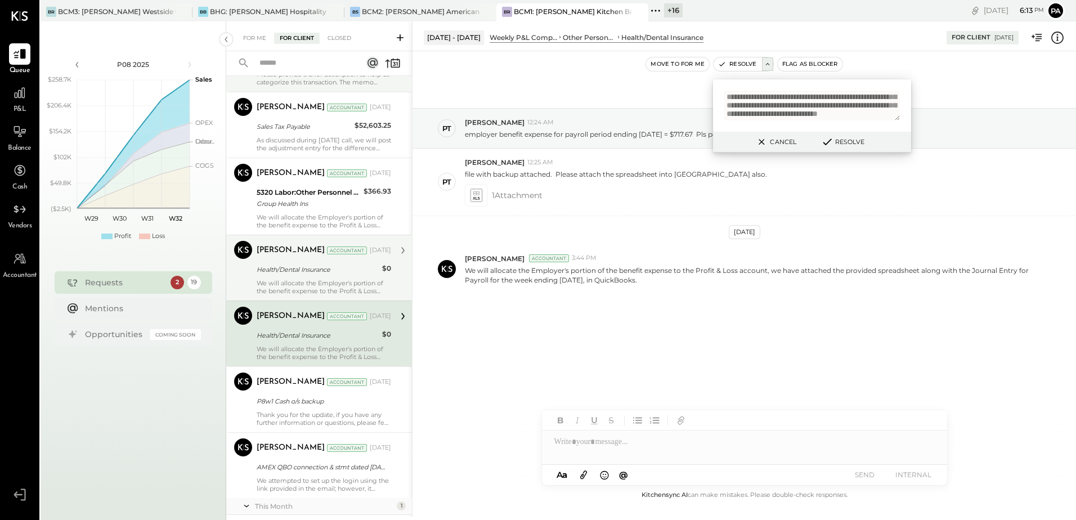
scroll to position [805, 0]
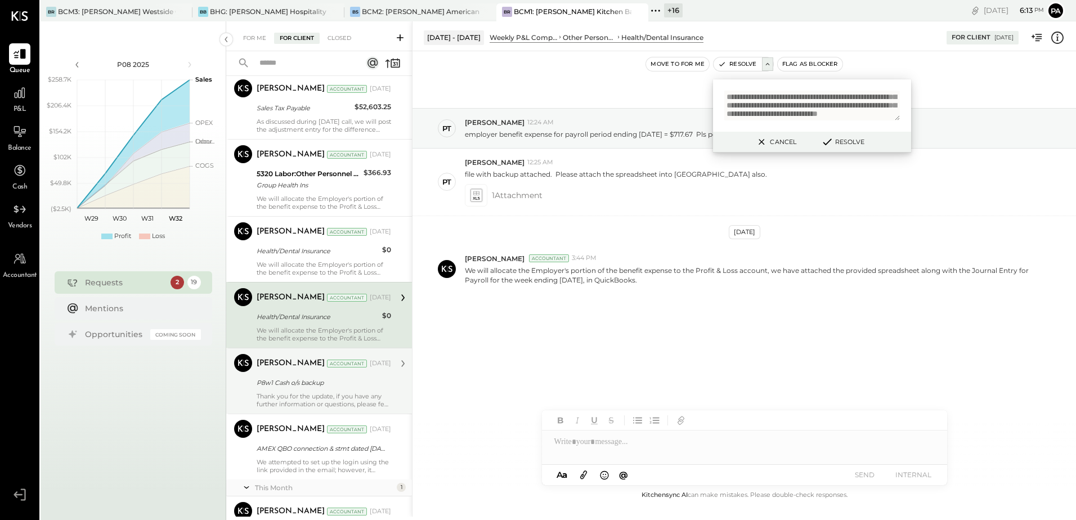
click at [296, 376] on div "P8w1 Cash o/s backup" at bounding box center [322, 383] width 131 height 14
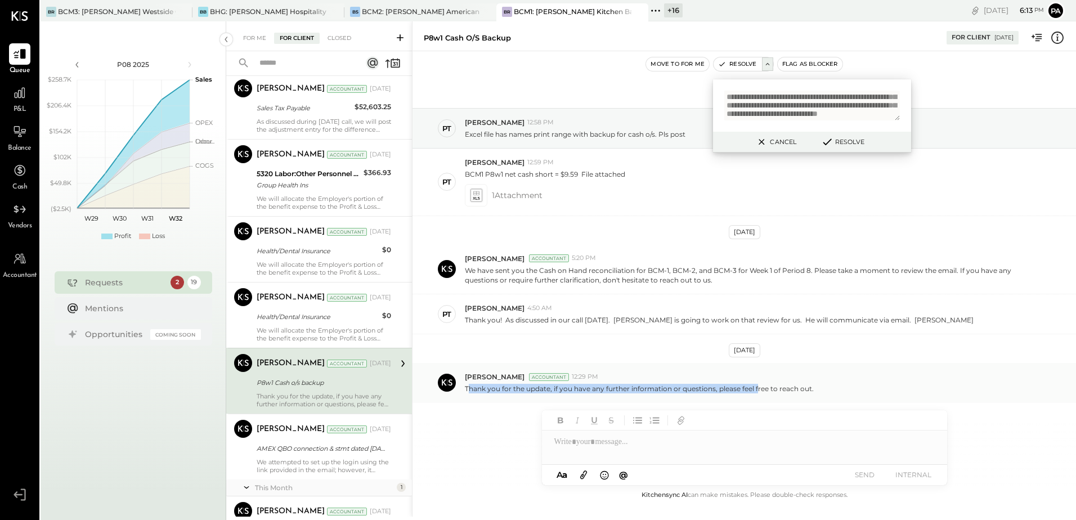
drag, startPoint x: 467, startPoint y: 392, endPoint x: 768, endPoint y: 391, distance: 301.0
click at [768, 391] on p "Thank you for the update, if you have any further information or questions, ple…" at bounding box center [639, 389] width 349 height 10
drag, startPoint x: 768, startPoint y: 391, endPoint x: 788, endPoint y: 396, distance: 20.9
click at [788, 396] on div "[PERSON_NAME] Accountant 12:29 PM Thank you for the update, if you have any fur…" at bounding box center [743, 382] width 663 height 39
click at [754, 394] on div "[PERSON_NAME] Accountant 12:29 PM Thank you for the update, if you have any fur…" at bounding box center [743, 382] width 663 height 39
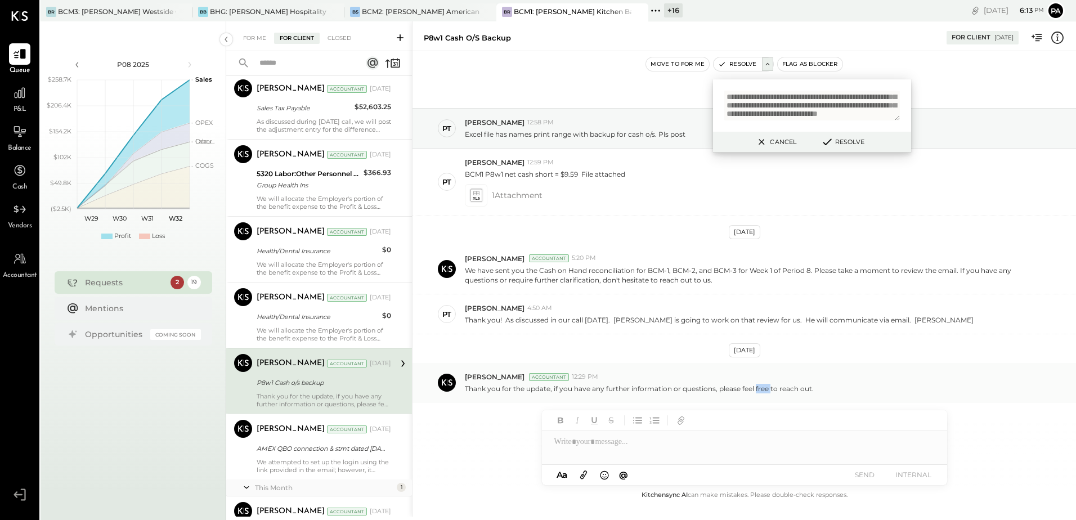
click at [754, 394] on div "[PERSON_NAME] Accountant 12:29 PM Thank you for the update, if you have any fur…" at bounding box center [743, 382] width 663 height 39
click at [818, 125] on div "**********" at bounding box center [812, 105] width 198 height 52
click at [814, 107] on textarea "**********" at bounding box center [812, 106] width 176 height 30
paste textarea "**********"
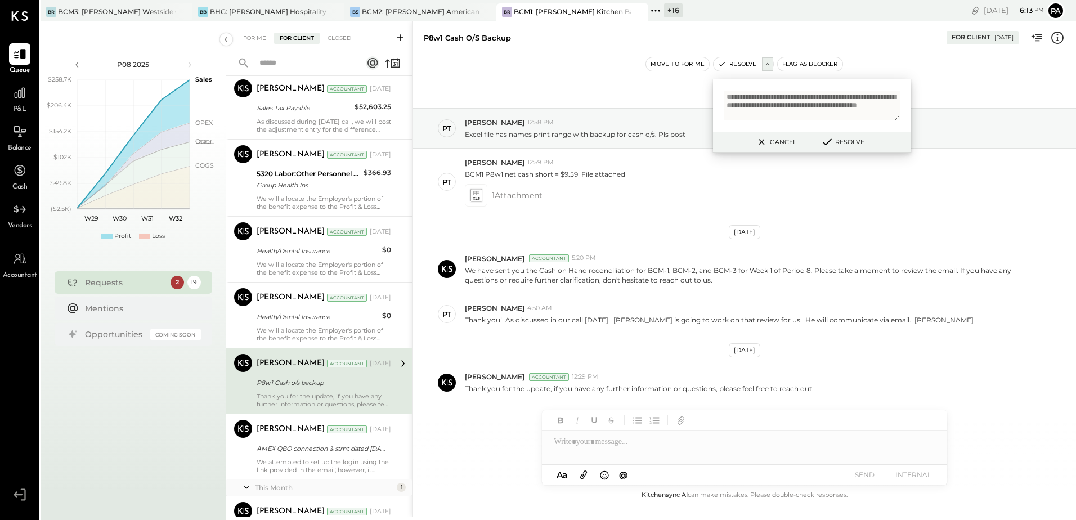
type textarea "**********"
click at [843, 146] on button "Resolve" at bounding box center [842, 142] width 51 height 14
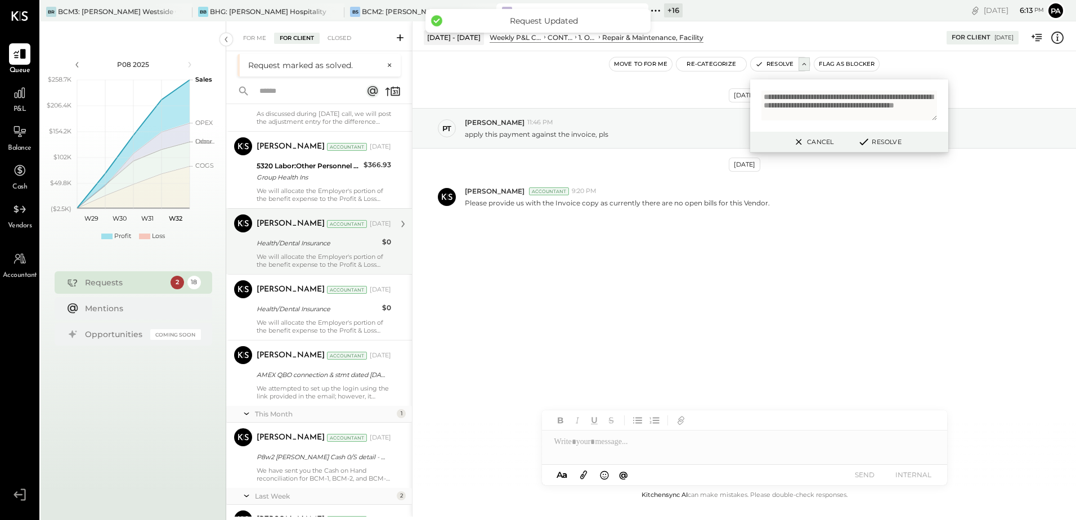
scroll to position [844, 0]
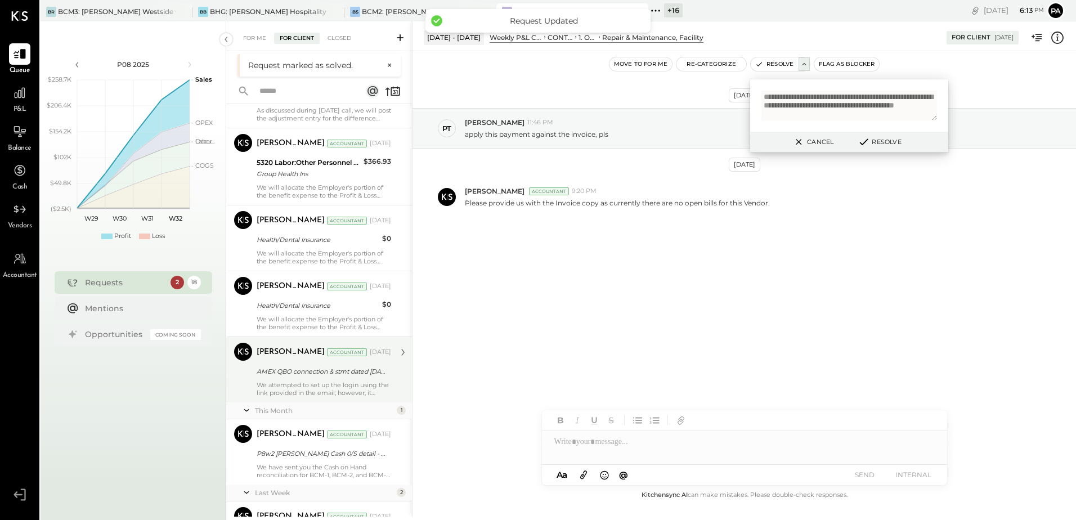
click at [322, 390] on div "We attempted to set up the login using the link provided in the email; however,…" at bounding box center [324, 389] width 134 height 16
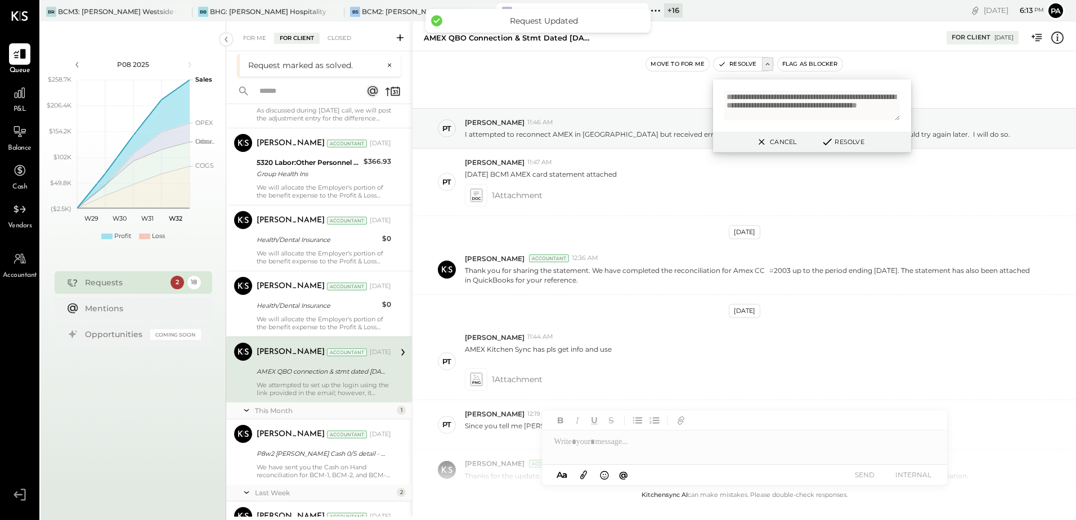
scroll to position [279, 0]
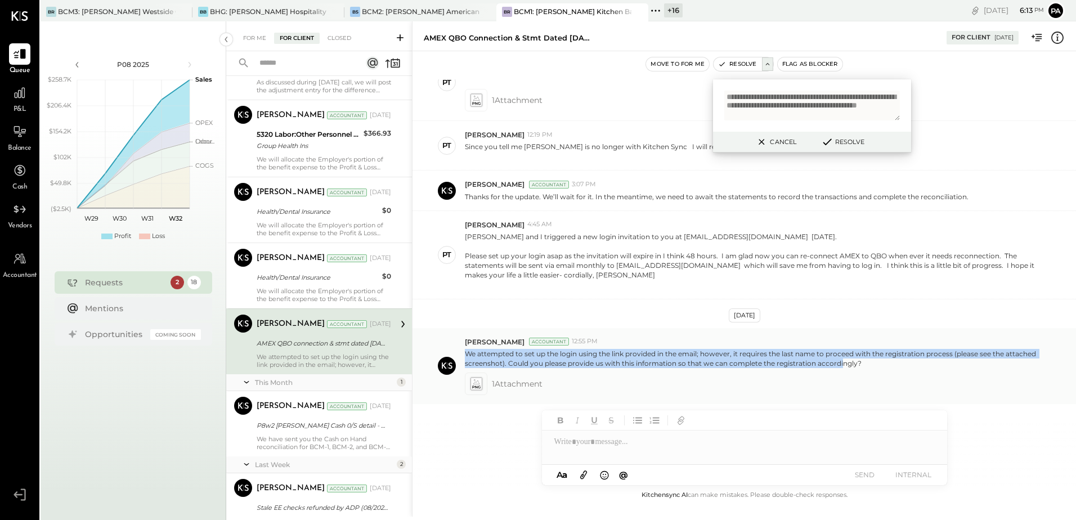
drag, startPoint x: 466, startPoint y: 352, endPoint x: 873, endPoint y: 362, distance: 407.5
click at [873, 362] on p "We attempted to set up the login using the link provided in the email; however,…" at bounding box center [751, 358] width 572 height 19
drag, startPoint x: 873, startPoint y: 362, endPoint x: 884, endPoint y: 368, distance: 12.1
click at [884, 368] on p "We attempted to set up the login using the link provided in the email; however,…" at bounding box center [751, 358] width 572 height 19
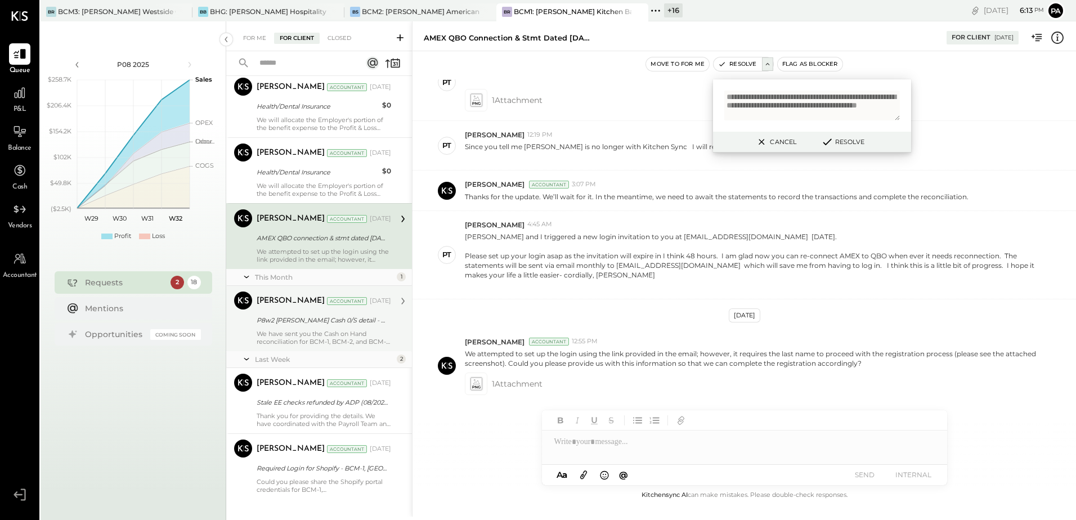
scroll to position [957, 0]
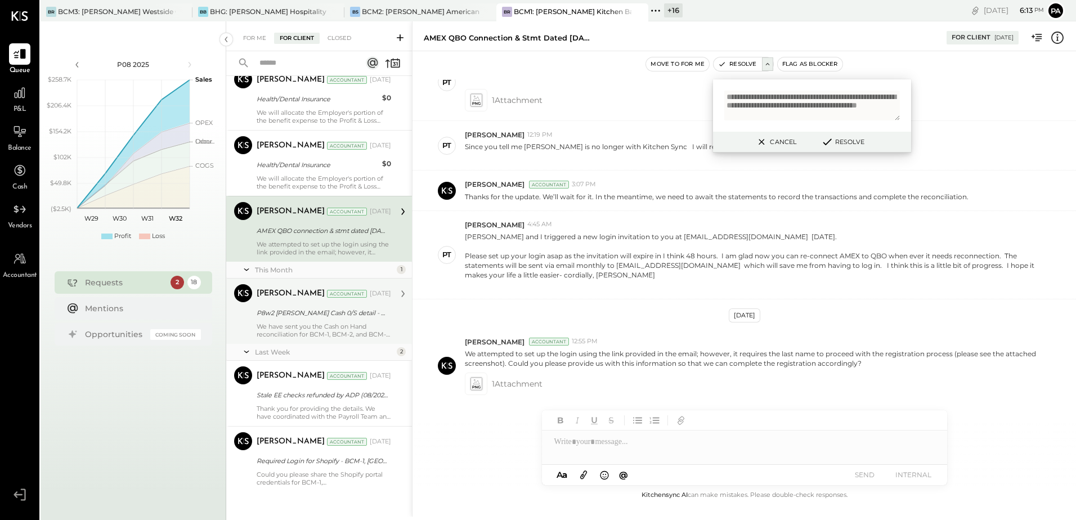
click at [320, 318] on div "P8w2 [PERSON_NAME] Cash 0/S detail - BCM1" at bounding box center [322, 313] width 131 height 14
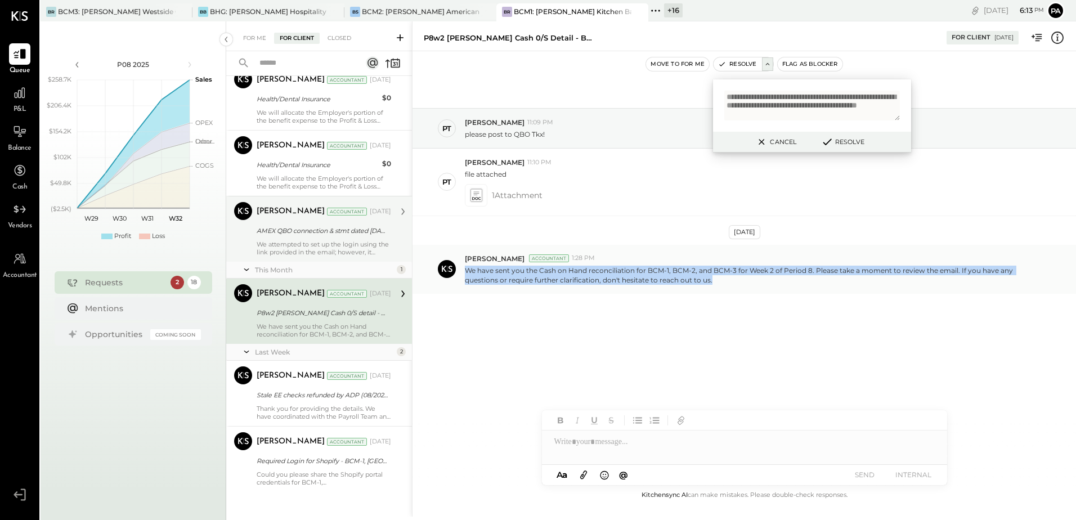
drag, startPoint x: 465, startPoint y: 270, endPoint x: 713, endPoint y: 279, distance: 247.8
click at [713, 279] on p "We have sent you the Cash on Hand reconciliation for BCM-1, BCM-2, and BCM-3 fo…" at bounding box center [751, 275] width 572 height 19
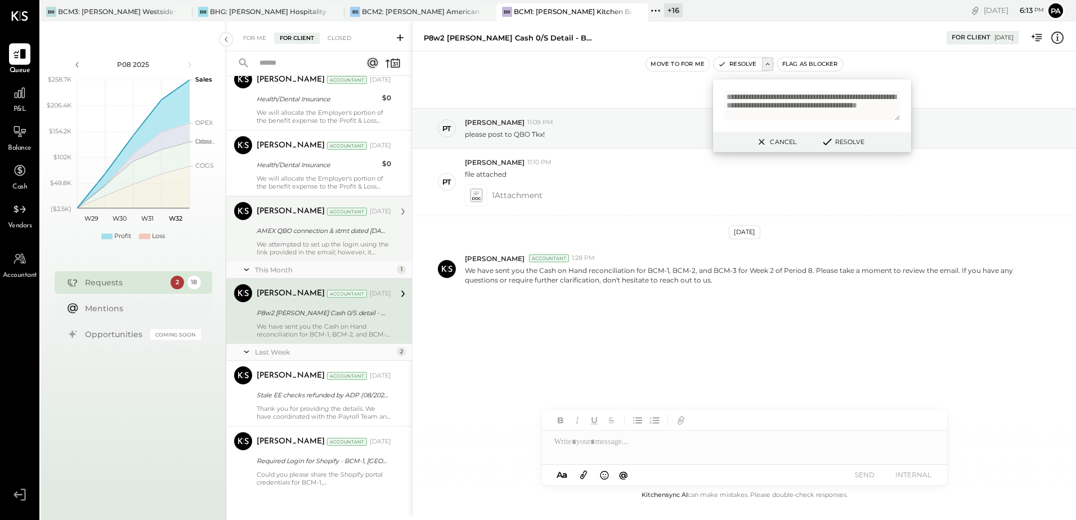
click at [799, 123] on div "**********" at bounding box center [812, 105] width 198 height 52
click at [799, 109] on textarea "**********" at bounding box center [812, 106] width 176 height 30
paste textarea "**********"
type textarea "**********"
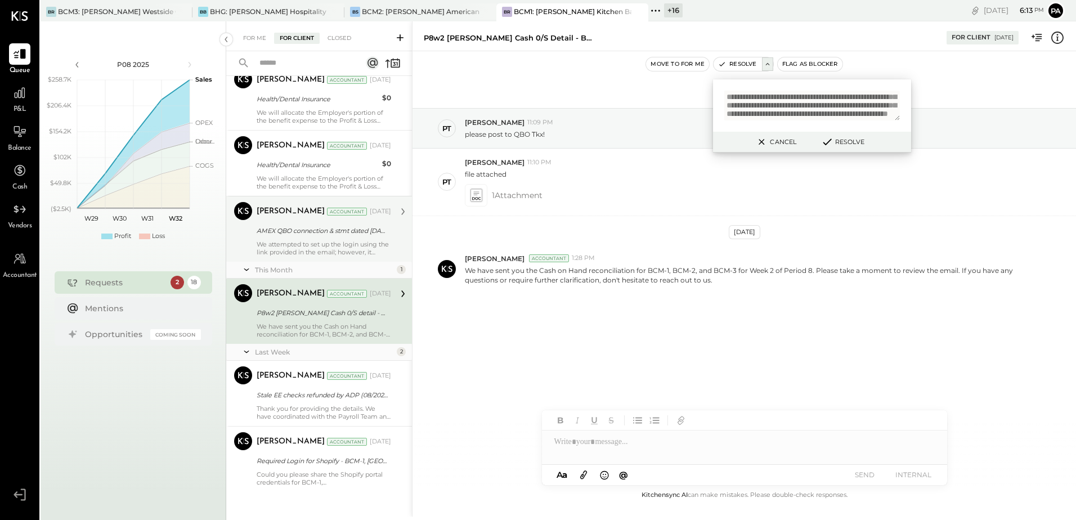
click at [842, 138] on button "Resolve" at bounding box center [842, 142] width 51 height 14
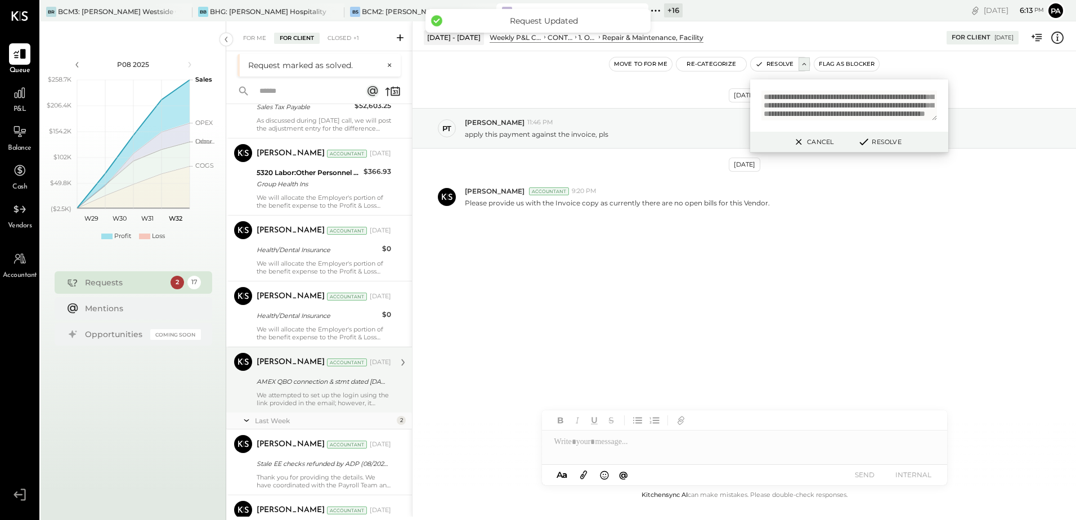
scroll to position [882, 0]
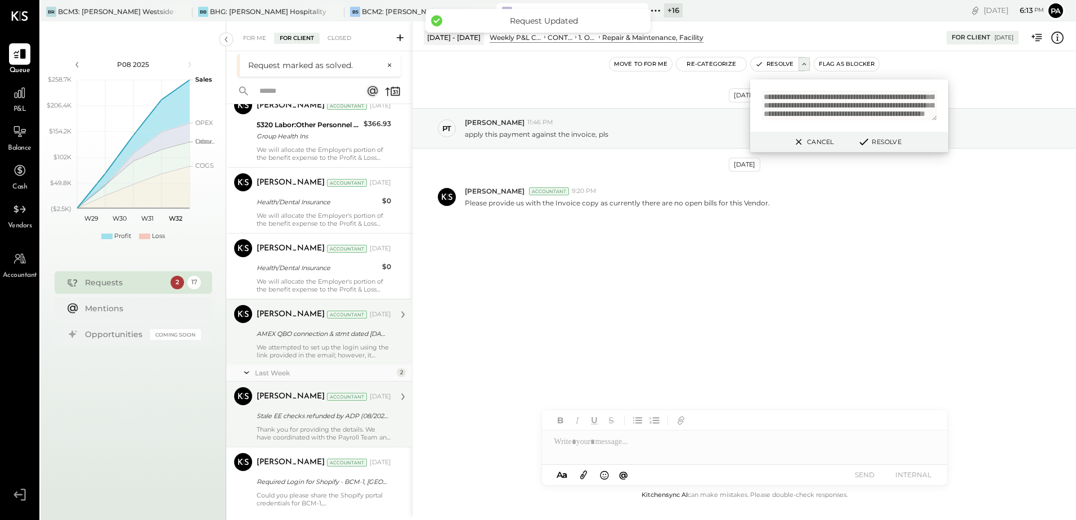
click at [333, 419] on div "Stale EE checks refunded by ADP (08/2025)" at bounding box center [322, 415] width 131 height 11
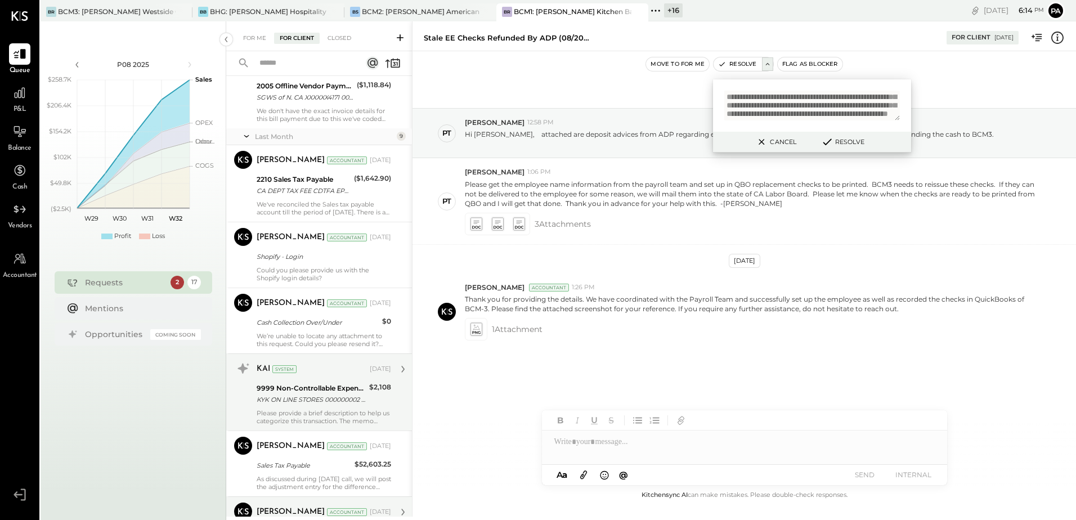
scroll to position [432, 0]
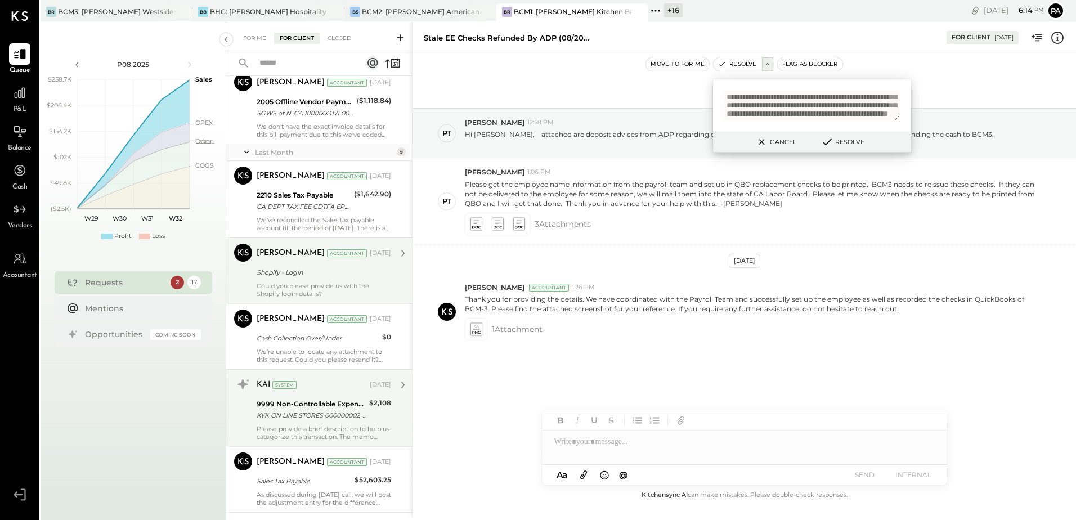
click at [314, 288] on div "Could you please provide us with the Shopify login details?" at bounding box center [324, 290] width 134 height 16
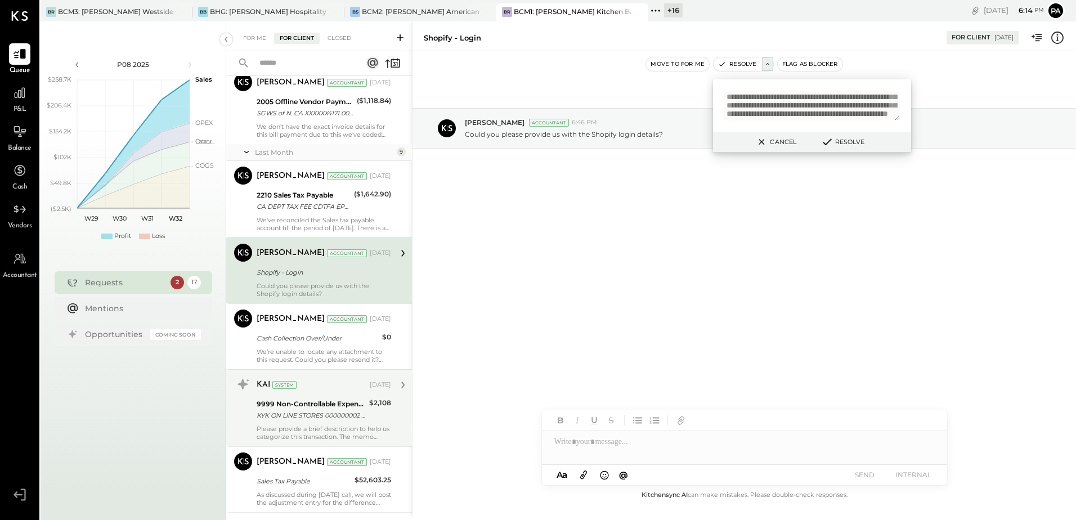
click at [782, 148] on button "Cancel" at bounding box center [775, 141] width 48 height 15
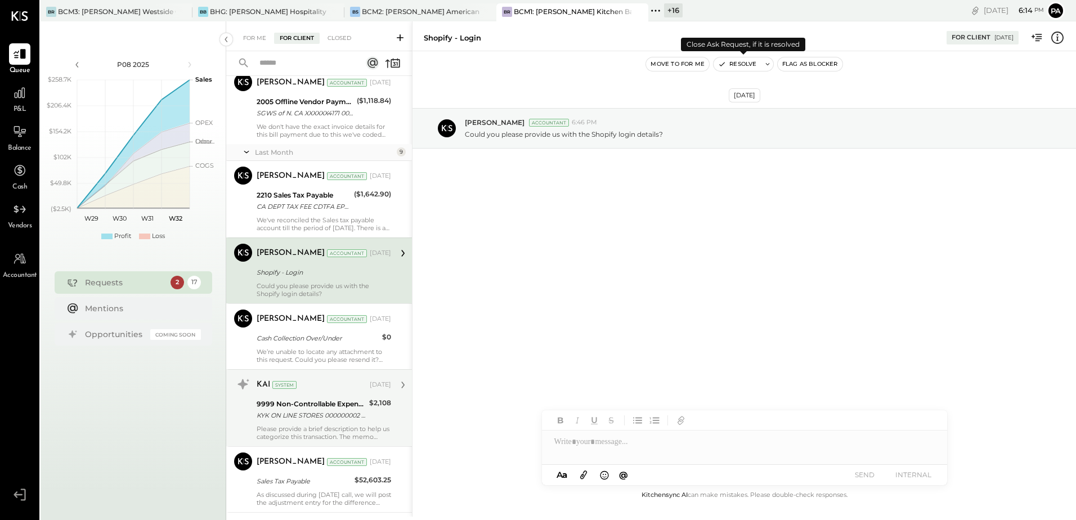
click at [734, 61] on button "Resolve" at bounding box center [736, 64] width 47 height 14
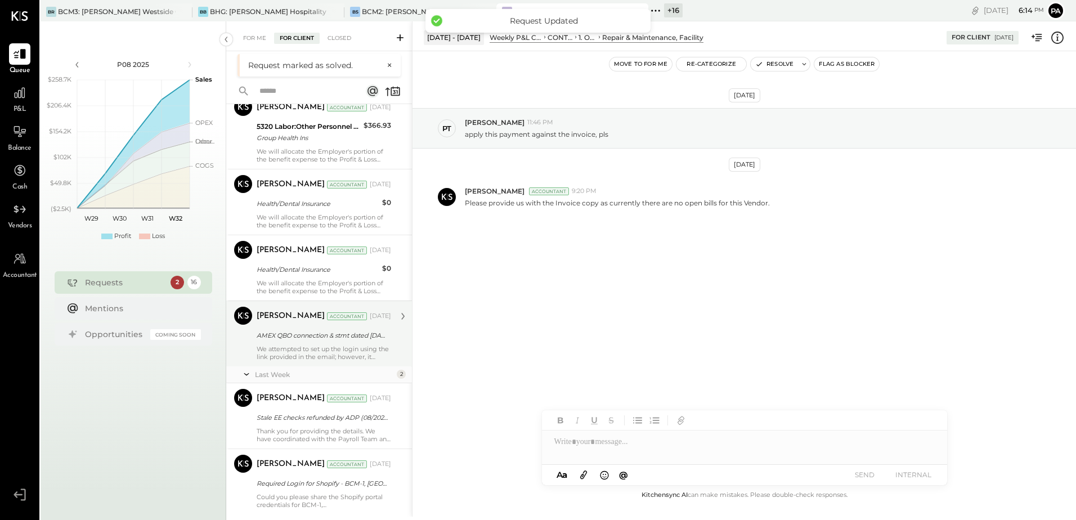
scroll to position [816, 0]
click at [317, 340] on div "[PERSON_NAME] Accountant [DATE] AMEX QBO connection & stmt dated [DATE] We atte…" at bounding box center [324, 332] width 134 height 54
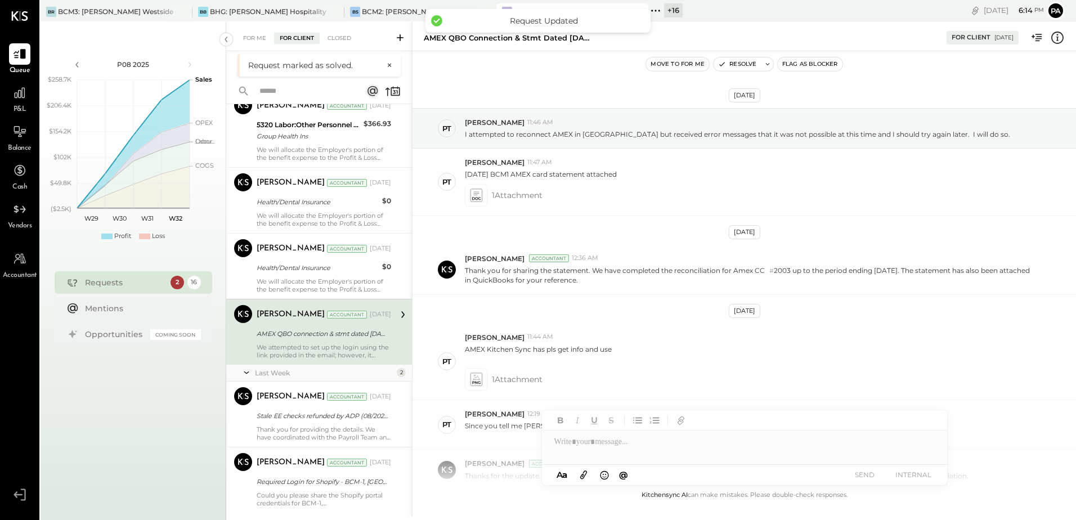
scroll to position [279, 0]
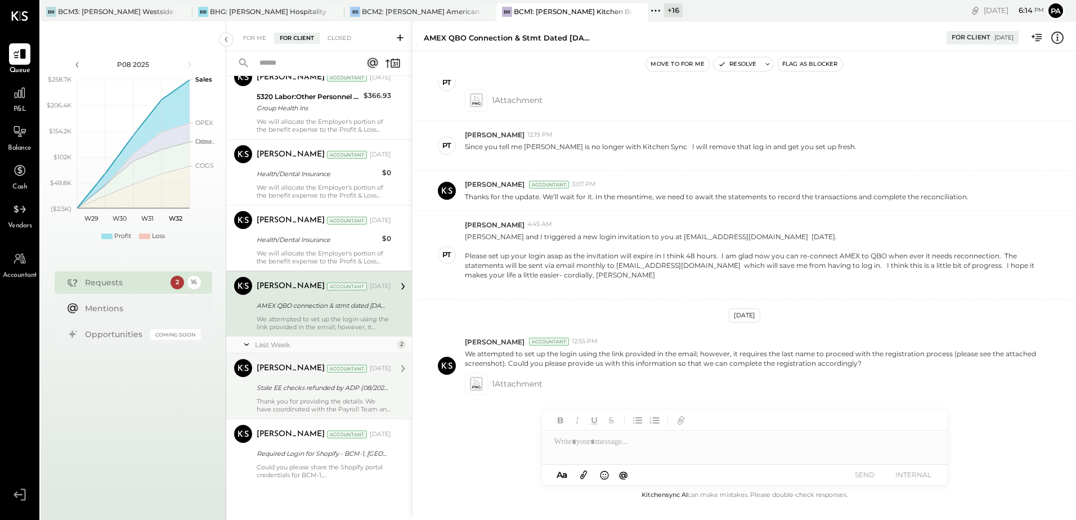
click at [302, 384] on div "Stale EE checks refunded by ADP (08/2025)" at bounding box center [322, 387] width 131 height 11
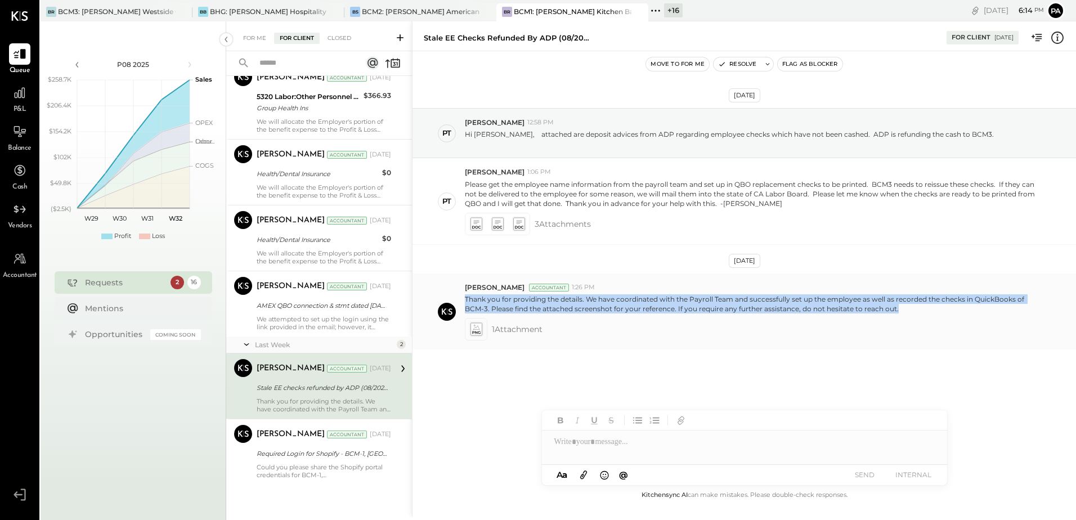
drag, startPoint x: 466, startPoint y: 298, endPoint x: 928, endPoint y: 309, distance: 461.5
click at [928, 309] on p "Thank you for providing the details. We have coordinated with the Payroll Team …" at bounding box center [751, 303] width 572 height 19
click at [769, 62] on icon at bounding box center [768, 64] width 8 height 8
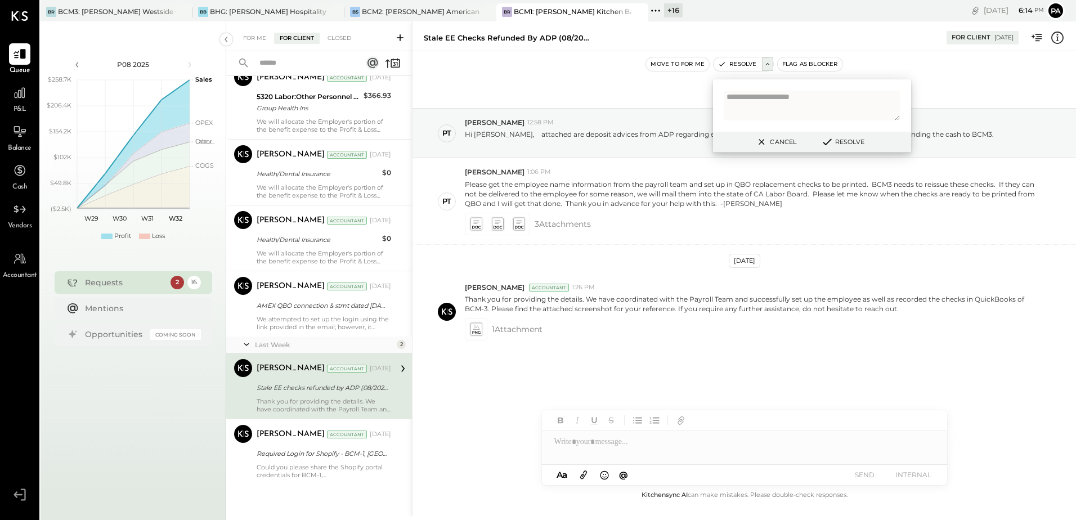
click at [766, 109] on textarea at bounding box center [812, 106] width 176 height 30
type textarea "**********"
click at [837, 142] on button "Resolve" at bounding box center [842, 142] width 51 height 14
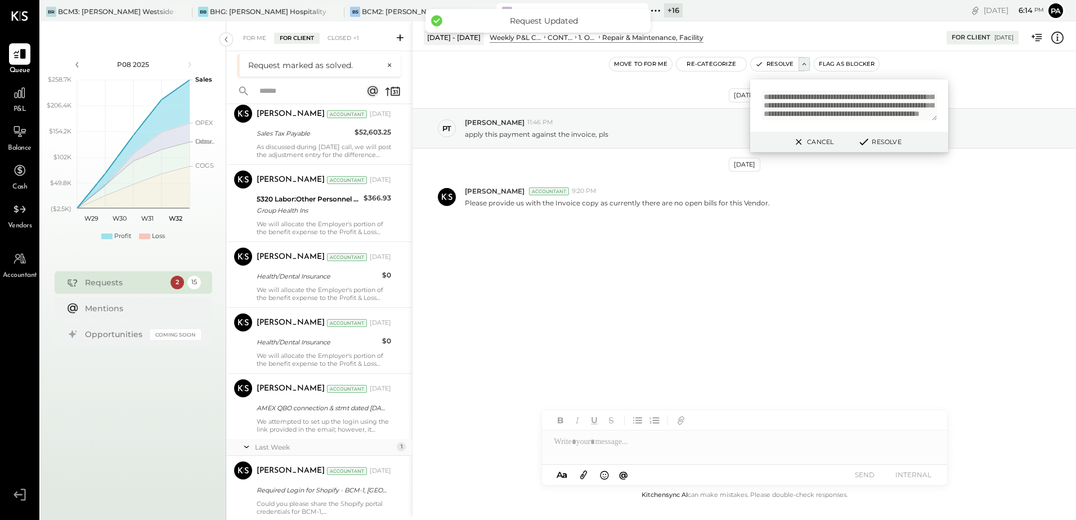
scroll to position [750, 0]
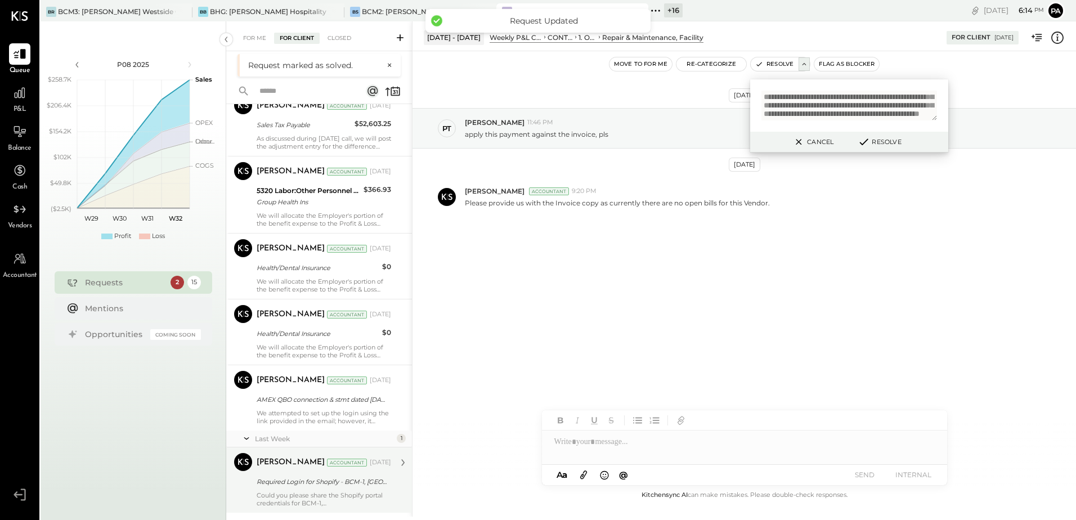
click at [320, 482] on div "Required Login for Shopify - BCM-1, [GEOGRAPHIC_DATA]!" at bounding box center [322, 481] width 131 height 11
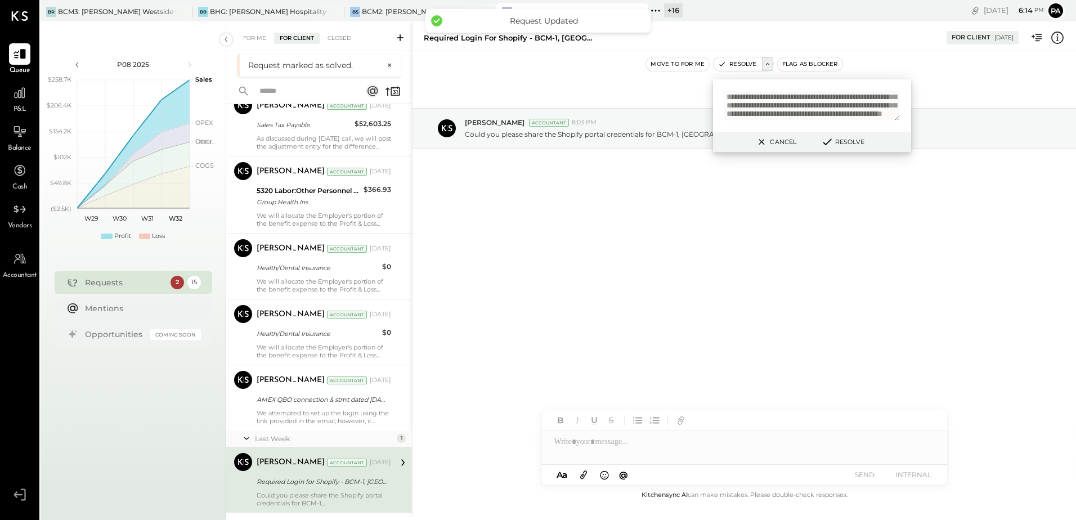
click at [825, 124] on div "**********" at bounding box center [812, 105] width 198 height 52
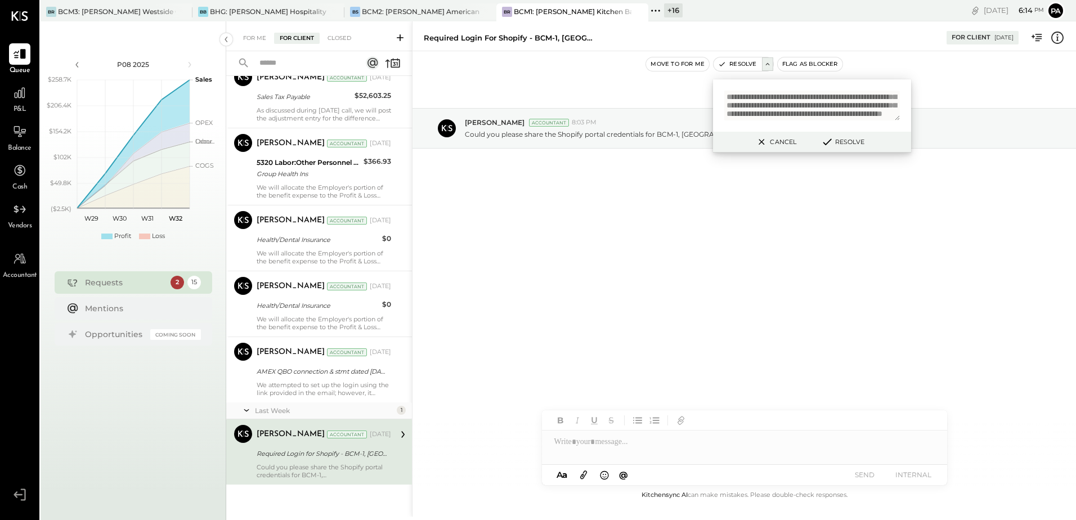
click at [825, 117] on textarea "**********" at bounding box center [812, 106] width 176 height 30
click at [765, 144] on icon at bounding box center [762, 142] width 14 height 14
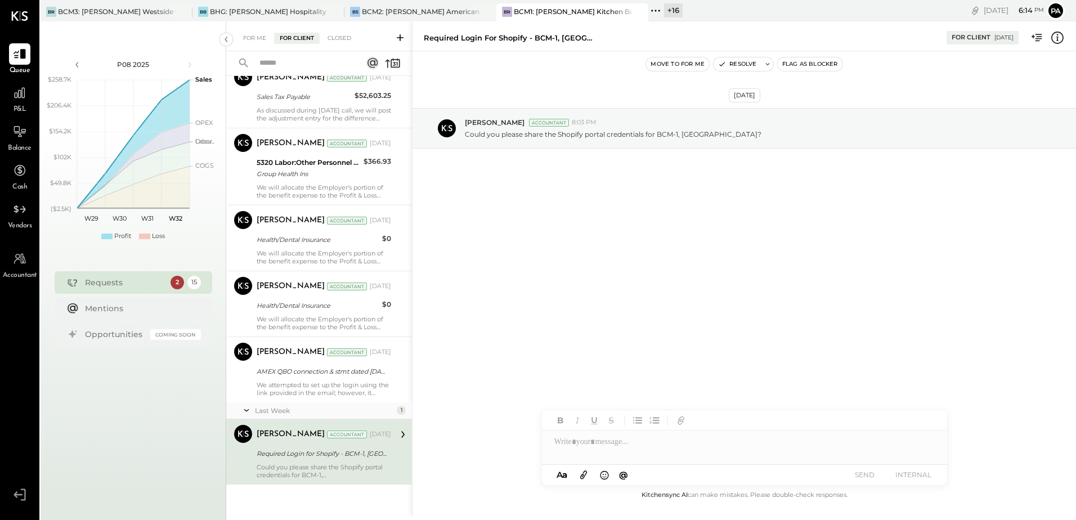
click at [706, 236] on div "[DATE] [PERSON_NAME] Accountant 8:03 PM Could you please share the Shopify port…" at bounding box center [743, 269] width 663 height 437
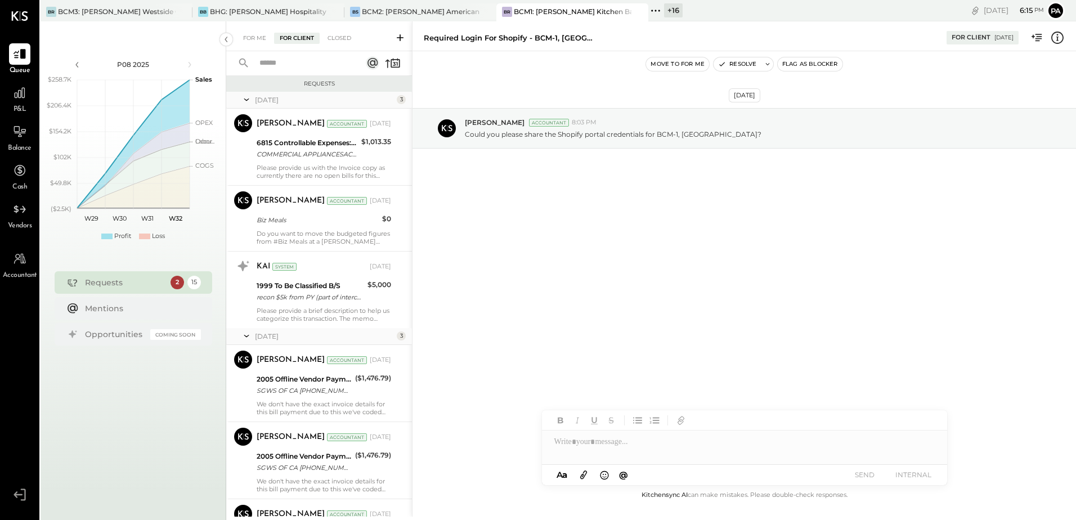
click at [345, 30] on div "For Me For Client Closed" at bounding box center [319, 36] width 186 height 30
click at [341, 37] on div "Closed" at bounding box center [339, 38] width 35 height 11
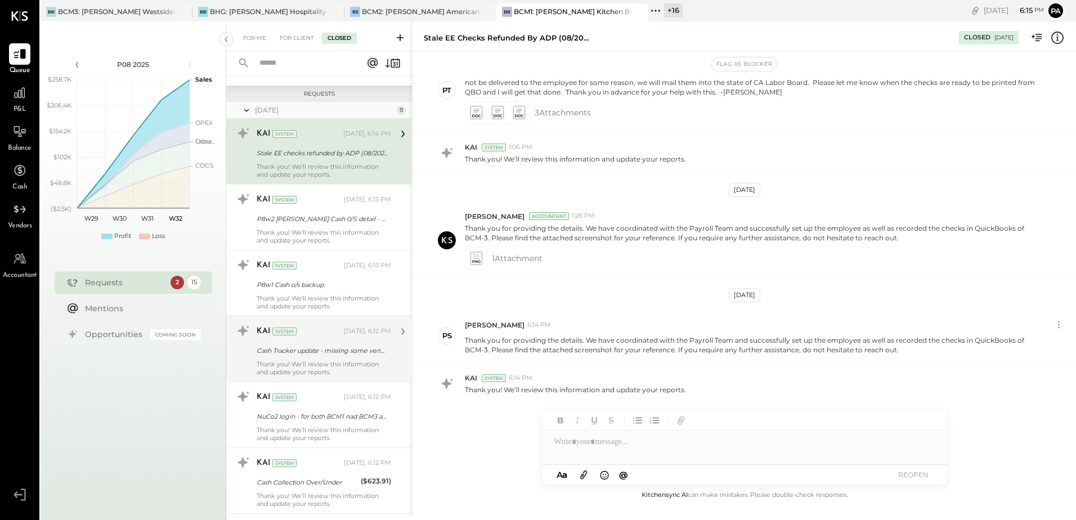
scroll to position [168, 0]
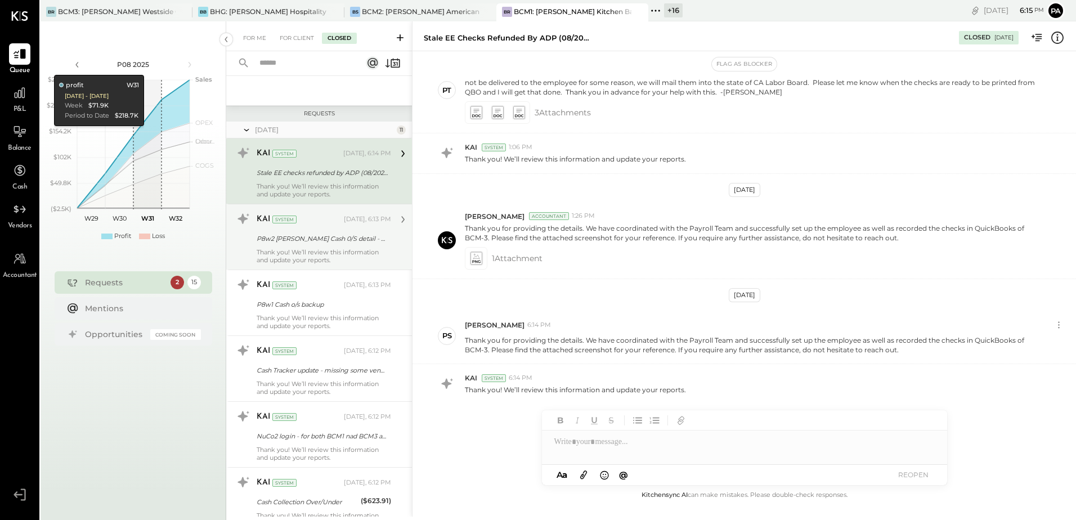
click at [329, 248] on div "KAI System [DATE], 6:13 PM P8w2 [PERSON_NAME] Cash 0/S detail - BCM1 Thank you!…" at bounding box center [324, 237] width 134 height 54
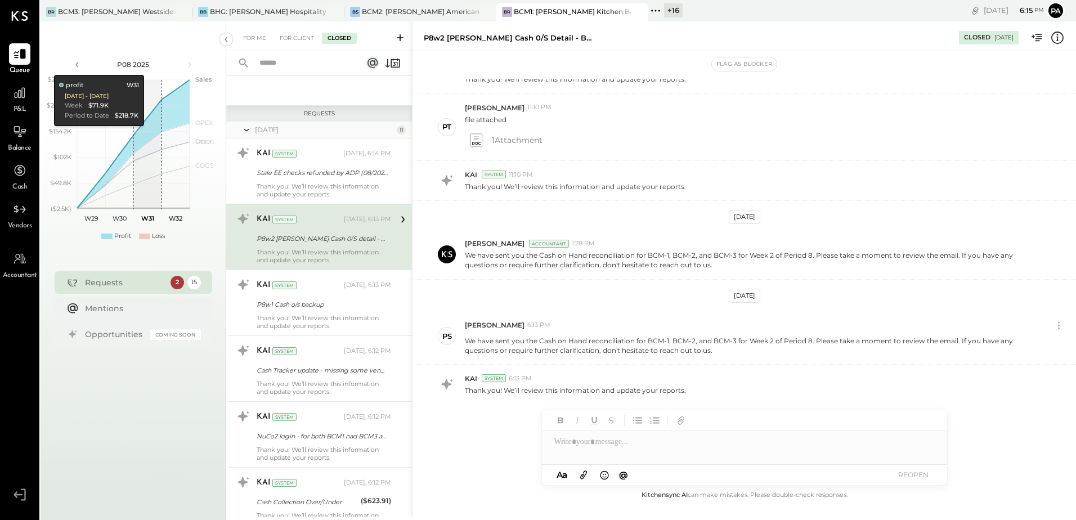
scroll to position [95, 0]
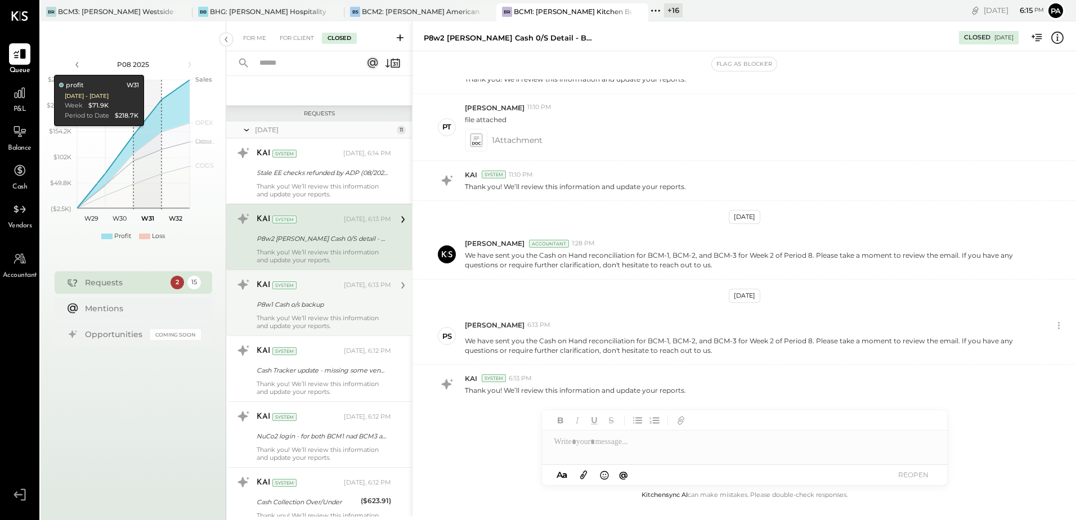
click at [313, 298] on div "P8w1 Cash o/s backup" at bounding box center [322, 305] width 131 height 14
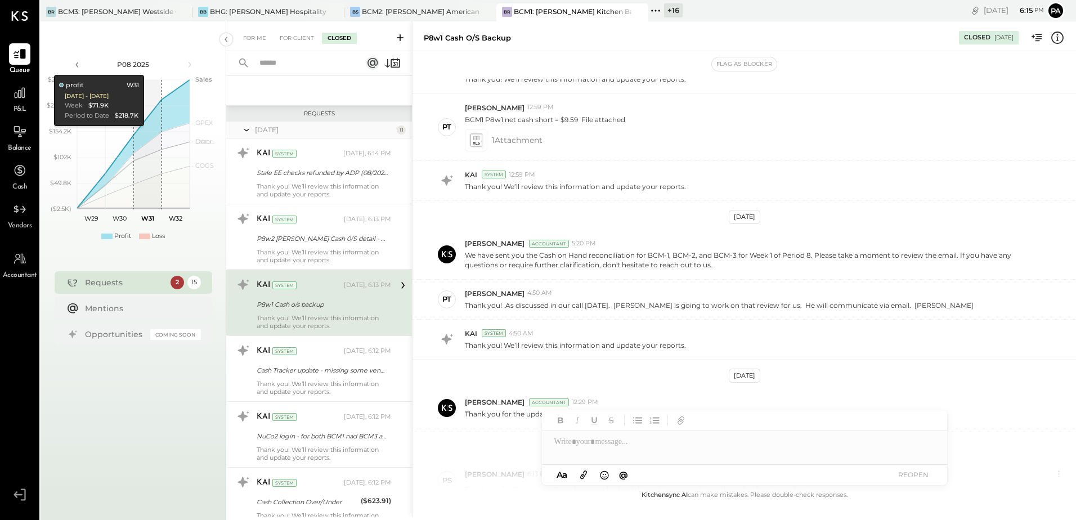
scroll to position [235, 0]
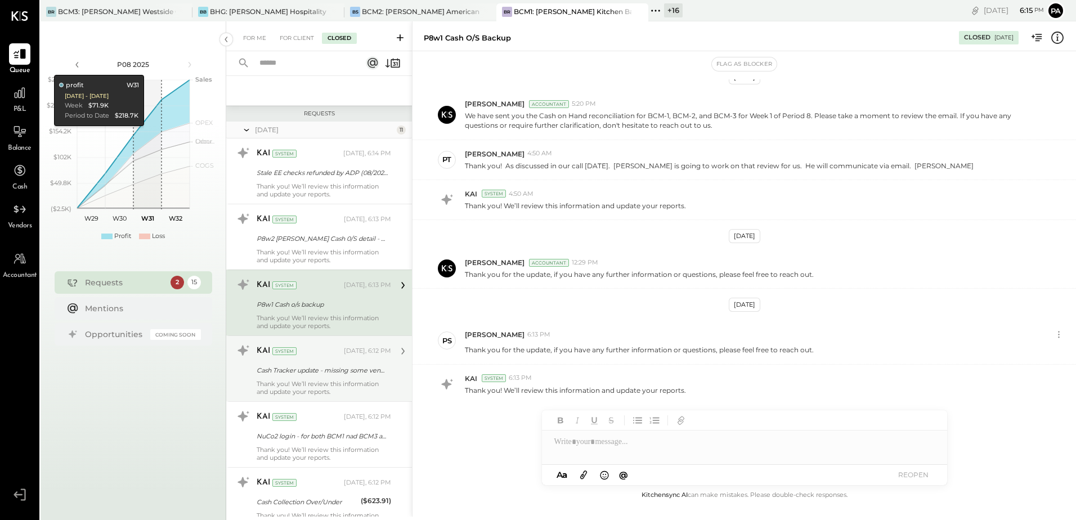
click at [312, 374] on div "Cash Tracker update - missing some vendor details" at bounding box center [322, 370] width 131 height 11
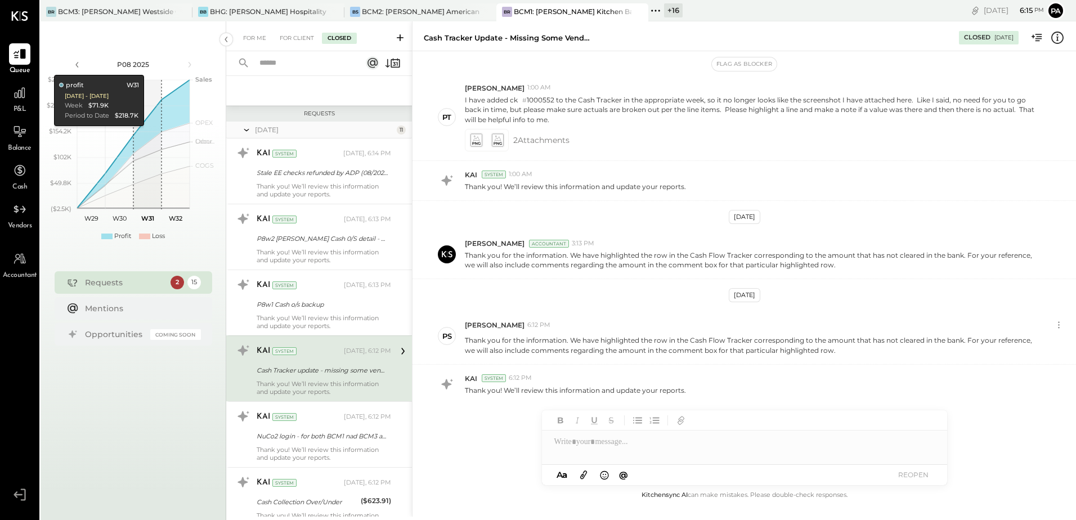
scroll to position [134, 0]
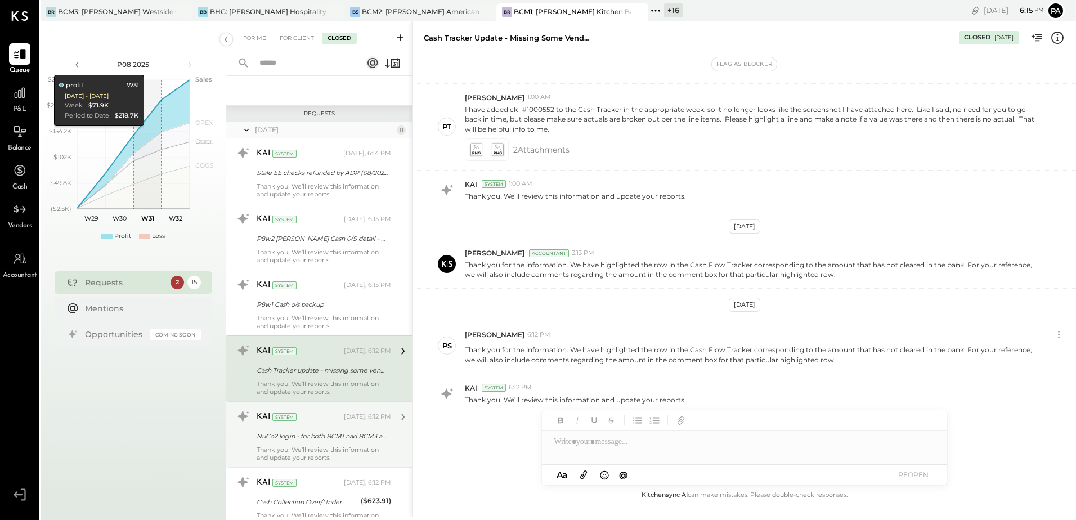
click at [320, 433] on div "NuCo2 login - for both BCM1 nad BCM3 accounts" at bounding box center [322, 435] width 131 height 11
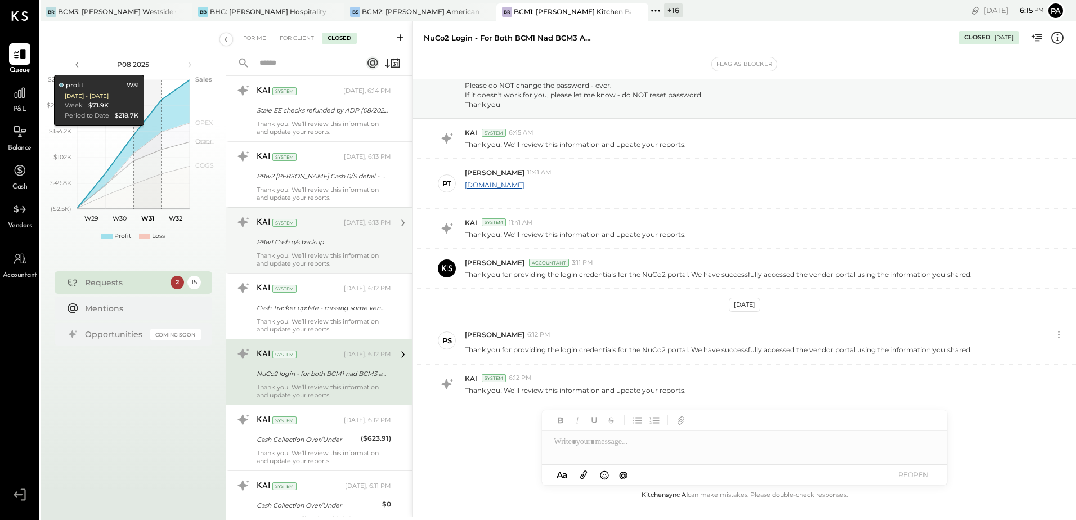
scroll to position [281, 0]
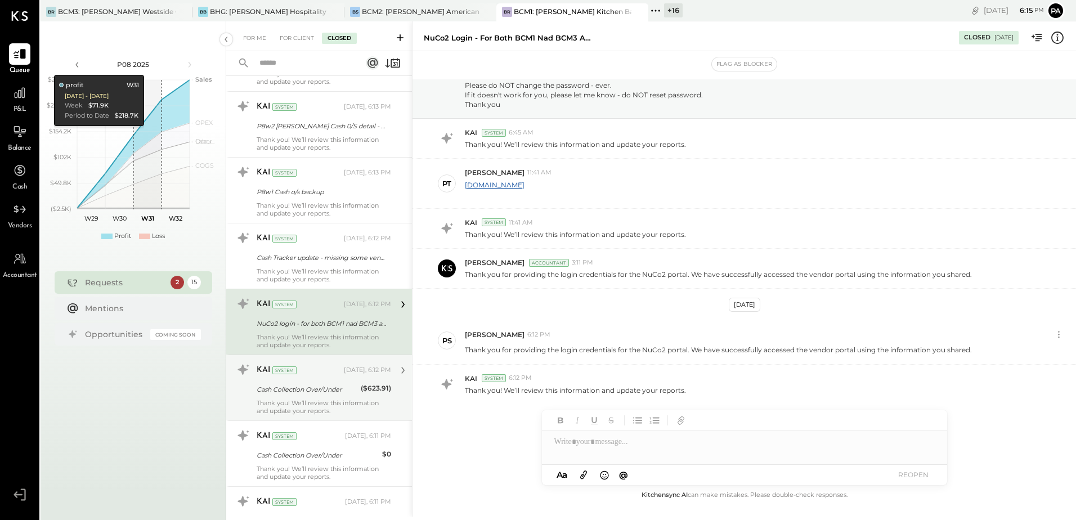
click at [301, 400] on div "Thank you! We’ll review this information and update your reports." at bounding box center [324, 407] width 134 height 16
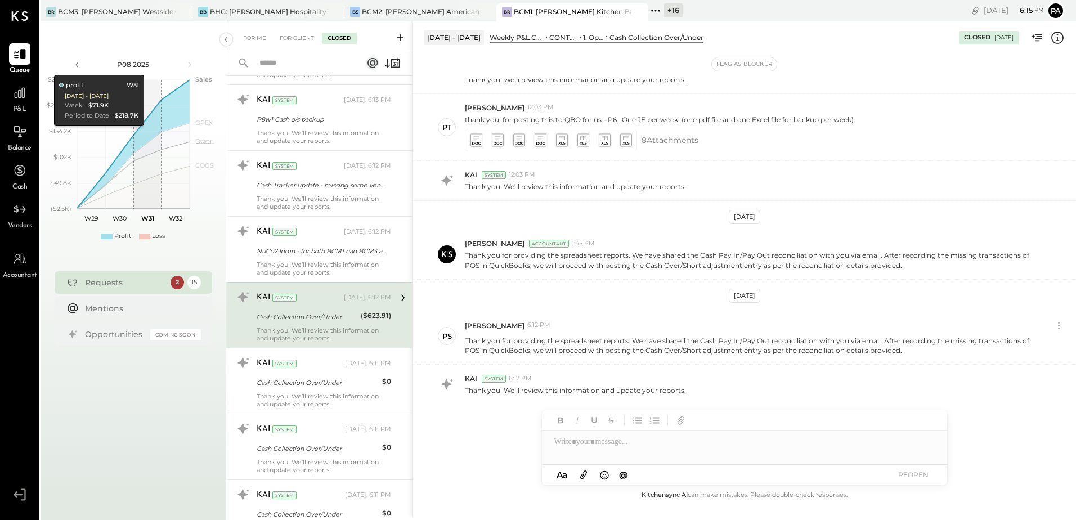
scroll to position [393, 0]
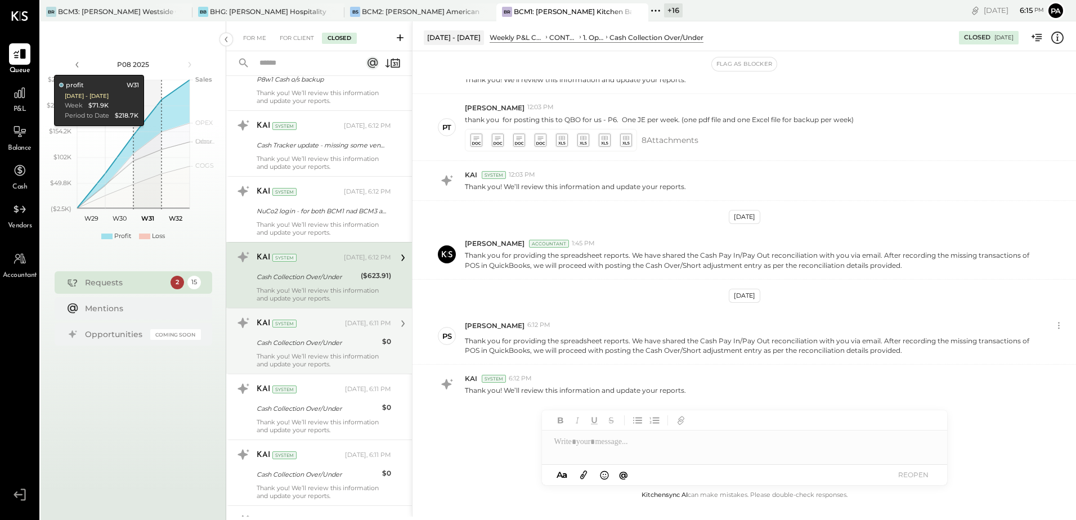
click at [319, 335] on div "KAI System [DATE], 6:11 PM Cash Collection Over/Under $0 Thank you! We’ll revie…" at bounding box center [324, 341] width 134 height 54
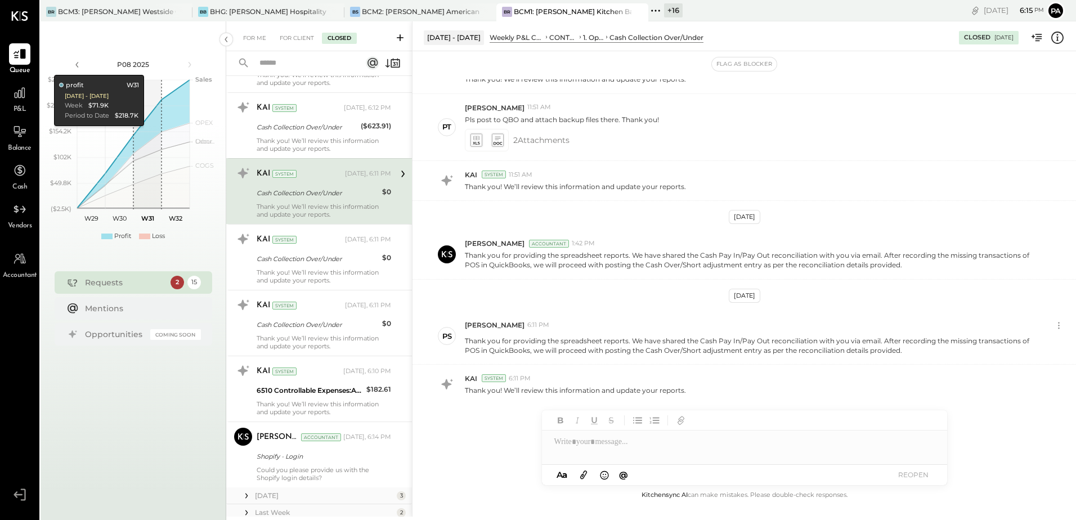
scroll to position [562, 0]
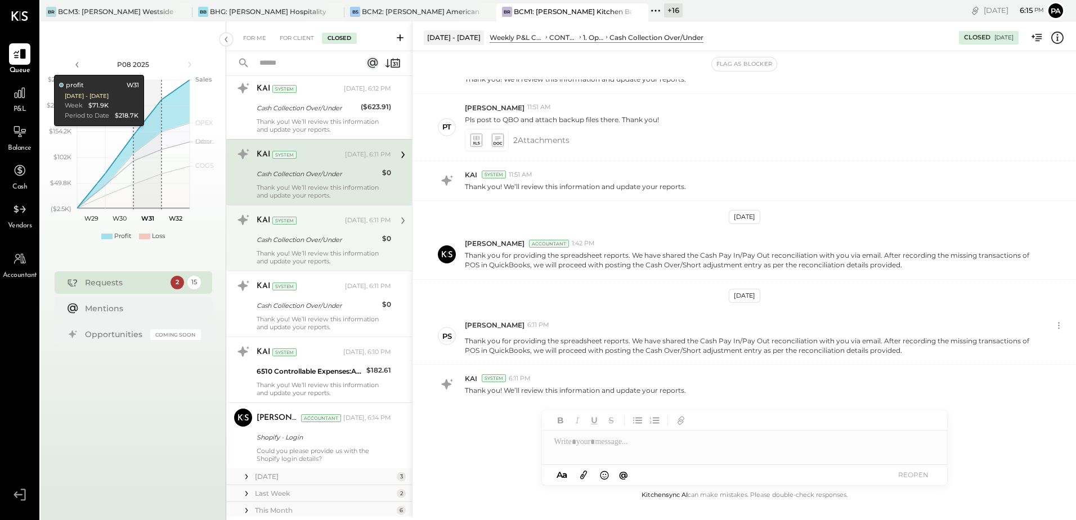
click at [322, 246] on div "Cash Collection Over/Under" at bounding box center [318, 240] width 122 height 14
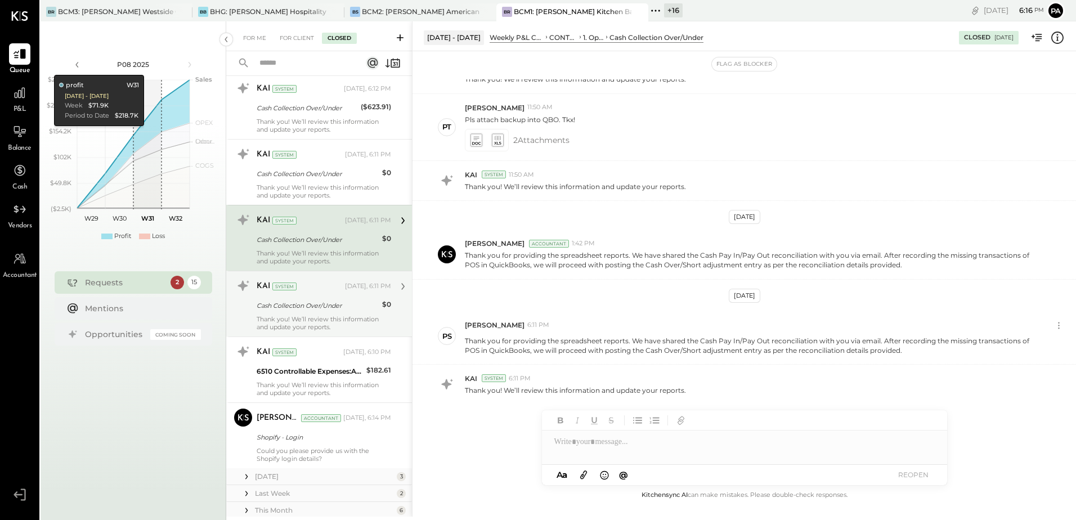
click at [326, 286] on div "KAI System" at bounding box center [300, 286] width 86 height 11
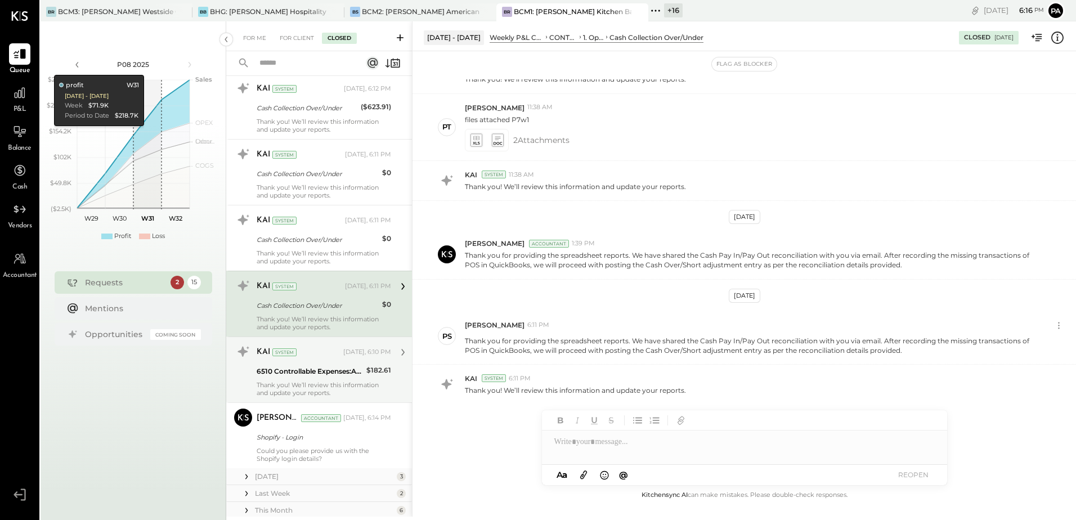
click at [323, 366] on div "6510 Controllable Expenses:Administrative Expenses:Professional Services:Consul…" at bounding box center [310, 371] width 106 height 11
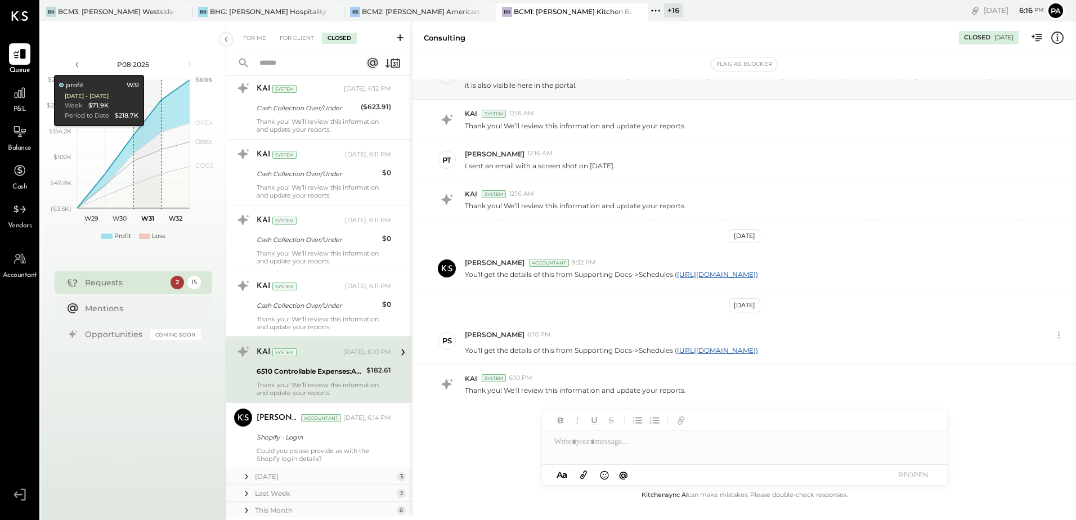
scroll to position [68, 0]
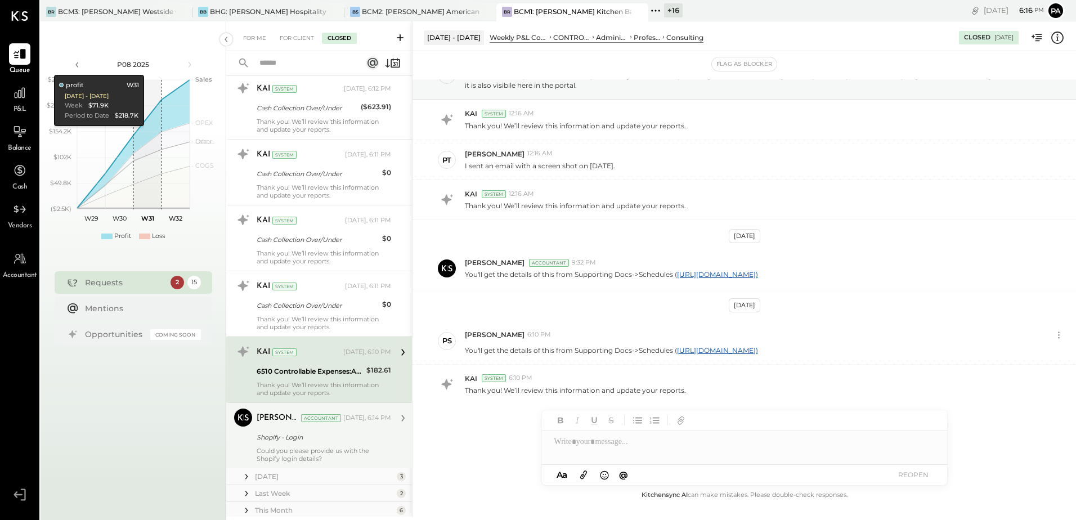
click at [330, 429] on div "[PERSON_NAME] Accountant [DATE], 6:14 PM Shopify - Login Could you please provi…" at bounding box center [324, 436] width 134 height 54
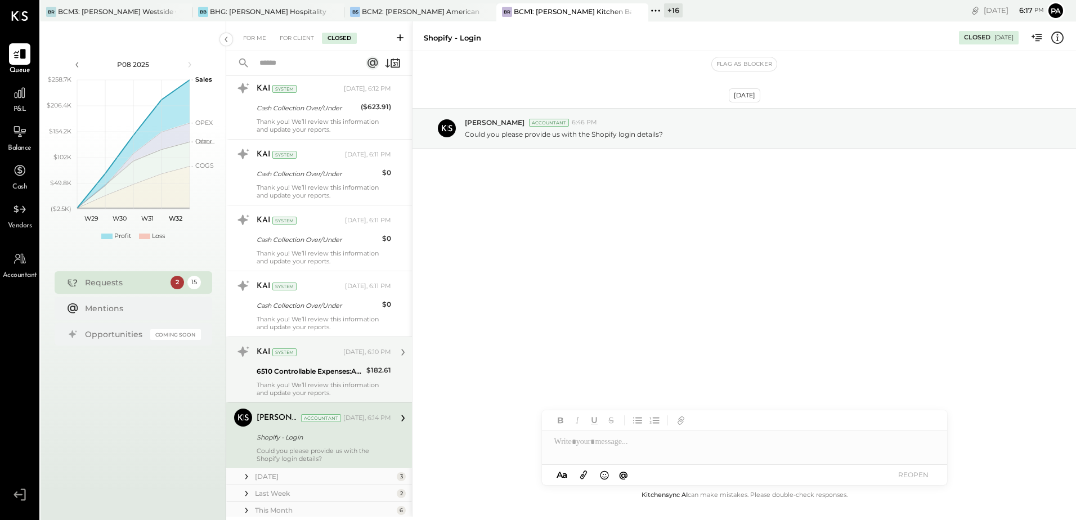
click at [309, 359] on div "KAI System [DATE], 6:10 PM" at bounding box center [324, 352] width 134 height 16
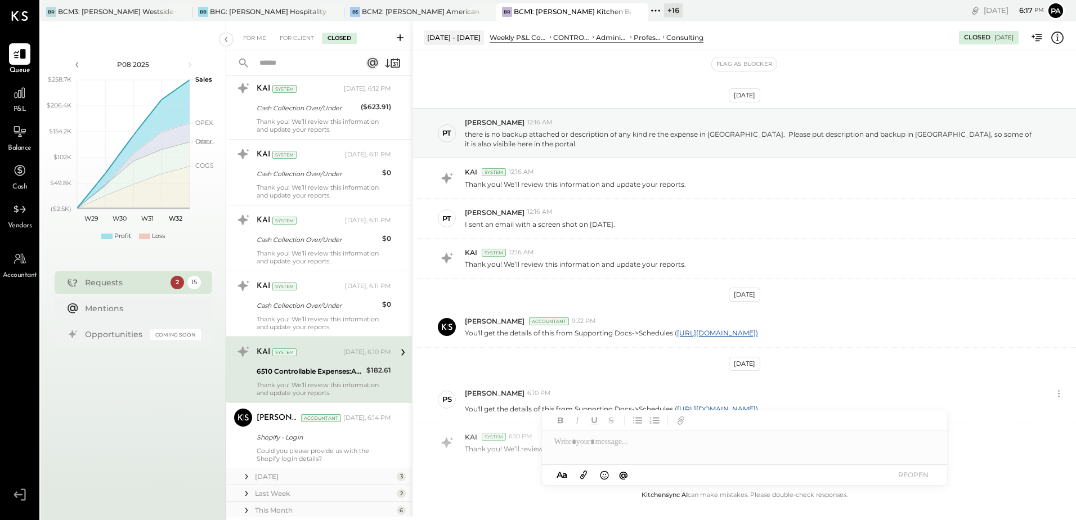
scroll to position [68, 0]
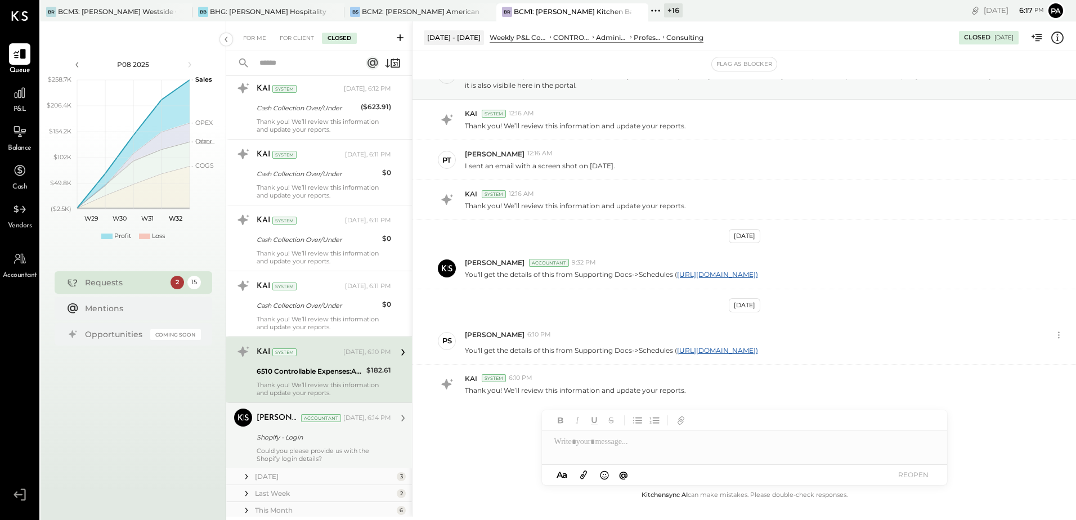
click at [294, 454] on div "Could you please provide us with the Shopify login details?" at bounding box center [324, 455] width 134 height 16
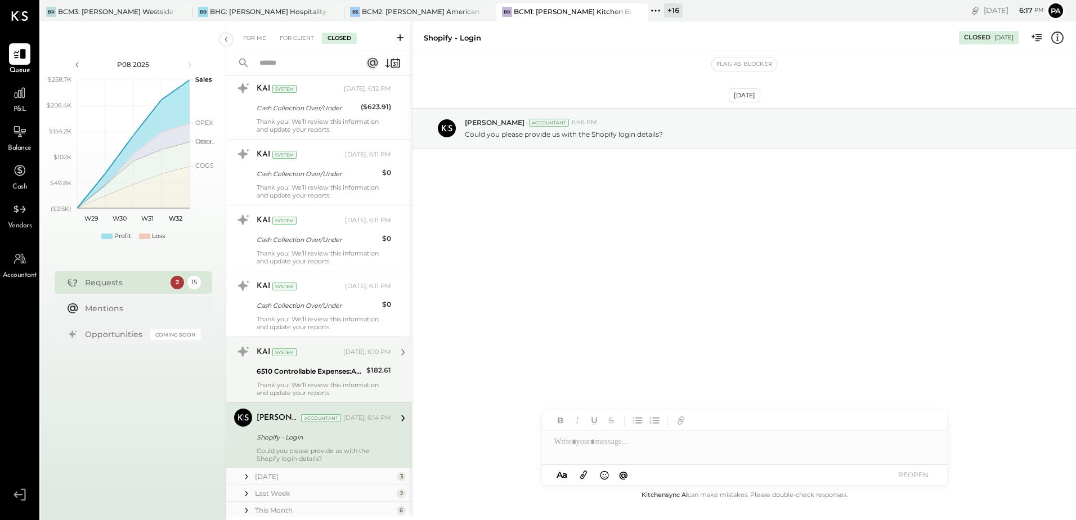
click at [304, 361] on div "KAI System [DATE], 6:10 PM" at bounding box center [324, 352] width 134 height 19
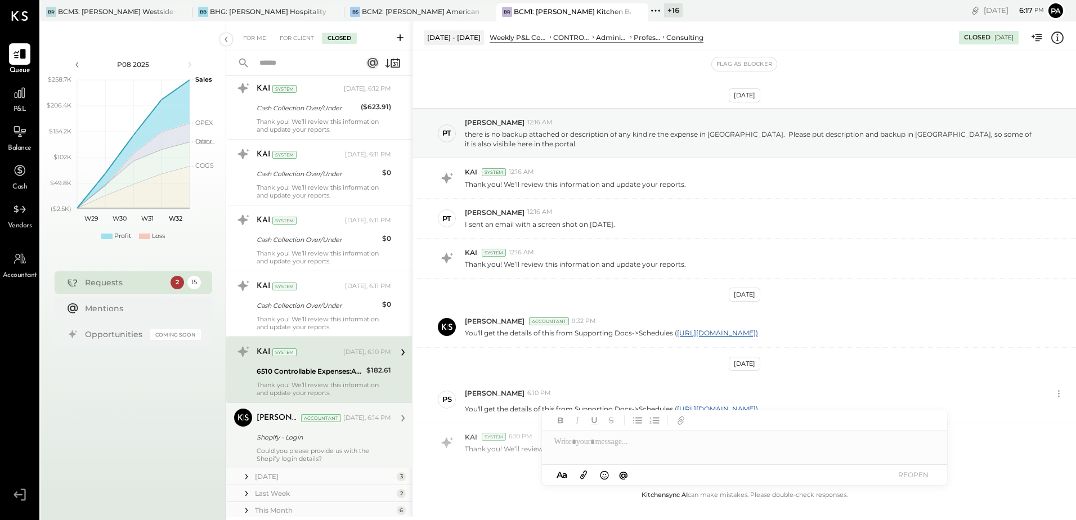
scroll to position [68, 0]
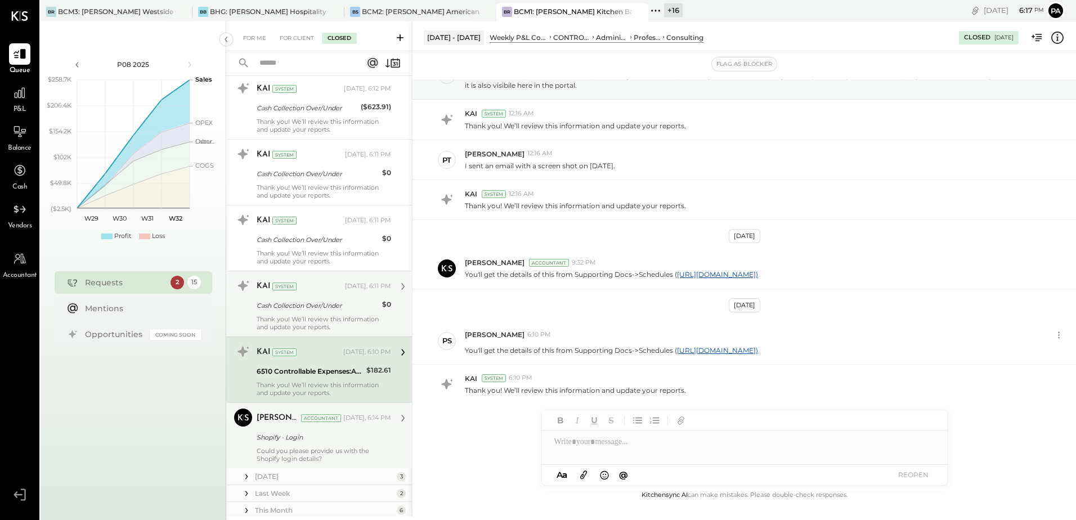
click at [316, 305] on div "Cash Collection Over/Under" at bounding box center [318, 305] width 122 height 11
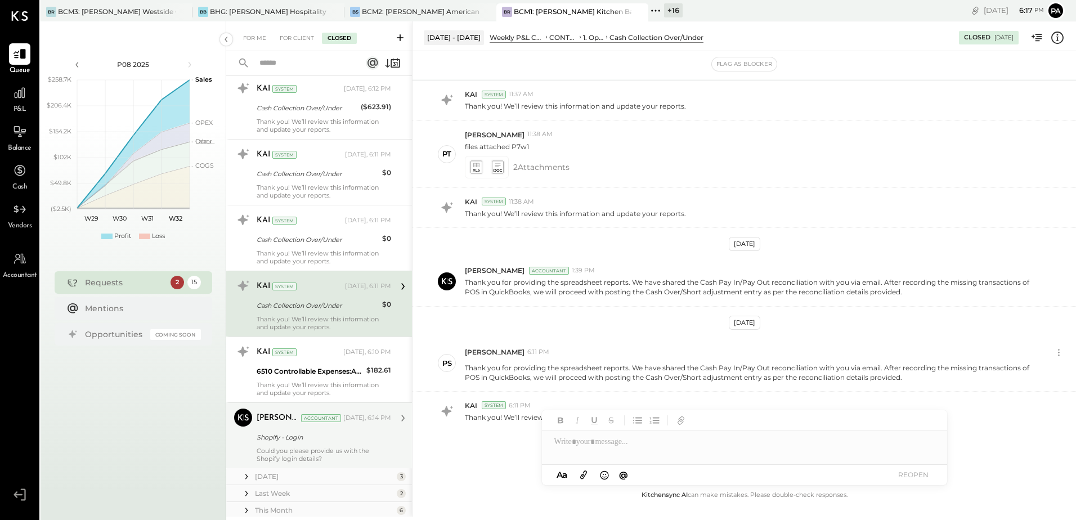
scroll to position [95, 0]
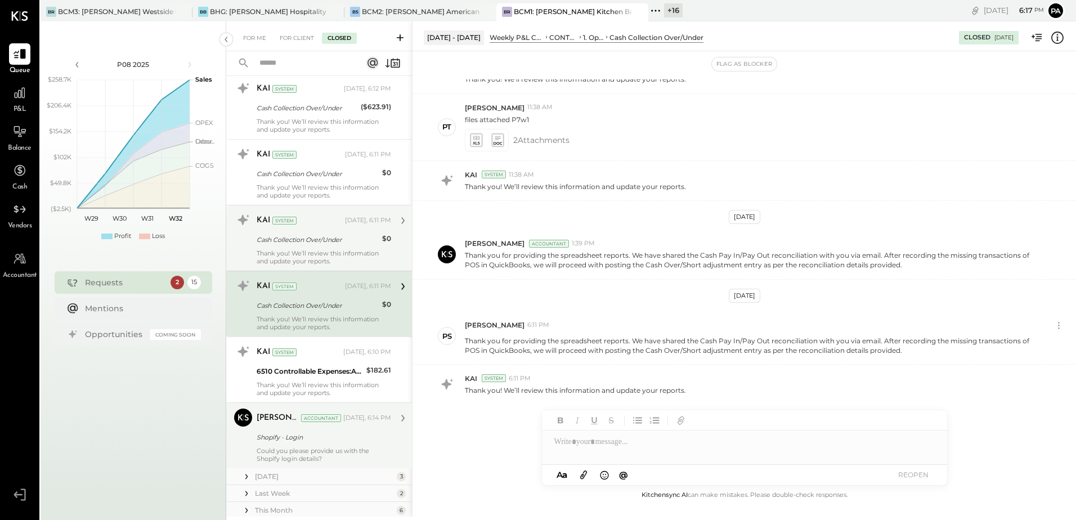
click at [329, 252] on div "Thank you! We’ll review this information and update your reports." at bounding box center [324, 257] width 134 height 16
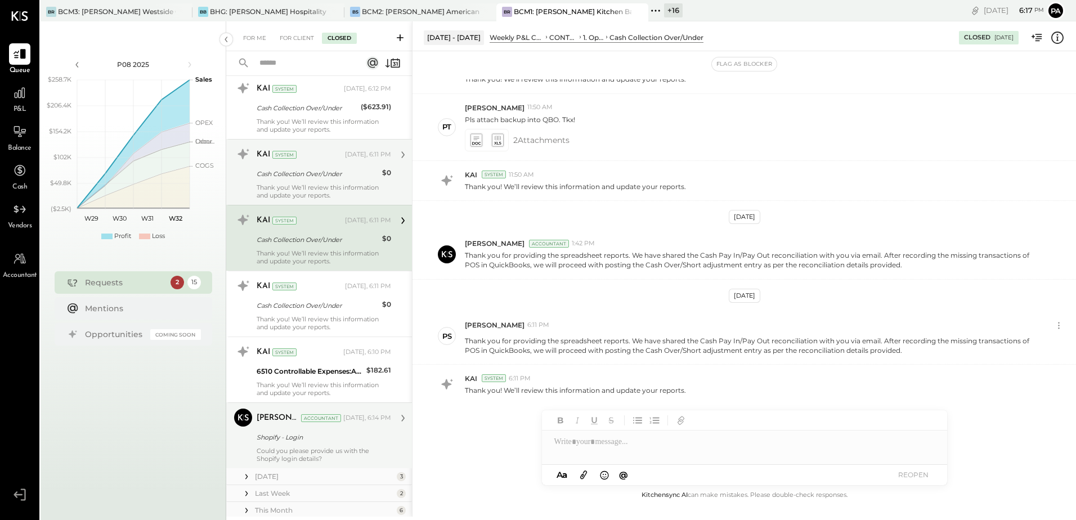
click at [332, 189] on div "Thank you! We’ll review this information and update your reports." at bounding box center [324, 191] width 134 height 16
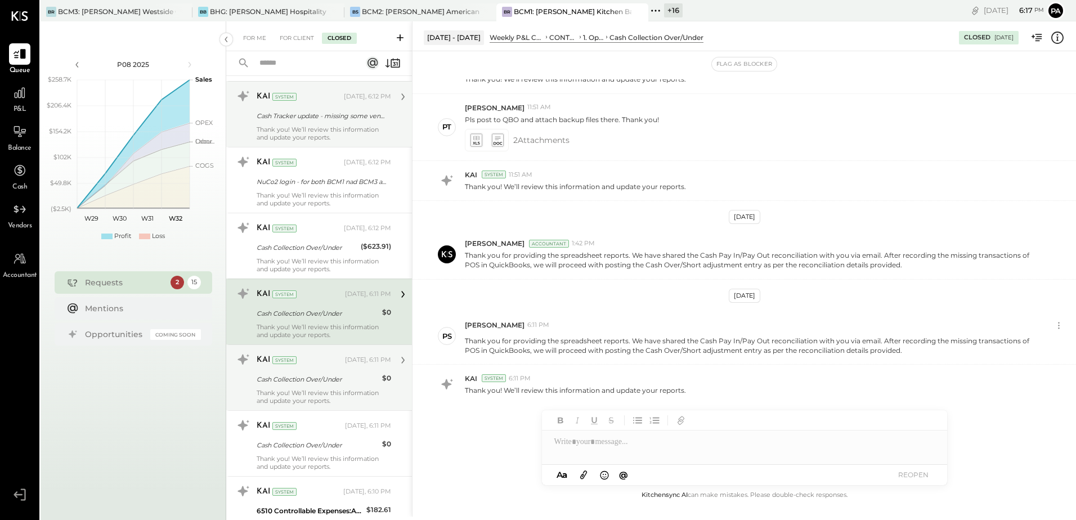
scroll to position [393, 0]
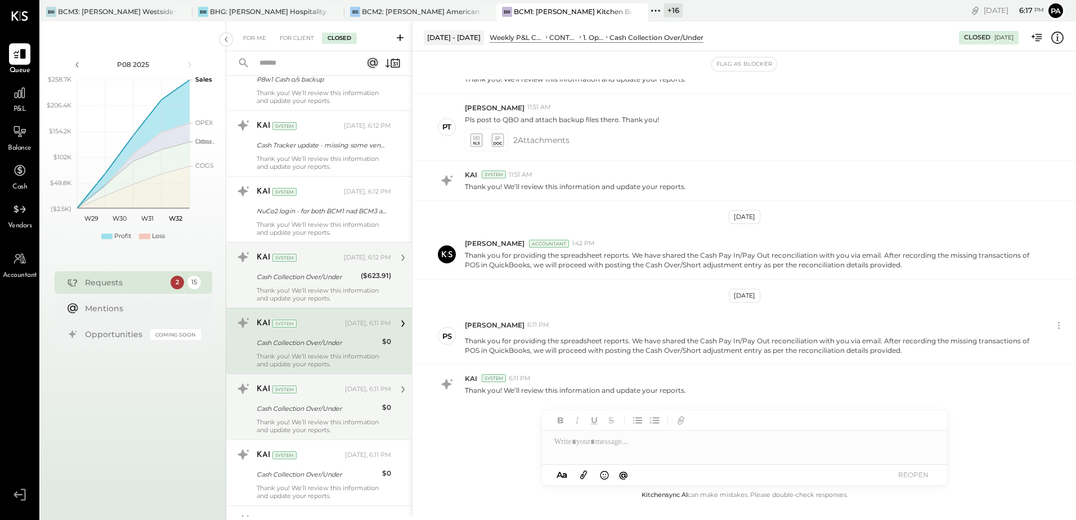
click at [313, 270] on div "KAI System [DATE], 6:12 PM Cash Collection Over/Under ($623.91) Thank you! We’l…" at bounding box center [324, 275] width 134 height 54
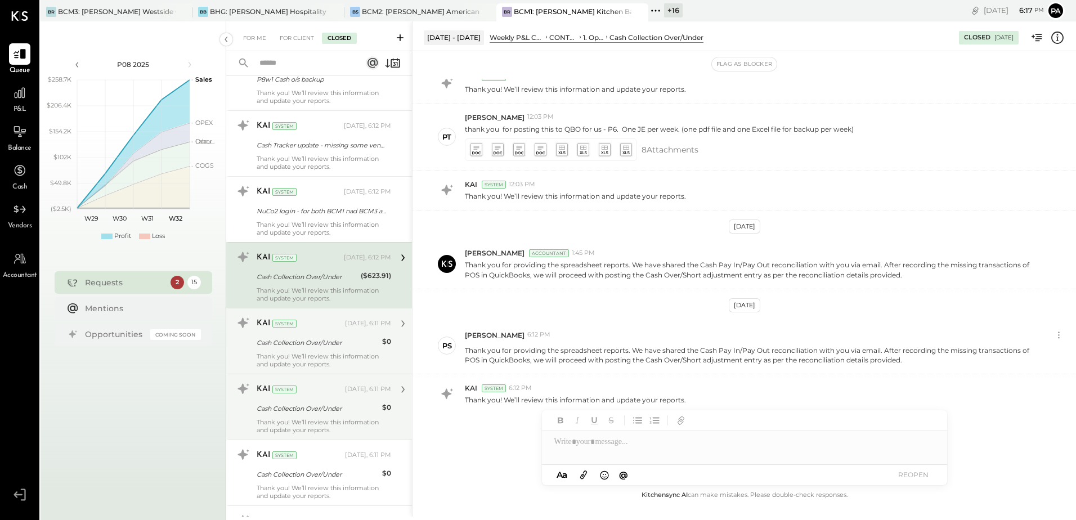
scroll to position [105, 0]
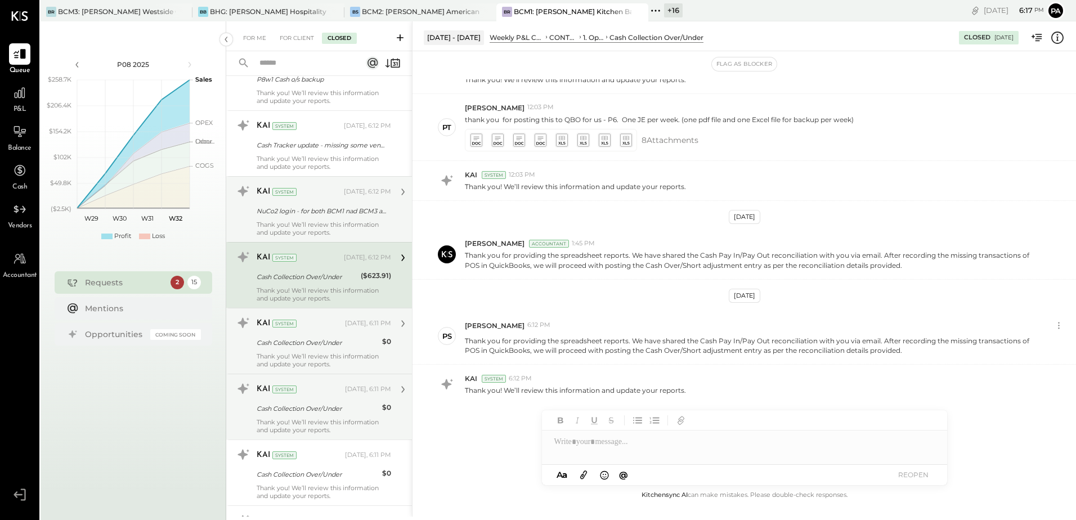
click at [308, 198] on div "KAI System" at bounding box center [299, 191] width 85 height 11
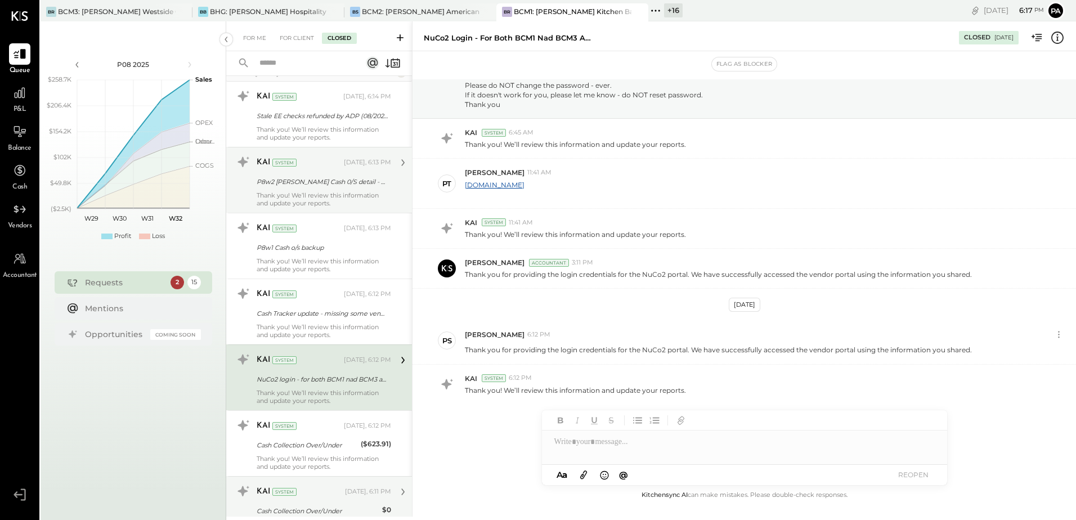
scroll to position [225, 0]
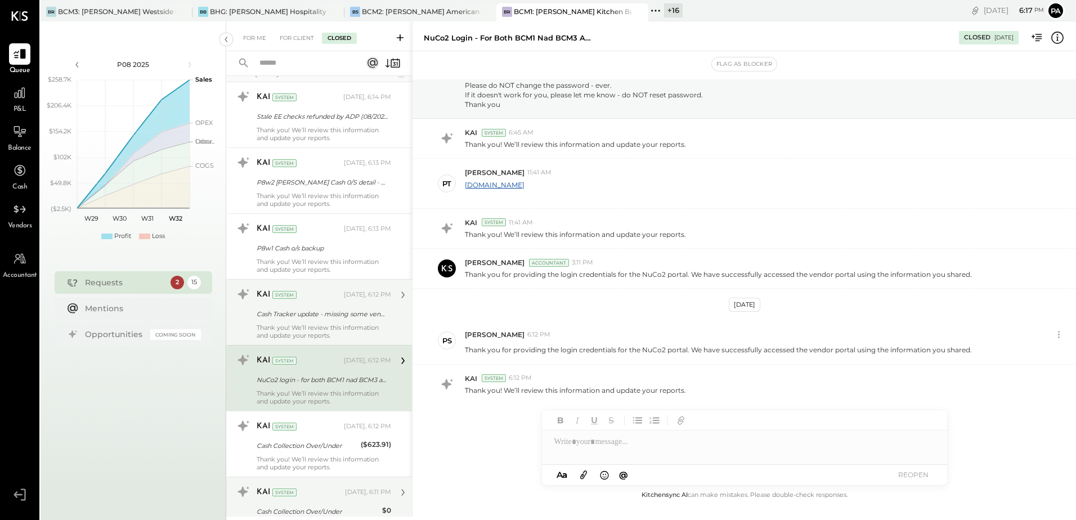
click at [311, 306] on div "KAI System [DATE], 6:12 PM Cash Tracker update - missing some vendor details Th…" at bounding box center [324, 312] width 134 height 54
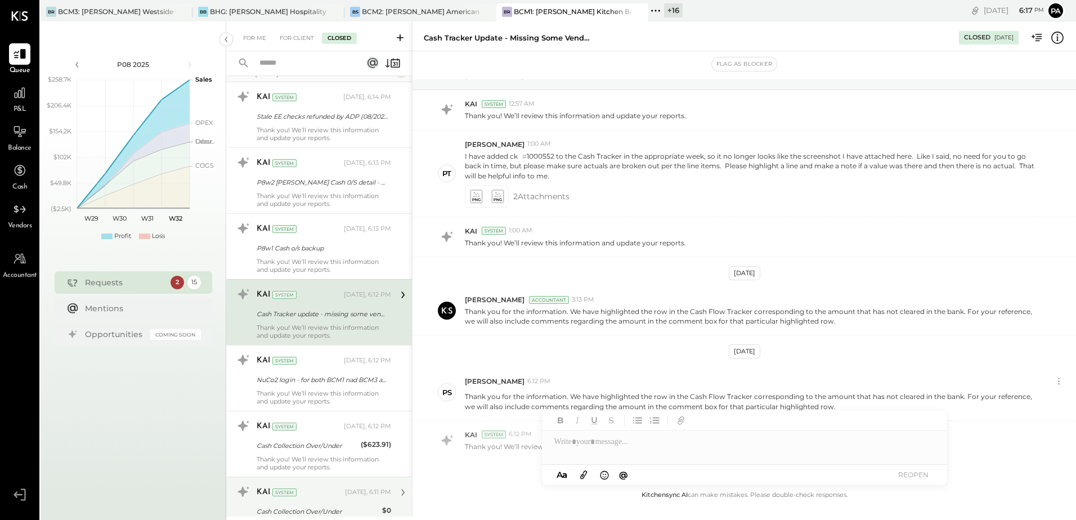
scroll to position [134, 0]
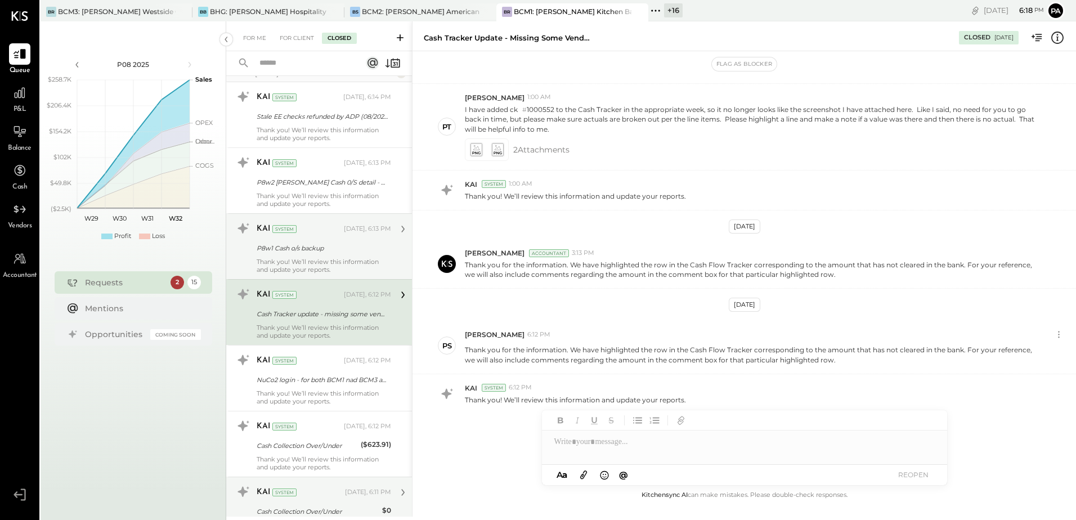
click at [313, 243] on div "P8w1 Cash o/s backup" at bounding box center [322, 248] width 131 height 11
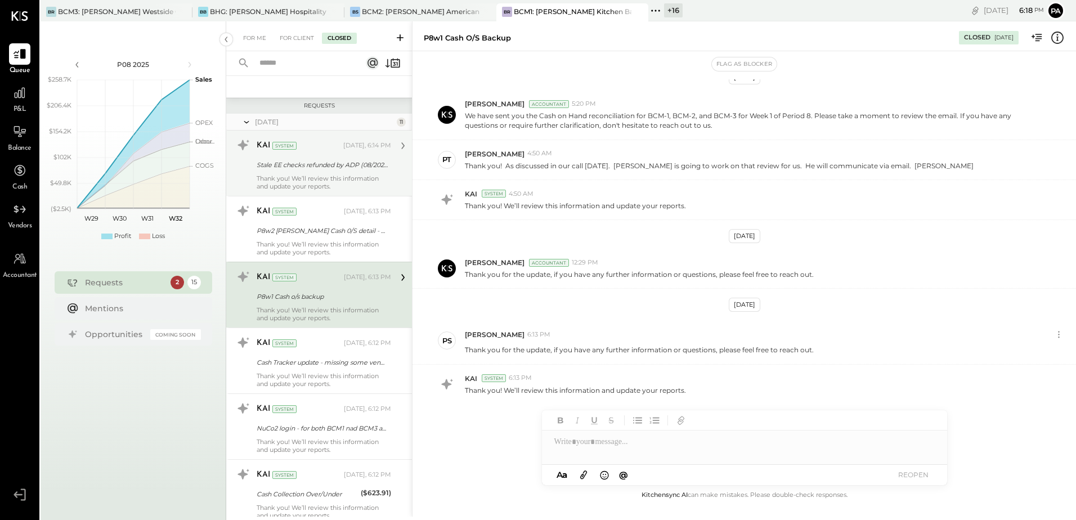
scroll to position [112, 0]
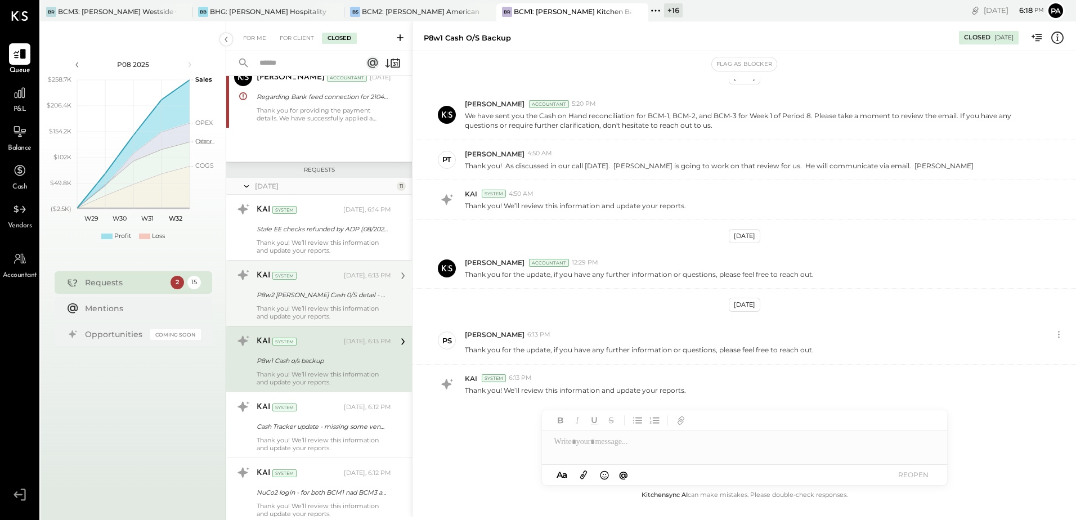
click at [321, 301] on div "P8w2 [PERSON_NAME] Cash 0/S detail - BCM1" at bounding box center [322, 295] width 131 height 14
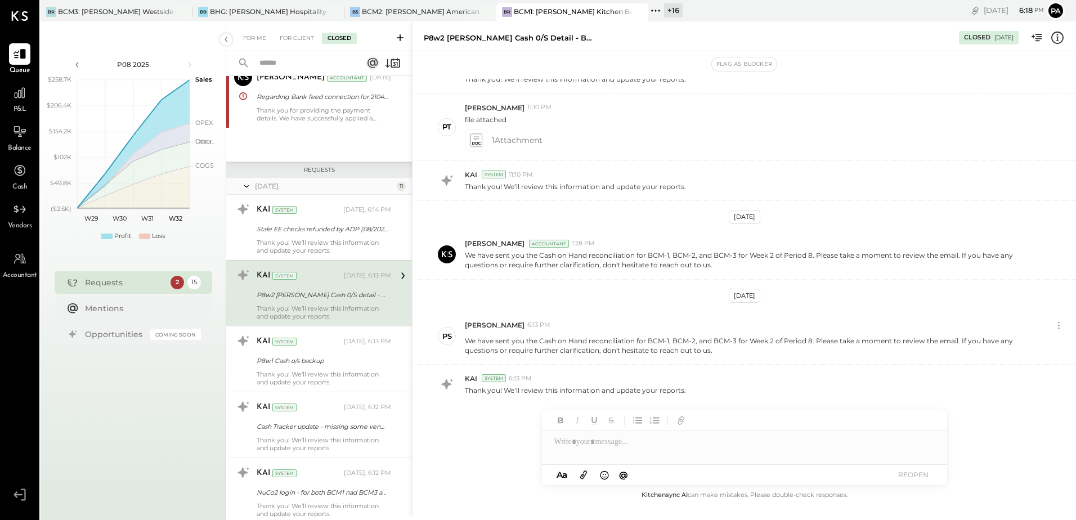
scroll to position [95, 0]
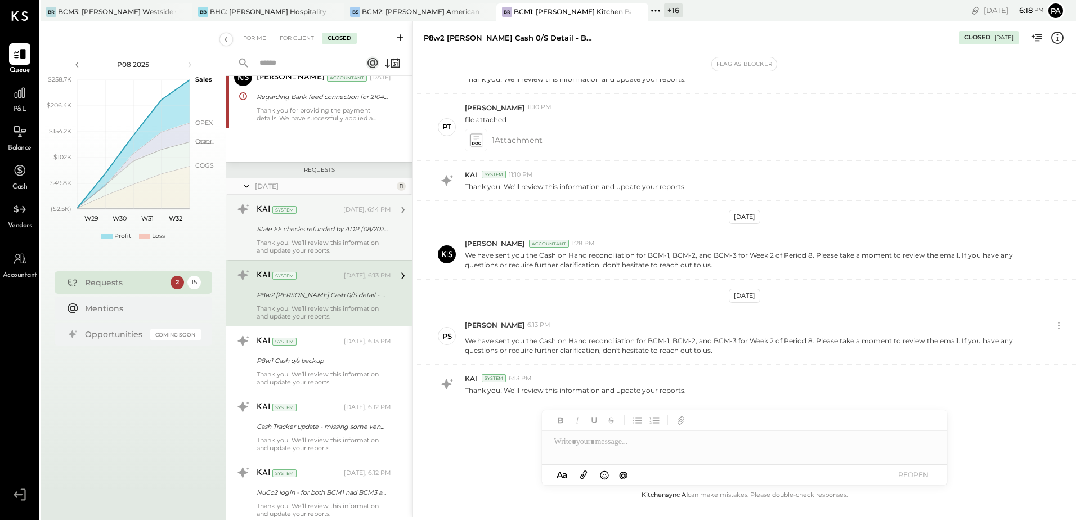
click at [321, 236] on div "Stale EE checks refunded by ADP (08/2025)" at bounding box center [322, 229] width 131 height 14
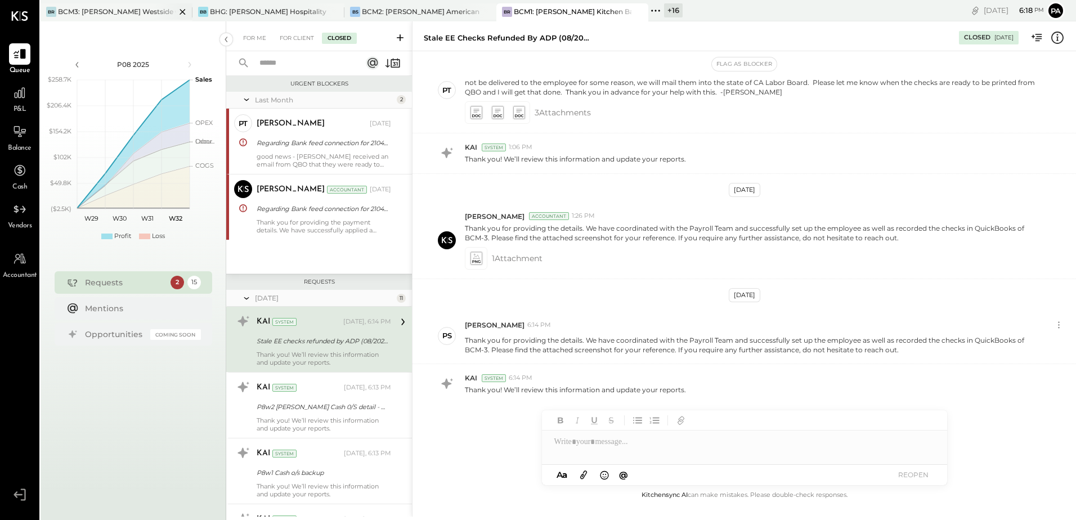
click at [112, 8] on div "BCM3: [PERSON_NAME] Westside Grill" at bounding box center [117, 12] width 118 height 10
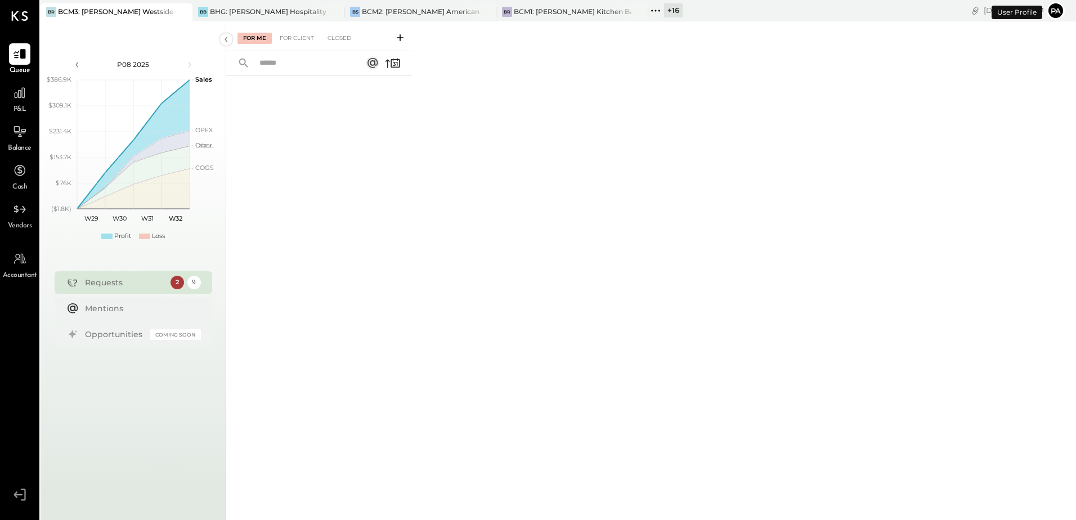
click at [1056, 11] on button "Pa" at bounding box center [1056, 11] width 18 height 18
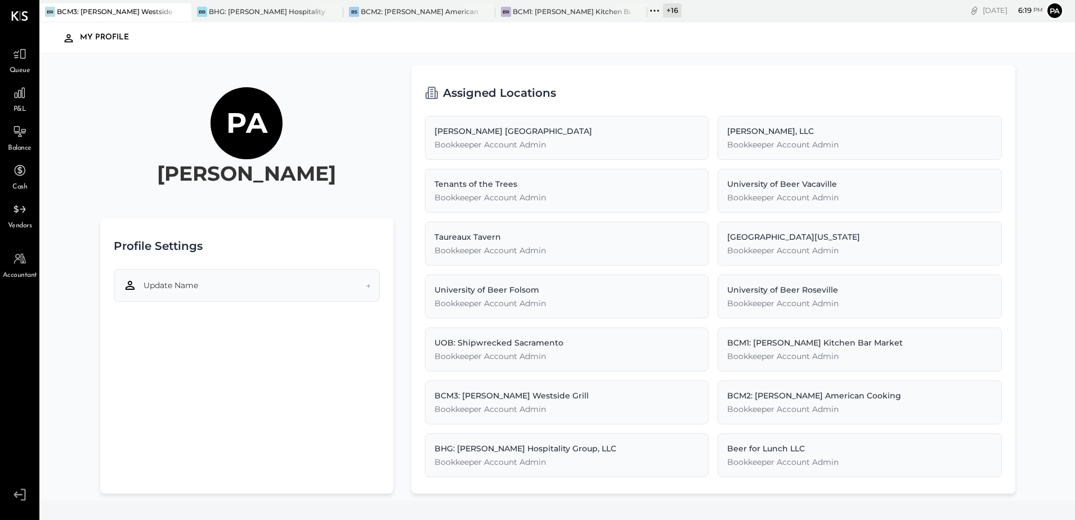
click at [307, 289] on button "Update Name →" at bounding box center [247, 285] width 266 height 33
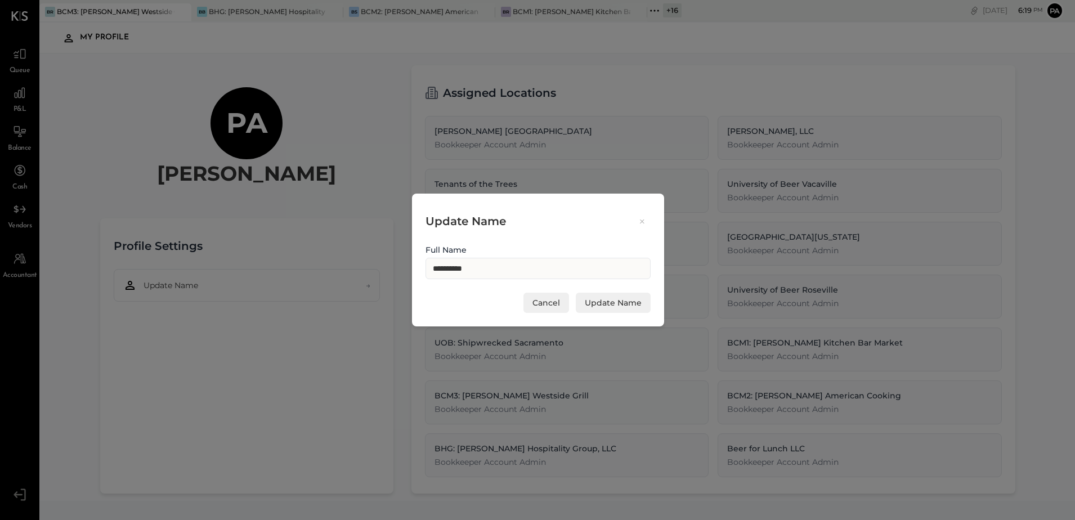
click at [638, 219] on icon at bounding box center [642, 221] width 10 height 11
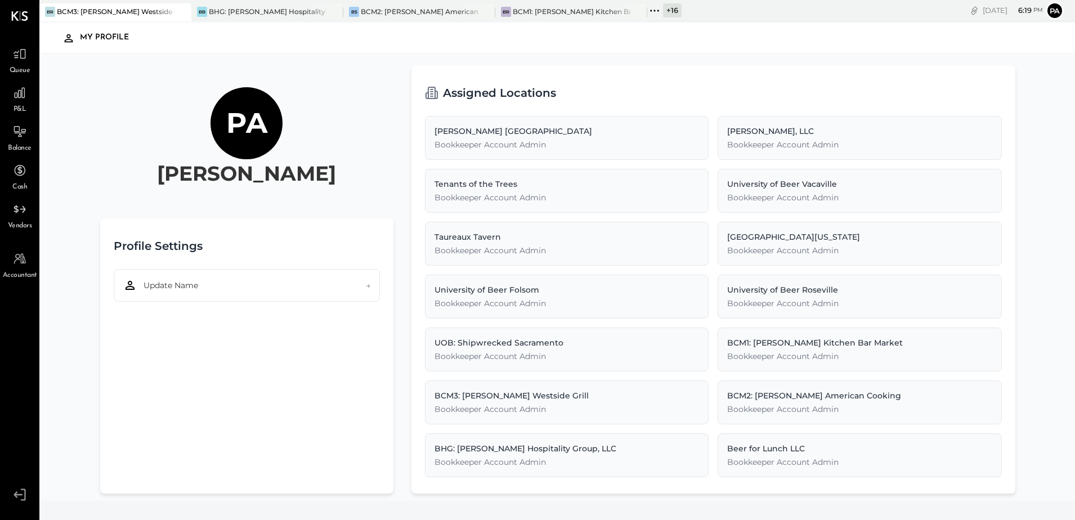
click at [19, 497] on icon at bounding box center [20, 494] width 20 height 17
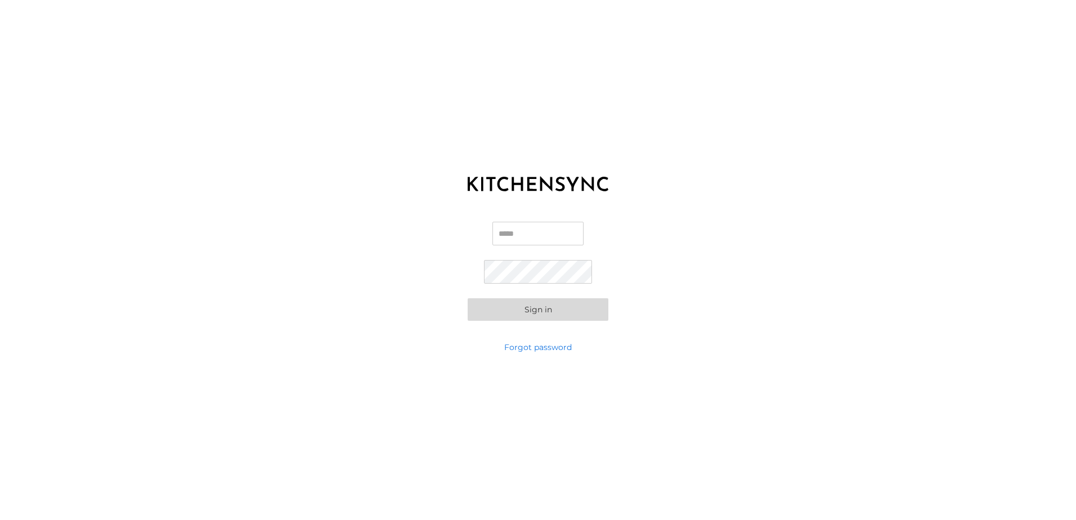
type input "**********"
